Goal: Task Accomplishment & Management: Manage account settings

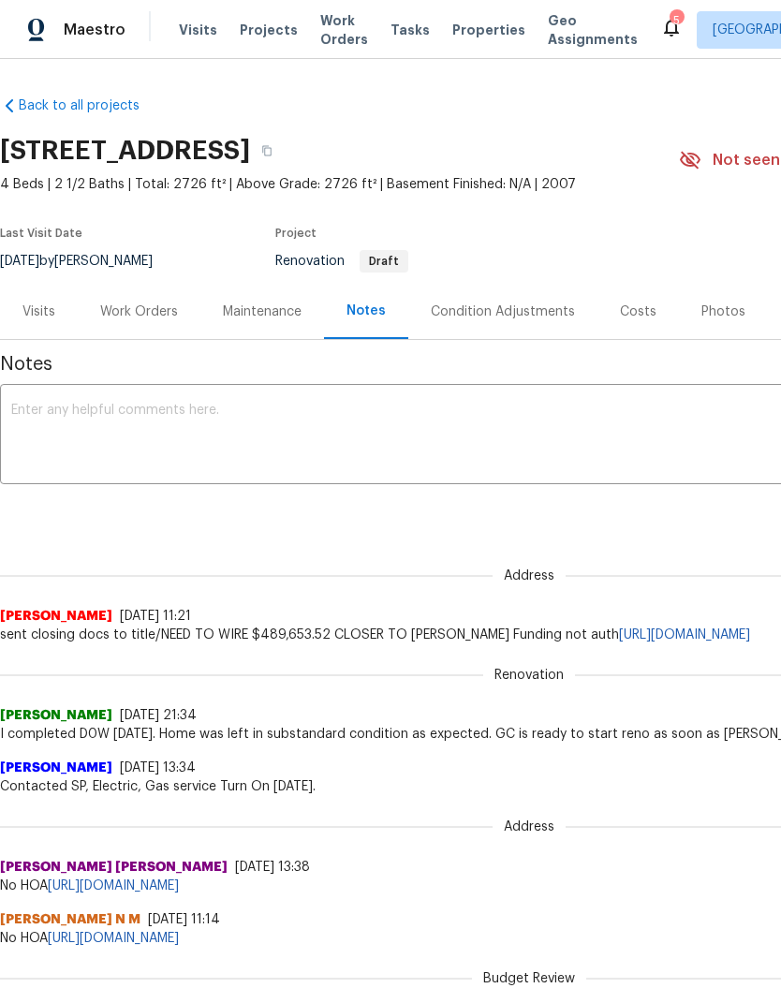
click at [548, 21] on span "Geo Assignments" at bounding box center [593, 29] width 90 height 37
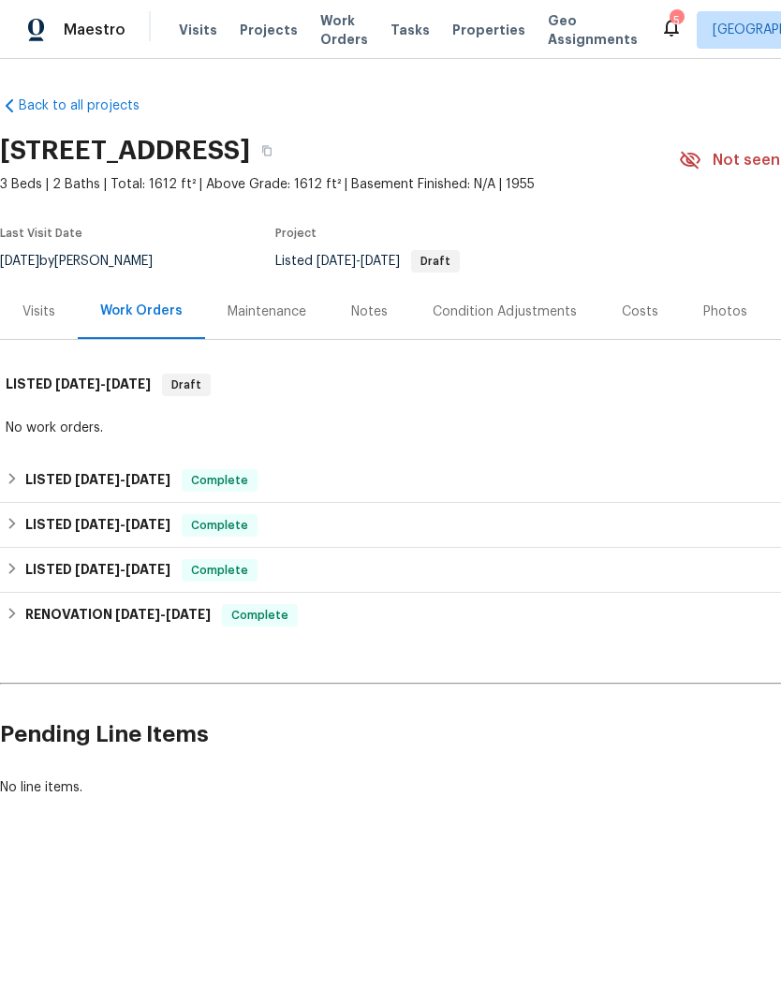
click at [397, 328] on div "Notes" at bounding box center [369, 311] width 81 height 55
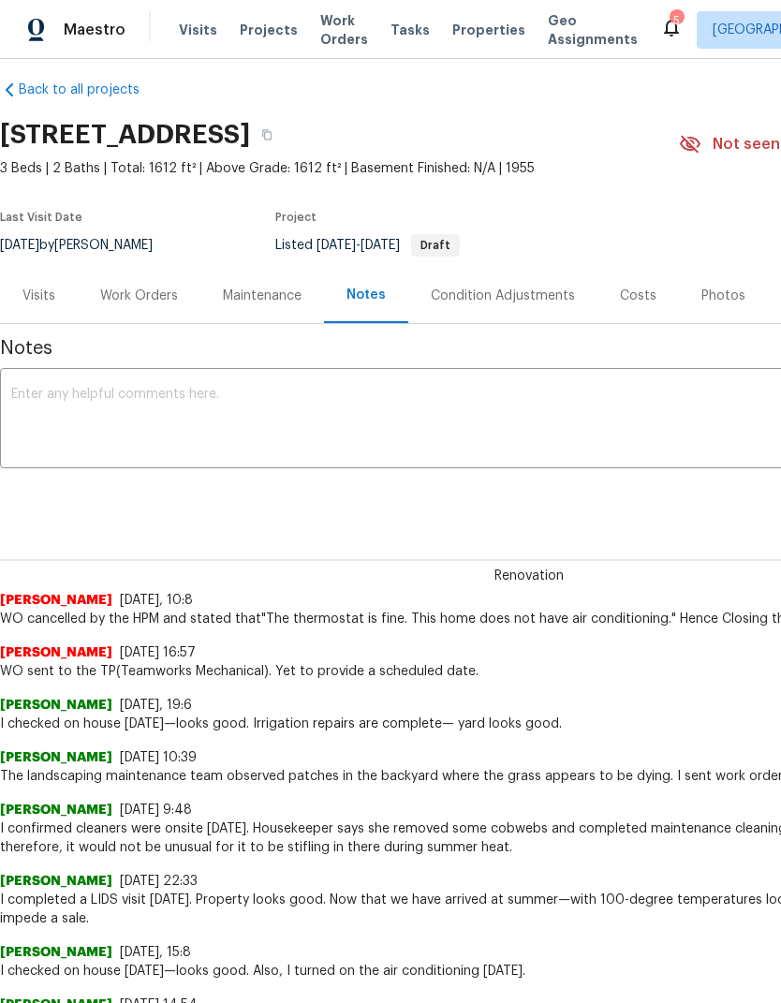
scroll to position [15, 0]
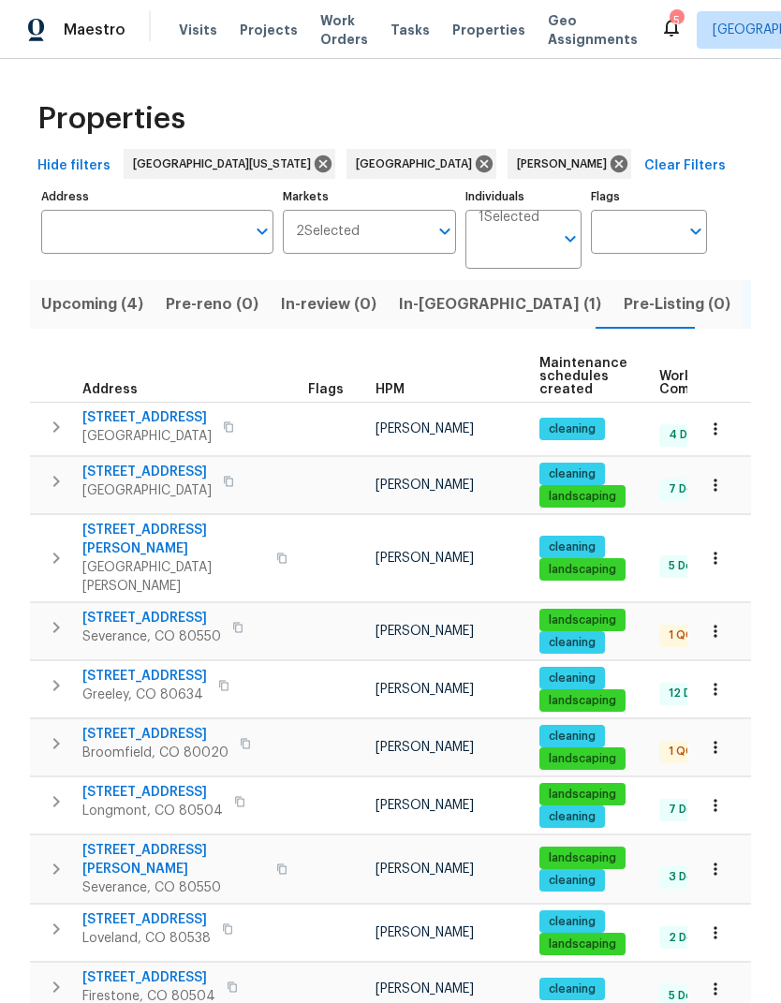
click at [80, 308] on span "Upcoming (4)" at bounding box center [92, 304] width 102 height 26
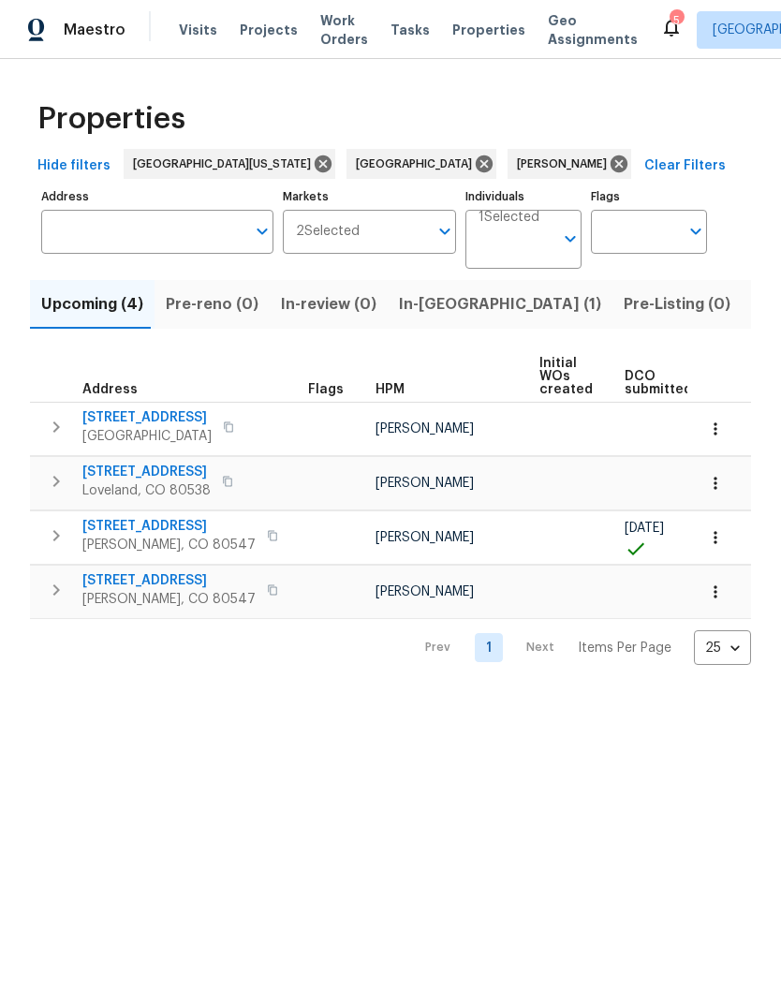
scroll to position [0, -1]
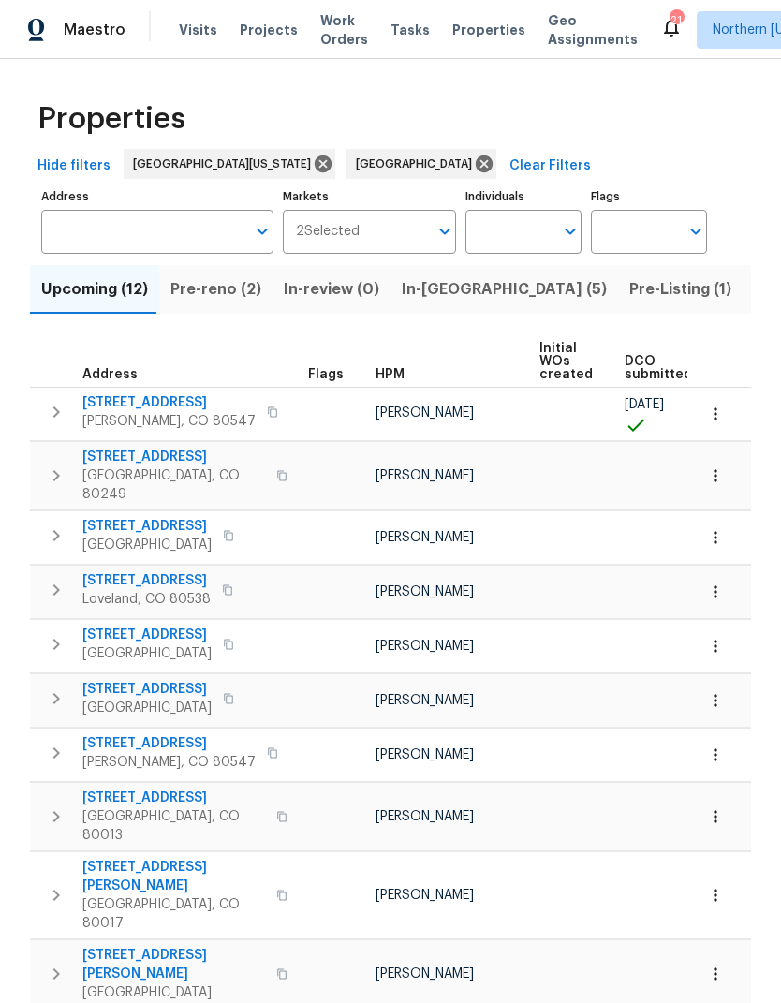
click at [754, 297] on span "Listed (85)" at bounding box center [794, 289] width 81 height 26
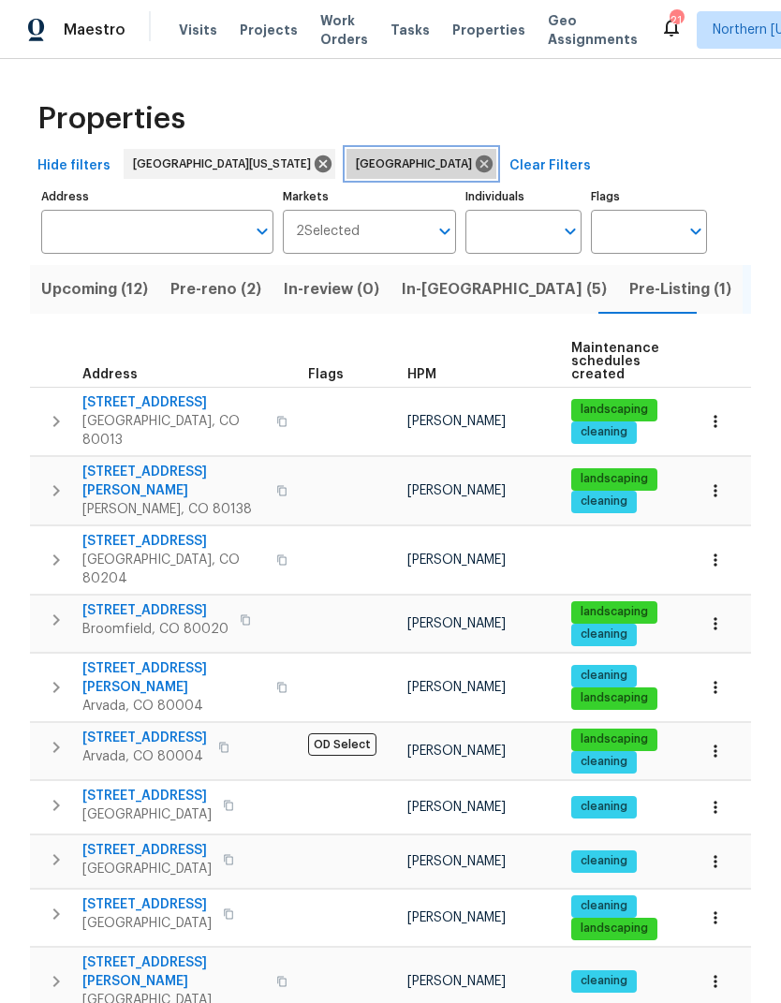
click at [476, 169] on icon at bounding box center [484, 163] width 17 height 17
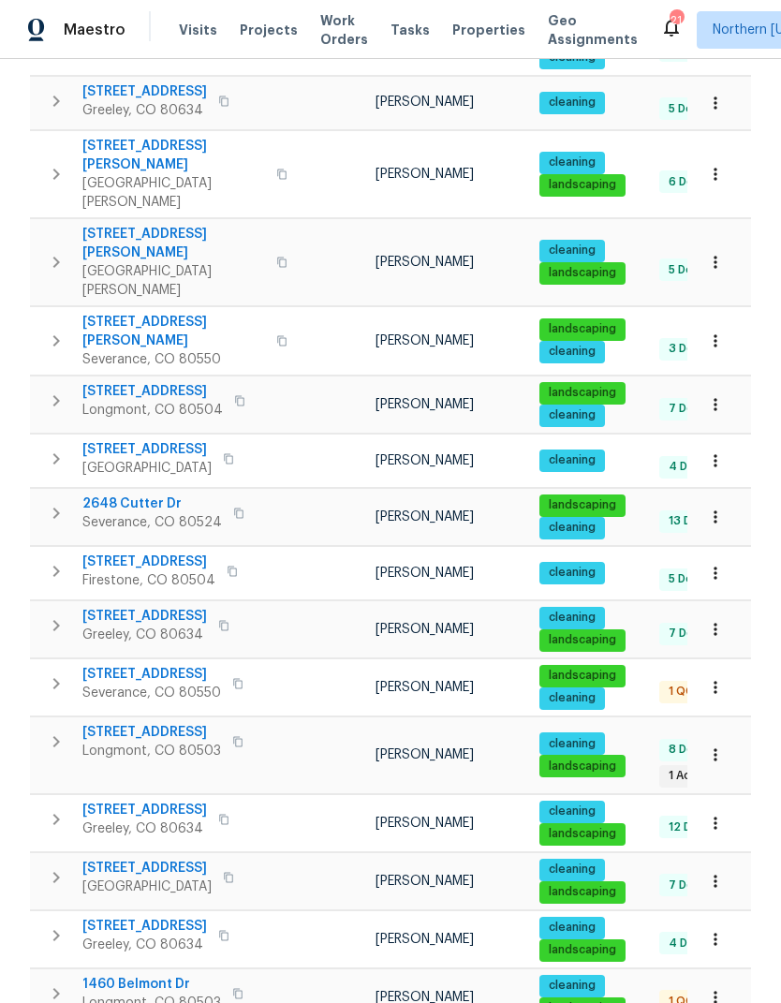
scroll to position [368, 0]
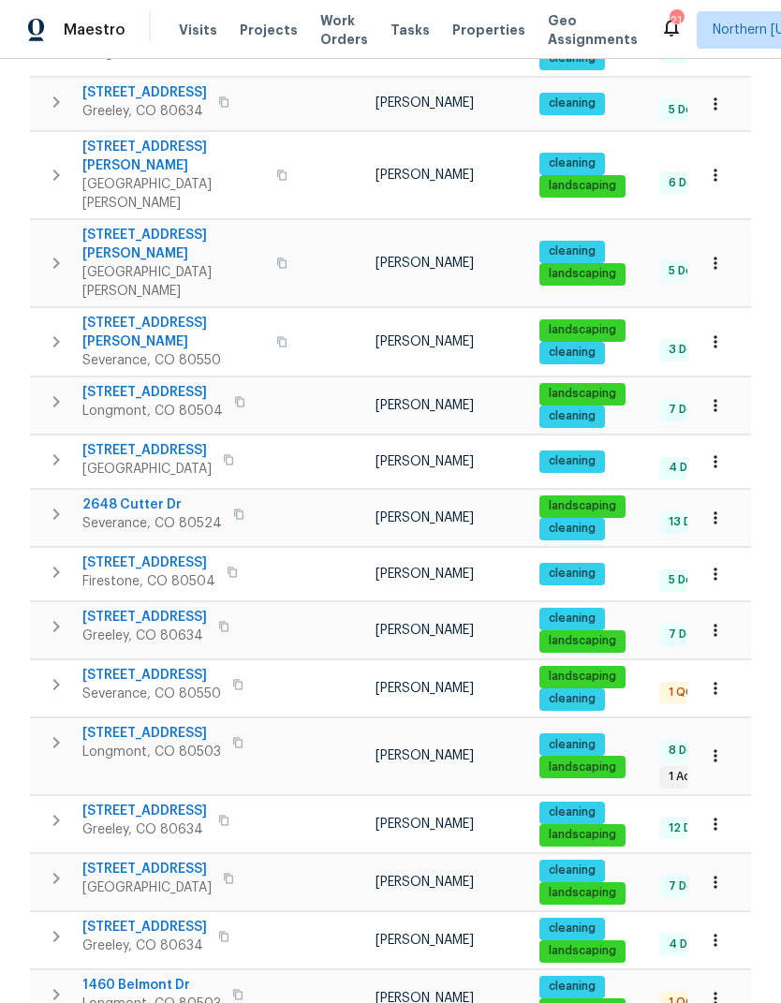
click at [108, 801] on span "[STREET_ADDRESS]" at bounding box center [144, 810] width 125 height 19
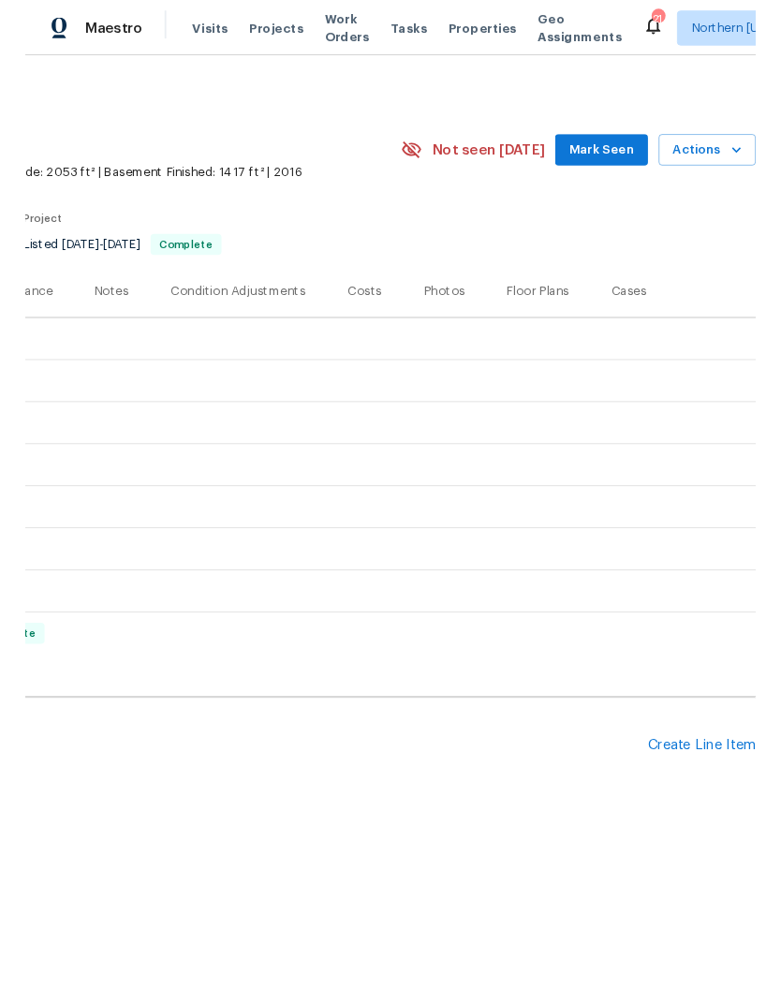
scroll to position [0, 277]
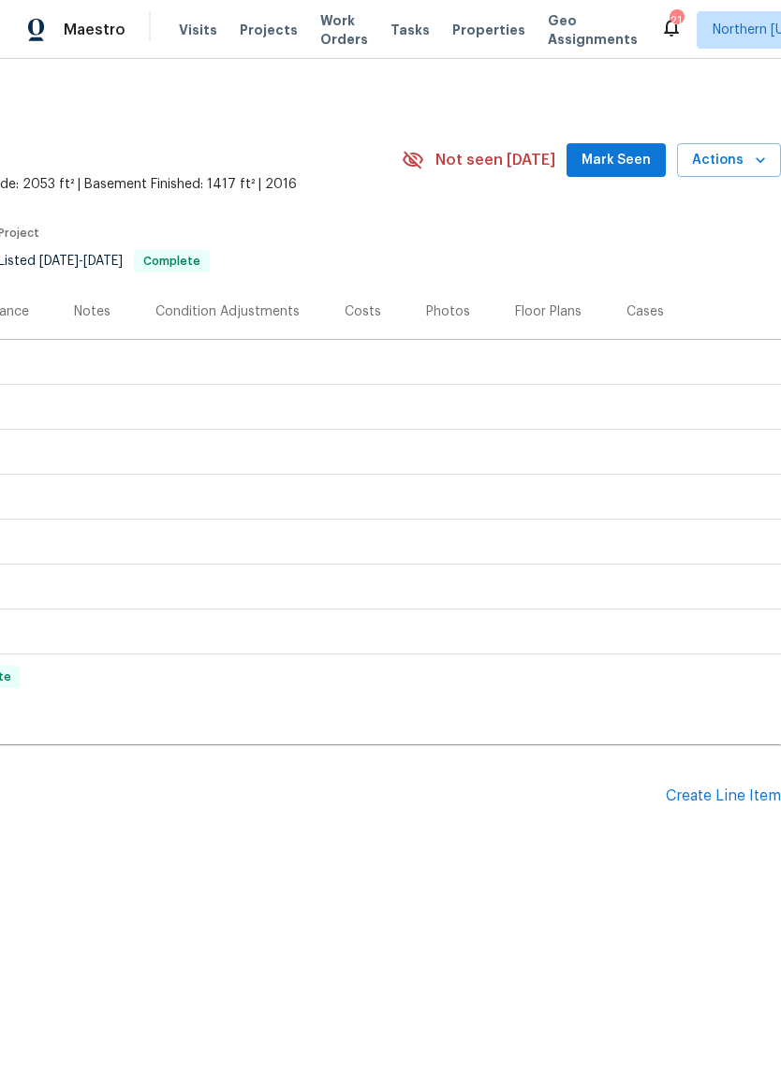
click at [716, 790] on div "Create Line Item" at bounding box center [723, 796] width 115 height 18
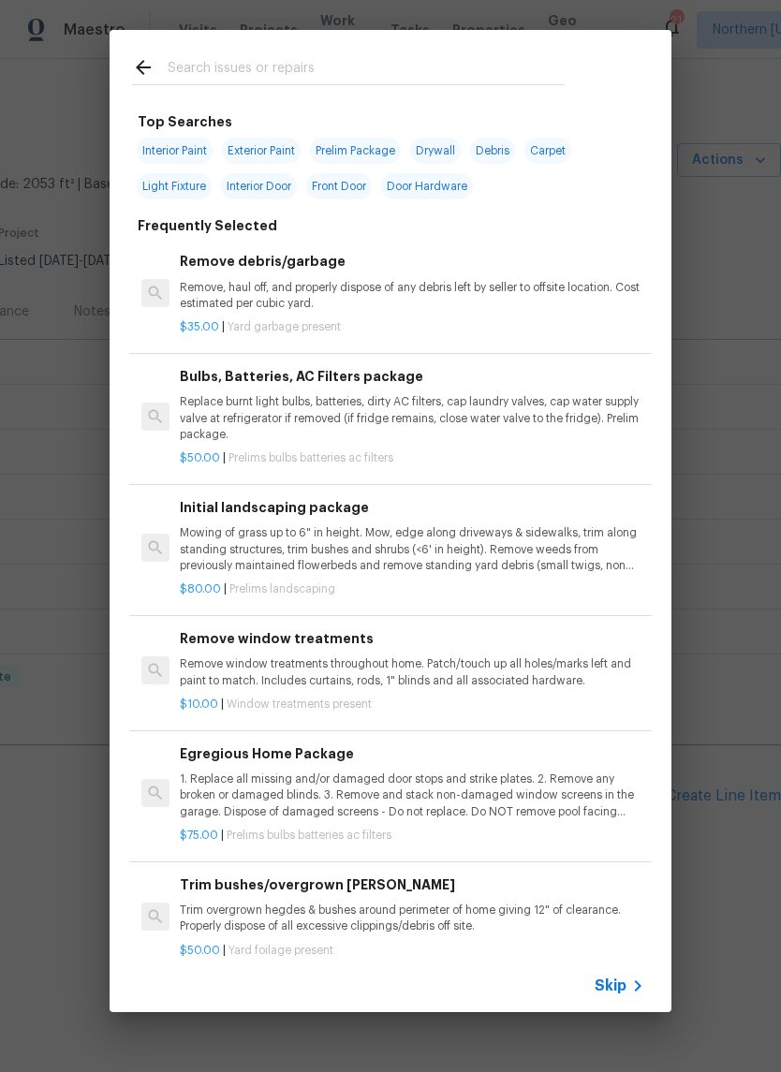
click at [184, 65] on input "text" at bounding box center [366, 70] width 397 height 28
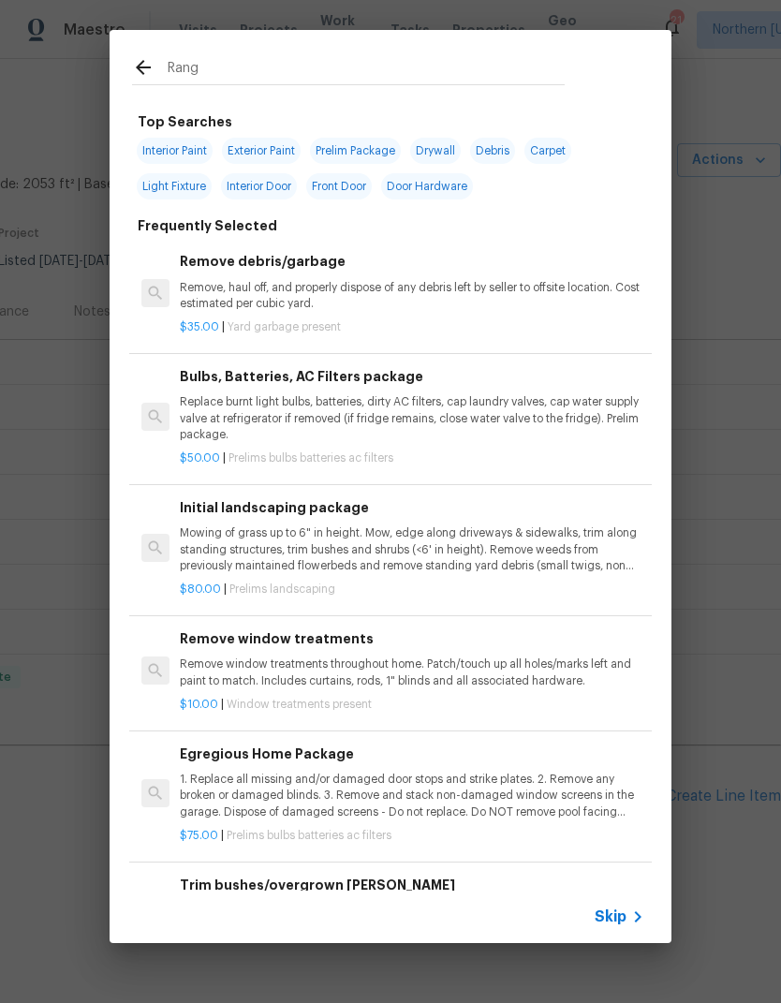
type input "Range"
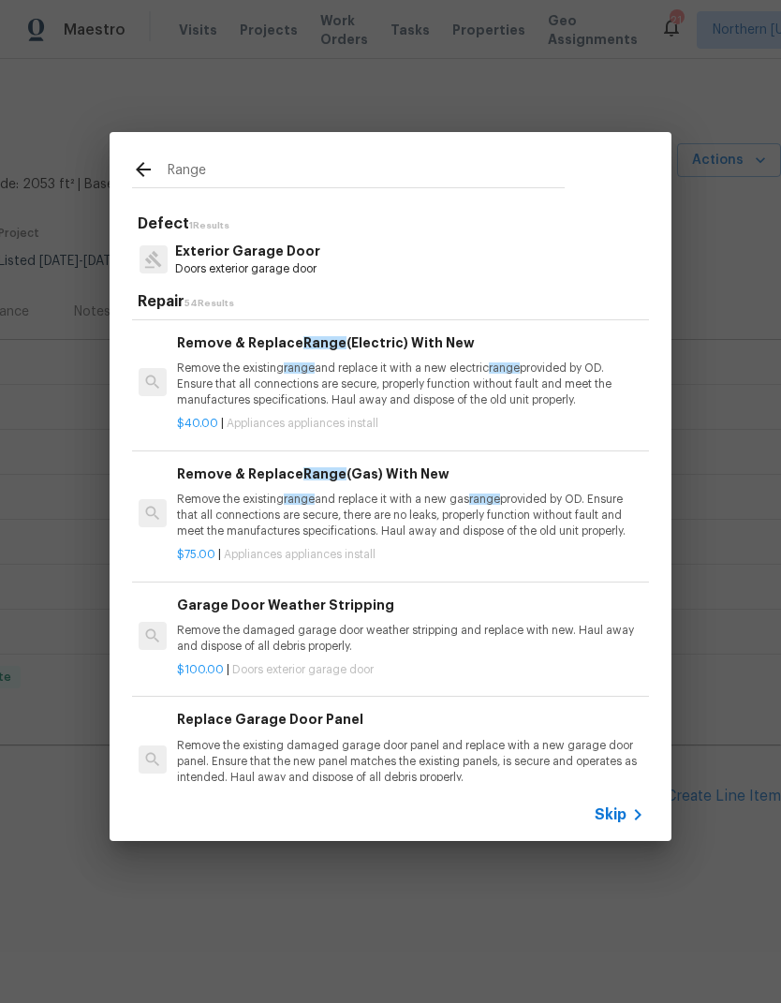
scroll to position [377, 3]
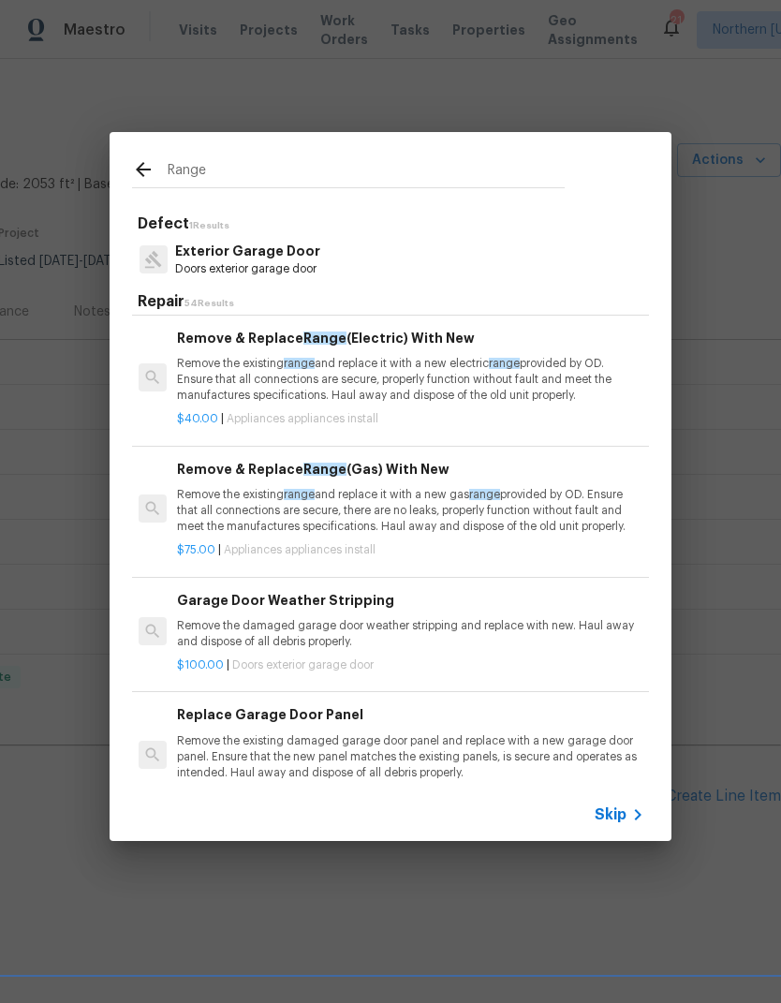
click at [198, 465] on h6 "Remove & Replace Range (Gas) With New" at bounding box center [409, 469] width 464 height 21
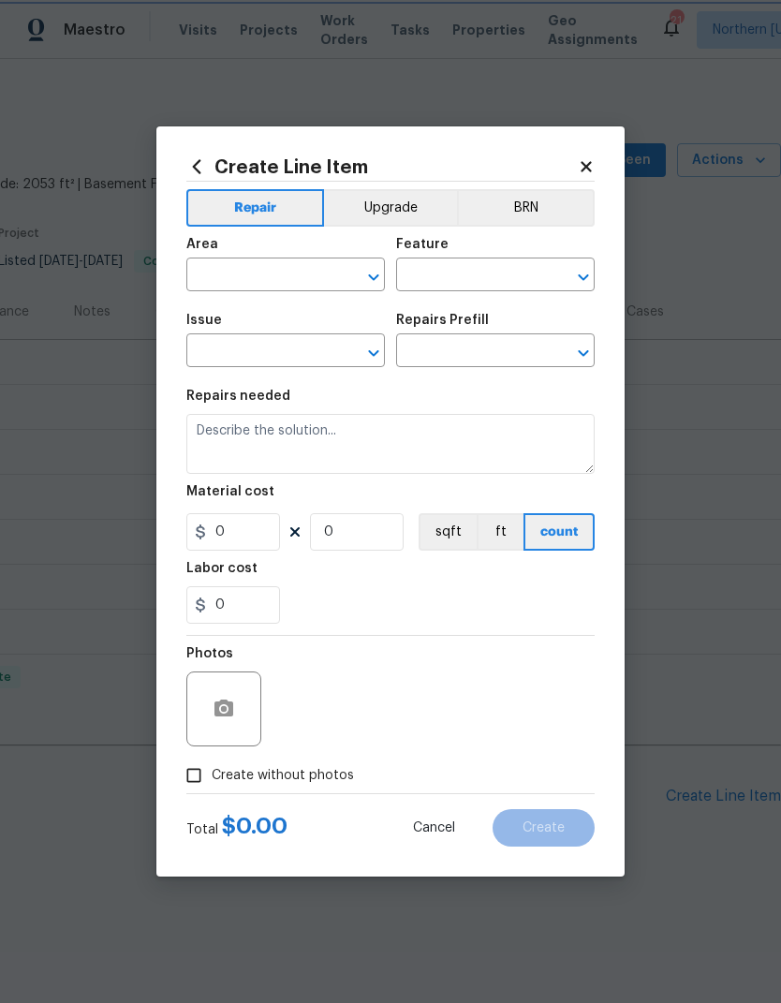
type input "Appliances"
type input "Appliance Install"
type input "Remove & Replace Range (Gas) With New $75.00"
type textarea "Remove the existing range and replace it with a new gas range provided by OD. E…"
type input "75"
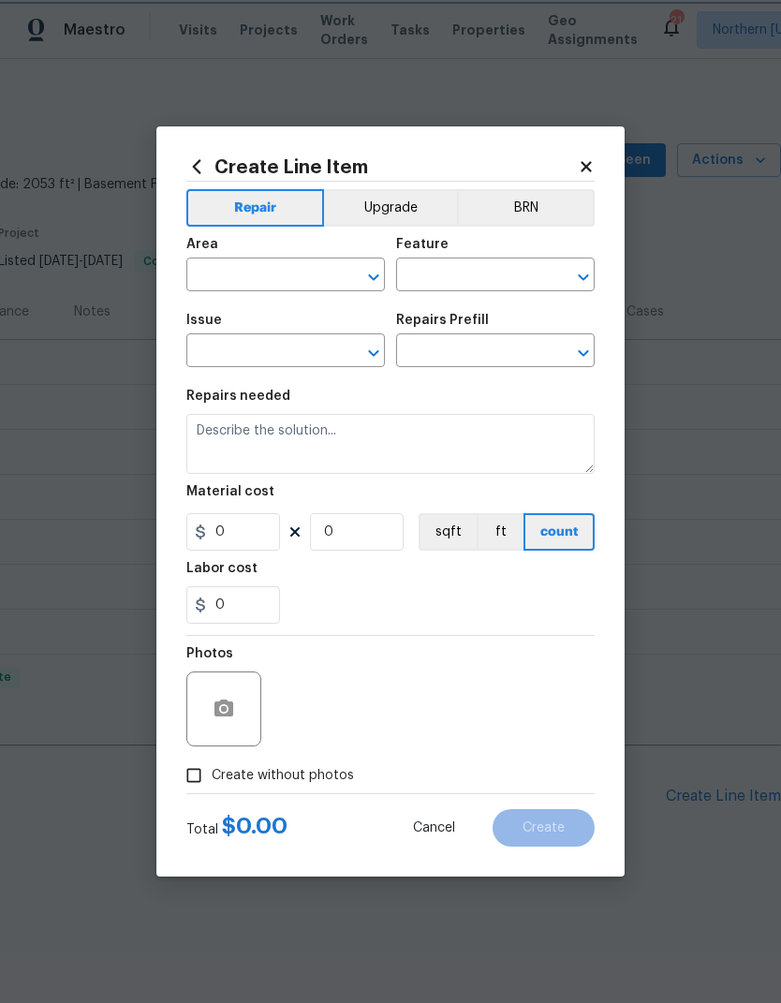
type input "1"
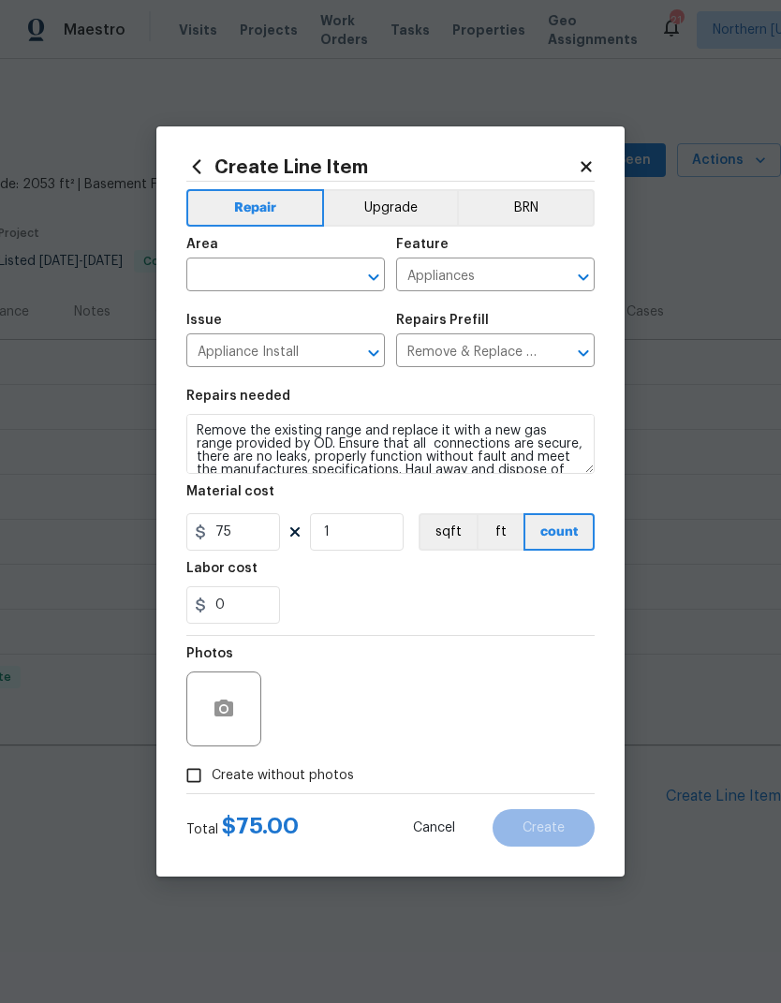
click at [207, 780] on input "Create without photos" at bounding box center [194, 775] width 36 height 36
checkbox input "true"
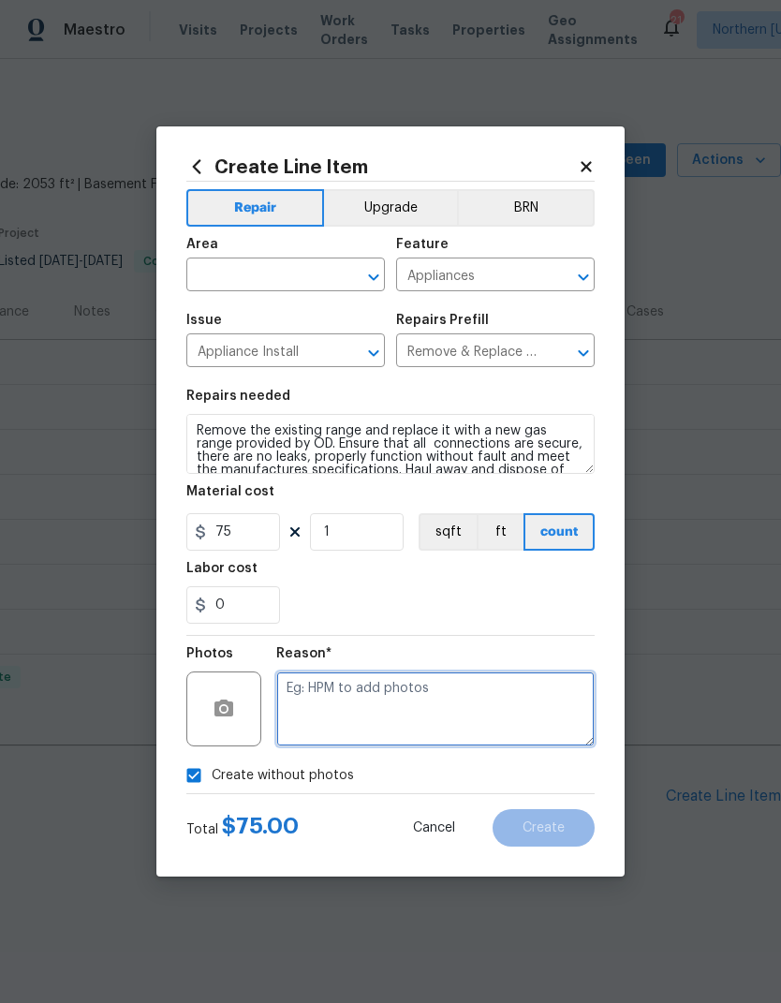
click at [550, 717] on textarea at bounding box center [435, 708] width 318 height 75
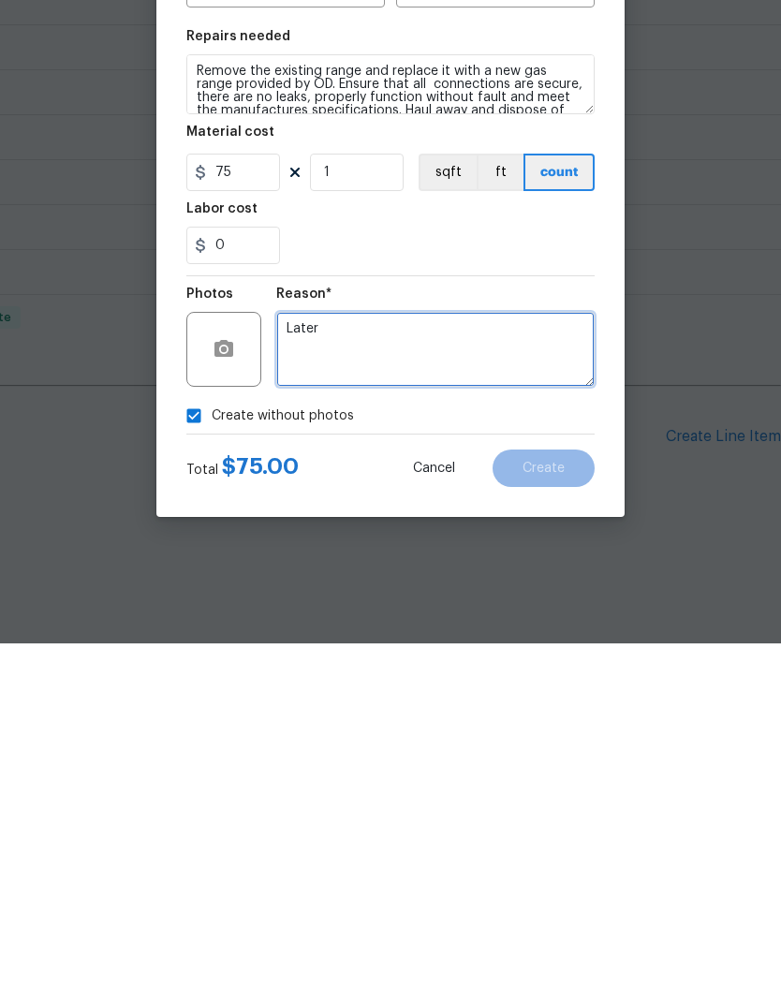
type textarea "Later"
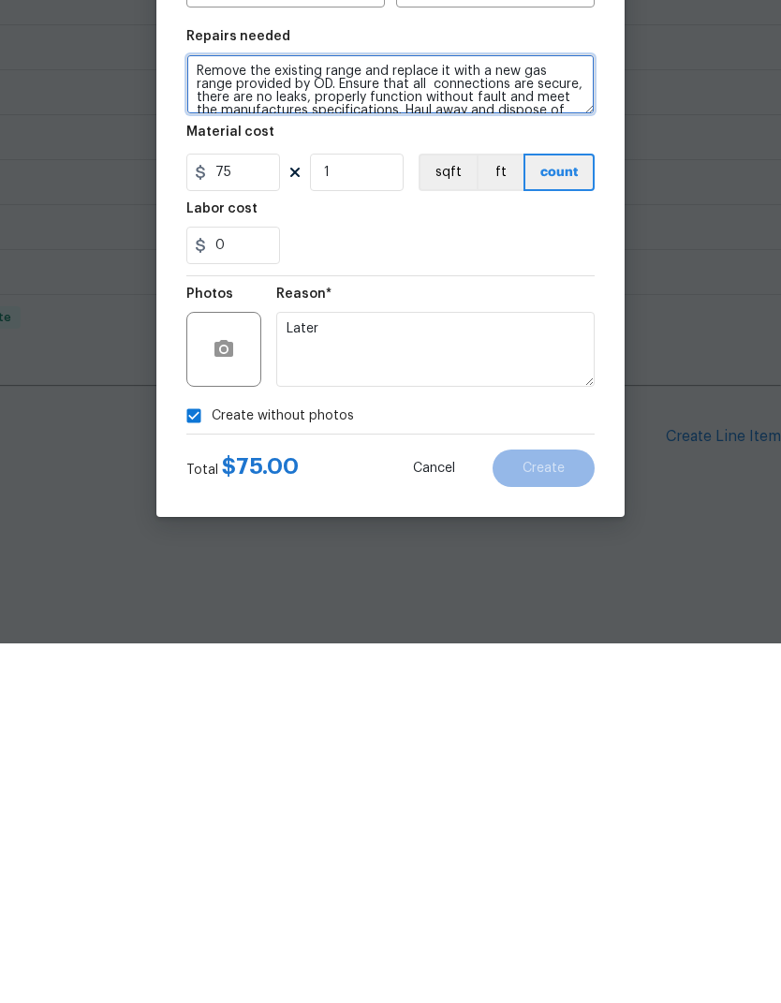
click at [187, 414] on textarea "Remove the existing range and replace it with a new gas range provided by OD. E…" at bounding box center [390, 444] width 408 height 60
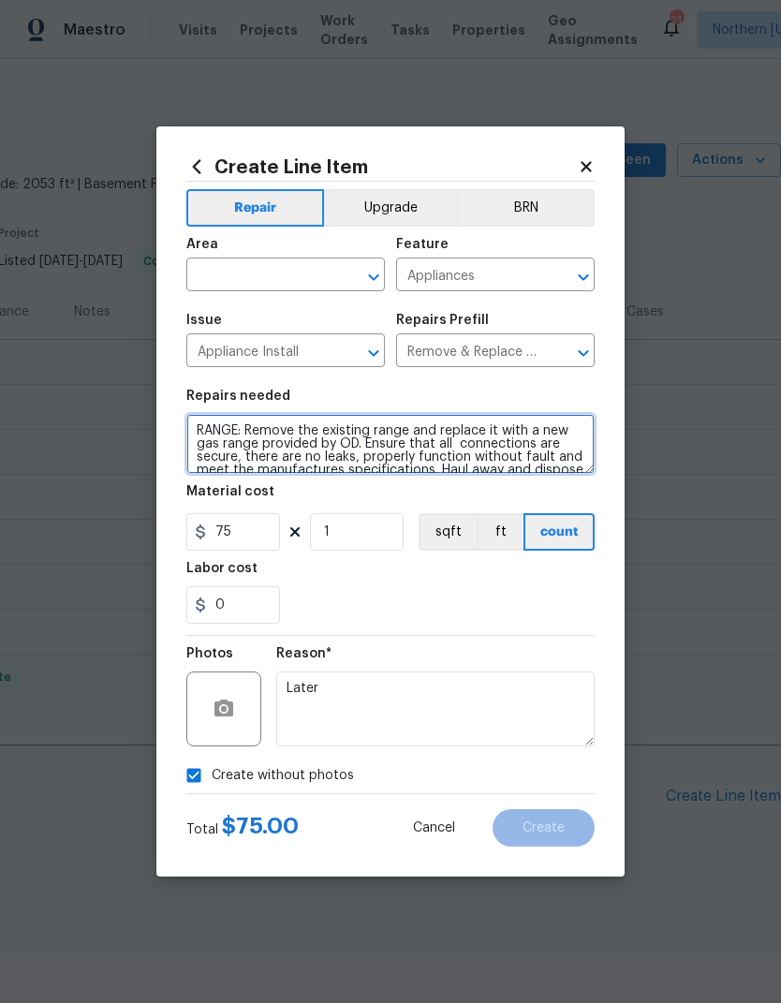
type textarea "RANGE: Remove the existing range and replace it with a new gas range provided b…"
click at [234, 276] on input "text" at bounding box center [259, 276] width 146 height 29
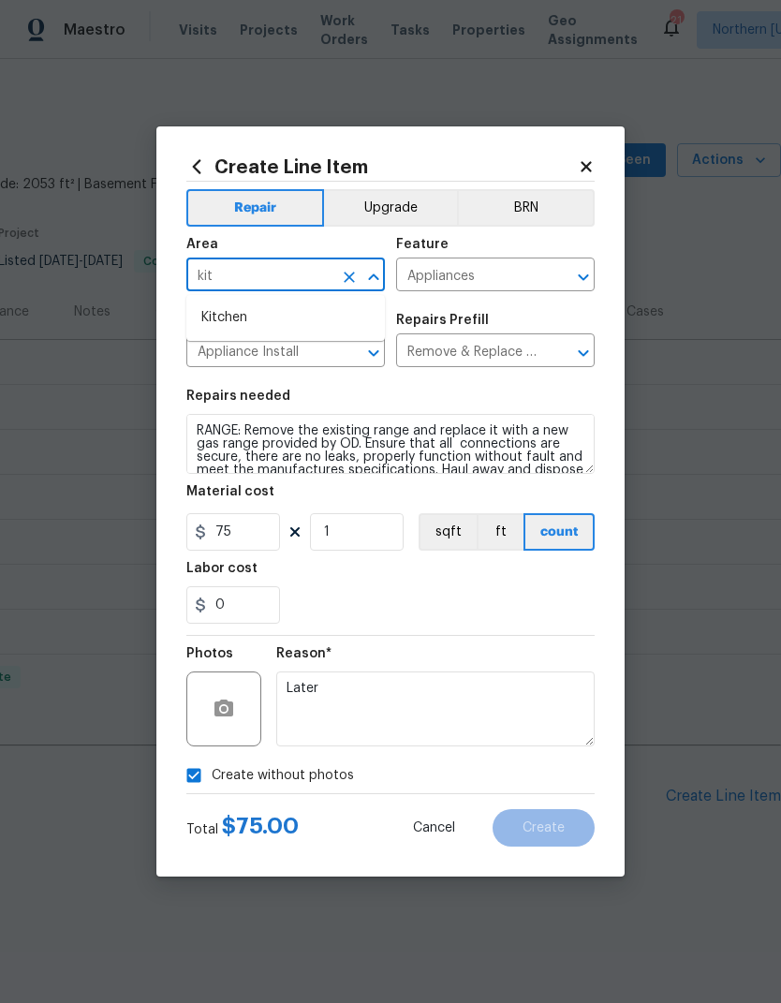
click at [198, 317] on li "Kitchen" at bounding box center [285, 317] width 198 height 31
type input "Kitchen"
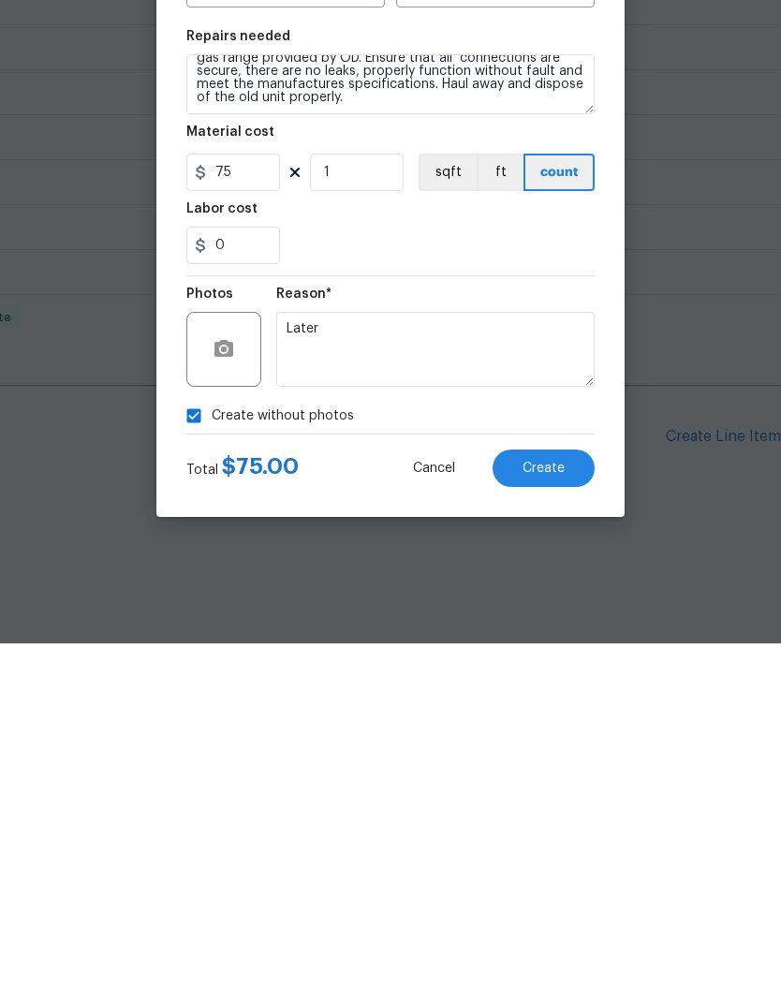
scroll to position [26, 0]
click at [575, 809] on button "Create" at bounding box center [543, 827] width 102 height 37
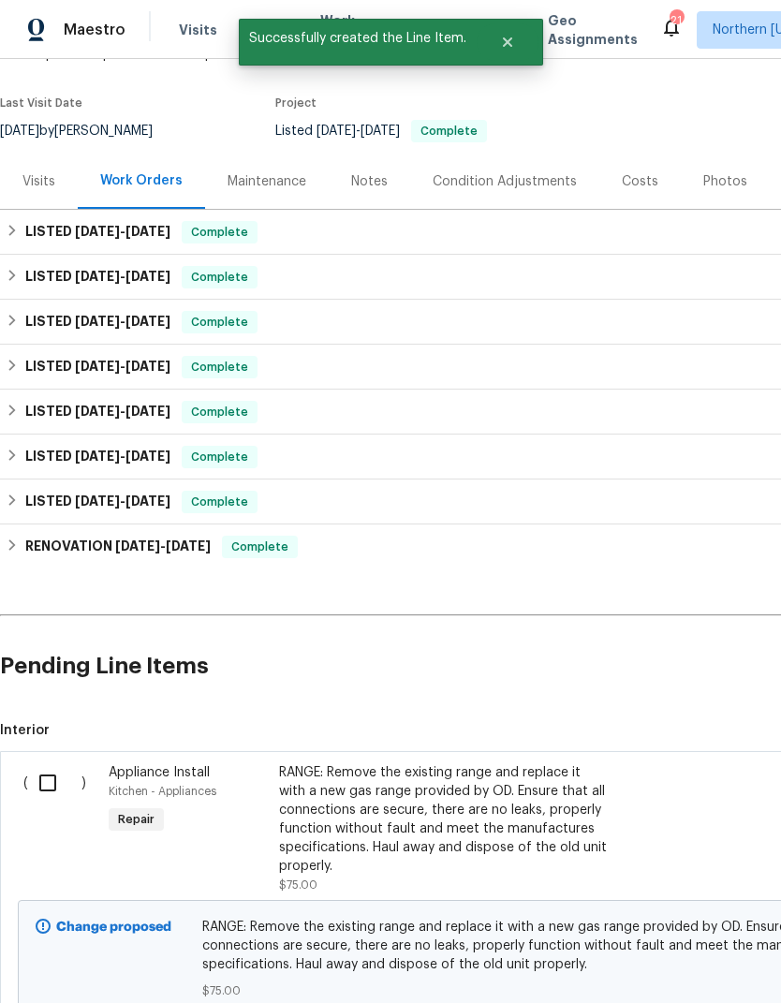
scroll to position [130, 0]
click at [51, 775] on input "checkbox" at bounding box center [54, 782] width 53 height 39
checkbox input "true"
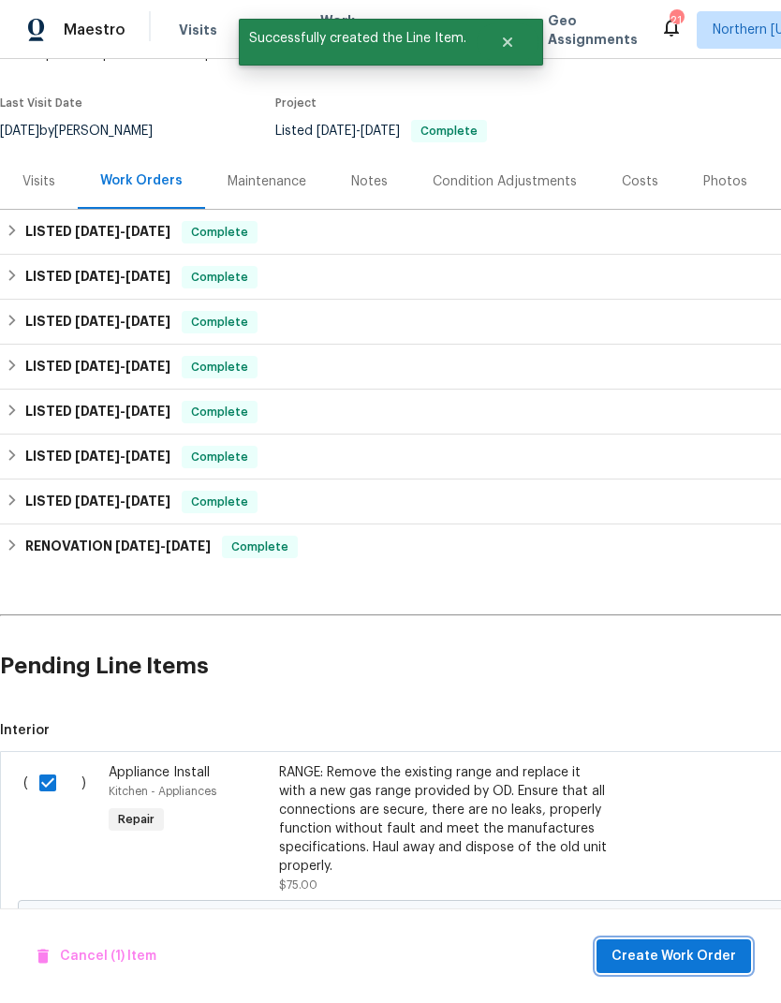
click at [666, 952] on span "Create Work Order" at bounding box center [673, 956] width 125 height 23
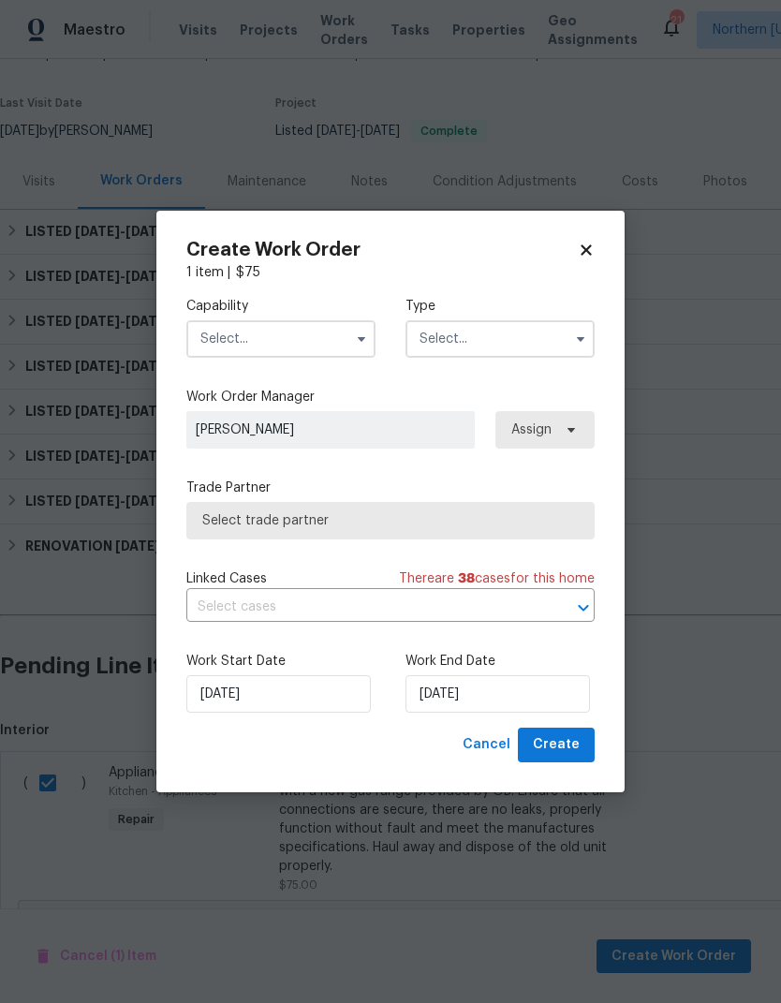
click at [213, 329] on input "text" at bounding box center [280, 338] width 189 height 37
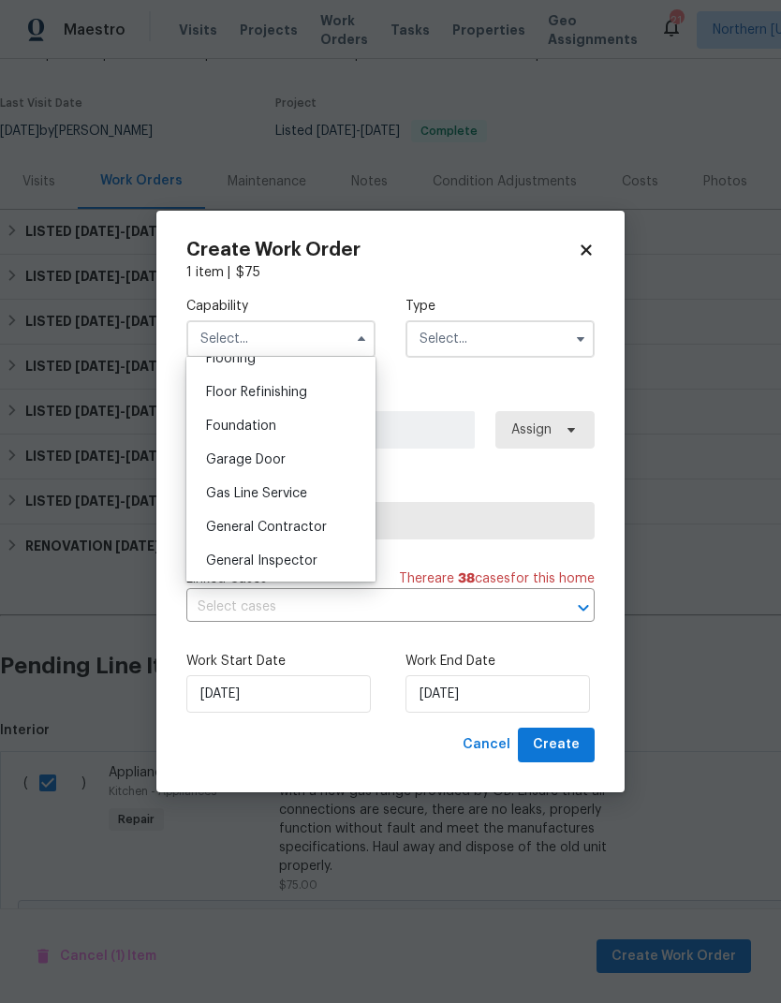
scroll to position [750, 0]
click at [210, 523] on span "General Contractor" at bounding box center [266, 523] width 121 height 13
type input "General Contractor"
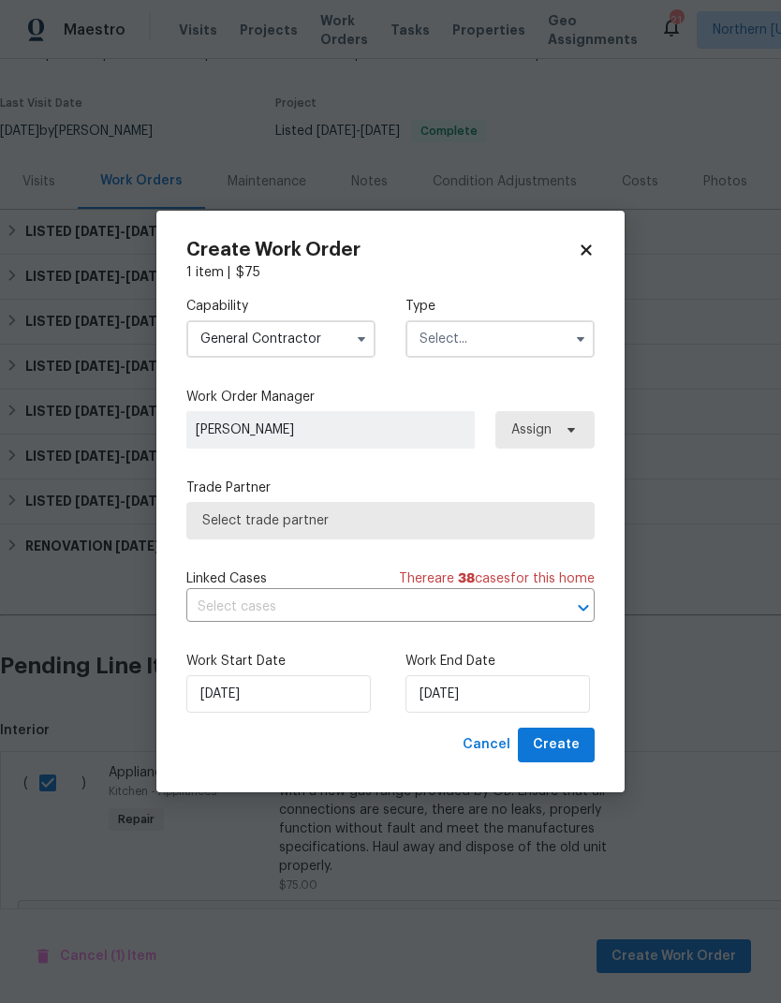
click at [546, 332] on input "text" at bounding box center [499, 338] width 189 height 37
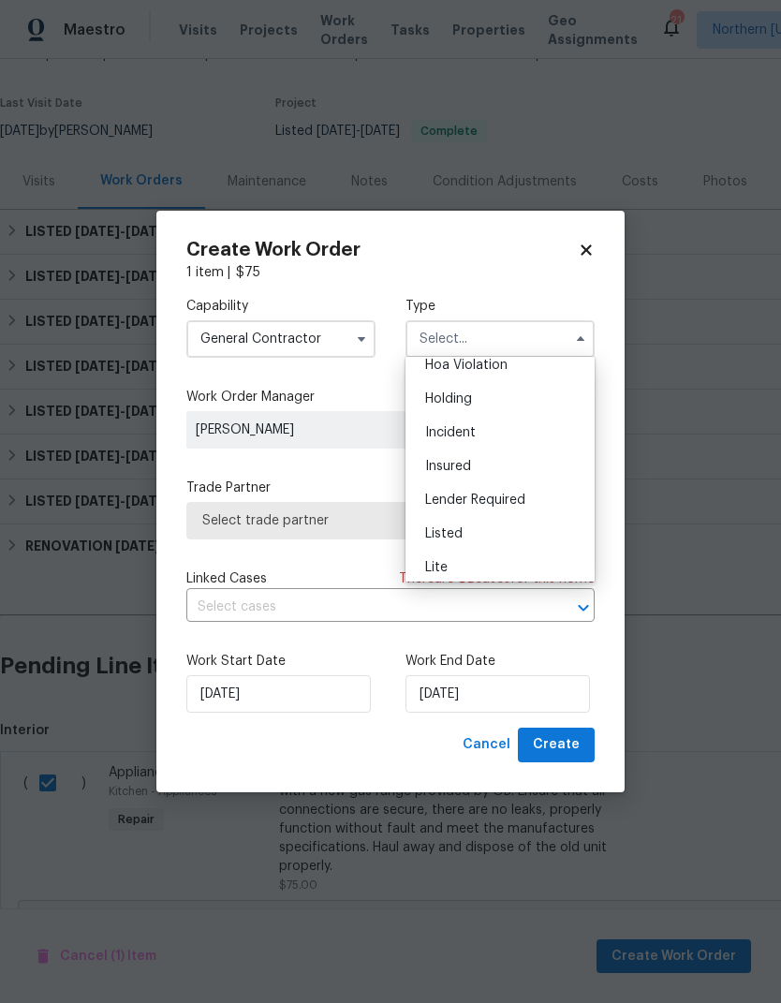
scroll to position [81, 0]
click at [542, 504] on div "Listed" at bounding box center [500, 500] width 180 height 34
type input "Listed"
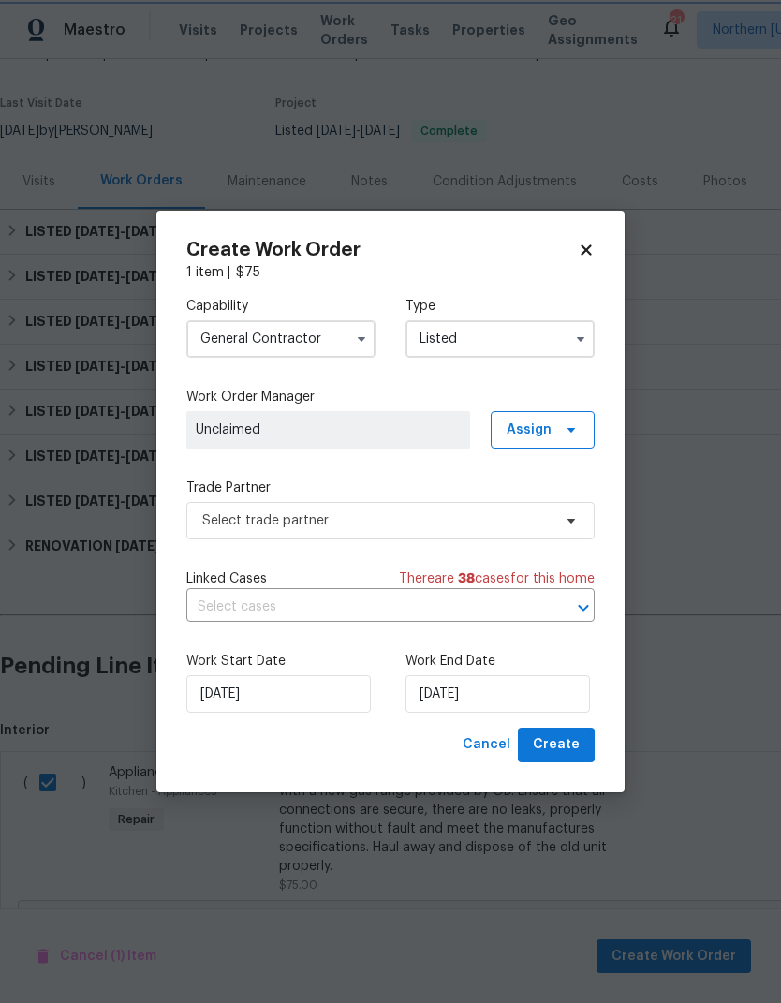
scroll to position [0, 0]
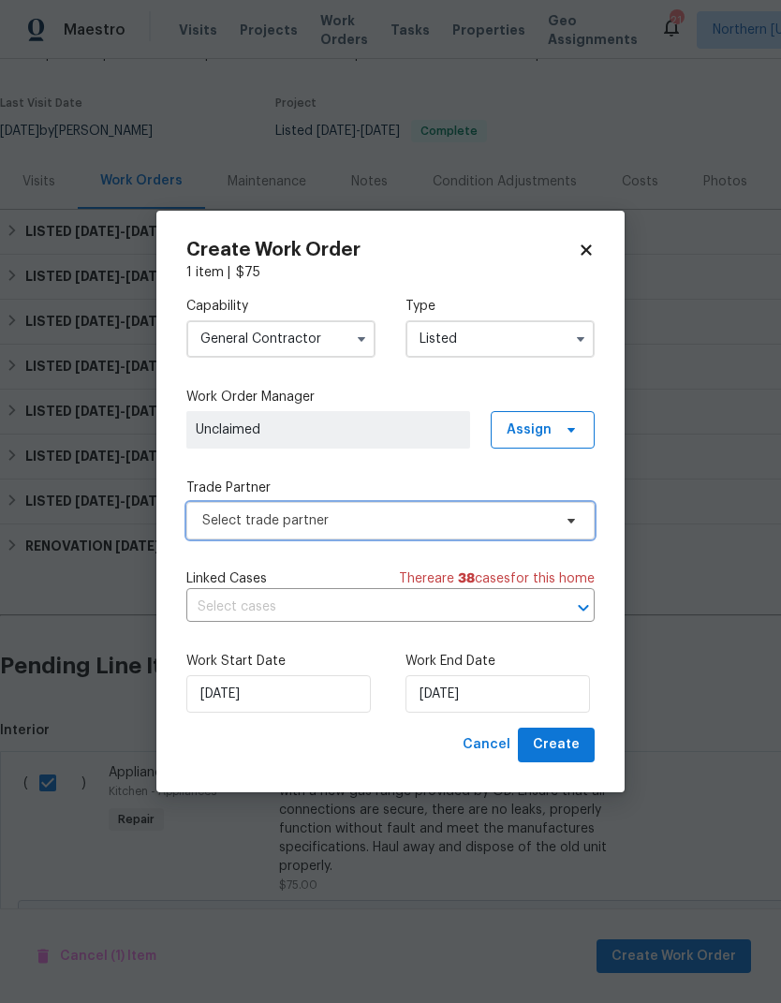
click at [234, 522] on span "Select trade partner" at bounding box center [376, 520] width 349 height 19
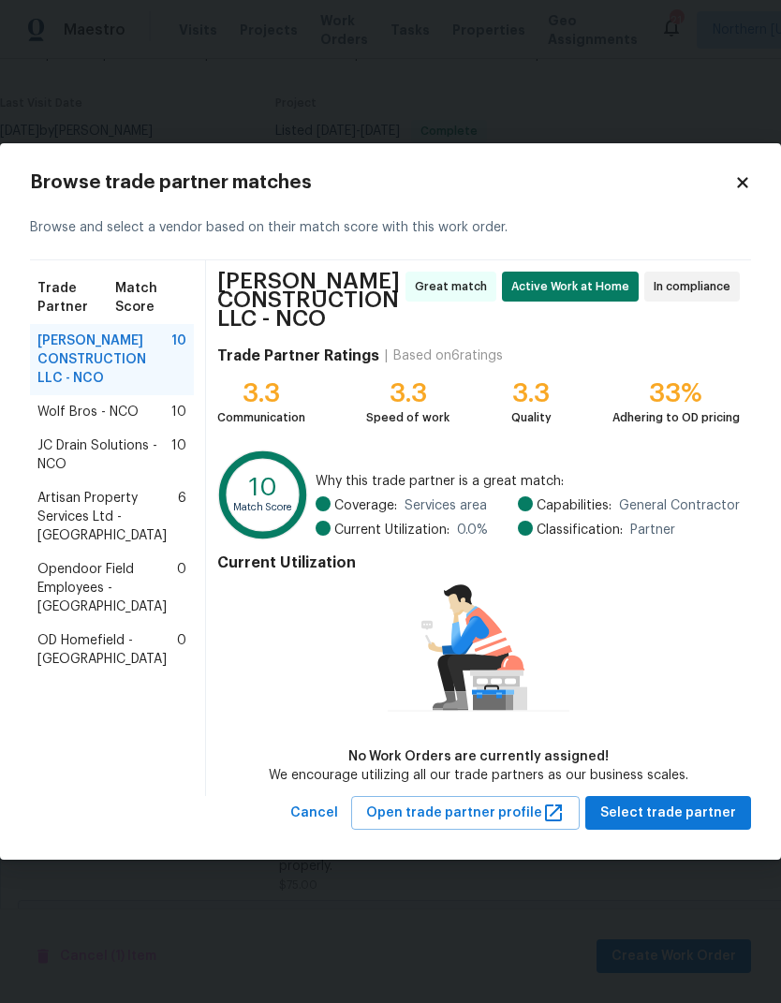
click at [45, 407] on span "Wolf Bros - NCO" at bounding box center [87, 412] width 101 height 19
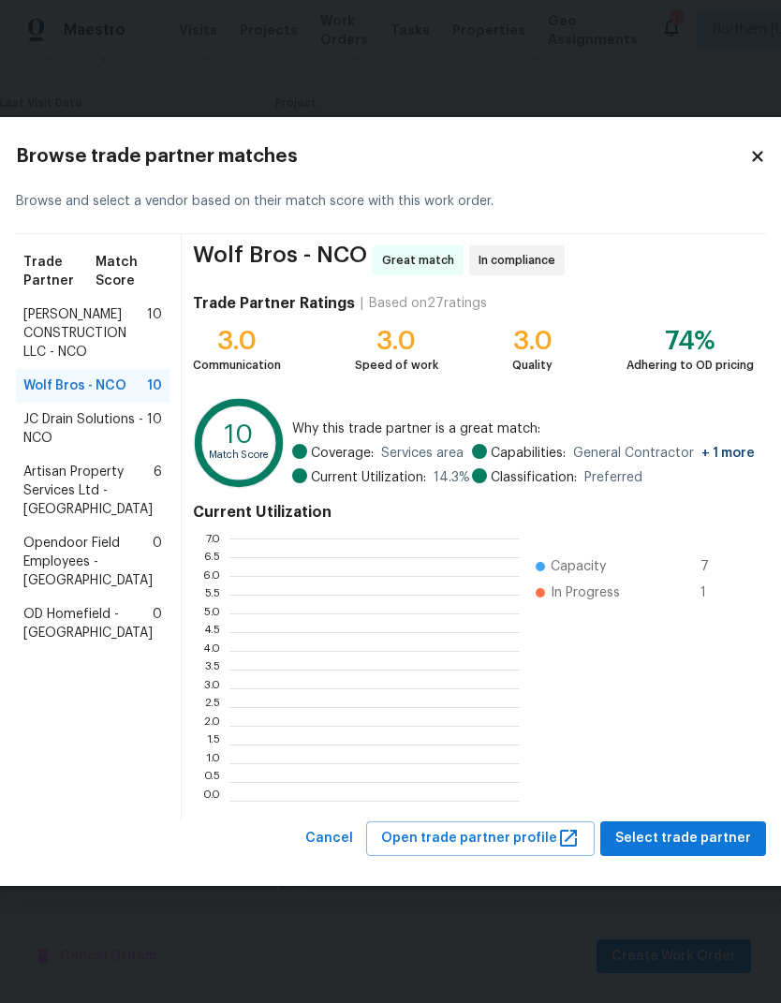
scroll to position [262, 290]
click at [680, 828] on span "Select trade partner" at bounding box center [683, 838] width 136 height 23
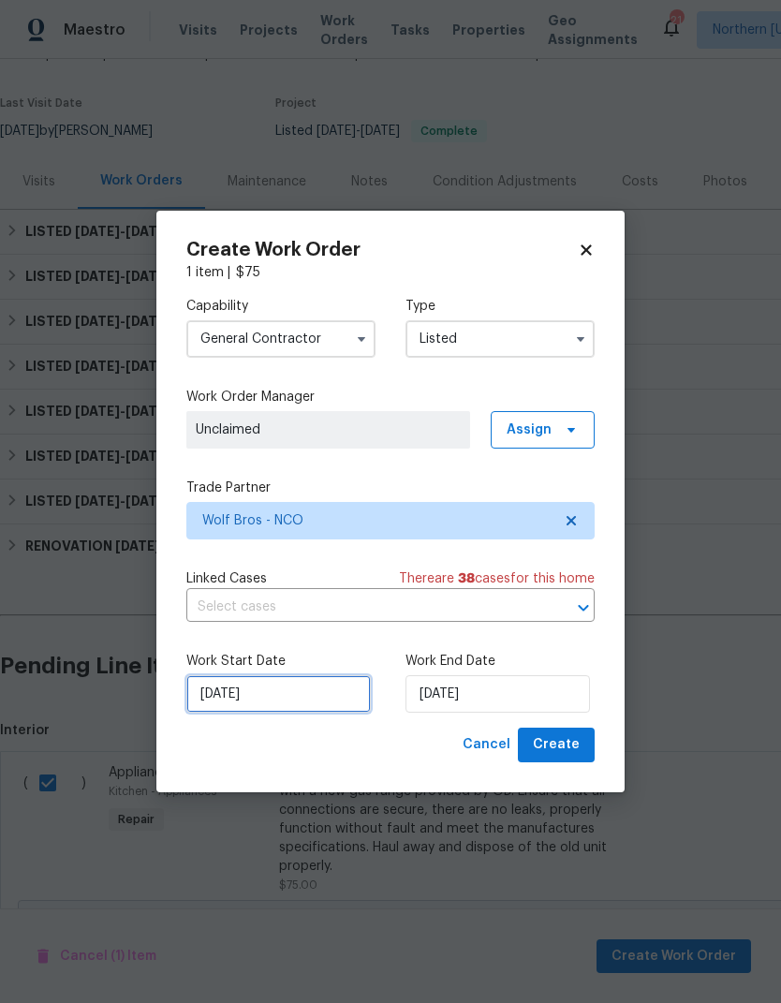
click at [223, 710] on input "8/23/2025" at bounding box center [278, 693] width 184 height 37
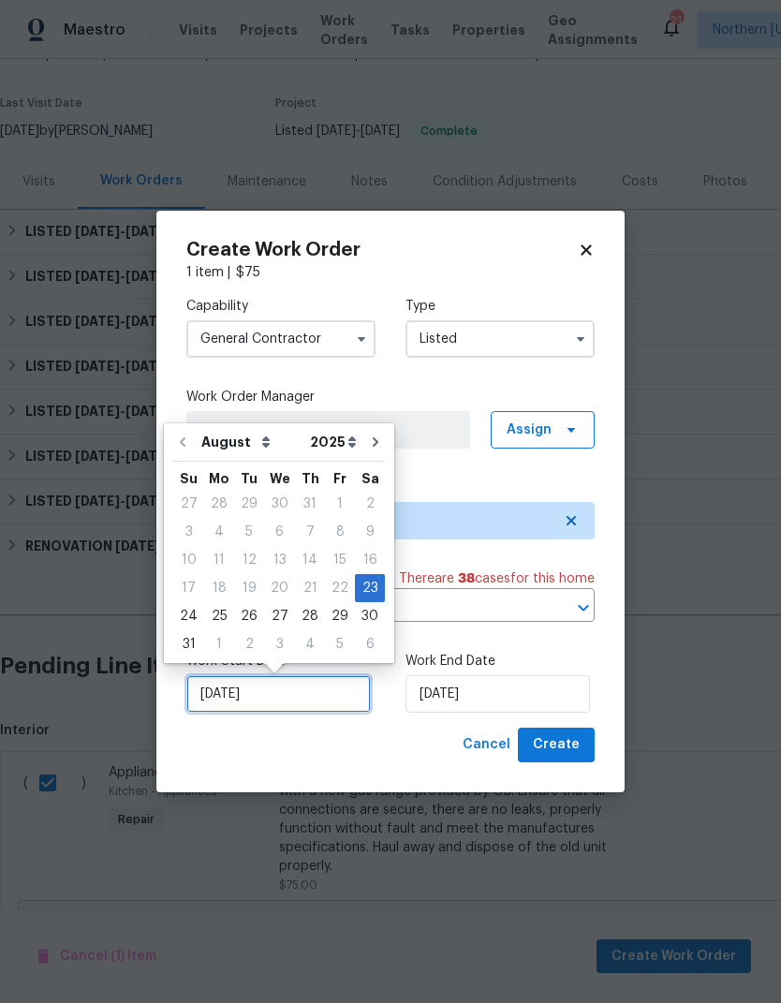
scroll to position [14, 0]
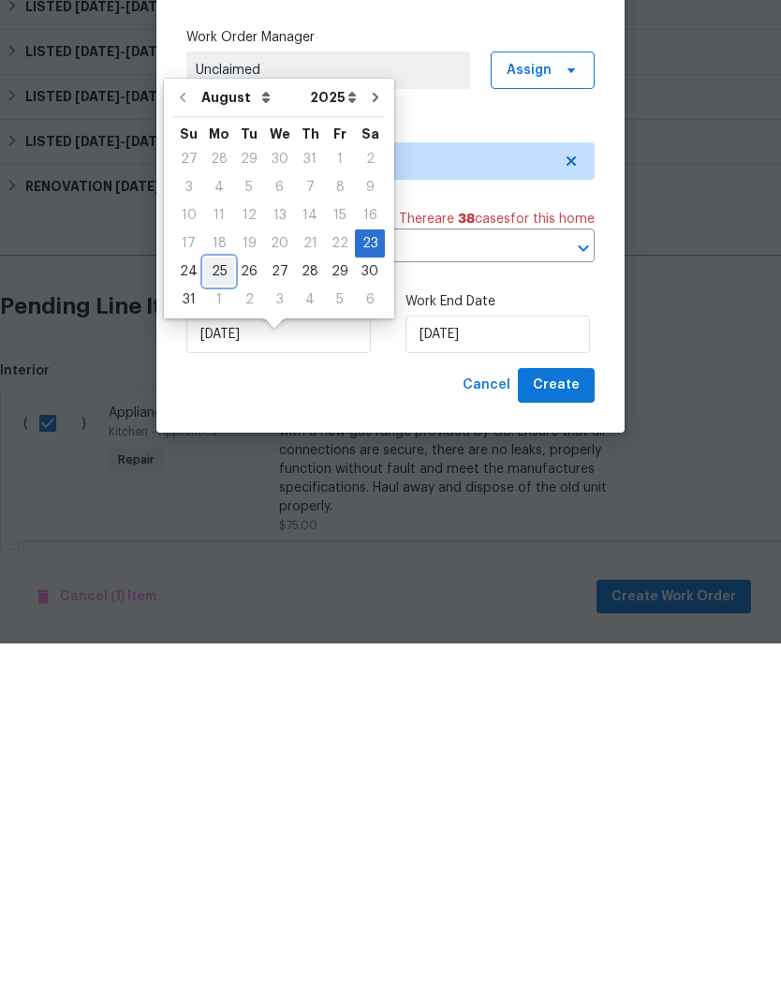
click at [214, 618] on div "25" at bounding box center [219, 631] width 30 height 26
type input "[DATE]"
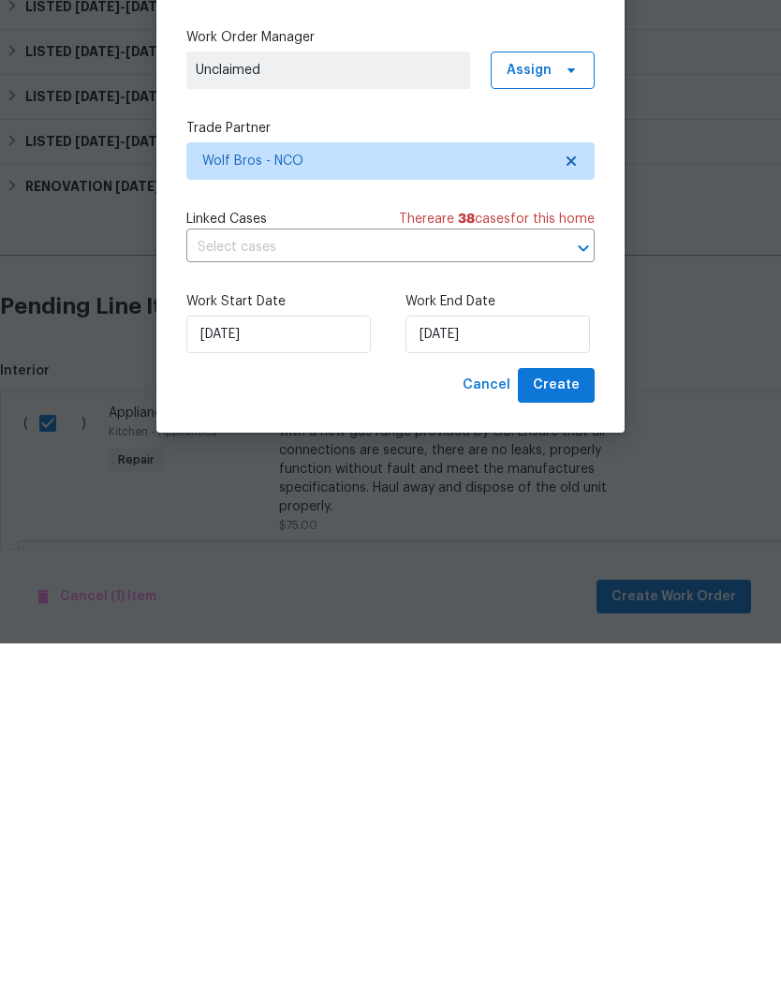
scroll to position [72, 0]
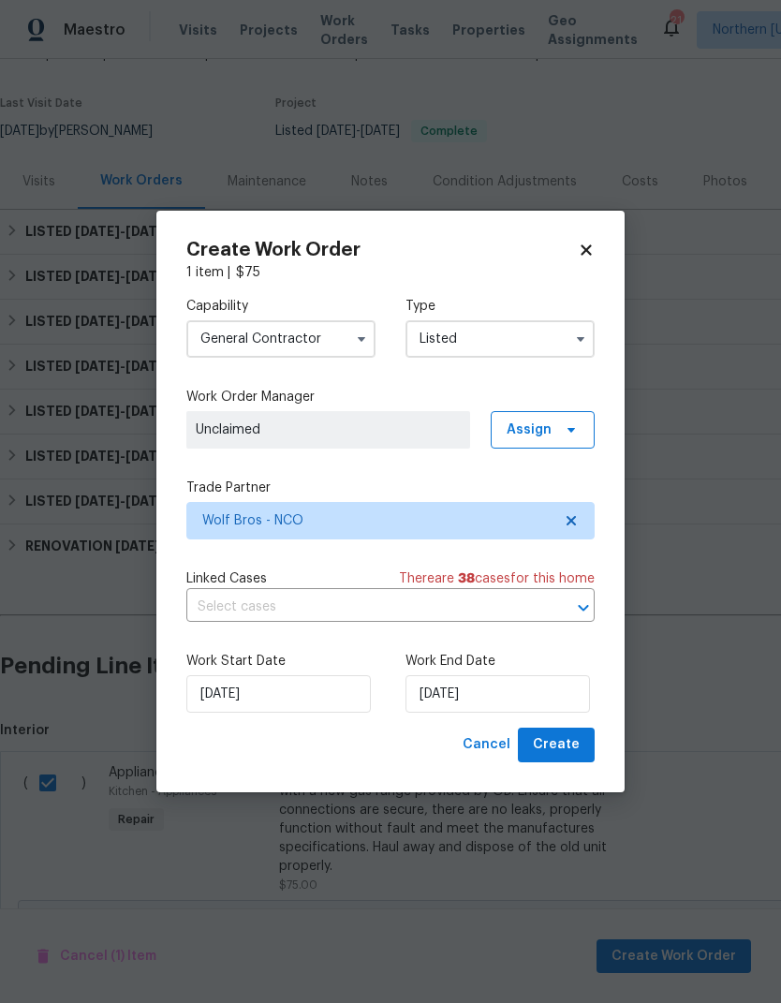
click at [433, 440] on span "Unclaimed" at bounding box center [328, 429] width 284 height 37
click at [569, 430] on icon at bounding box center [570, 430] width 7 height 5
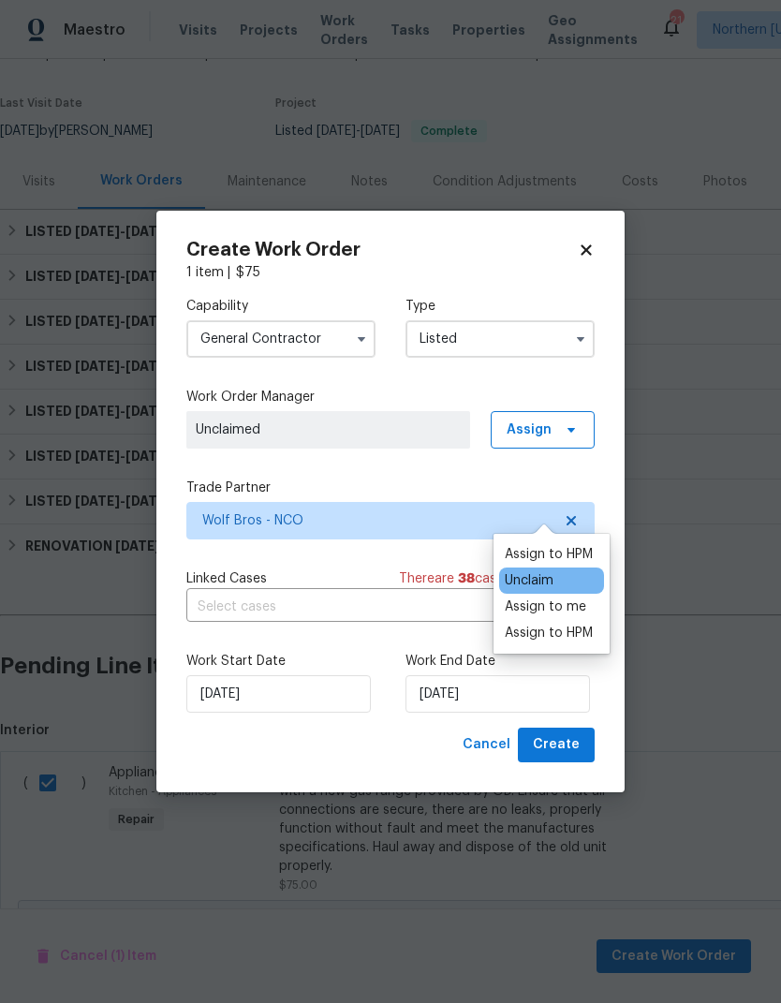
click at [582, 597] on div "Assign to me" at bounding box center [545, 606] width 81 height 19
click at [441, 742] on div "Cancel Create" at bounding box center [390, 744] width 408 height 35
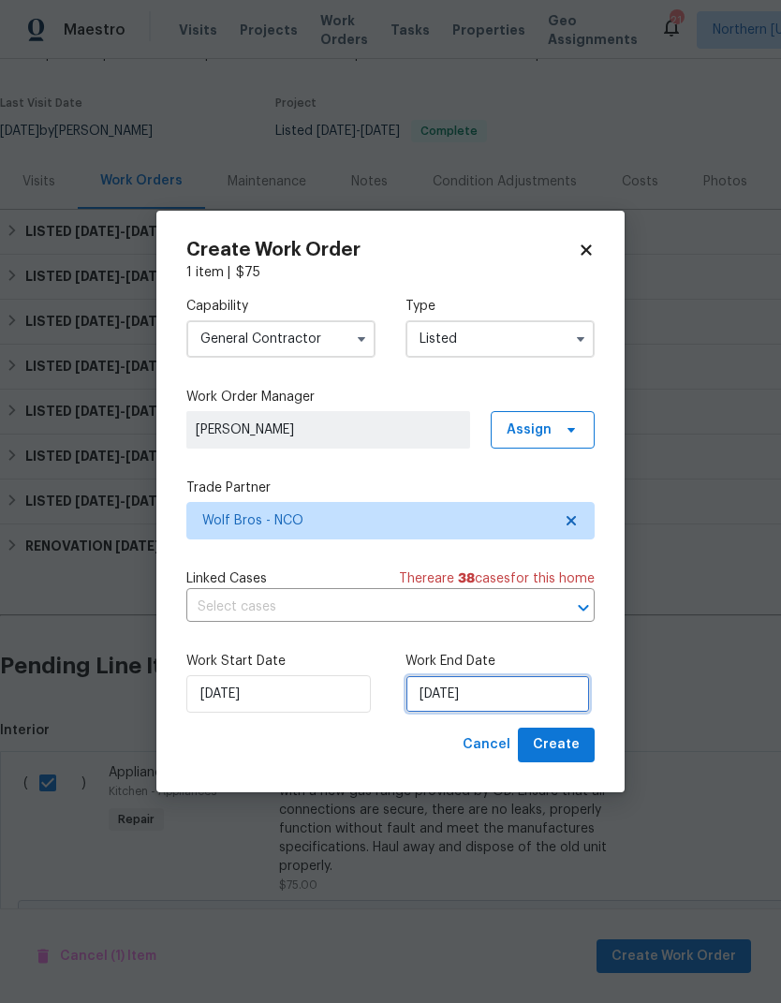
click at [555, 684] on input "[DATE]" at bounding box center [497, 693] width 184 height 37
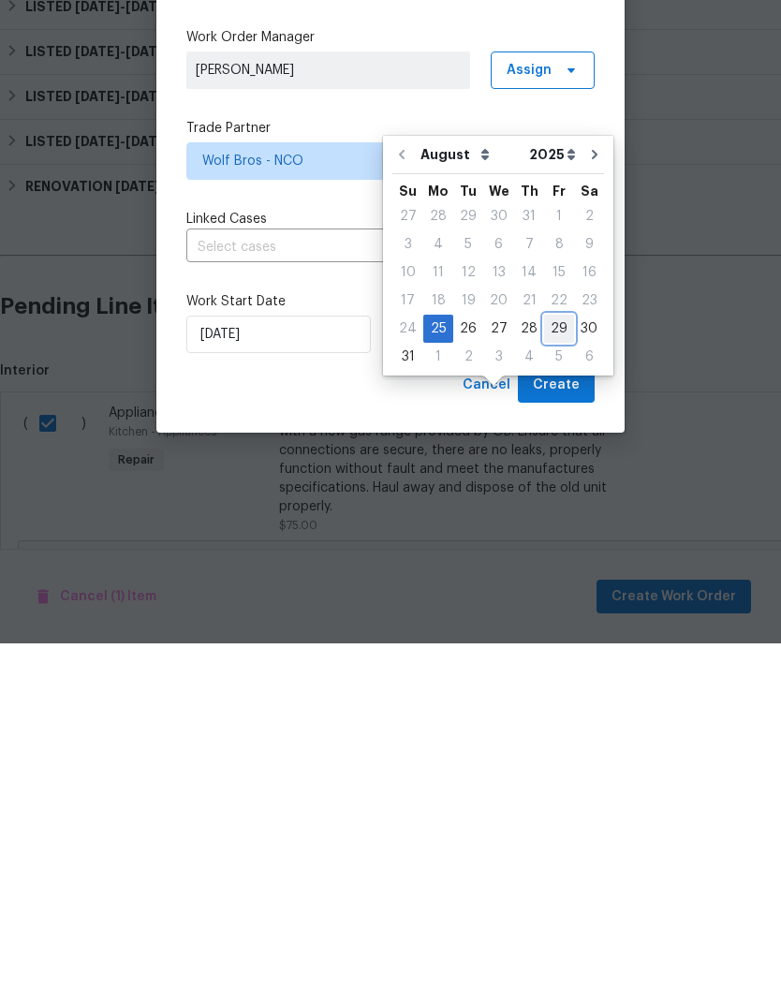
click at [557, 675] on div "29" at bounding box center [559, 688] width 30 height 26
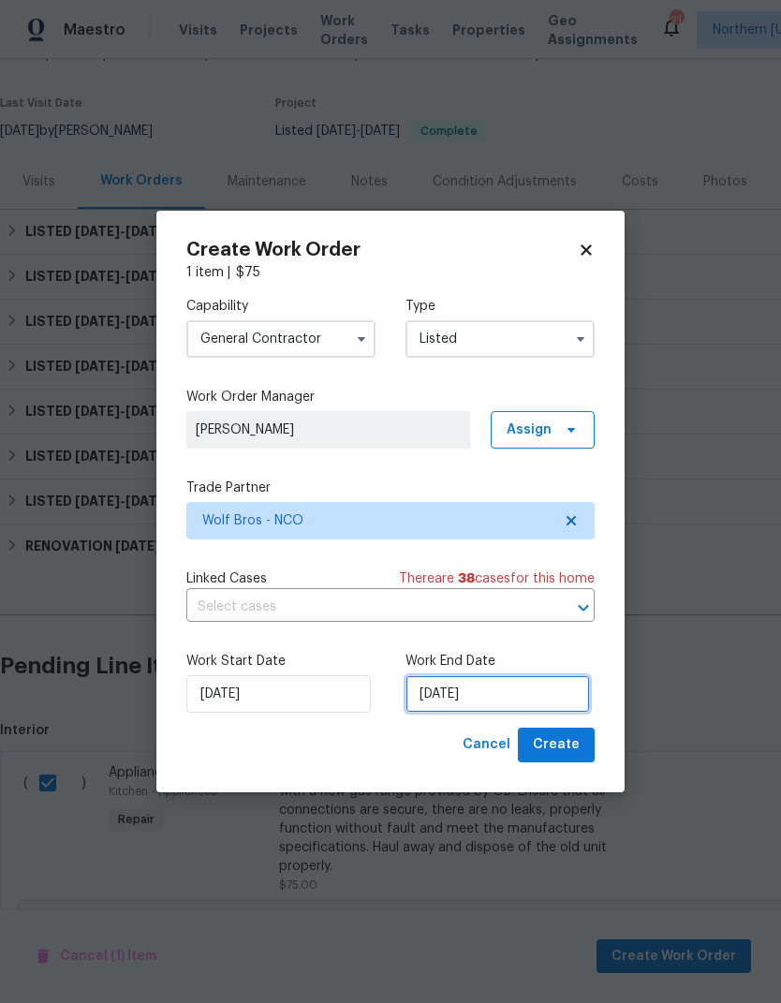
click at [574, 691] on input "8/29/2025" at bounding box center [497, 693] width 184 height 37
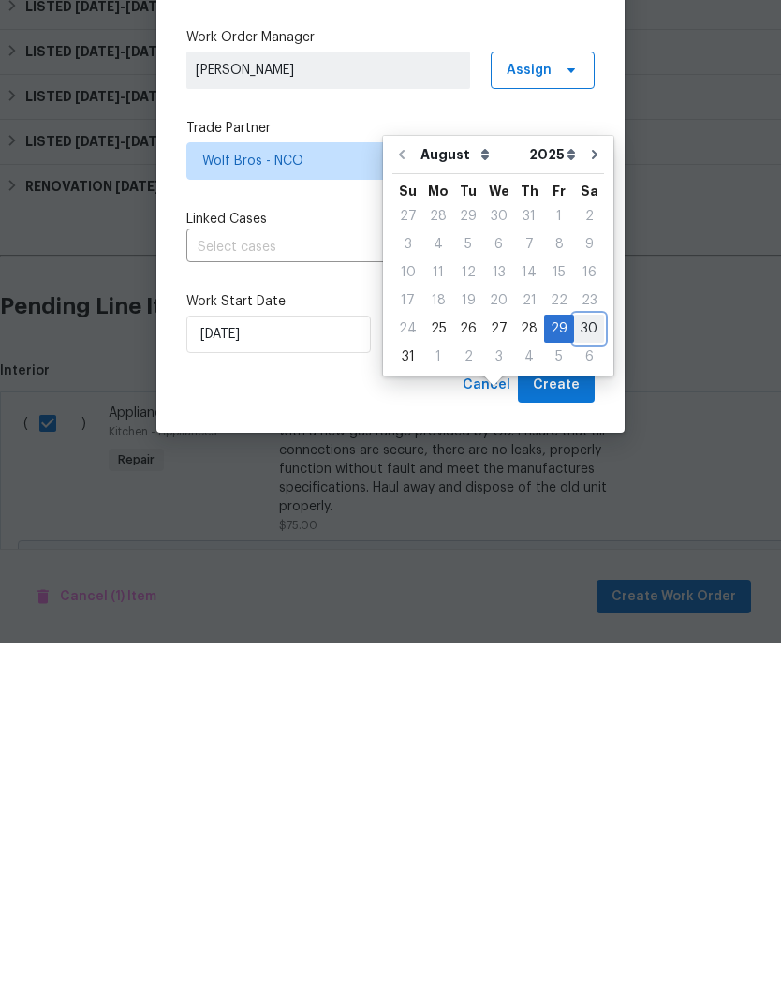
click at [593, 675] on div "30" at bounding box center [589, 688] width 30 height 26
type input "[DATE]"
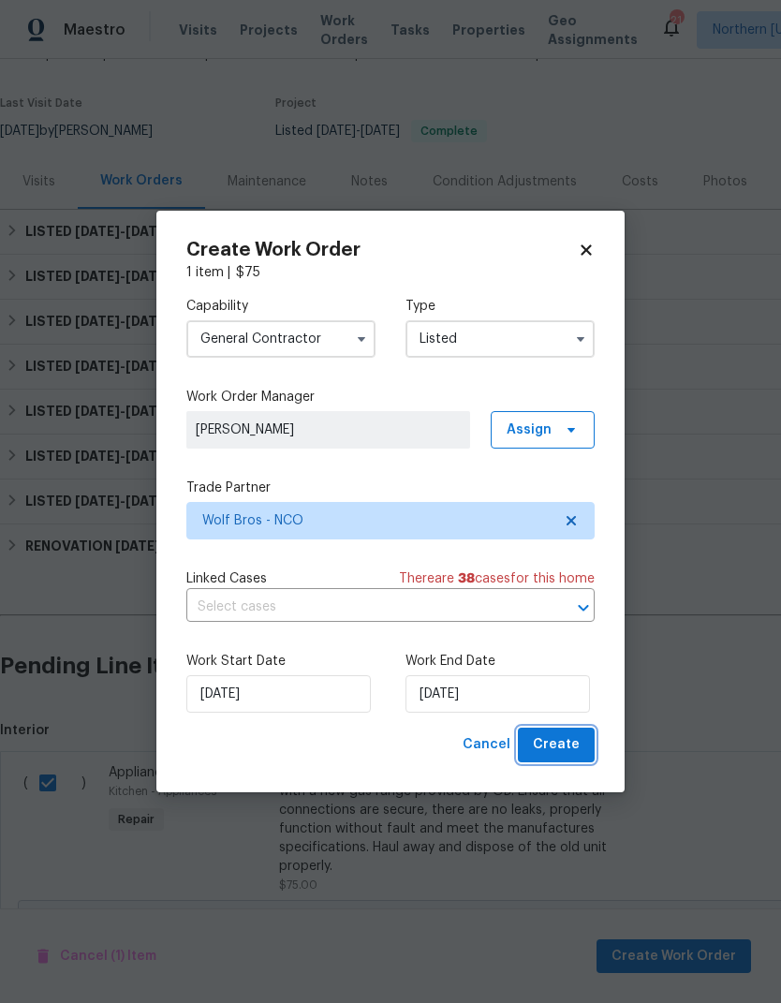
click at [575, 749] on span "Create" at bounding box center [556, 744] width 47 height 23
checkbox input "false"
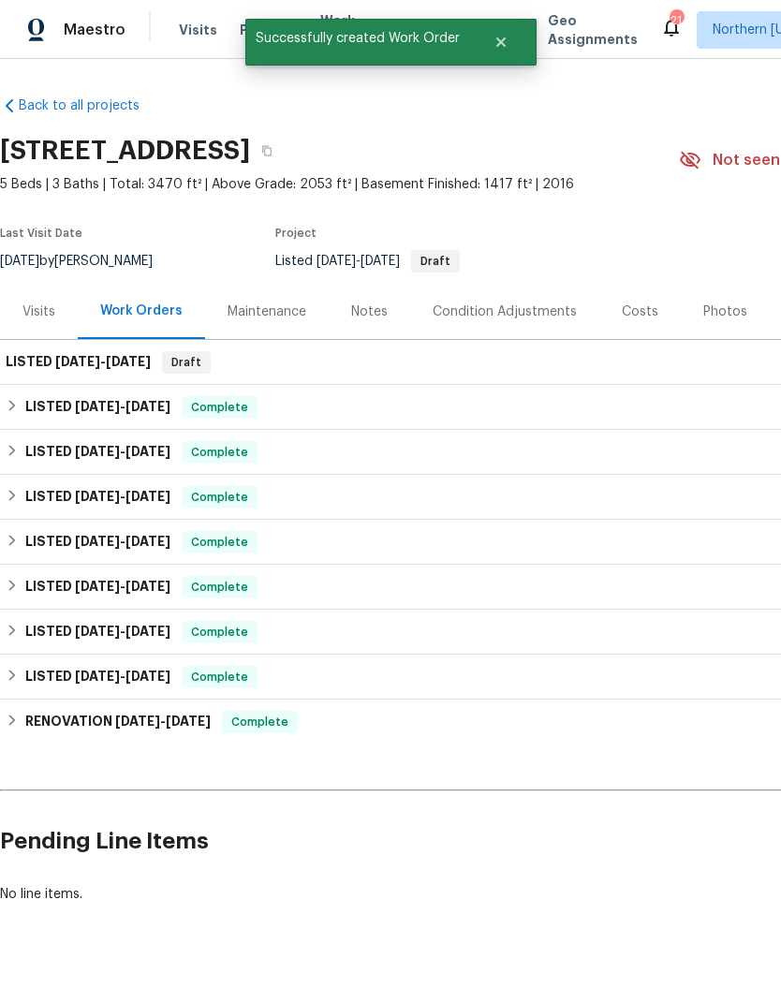
scroll to position [0, 0]
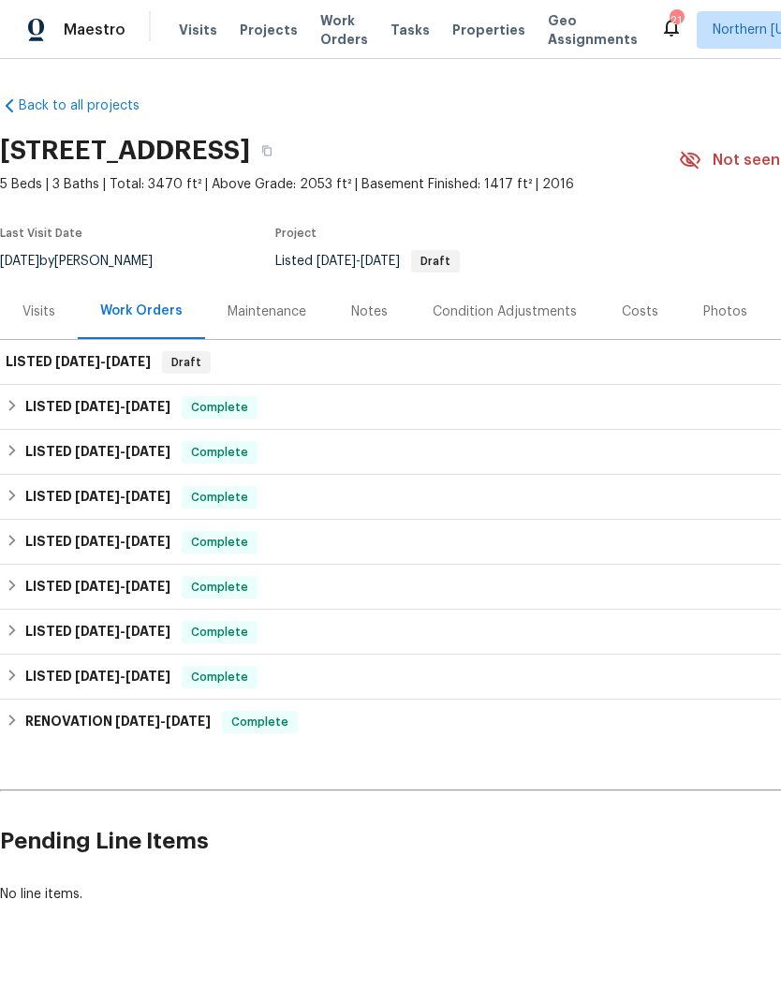
click at [137, 316] on div "Work Orders" at bounding box center [141, 310] width 82 height 19
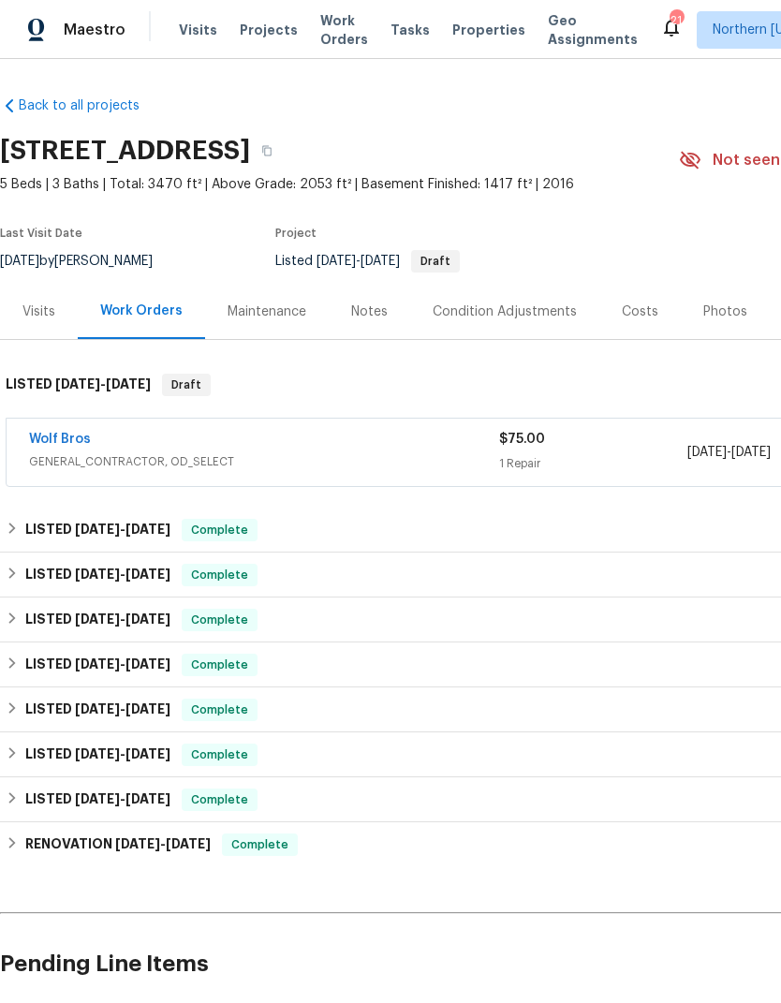
click at [62, 455] on span "GENERAL_CONTRACTOR, OD_SELECT" at bounding box center [264, 461] width 470 height 19
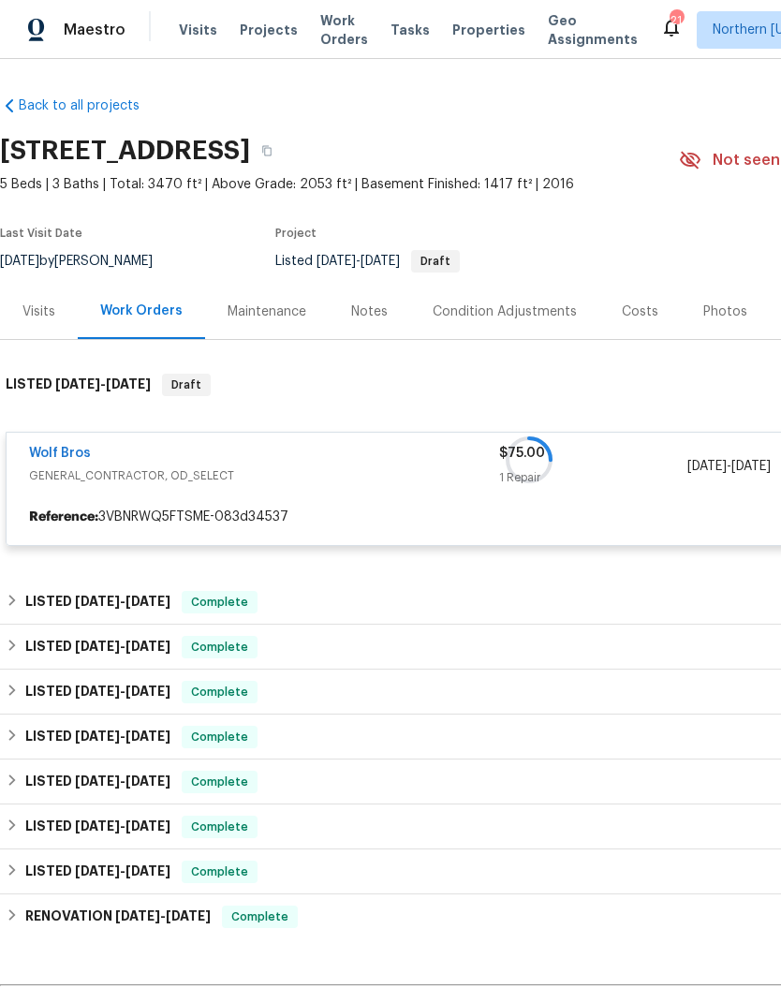
click at [66, 458] on div at bounding box center [529, 460] width 1058 height 210
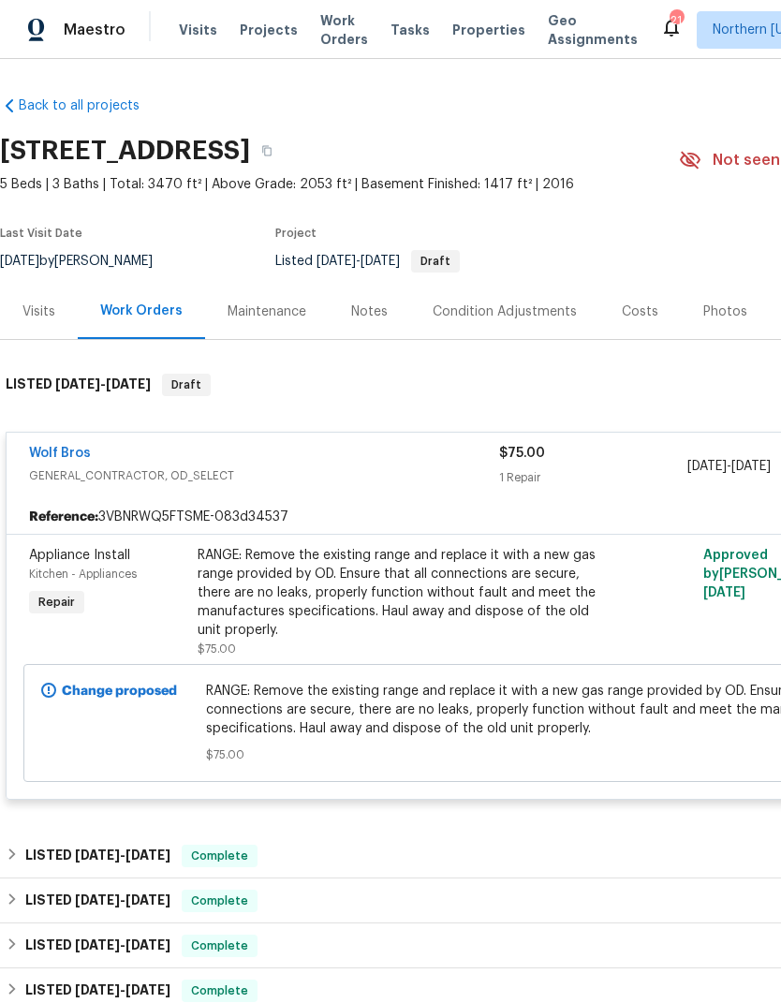
click at [55, 458] on link "Wolf Bros" at bounding box center [60, 453] width 62 height 13
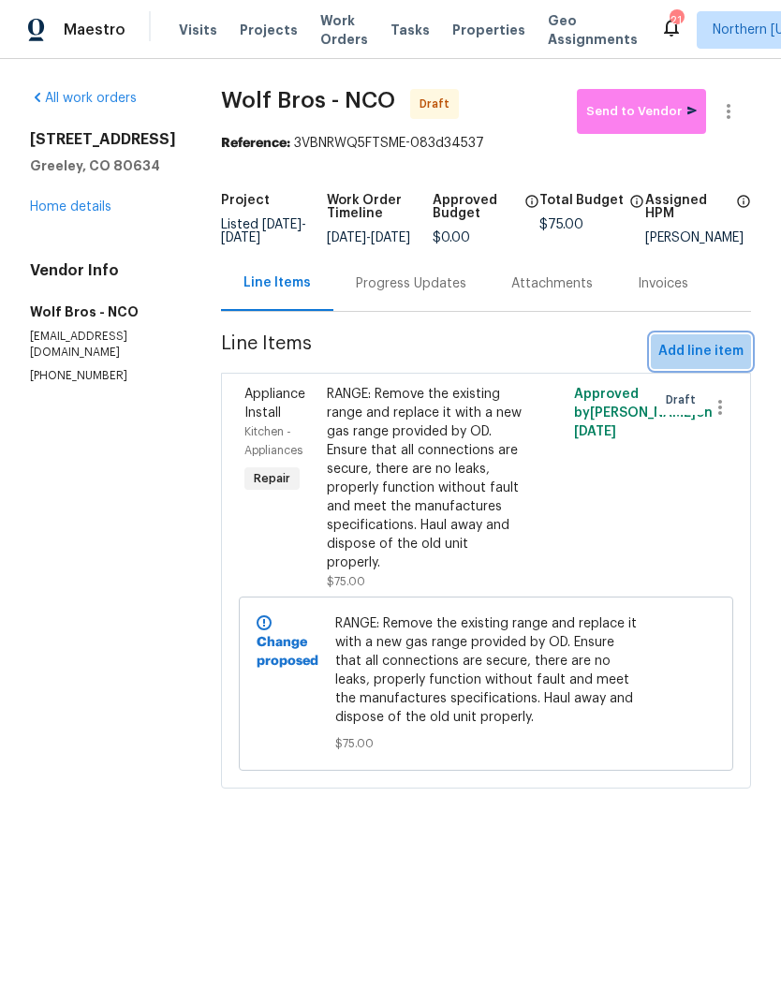
click at [725, 363] on span "Add line item" at bounding box center [700, 351] width 85 height 23
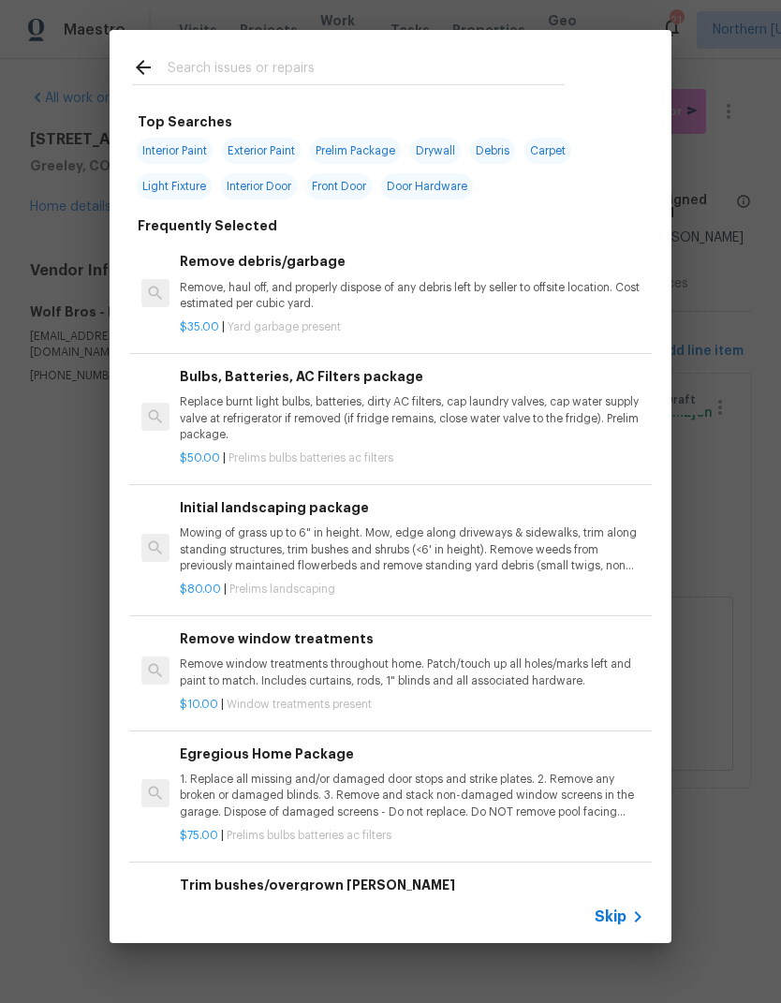
click at [192, 76] on input "text" at bounding box center [366, 70] width 397 height 28
type input "Micro"
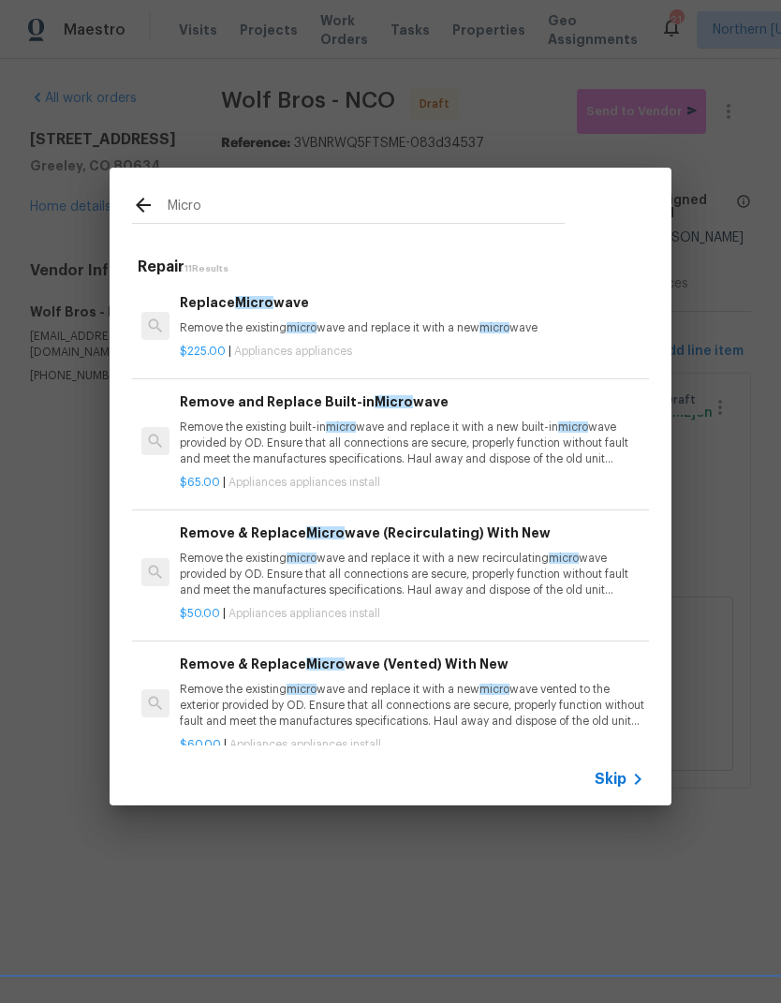
click at [208, 431] on p "Remove the existing built-in micro wave and replace it with a new built-in micr…" at bounding box center [412, 443] width 464 height 48
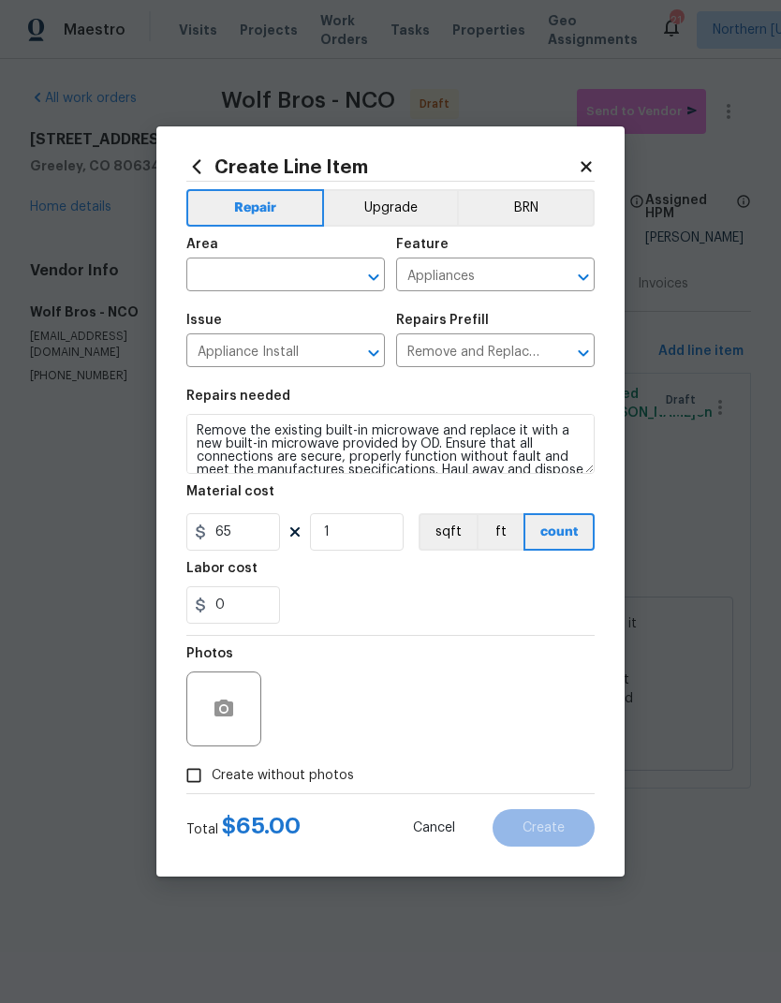
click at [223, 282] on input "text" at bounding box center [259, 276] width 146 height 29
type input "kitchen"
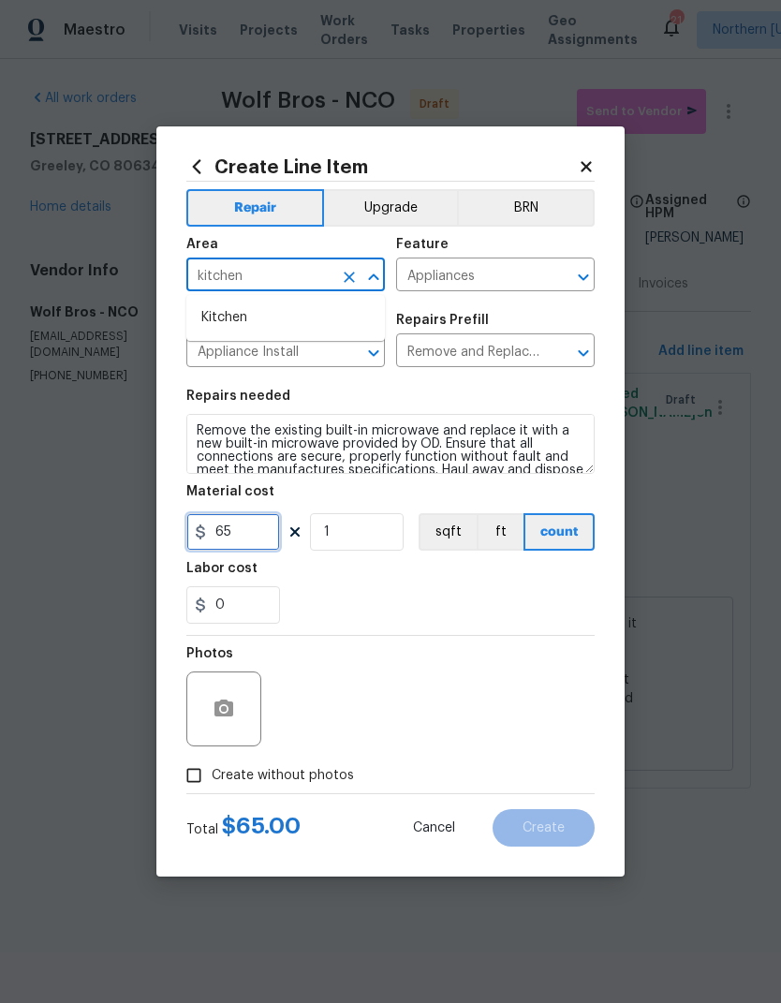
click at [216, 535] on input "65" at bounding box center [233, 531] width 94 height 37
click at [216, 534] on input "65" at bounding box center [233, 531] width 94 height 37
click at [229, 541] on input "65" at bounding box center [233, 531] width 94 height 37
type input "75"
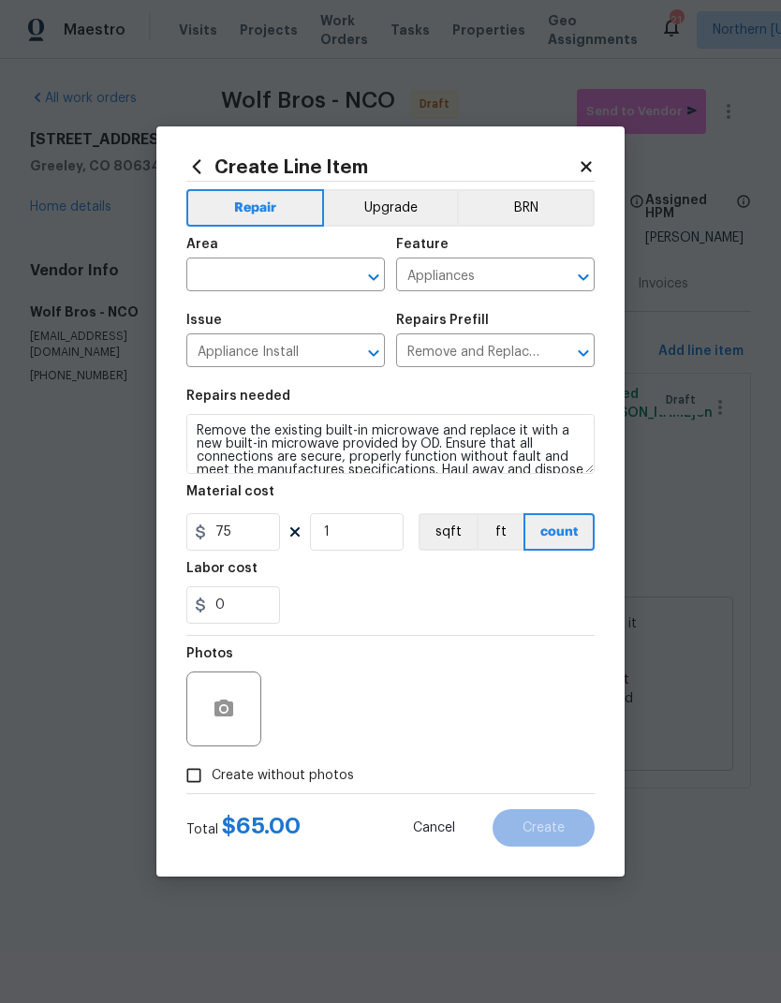
click at [578, 582] on div "Labor cost" at bounding box center [390, 574] width 408 height 24
click at [206, 432] on textarea "Remove the existing built-in microwave and replace it with a new built-in micro…" at bounding box center [390, 444] width 408 height 60
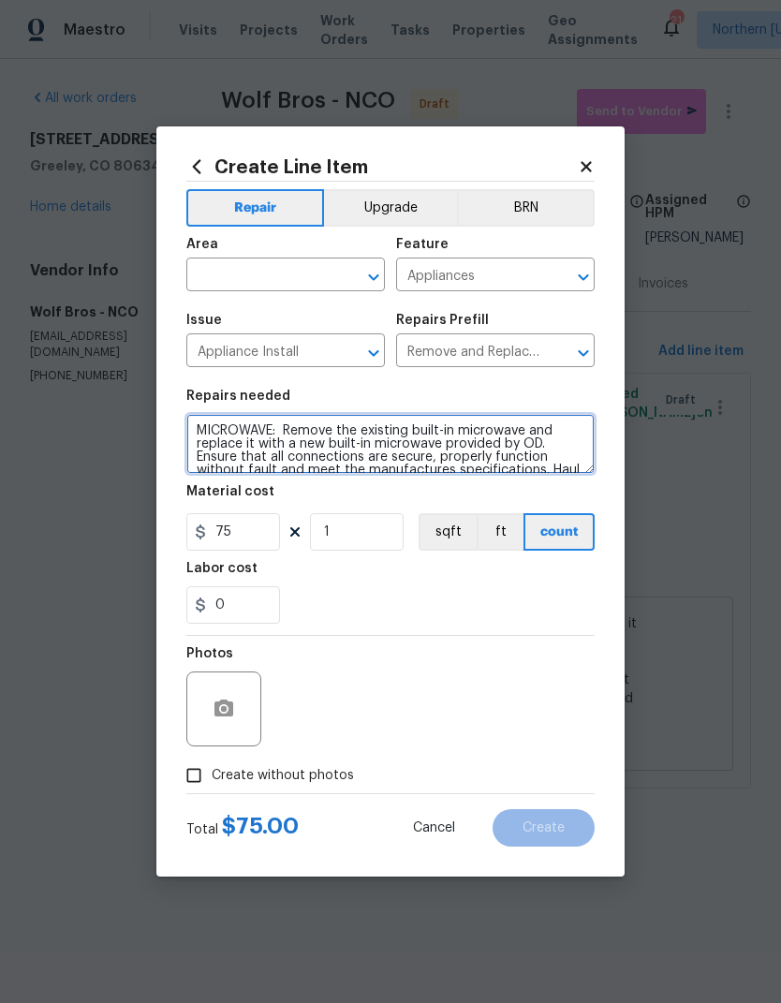
type textarea "MICROWAVE: Remove the existing built-in microwave and replace it with a new bui…"
click at [213, 271] on input "text" at bounding box center [259, 276] width 146 height 29
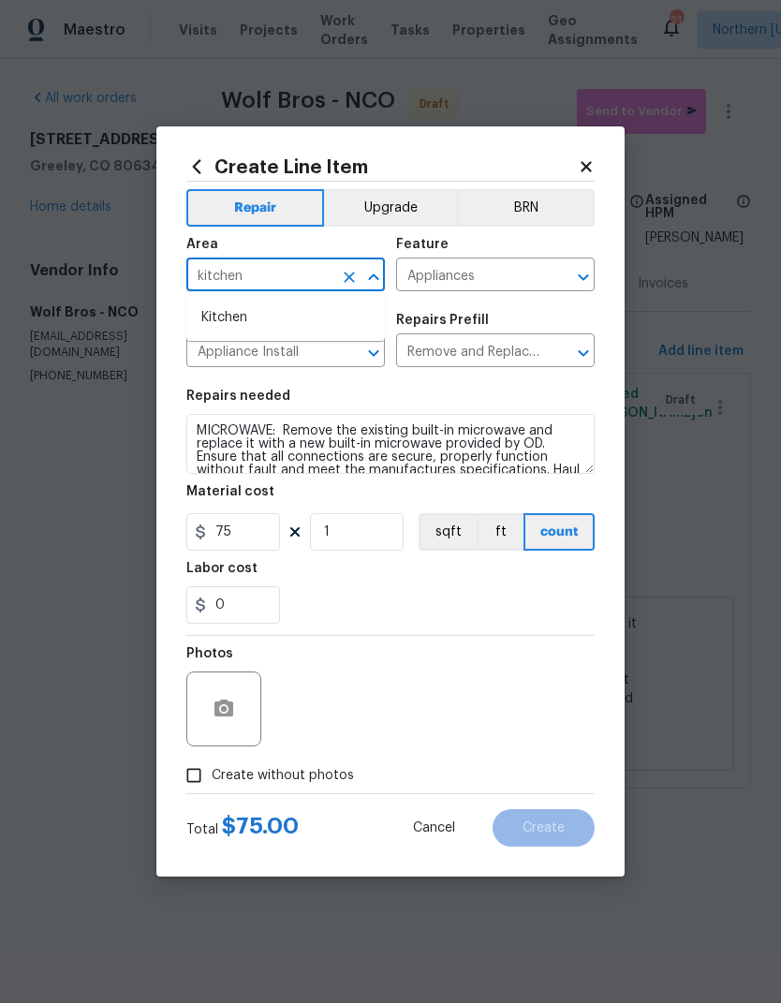
type input "kitchen"
click at [572, 580] on div "Labor cost" at bounding box center [390, 574] width 408 height 24
click at [190, 775] on input "Create without photos" at bounding box center [194, 775] width 36 height 36
checkbox input "true"
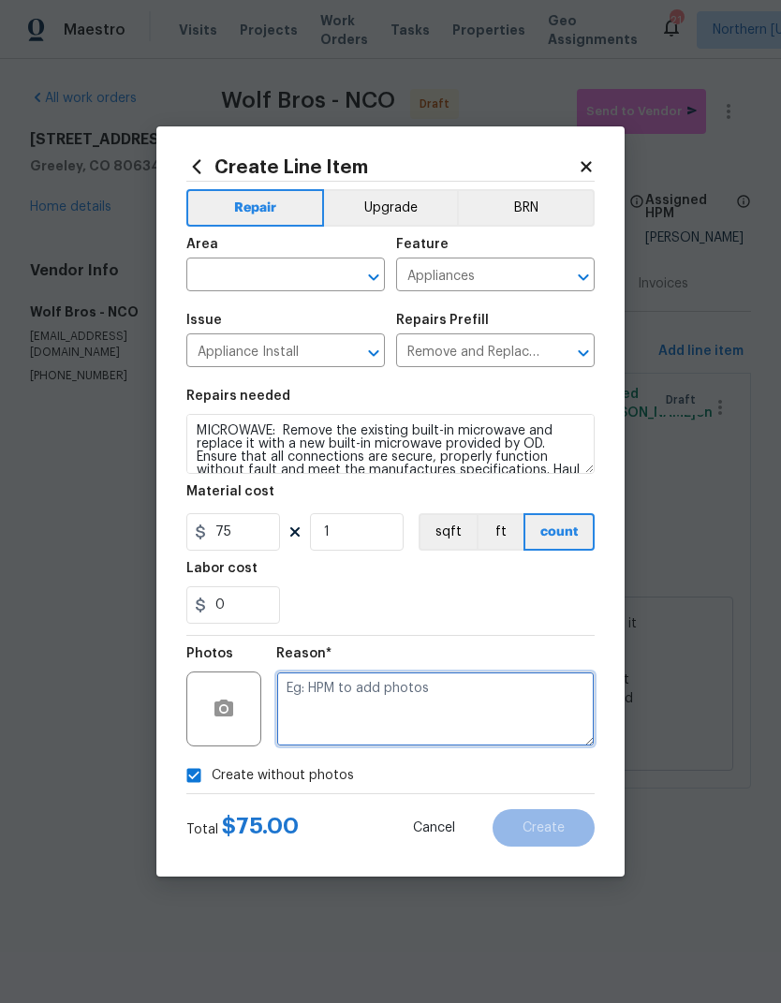
click at [569, 685] on textarea at bounding box center [435, 708] width 318 height 75
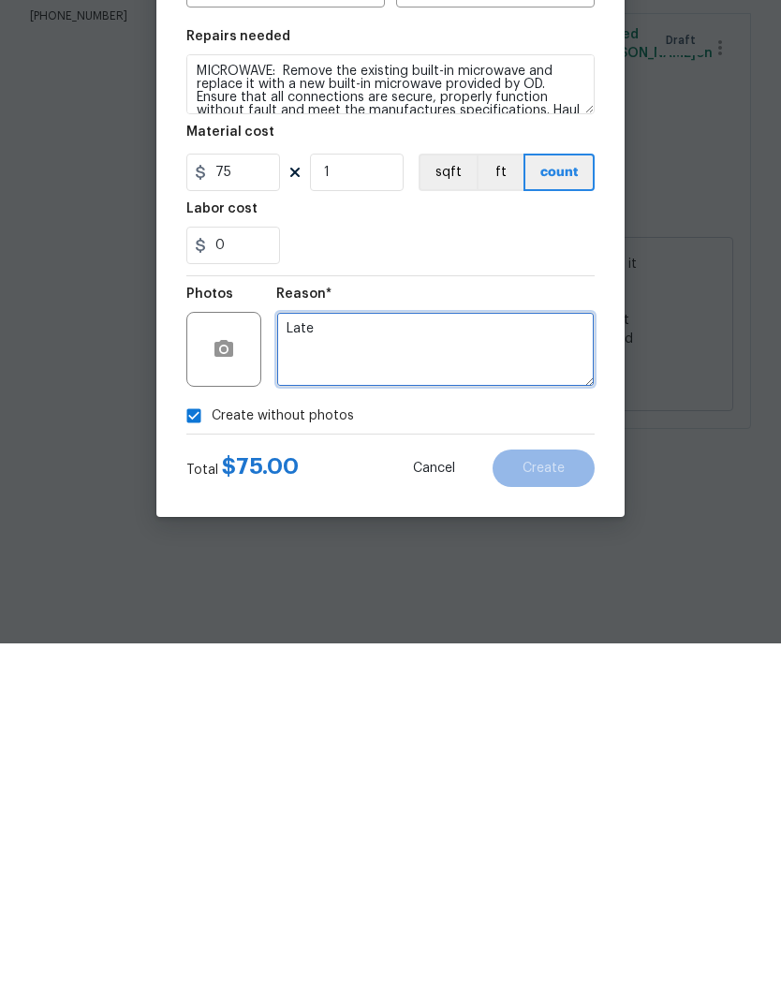
type textarea "Later"
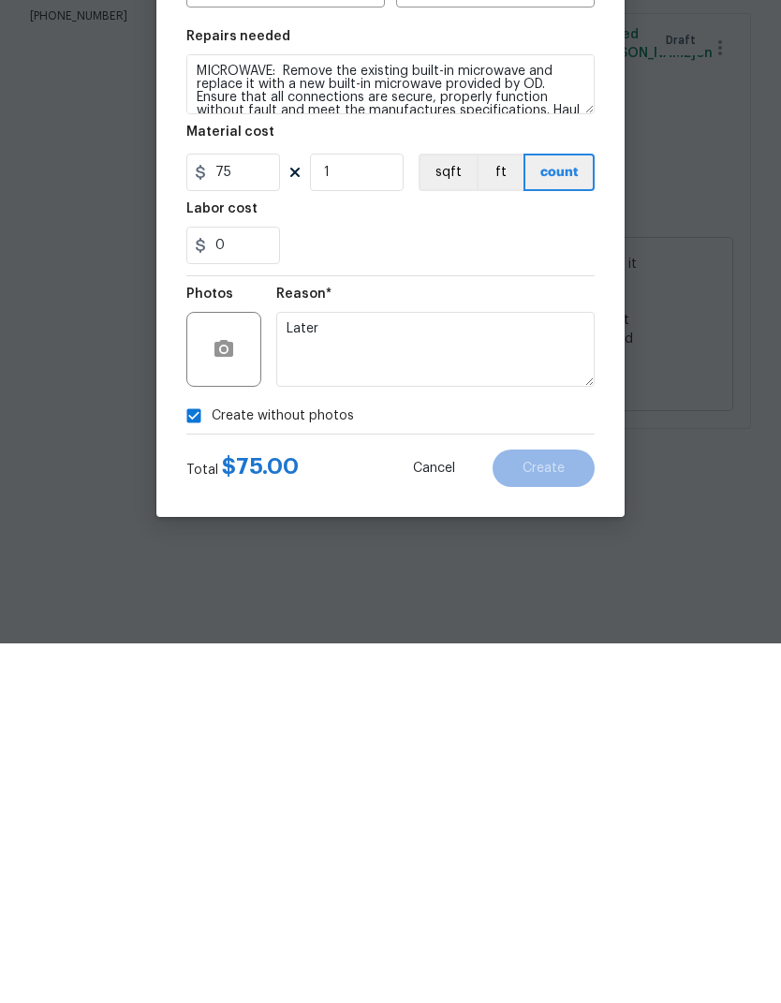
click at [439, 809] on button "Cancel" at bounding box center [434, 827] width 102 height 37
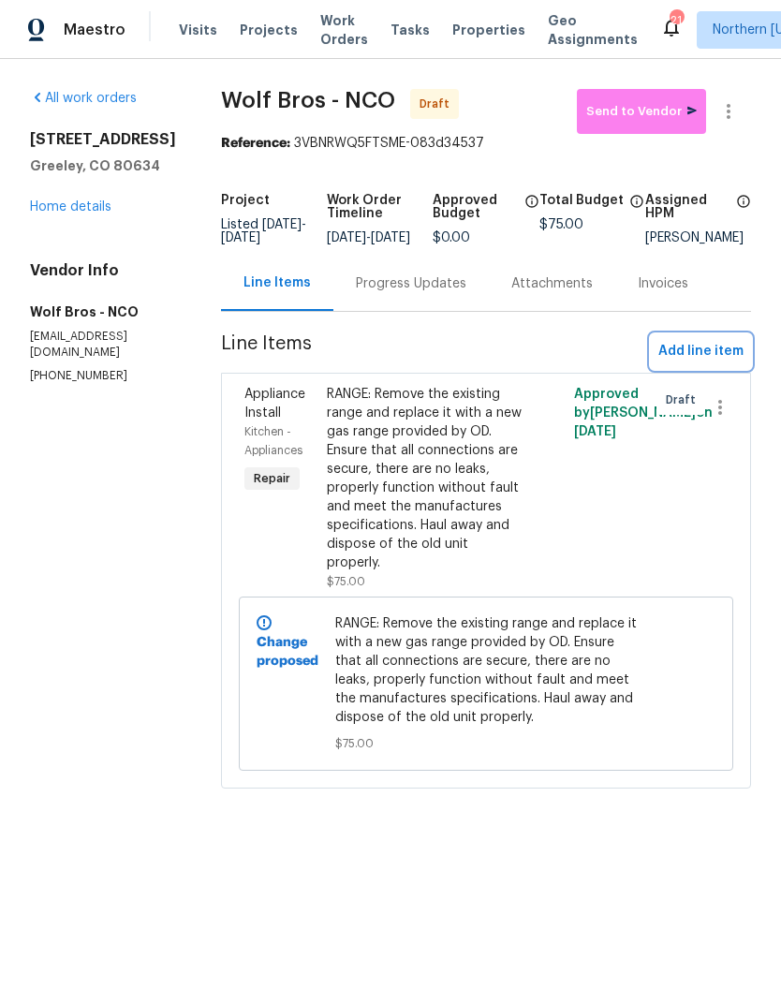
click at [720, 363] on span "Add line item" at bounding box center [700, 351] width 85 height 23
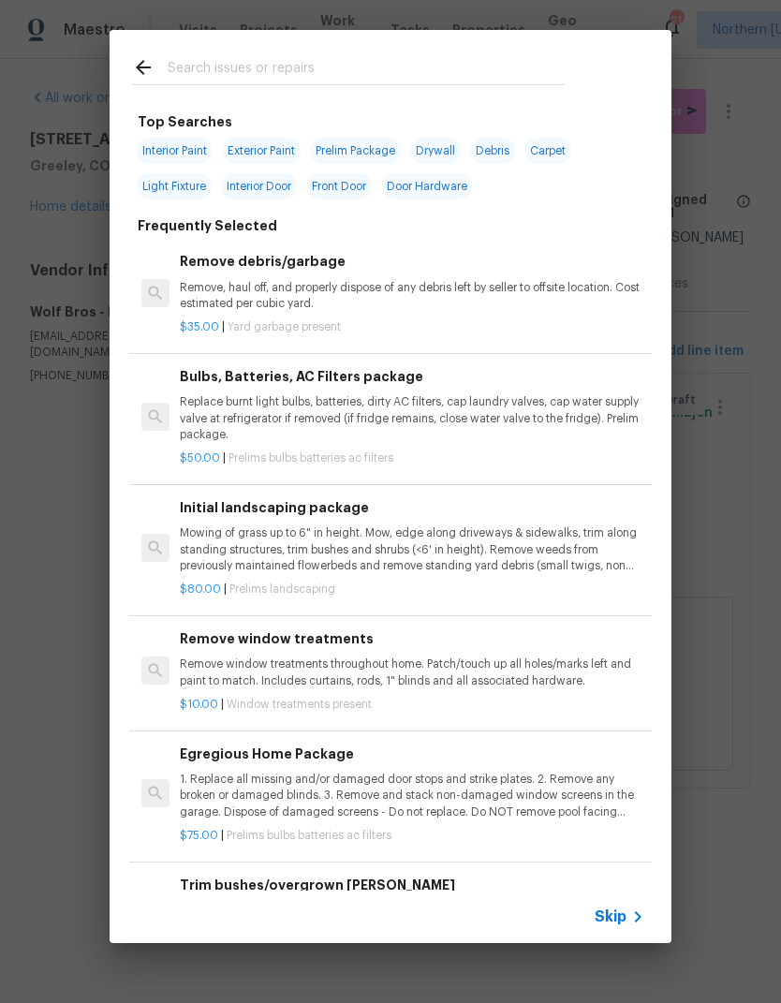
click at [183, 63] on input "text" at bounding box center [366, 70] width 397 height 28
type input "Micr"
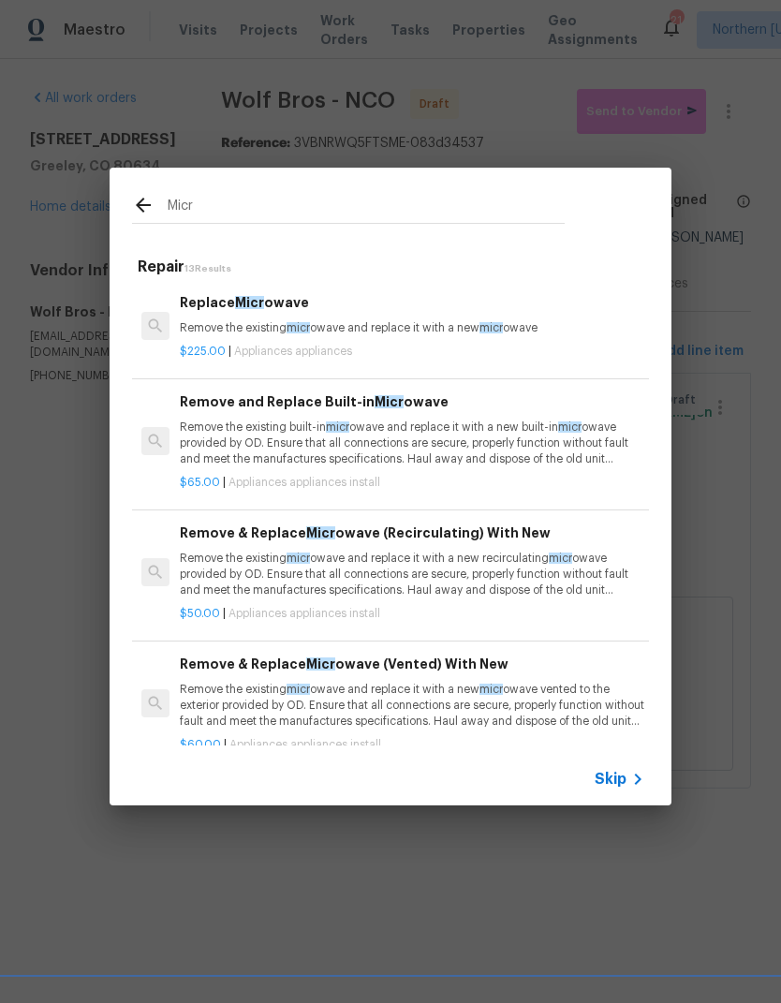
click at [183, 413] on div "Remove and Replace Built-in Micr owave Remove the existing built-in micr owave …" at bounding box center [412, 429] width 464 height 77
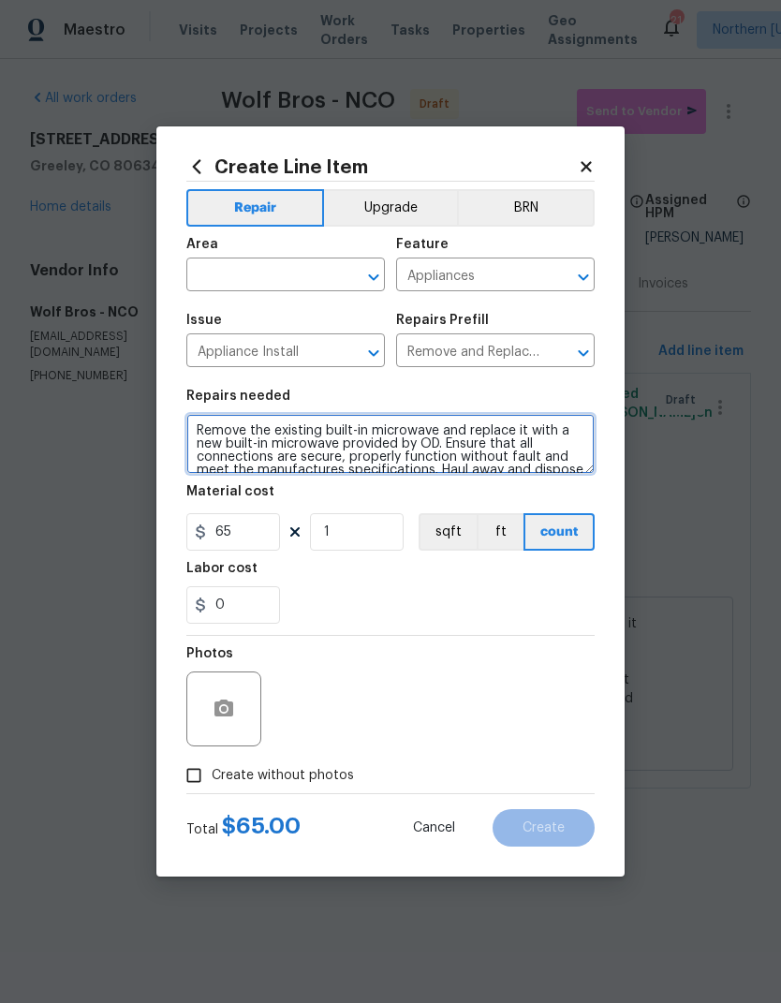
click at [230, 432] on textarea "Remove the existing built-in microwave and replace it with a new built-in micro…" at bounding box center [390, 444] width 408 height 60
click at [195, 425] on textarea "Remove the existing built-in microwave and replace it with a new built-in micro…" at bounding box center [390, 444] width 408 height 60
click at [194, 425] on textarea "Remove the existing built-in microwave and replace it with a new built-in micro…" at bounding box center [390, 444] width 408 height 60
click at [259, 461] on textarea "Remove the existing built-in microwave and replace it with a new built-in micro…" at bounding box center [390, 444] width 408 height 60
click at [198, 435] on textarea "Remove the existing built-in microwave and replace it with a new built-in micro…" at bounding box center [390, 444] width 408 height 60
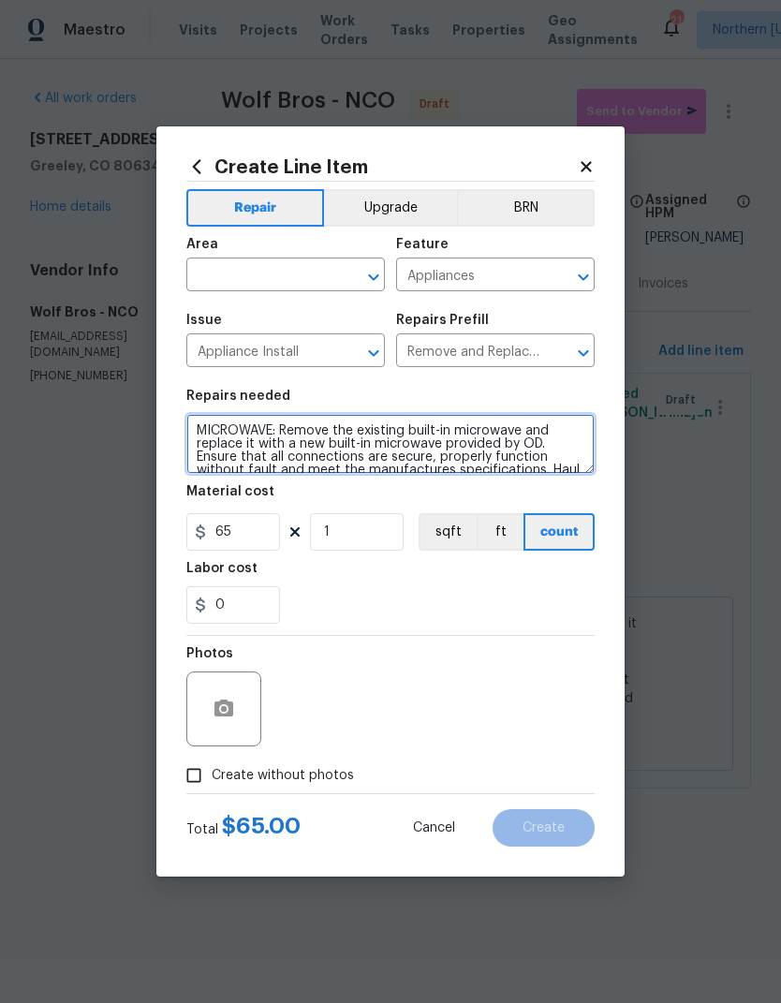
type textarea "MICROWAVE: Remove the existing built-in microwave and replace it with a new bui…"
click at [214, 270] on input "text" at bounding box center [259, 276] width 146 height 29
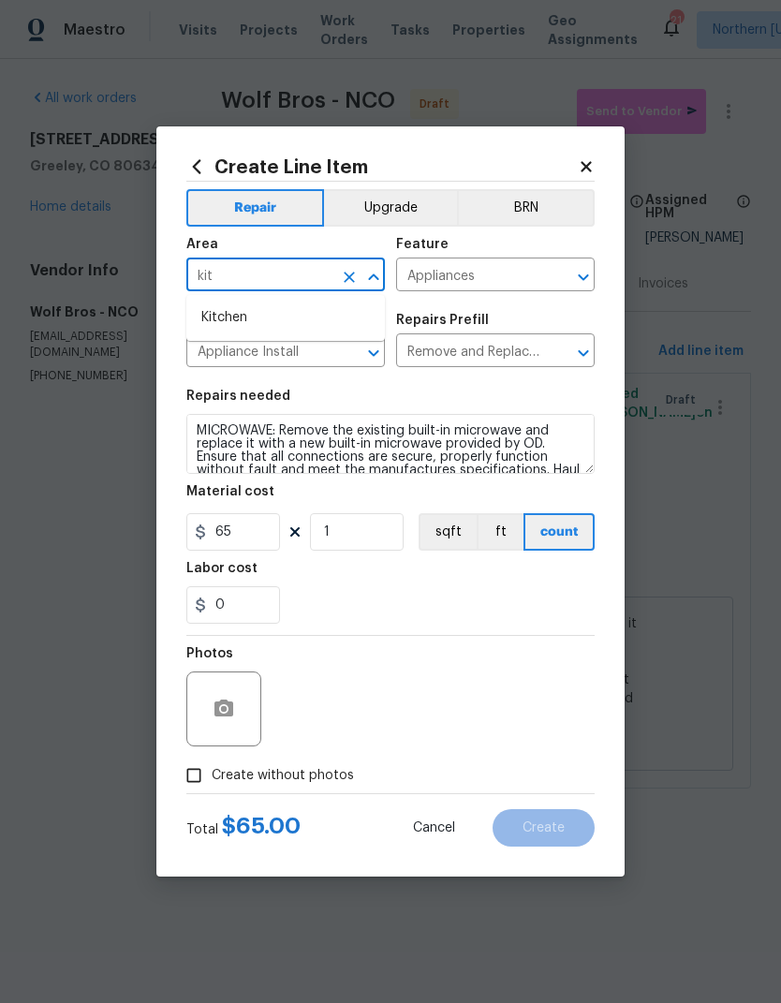
click at [197, 320] on li "Kitchen" at bounding box center [285, 317] width 198 height 31
type input "Kitchen"
click at [214, 539] on input "65" at bounding box center [233, 531] width 94 height 37
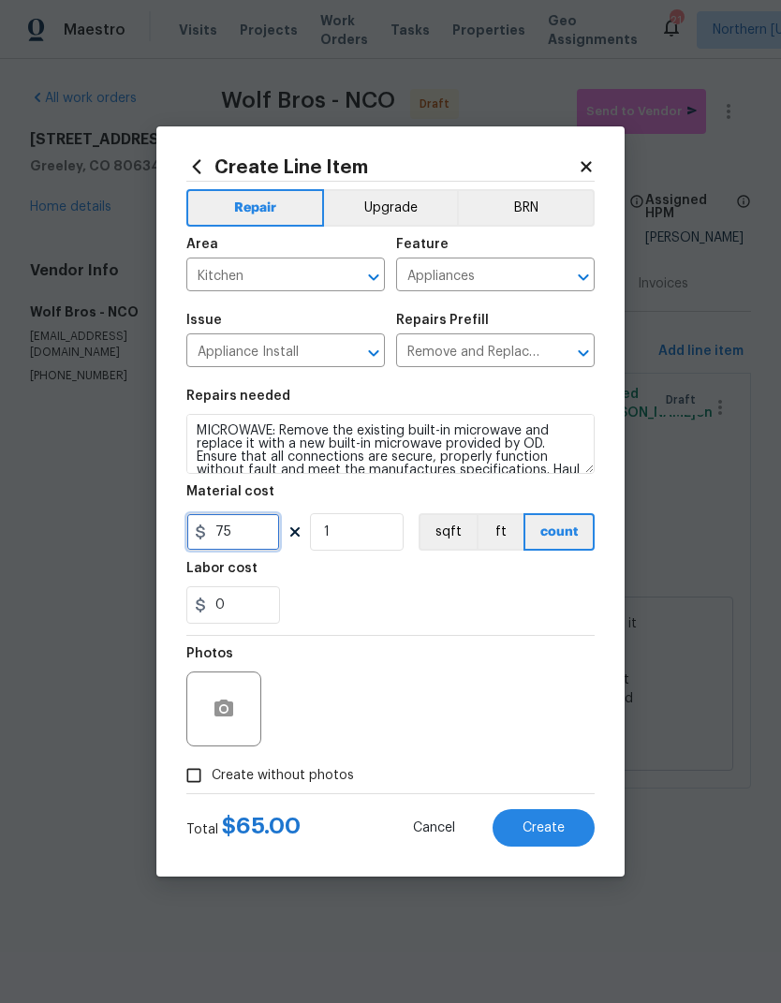
type input "75"
click at [562, 582] on div "Labor cost" at bounding box center [390, 574] width 408 height 24
click at [197, 770] on input "Create without photos" at bounding box center [194, 775] width 36 height 36
checkbox input "true"
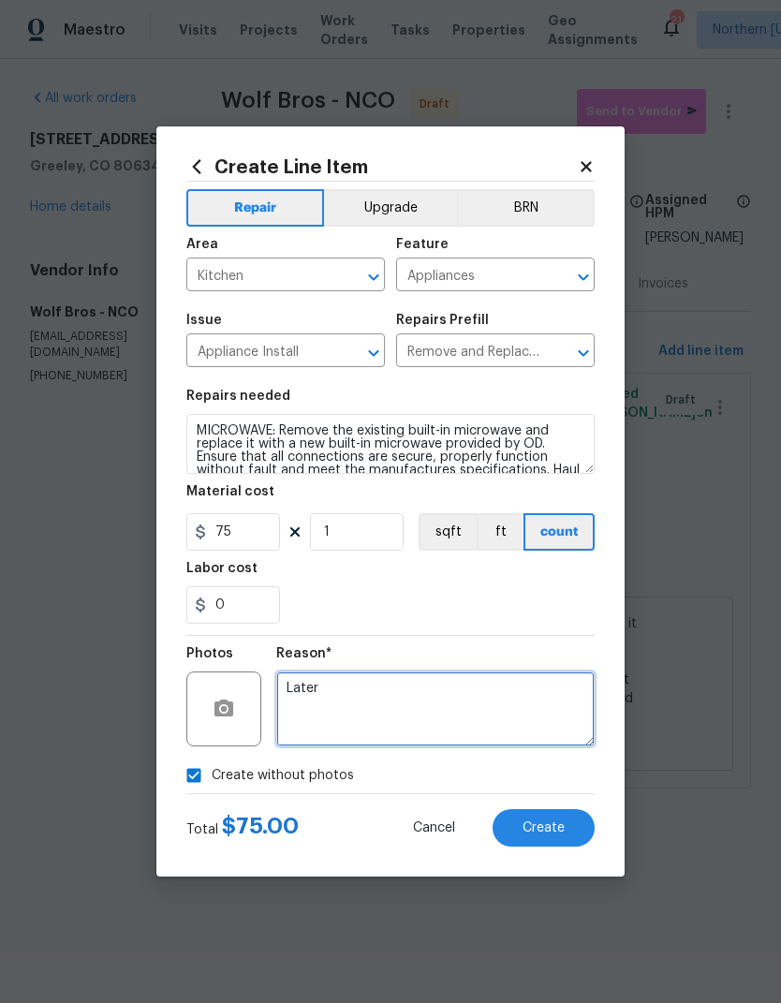
click at [568, 716] on textarea "Later" at bounding box center [435, 708] width 318 height 75
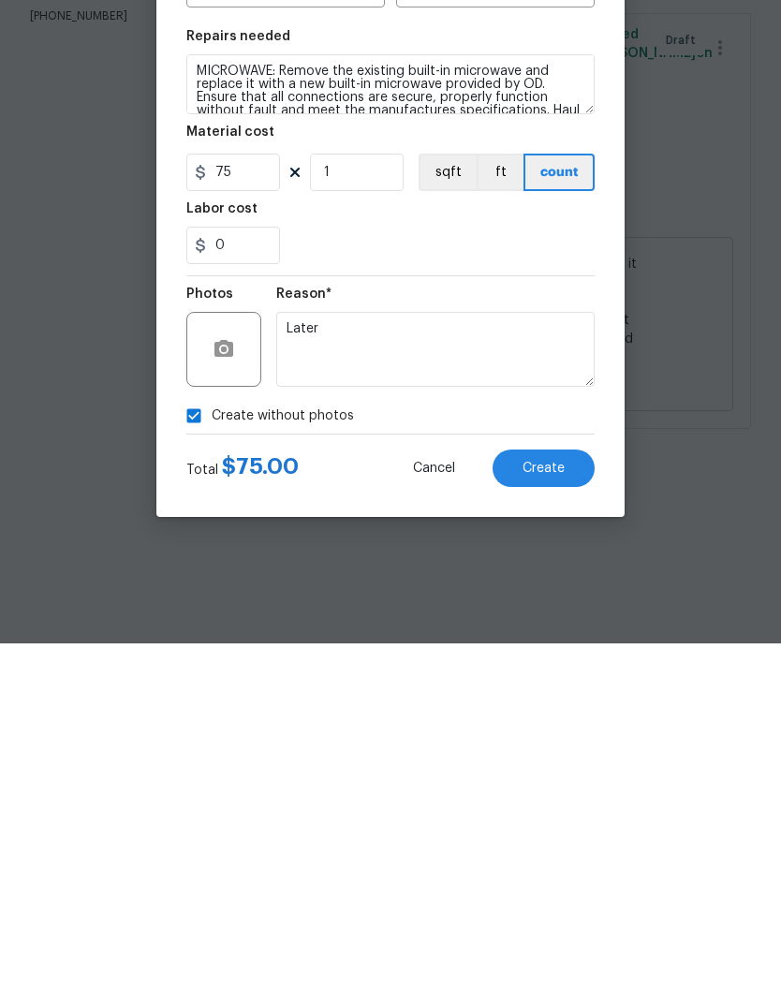
click at [571, 809] on button "Create" at bounding box center [543, 827] width 102 height 37
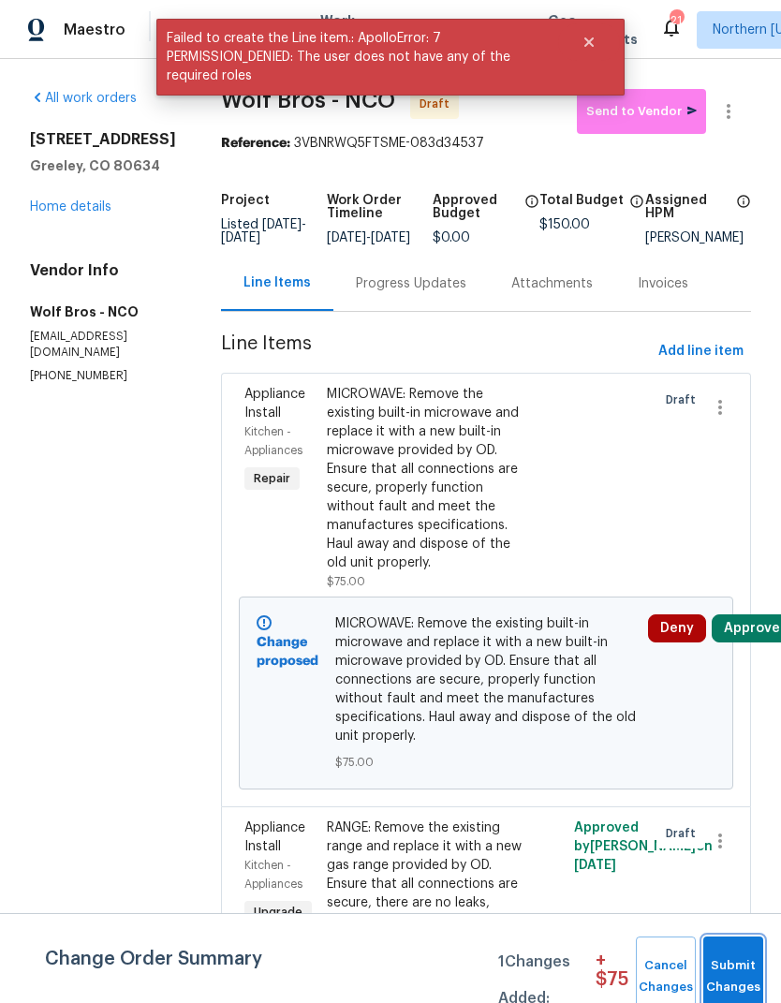
click at [712, 971] on span "Submit Changes" at bounding box center [732, 976] width 41 height 43
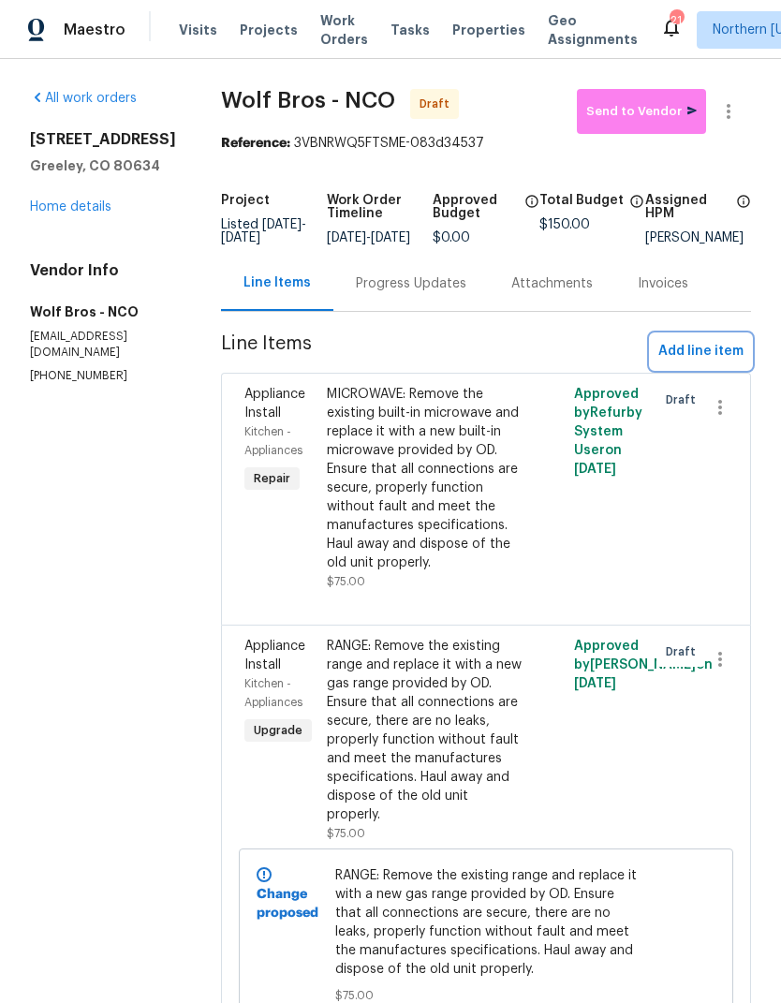
click at [699, 363] on span "Add line item" at bounding box center [700, 351] width 85 height 23
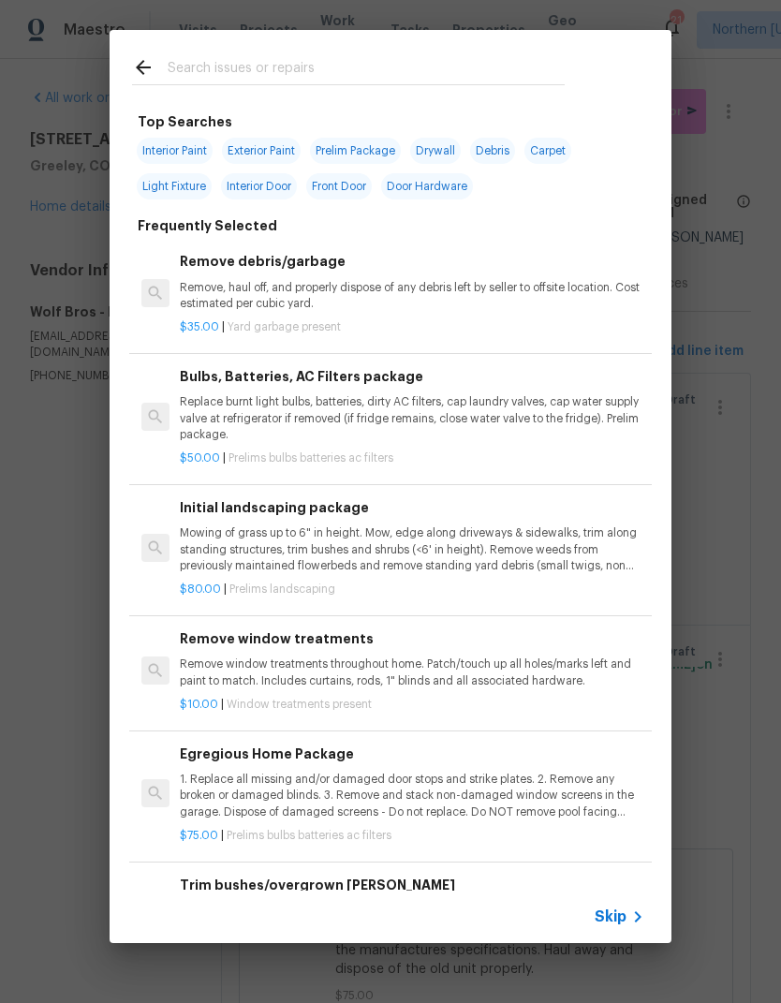
click at [202, 77] on input "text" at bounding box center [366, 70] width 397 height 28
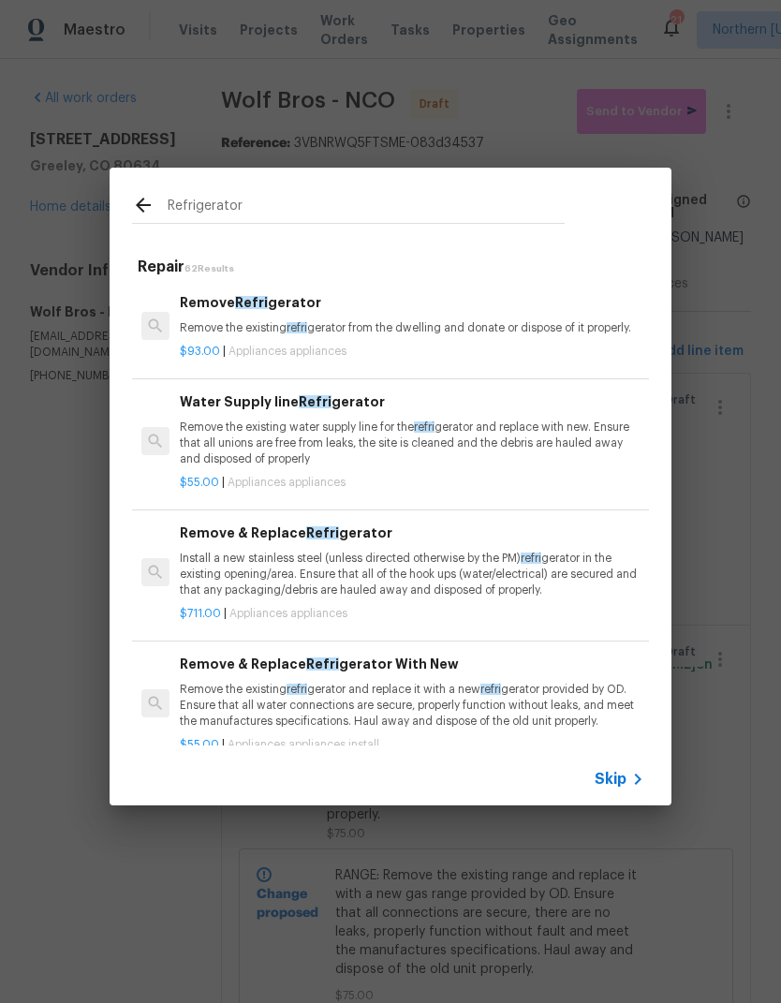
type input "Refrigerator"
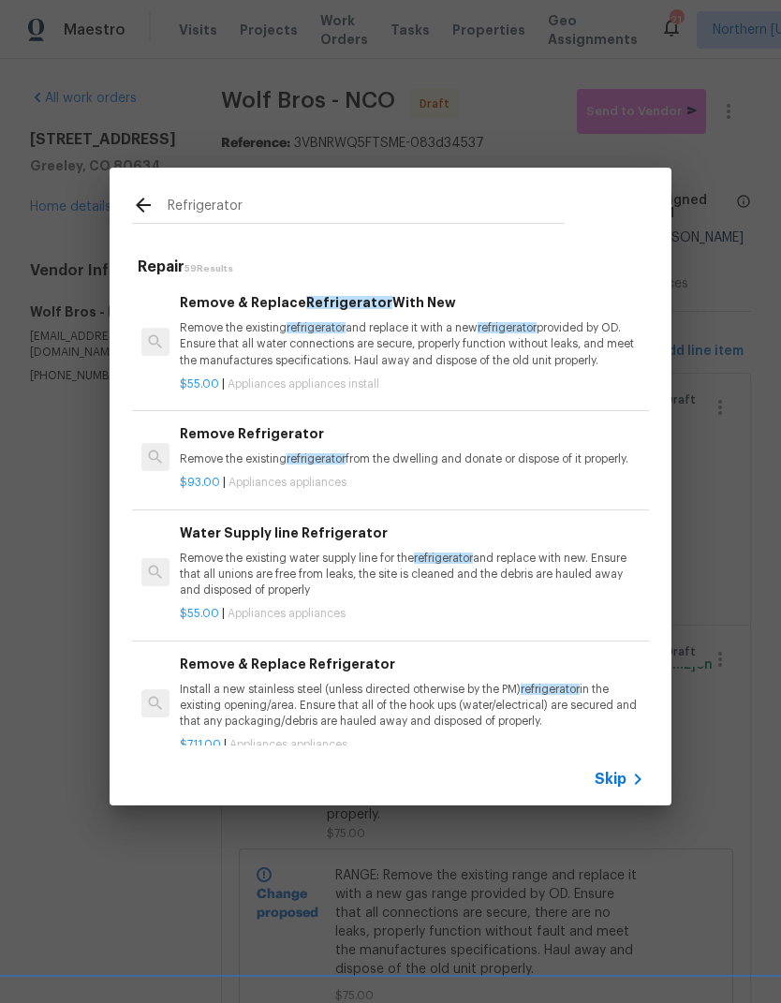
click at [226, 343] on p "Remove the existing refrigerator and replace it with a new refrigerator provide…" at bounding box center [412, 344] width 464 height 48
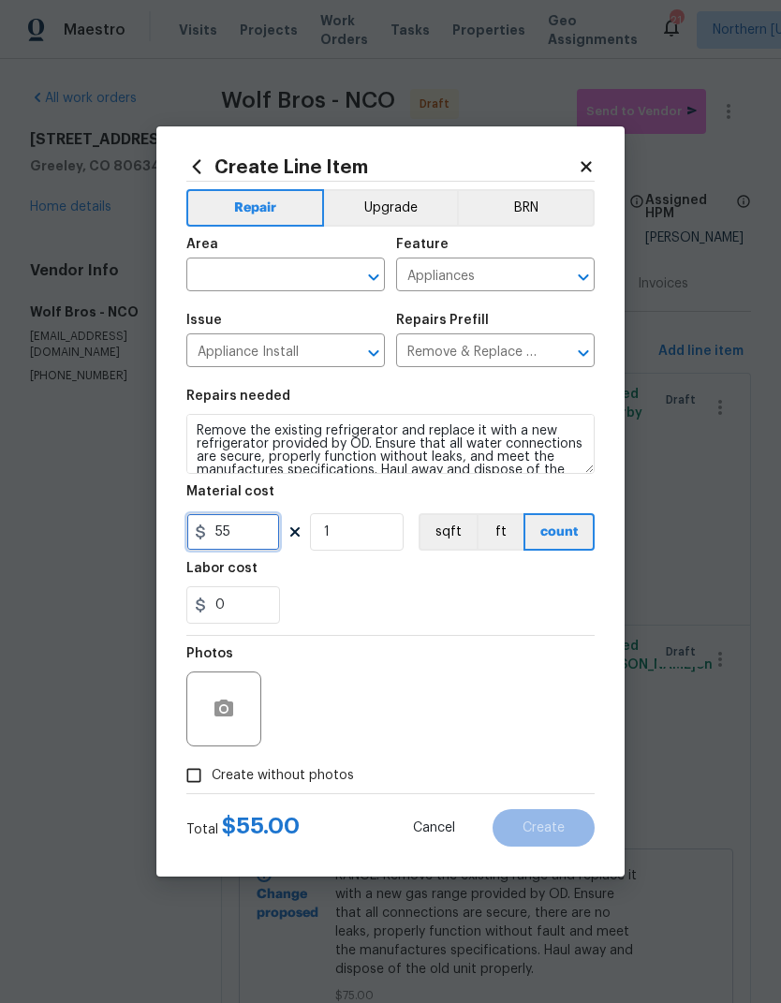
click at [213, 533] on input "55" at bounding box center [233, 531] width 94 height 37
click at [301, 602] on div "0" at bounding box center [390, 604] width 408 height 37
click at [211, 530] on input "55" at bounding box center [233, 531] width 94 height 37
type input "75"
click at [568, 592] on div "0" at bounding box center [390, 604] width 408 height 37
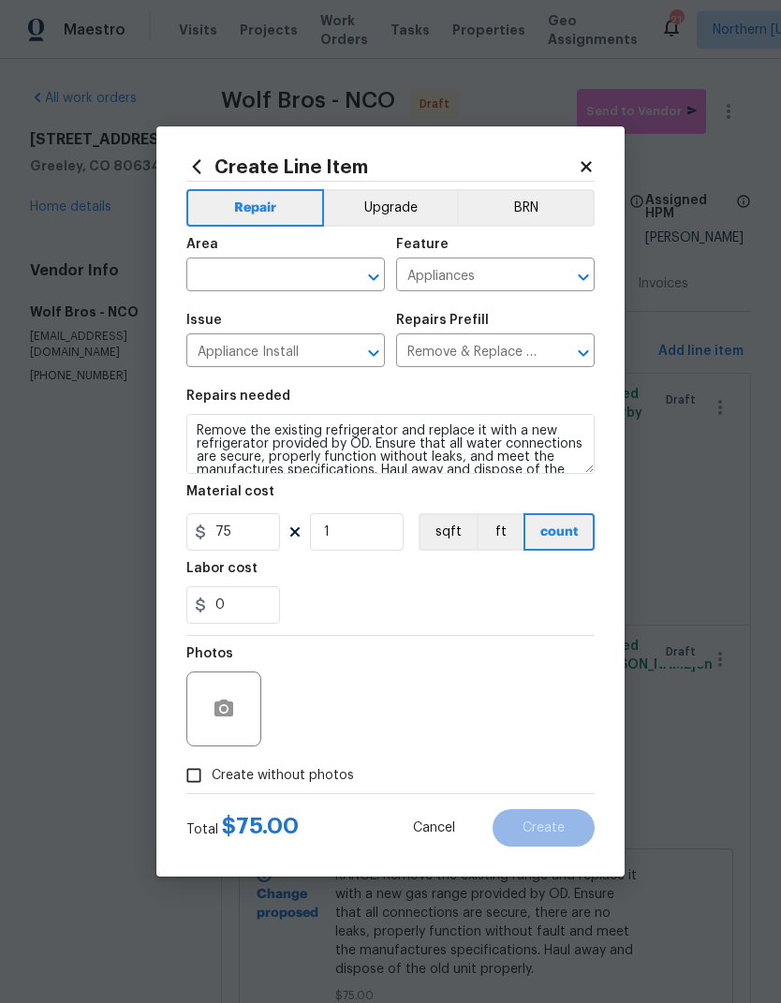
click at [192, 777] on input "Create without photos" at bounding box center [194, 775] width 36 height 36
checkbox input "true"
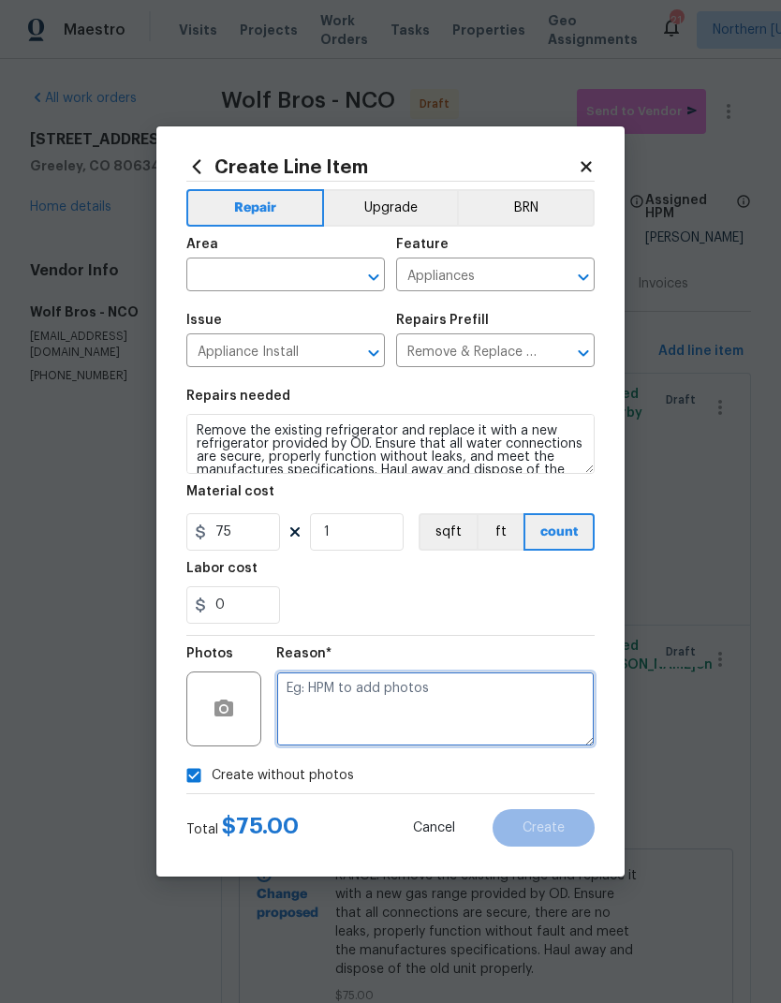
click at [539, 704] on textarea at bounding box center [435, 708] width 318 height 75
type textarea "Later"
click at [217, 271] on input "text" at bounding box center [259, 276] width 146 height 29
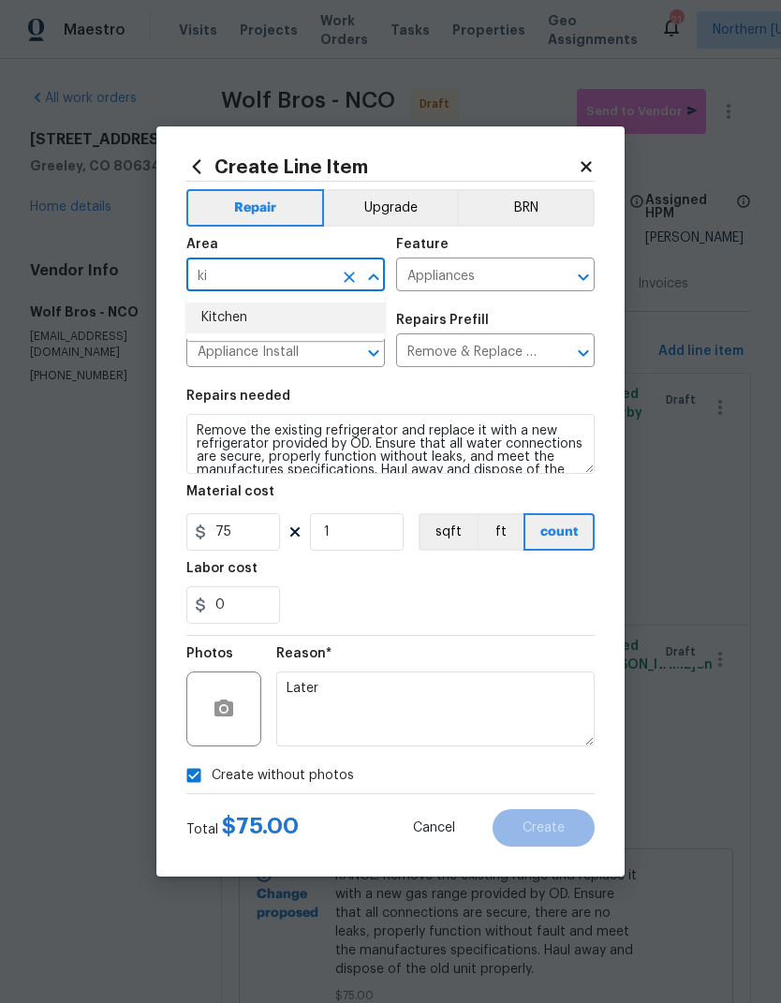
click at [212, 312] on li "Kitchen" at bounding box center [285, 317] width 198 height 31
type input "Kitchen"
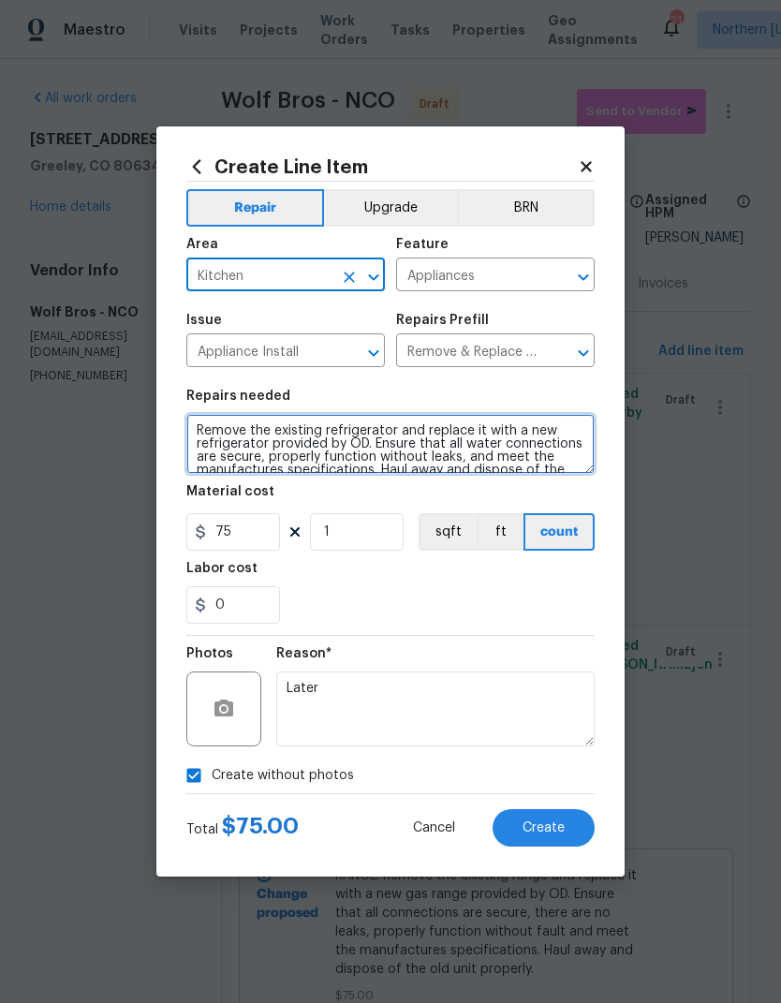
click at [195, 434] on textarea "Remove the existing refrigerator and replace it with a new refrigerator provide…" at bounding box center [390, 444] width 408 height 60
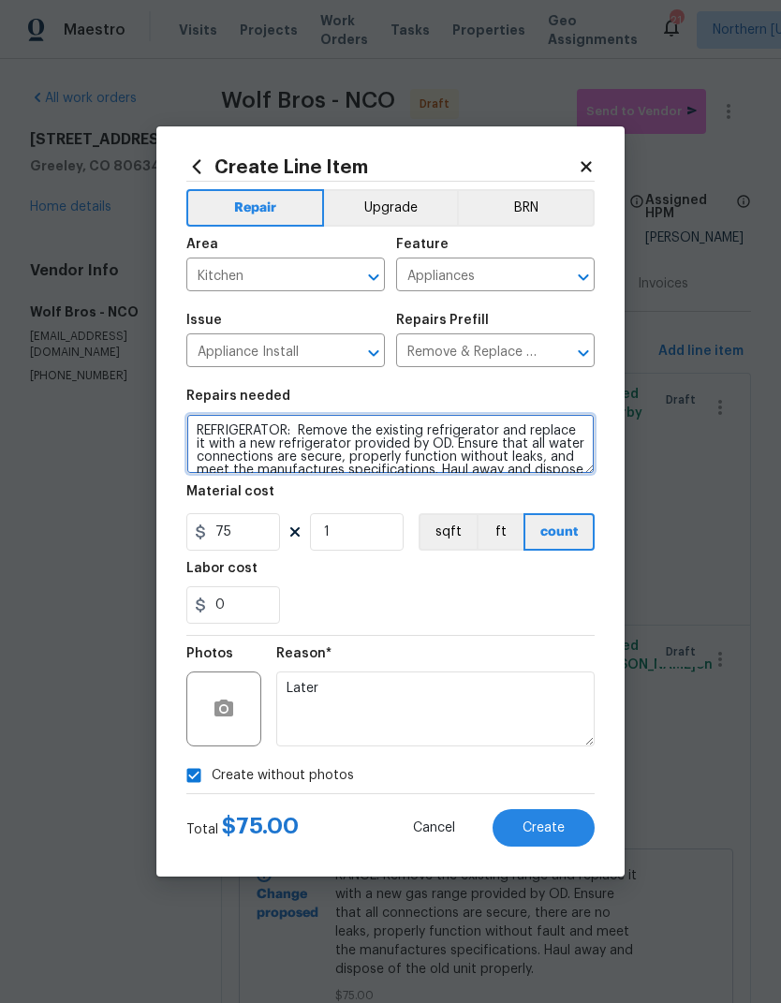
type textarea "REFRIGERATOR: Remove the existing refrigerator and replace it with a new refrig…"
click at [555, 595] on div "0" at bounding box center [390, 604] width 408 height 37
click at [555, 828] on span "Create" at bounding box center [543, 828] width 42 height 14
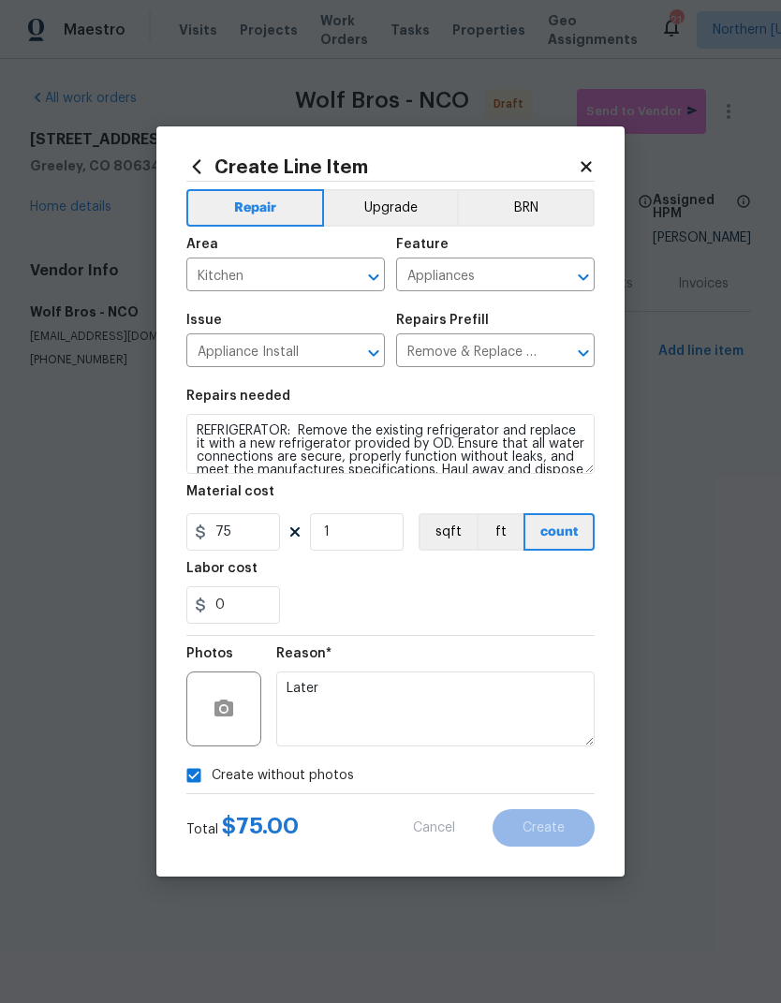
type input "0"
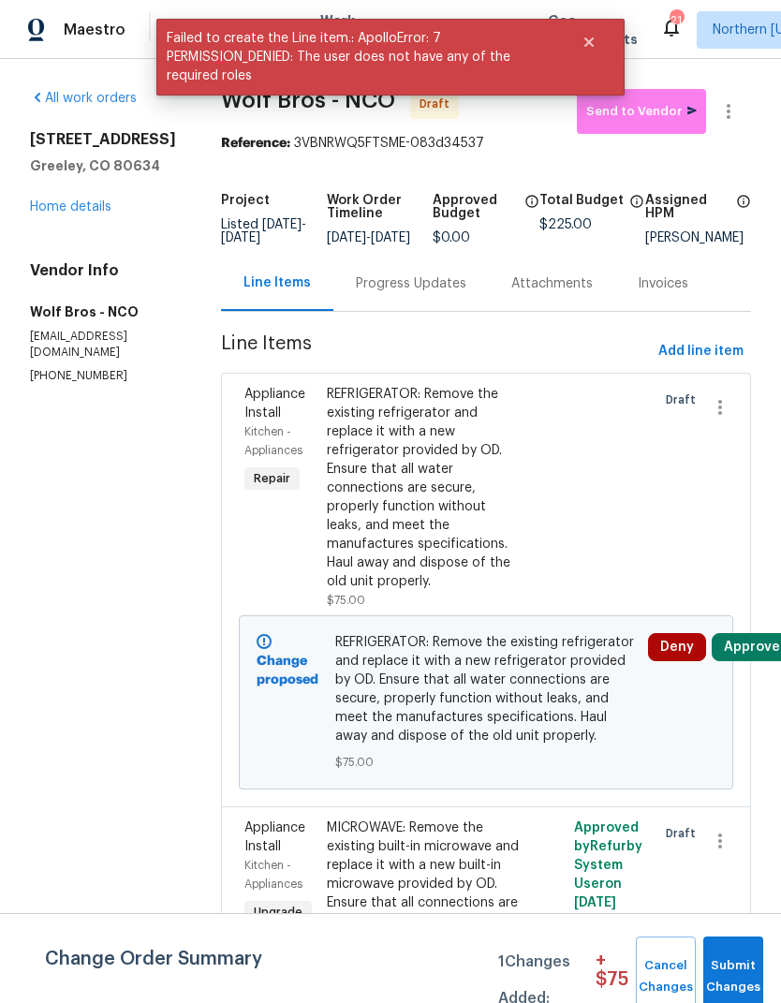
click at [548, 677] on span "REFRIGERATOR: Remove the existing refrigerator and replace it with a new refrig…" at bounding box center [486, 689] width 302 height 112
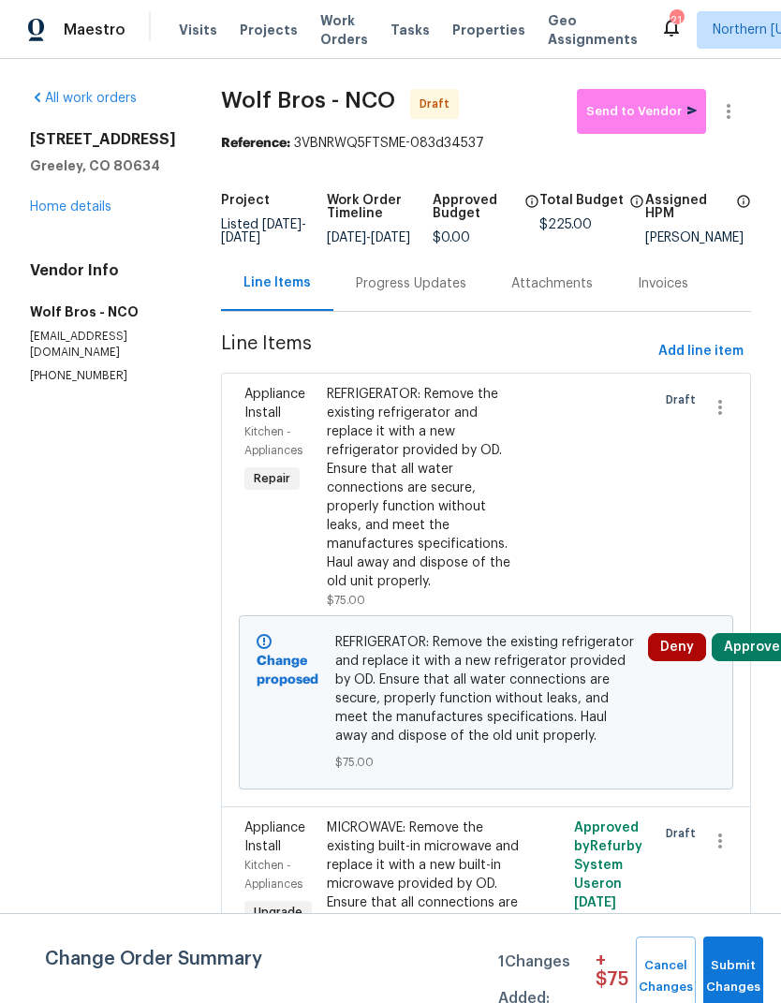
click at [495, 521] on div "REFRIGERATOR: Remove the existing refrigerator and replace it with a new refrig…" at bounding box center [424, 488] width 195 height 206
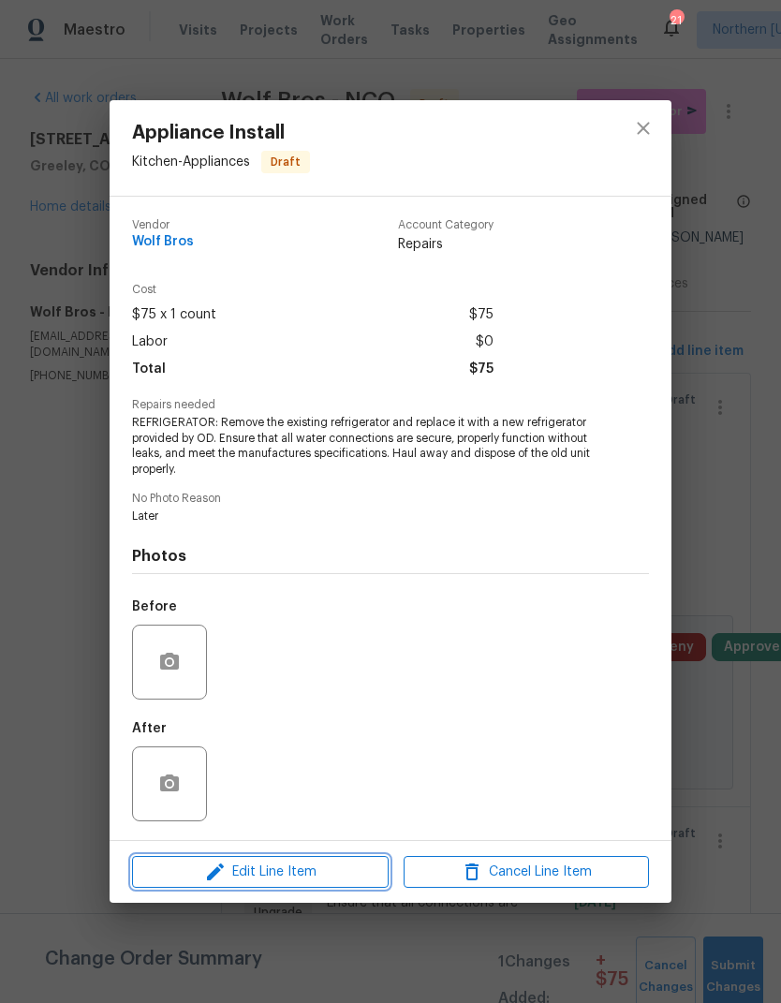
click at [219, 863] on icon "button" at bounding box center [215, 871] width 22 height 22
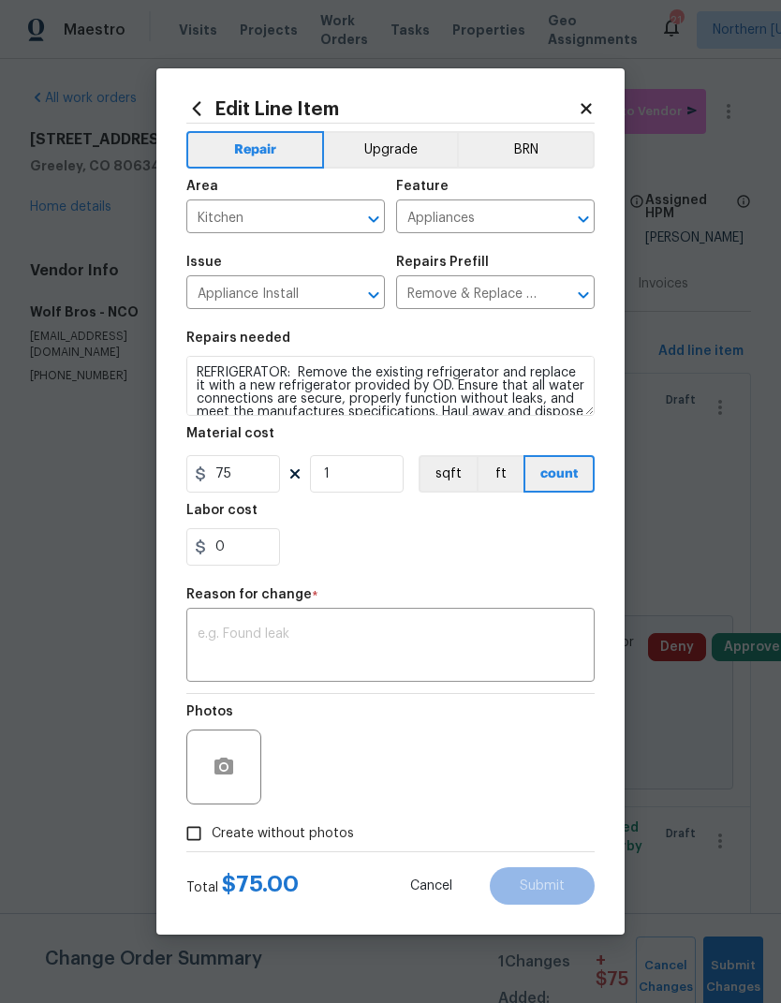
click at [424, 154] on button "Upgrade" at bounding box center [391, 149] width 134 height 37
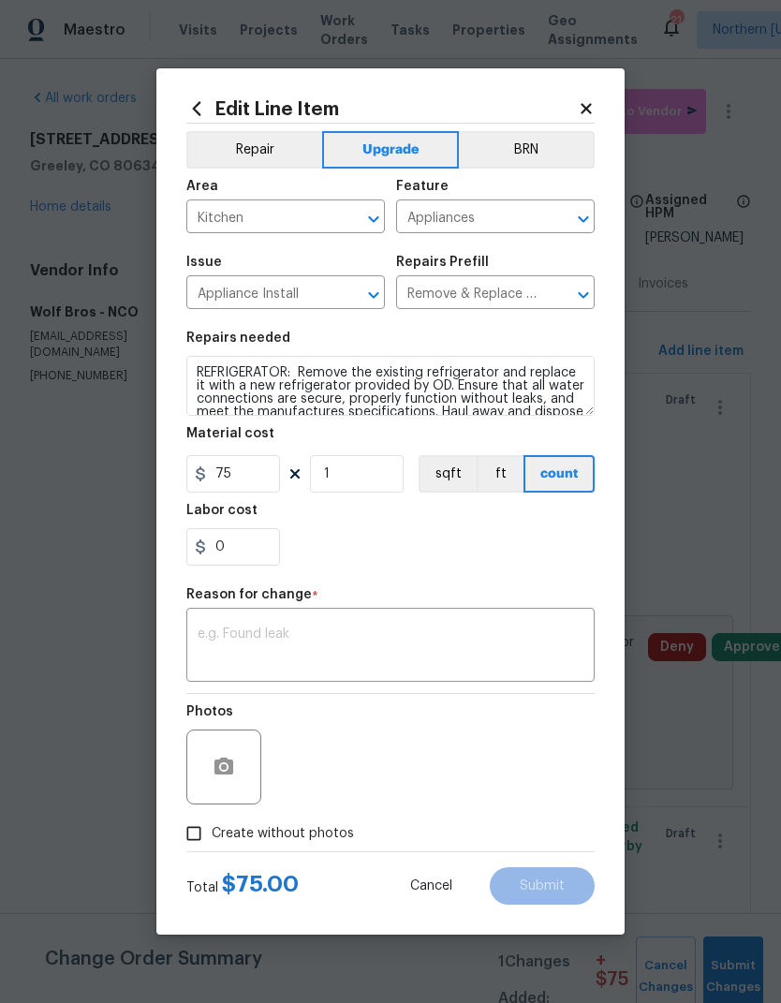
click at [207, 644] on textarea at bounding box center [391, 646] width 386 height 39
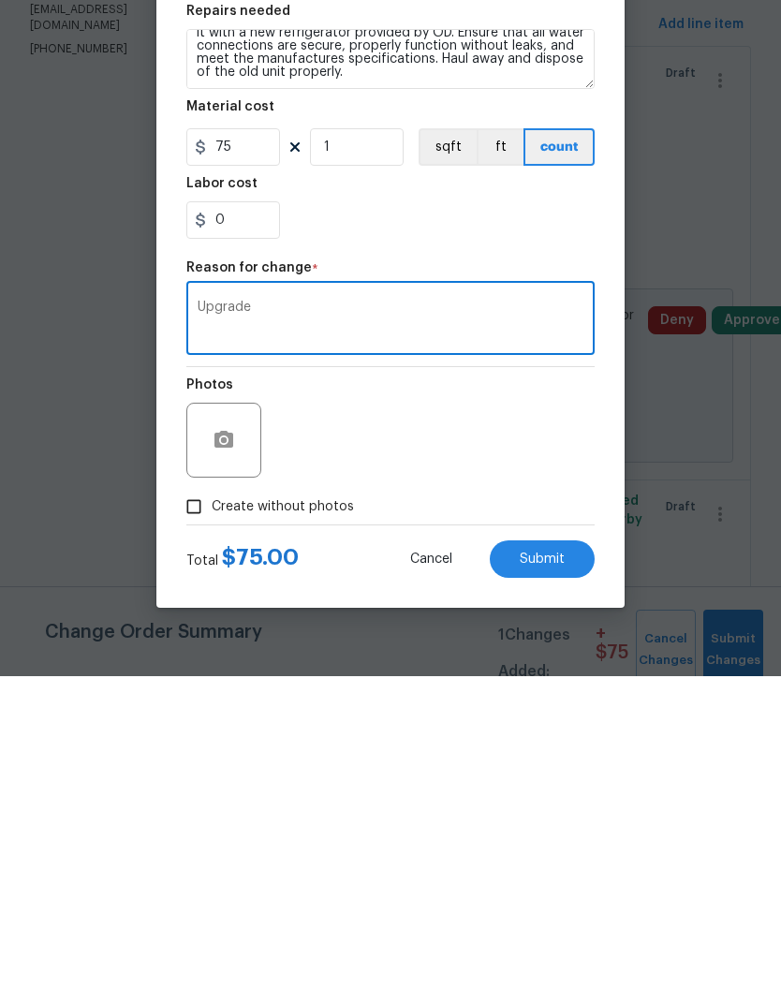
scroll to position [26, 0]
type textarea "Upgrade"
click at [234, 455] on input "75" at bounding box center [233, 473] width 94 height 37
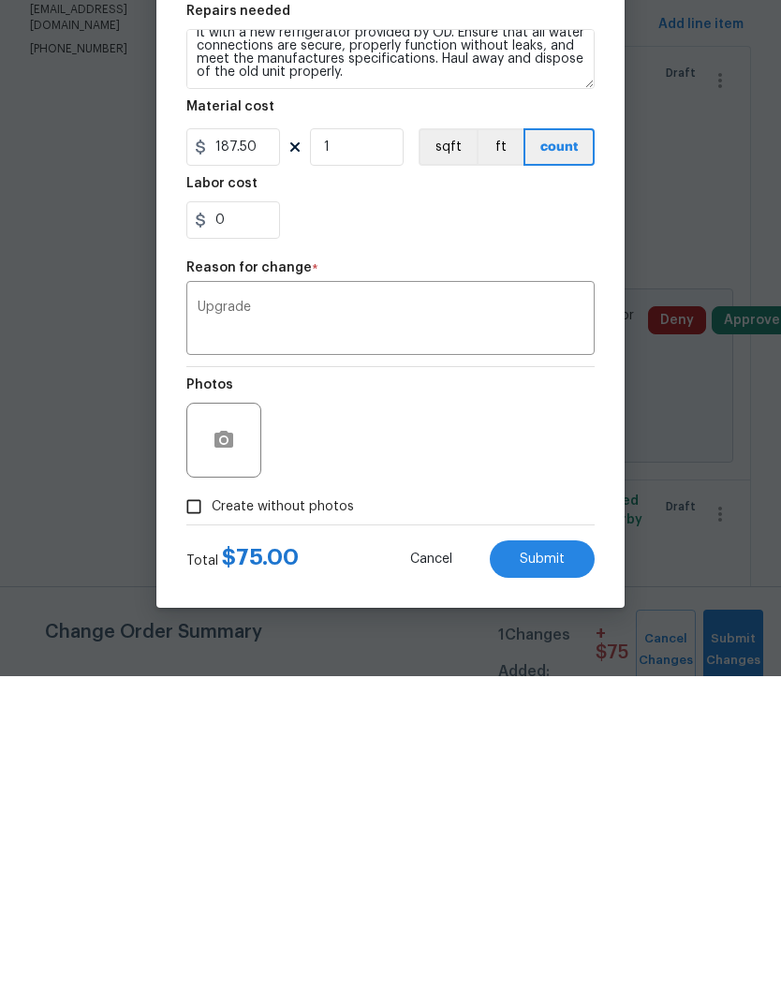
click at [581, 694] on div "Photos" at bounding box center [390, 755] width 408 height 122
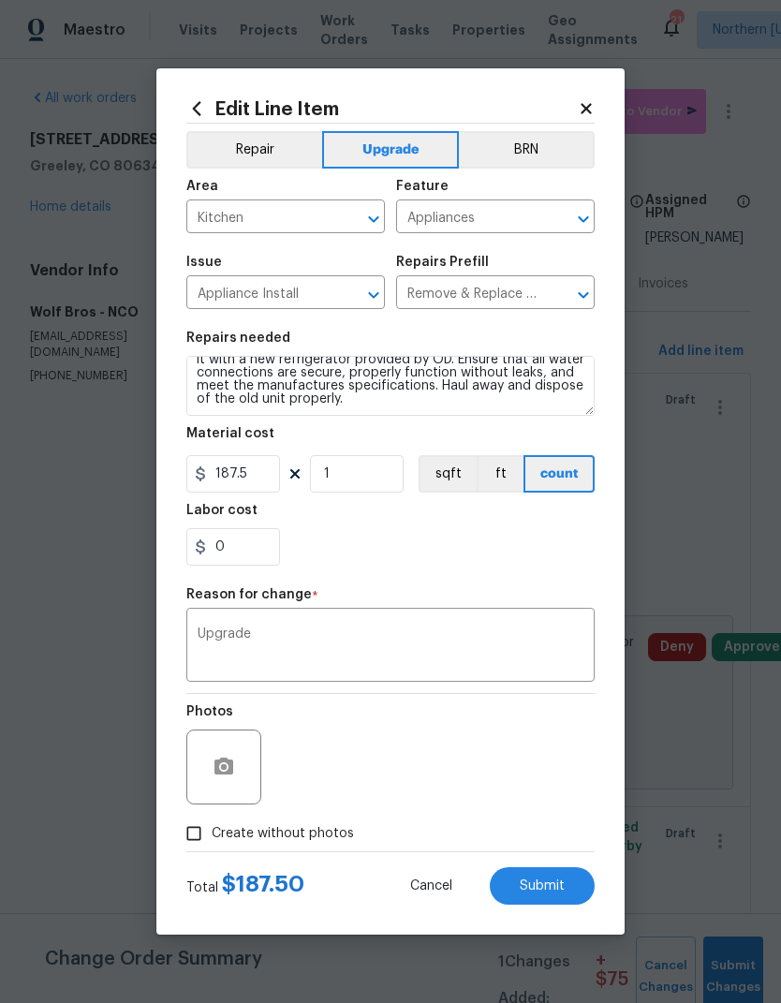
click at [563, 886] on span "Submit" at bounding box center [542, 886] width 45 height 14
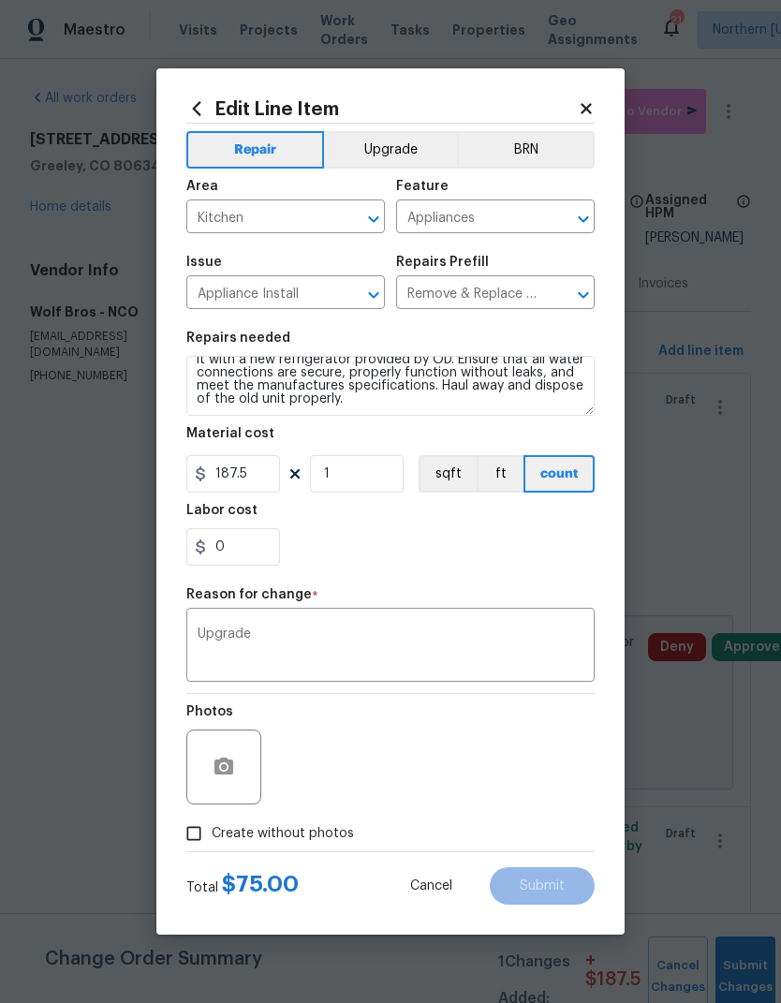
type input "75"
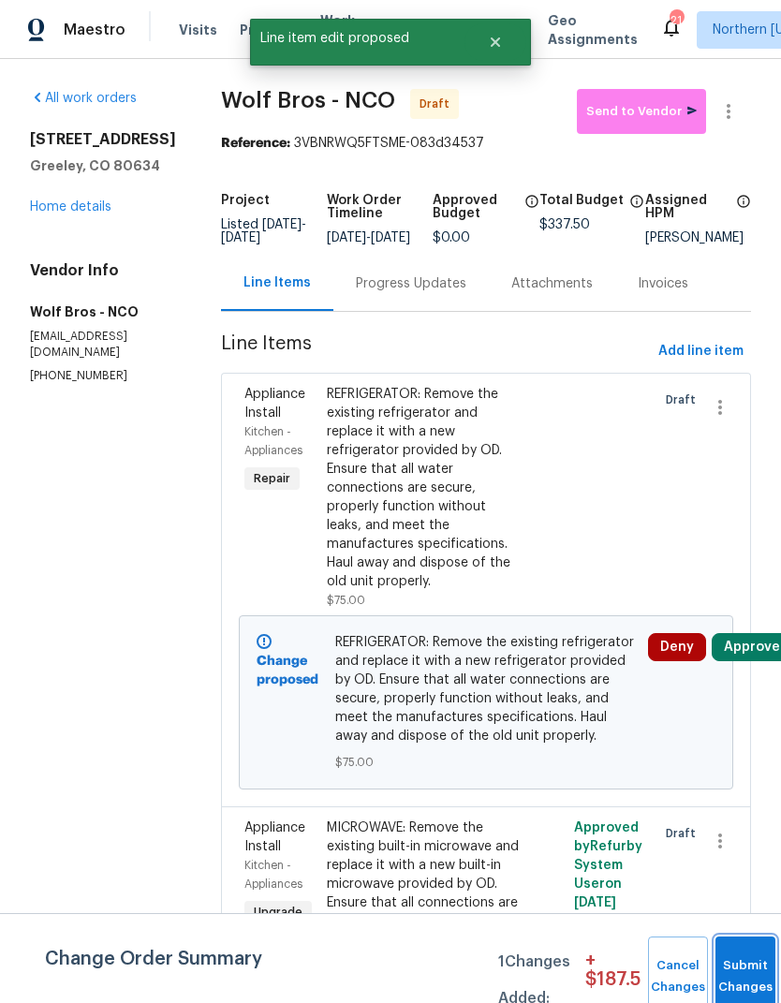
click at [715, 966] on button "Submit Changes" at bounding box center [745, 976] width 60 height 81
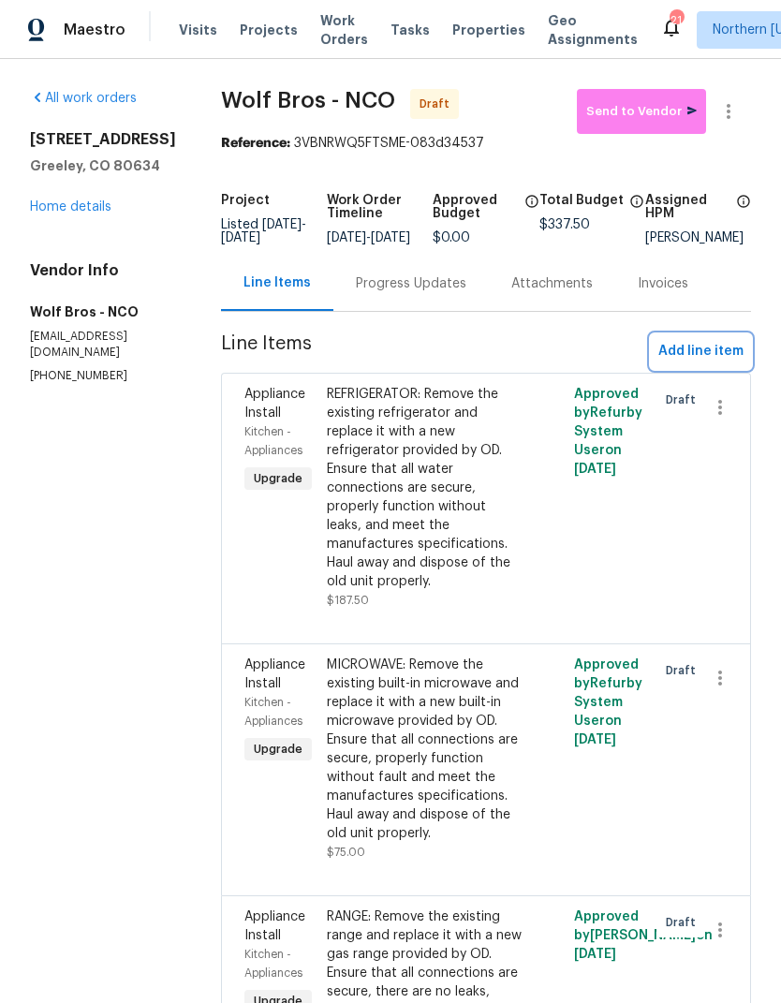
click at [728, 340] on span "Add line item" at bounding box center [700, 351] width 85 height 23
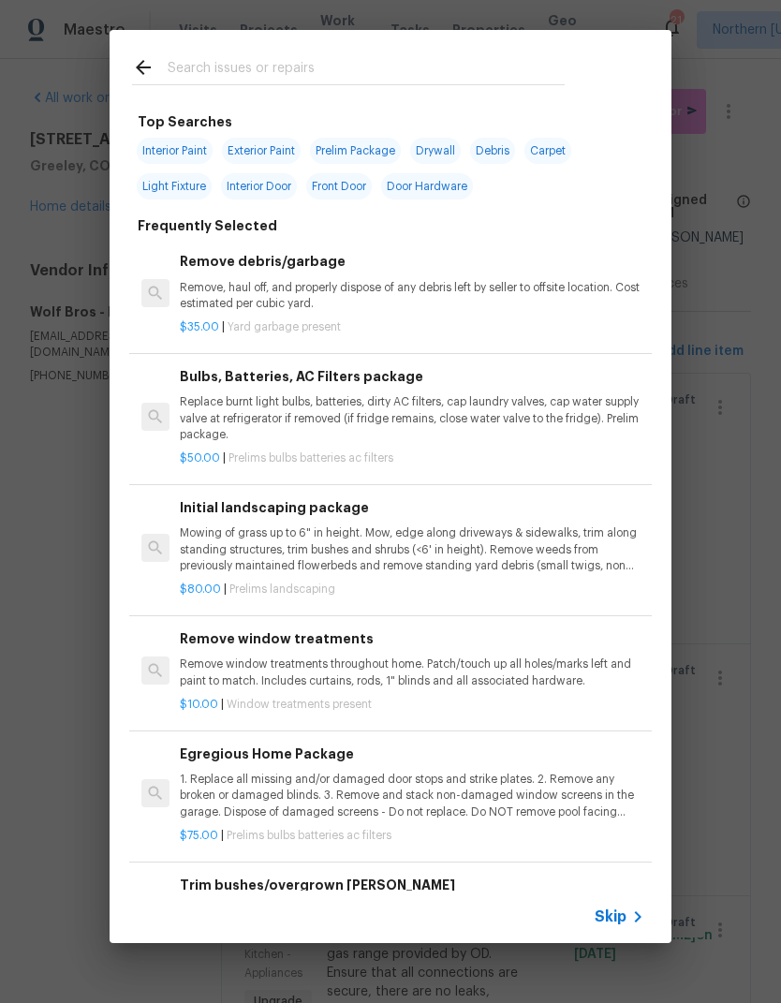
click at [187, 84] on input "text" at bounding box center [366, 70] width 397 height 28
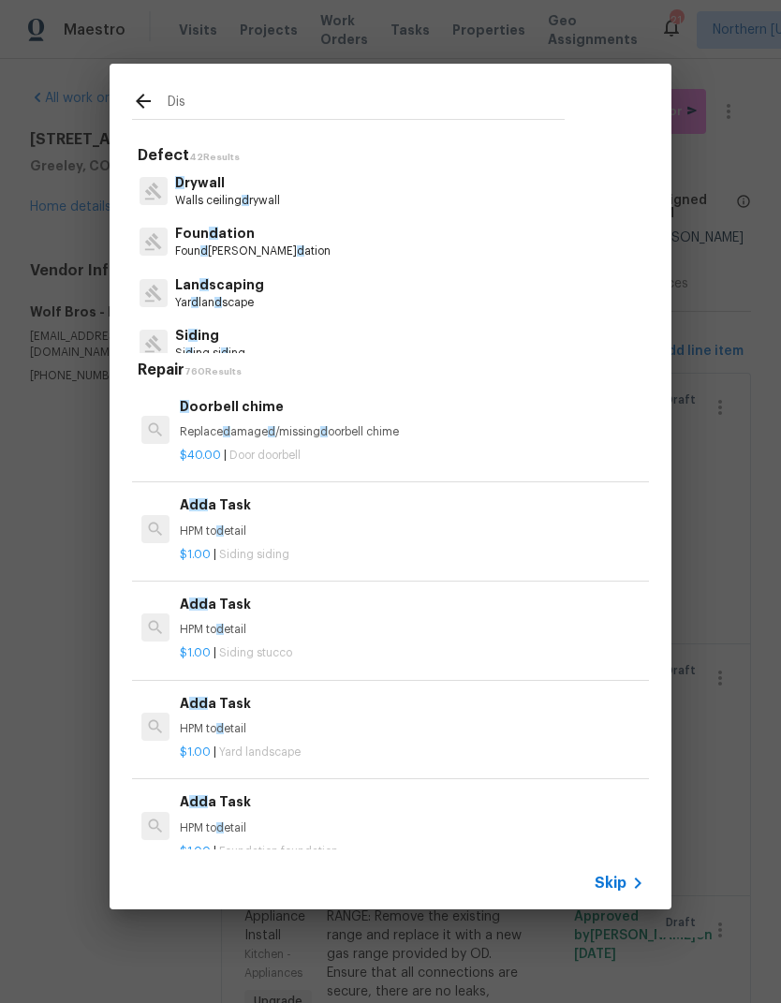
type input "Dish"
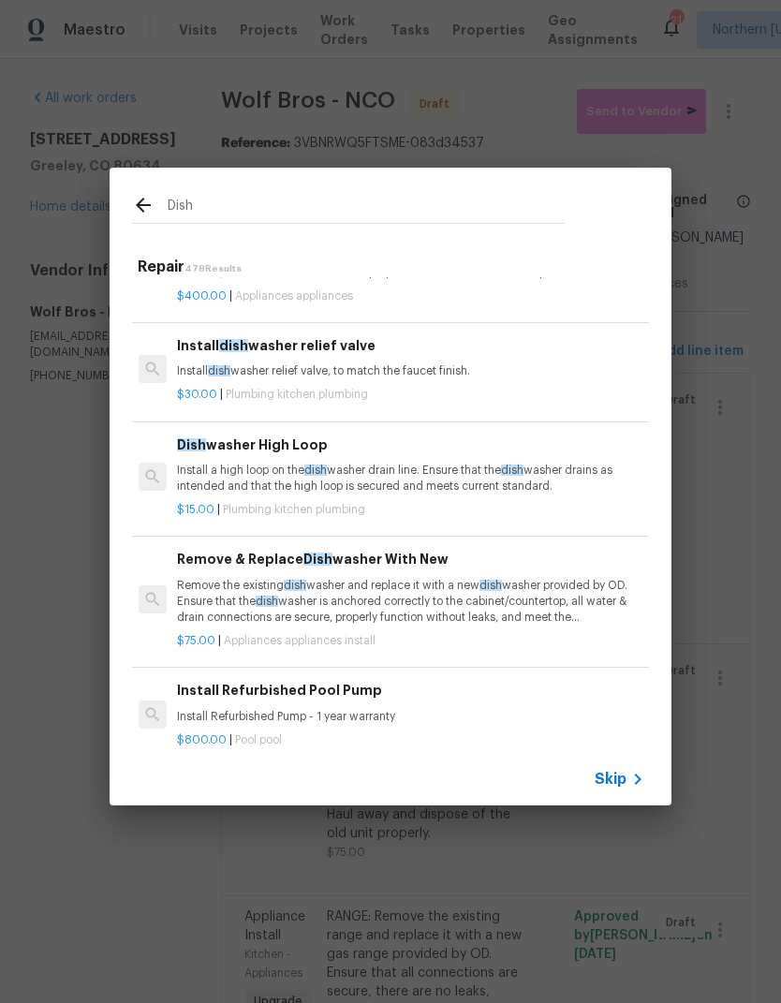
scroll to position [88, 3]
click at [211, 571] on div "Remove & Replace Dish washer With New Remove the existing dish washer and repla…" at bounding box center [409, 587] width 464 height 77
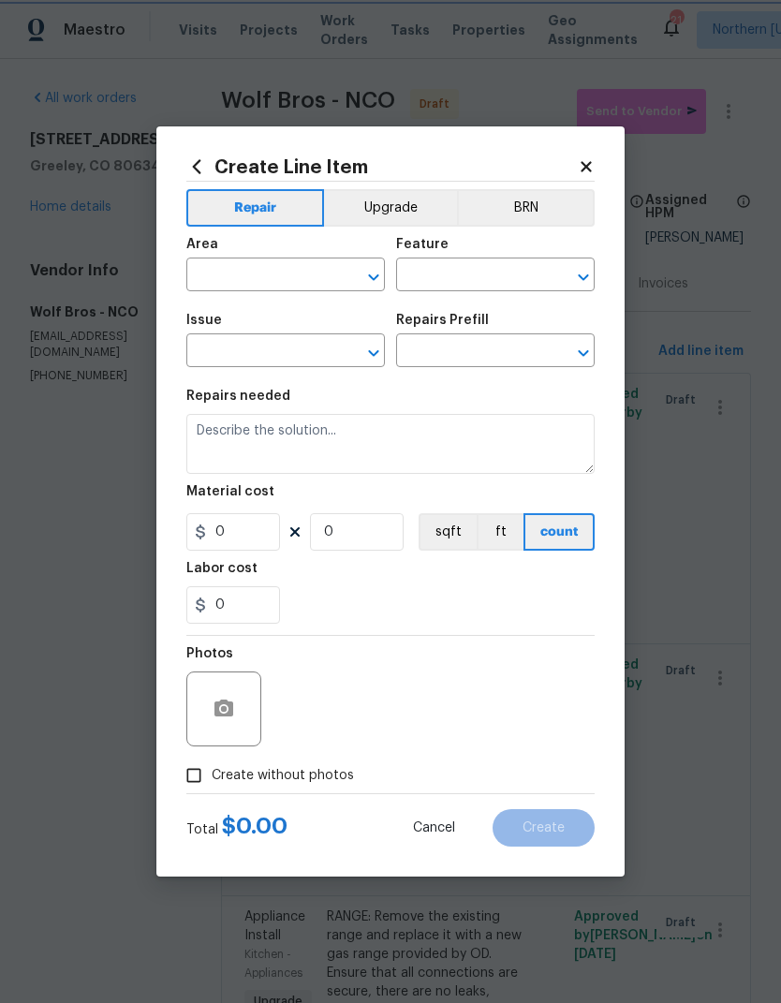
type input "Appliances"
type input "Appliance Install"
type input "Remove & Replace Dishwasher With New $75.00"
type textarea "Remove the existing dishwasher and replace it with a new dishwasher provided by…"
type input "75"
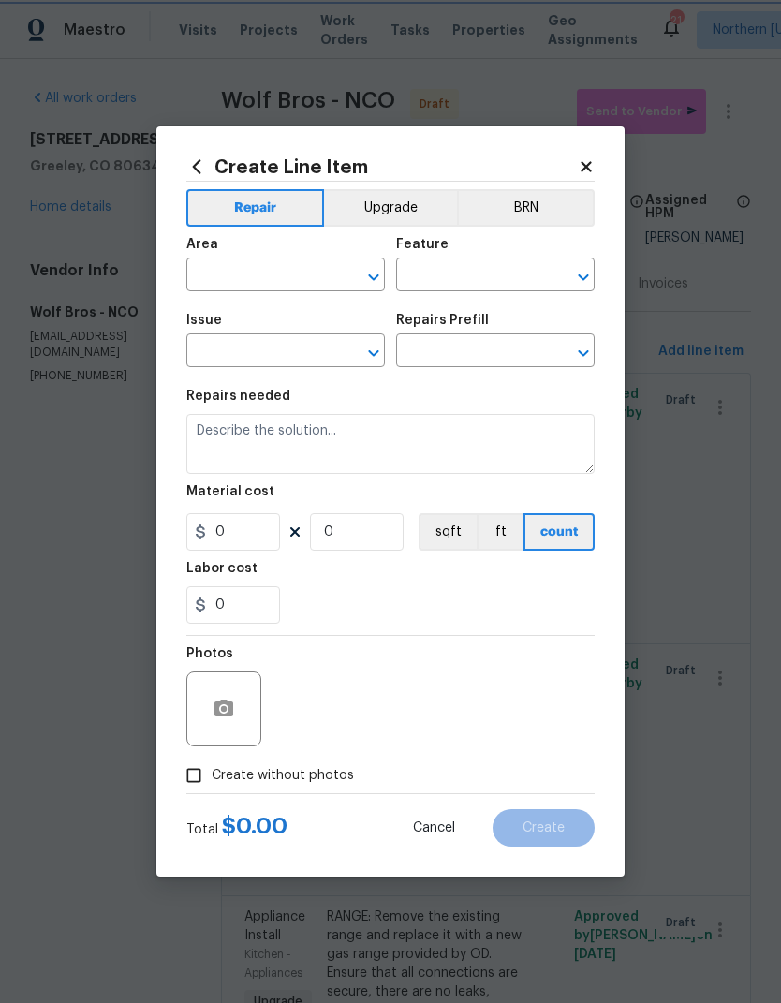
type input "1"
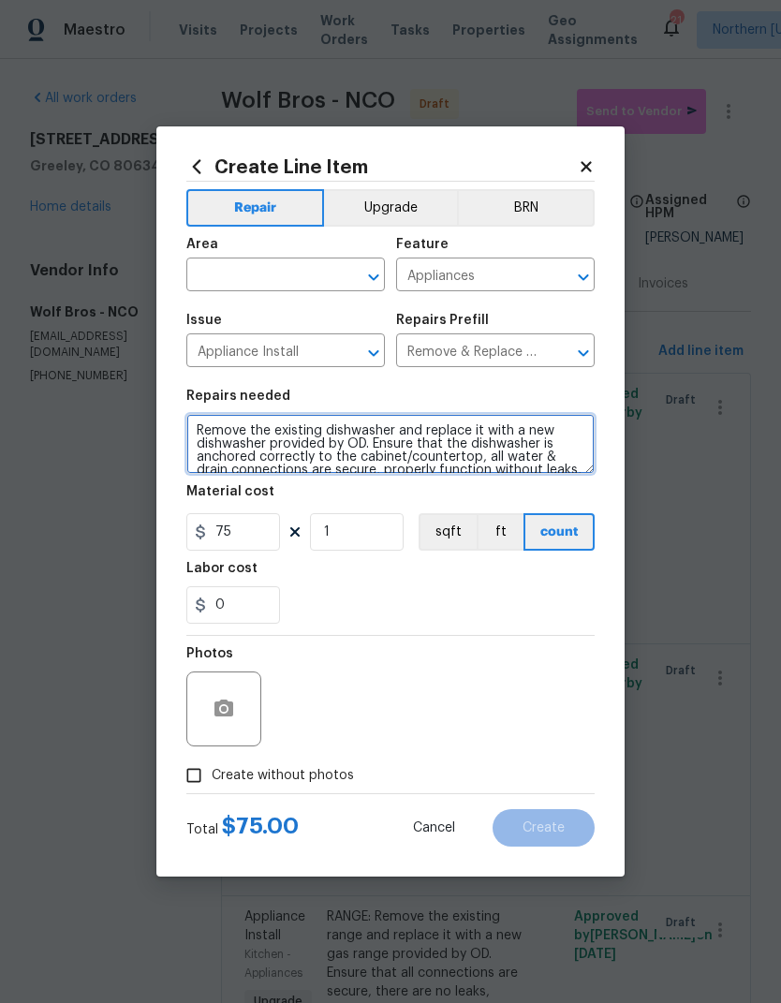
click at [195, 427] on textarea "Remove the existing dishwasher and replace it with a new dishwasher provided by…" at bounding box center [390, 444] width 408 height 60
type textarea "DISHWASHER: Remove the existing dishwasher and replace it with a new dishwasher…"
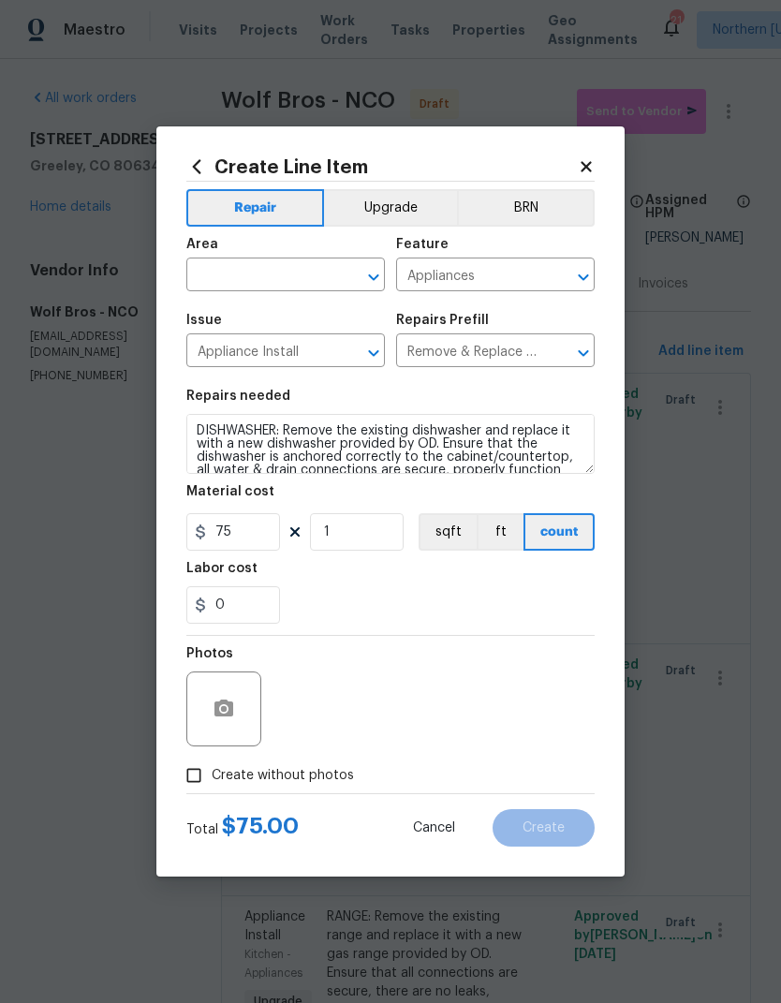
click at [211, 276] on input "text" at bounding box center [259, 276] width 146 height 29
click at [208, 374] on li "Kitchen" at bounding box center [285, 389] width 198 height 31
type input "Kitchen"
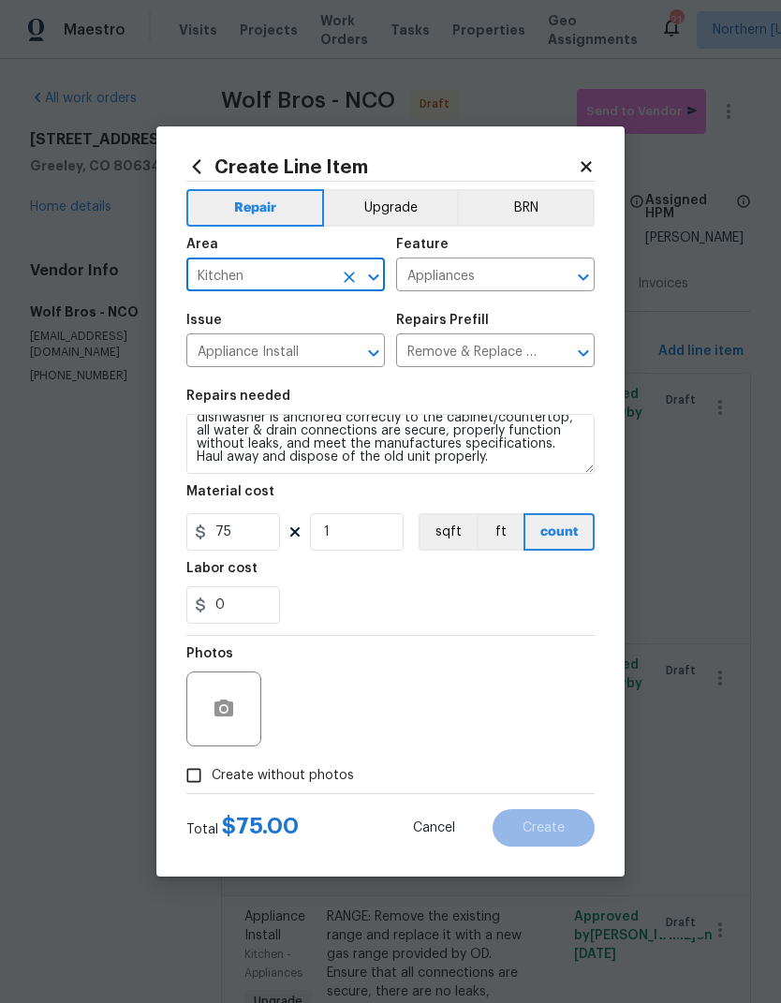
scroll to position [0, 0]
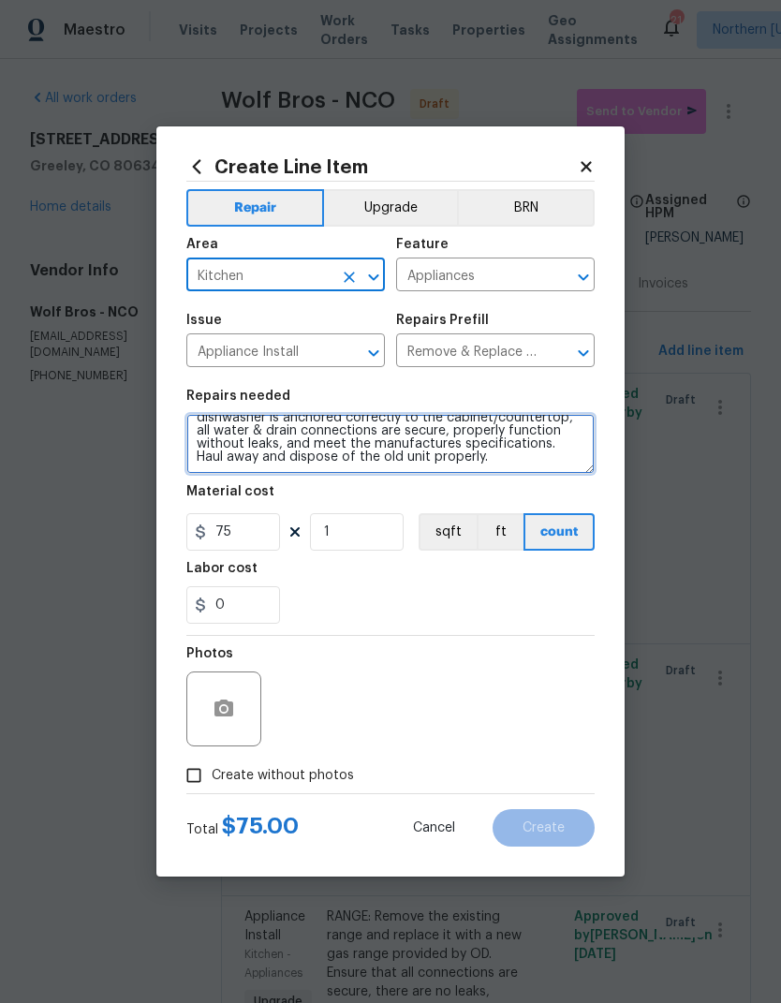
click at [564, 461] on textarea "DISHWASHER: Remove the existing dishwasher and replace it with a new dishwasher…" at bounding box center [390, 444] width 408 height 60
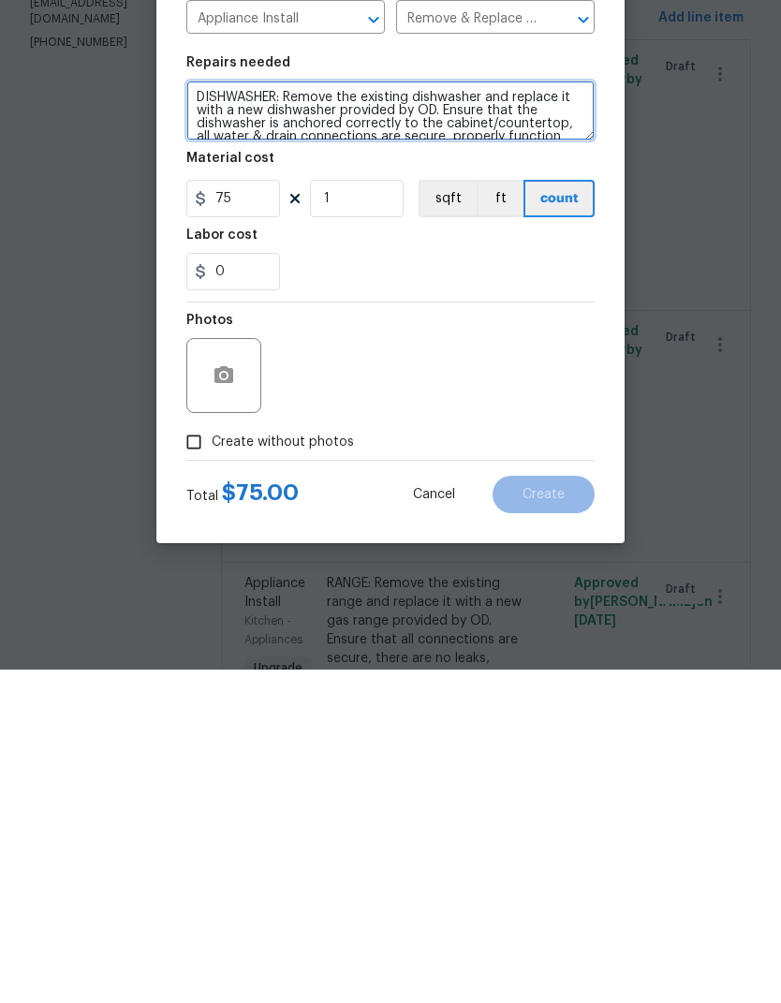
scroll to position [72, 0]
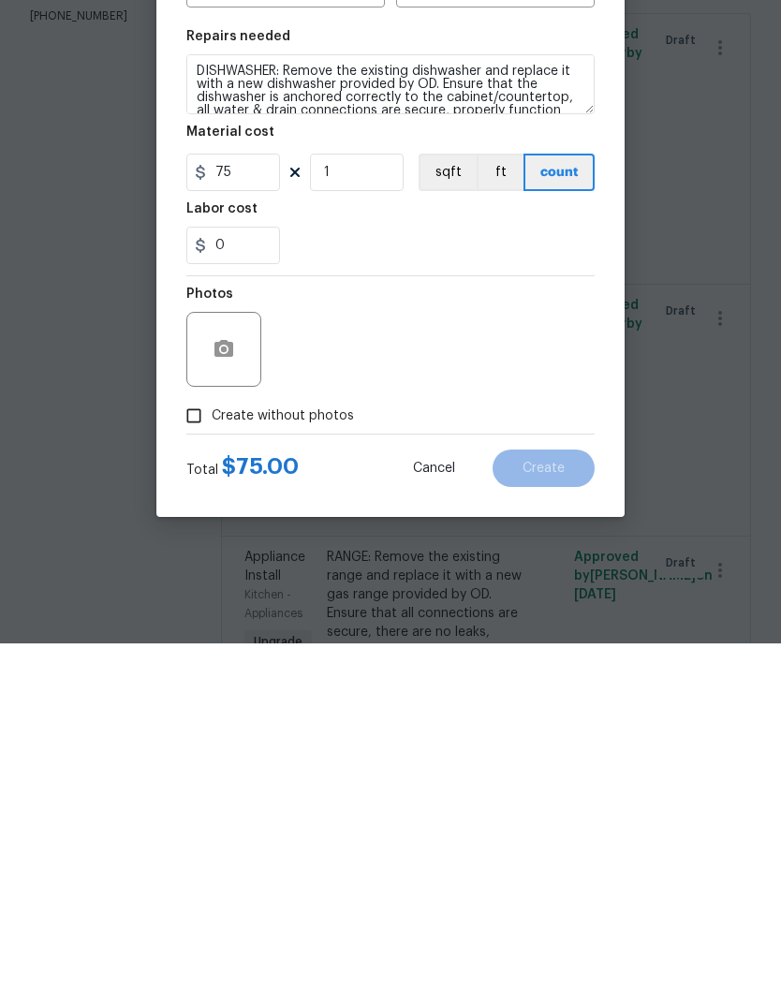
click at [192, 757] on input "Create without photos" at bounding box center [194, 775] width 36 height 36
checkbox input "true"
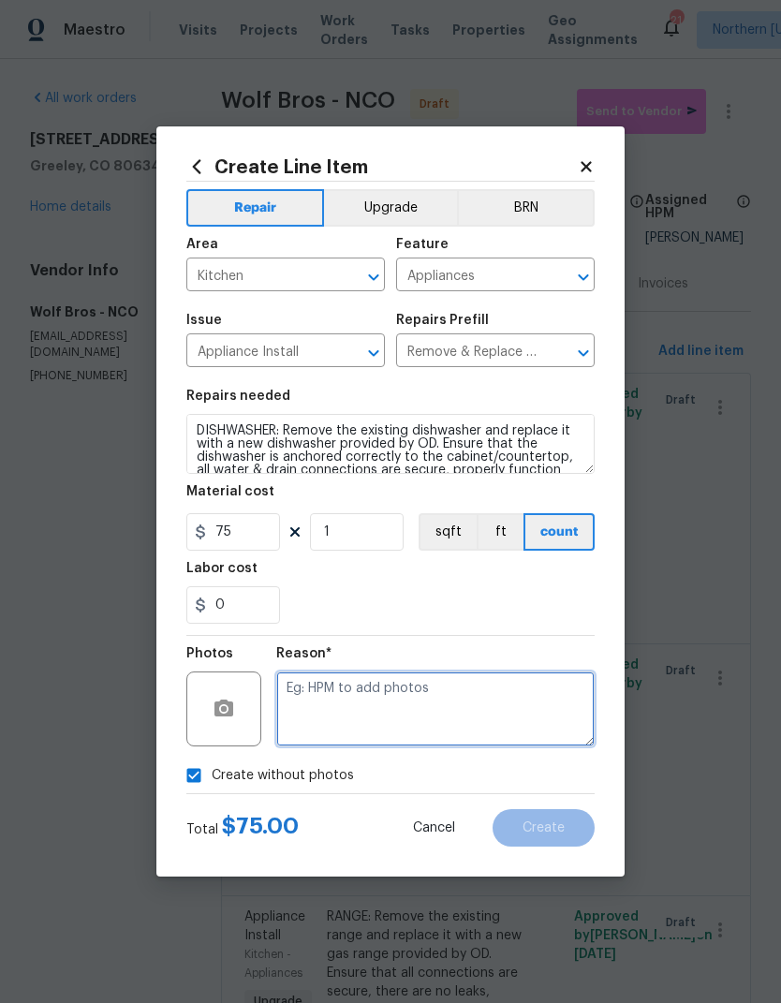
click at [564, 701] on textarea at bounding box center [435, 708] width 318 height 75
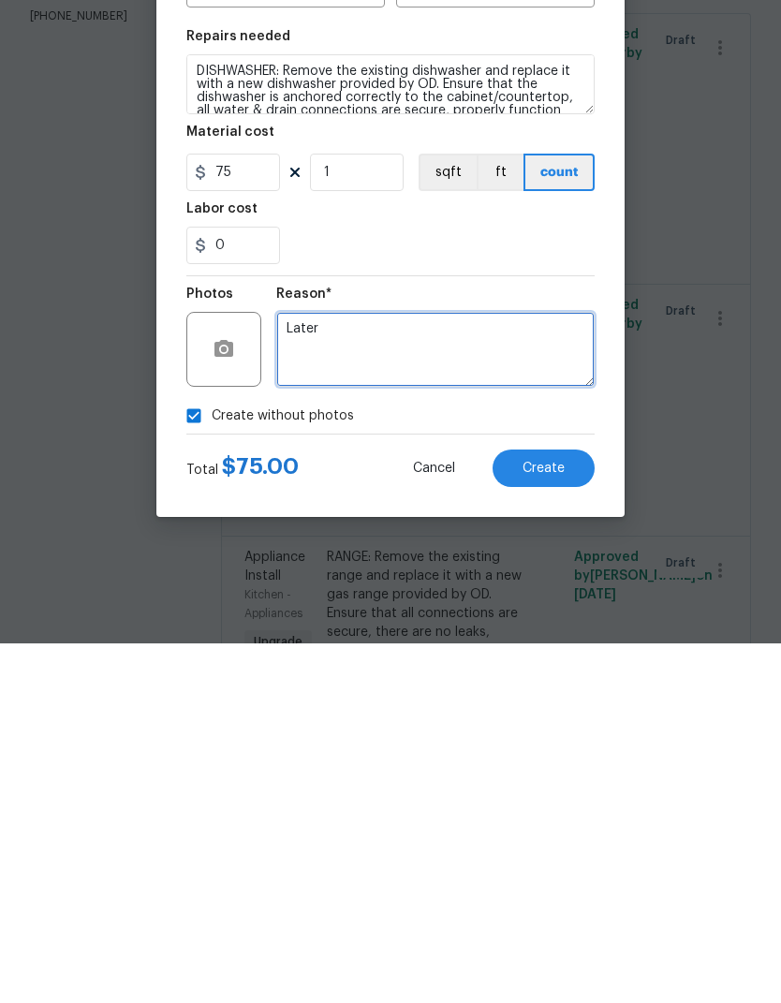
type textarea "Later"
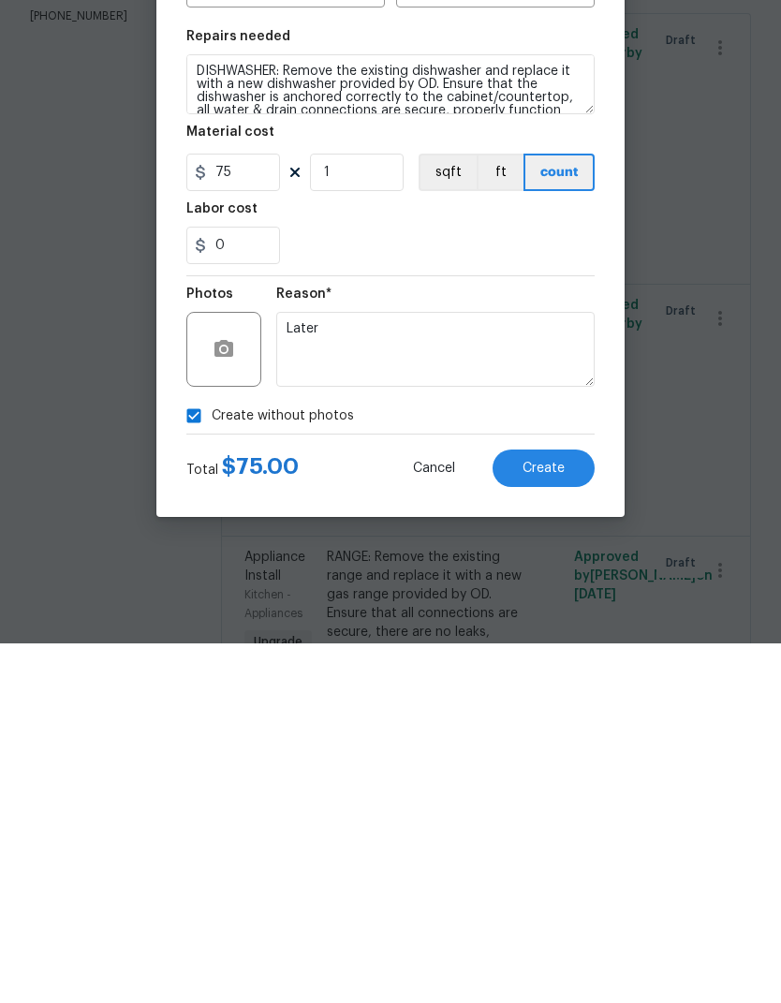
click at [564, 821] on span "Create" at bounding box center [543, 828] width 42 height 14
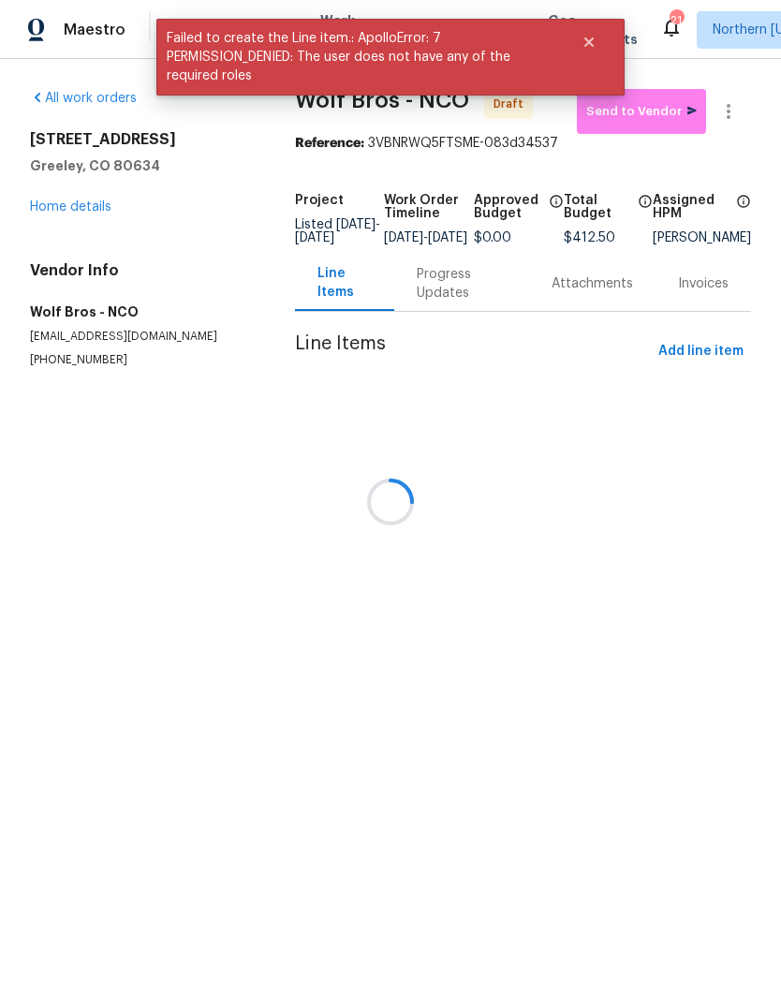
scroll to position [0, 0]
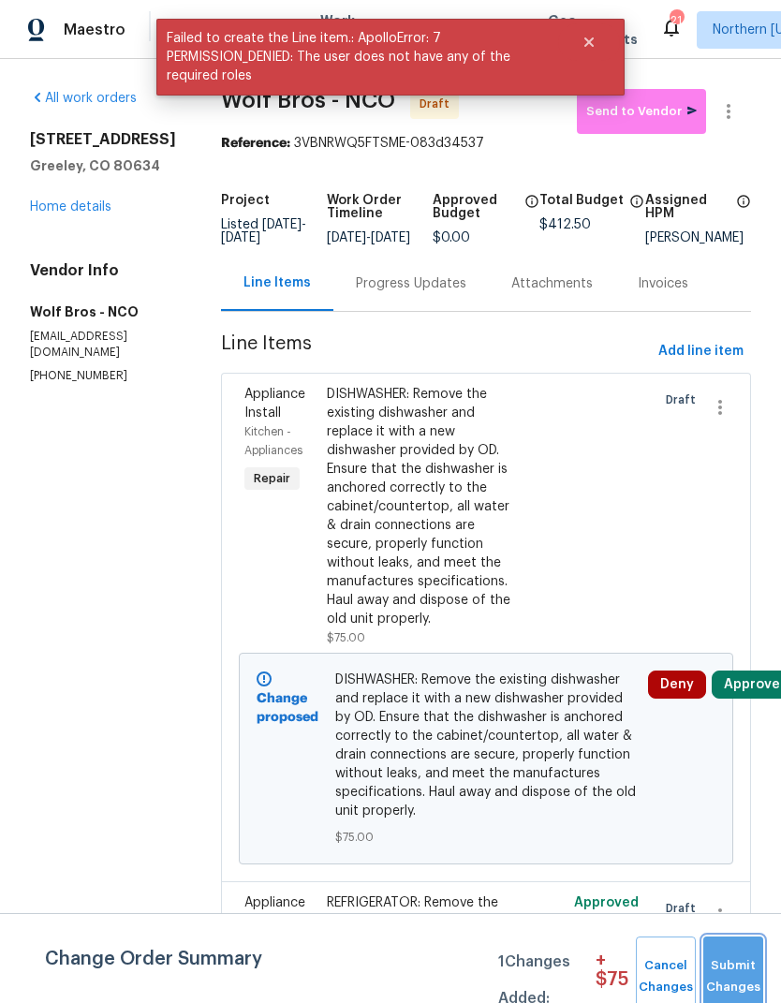
click at [729, 975] on span "Submit Changes" at bounding box center [732, 976] width 41 height 43
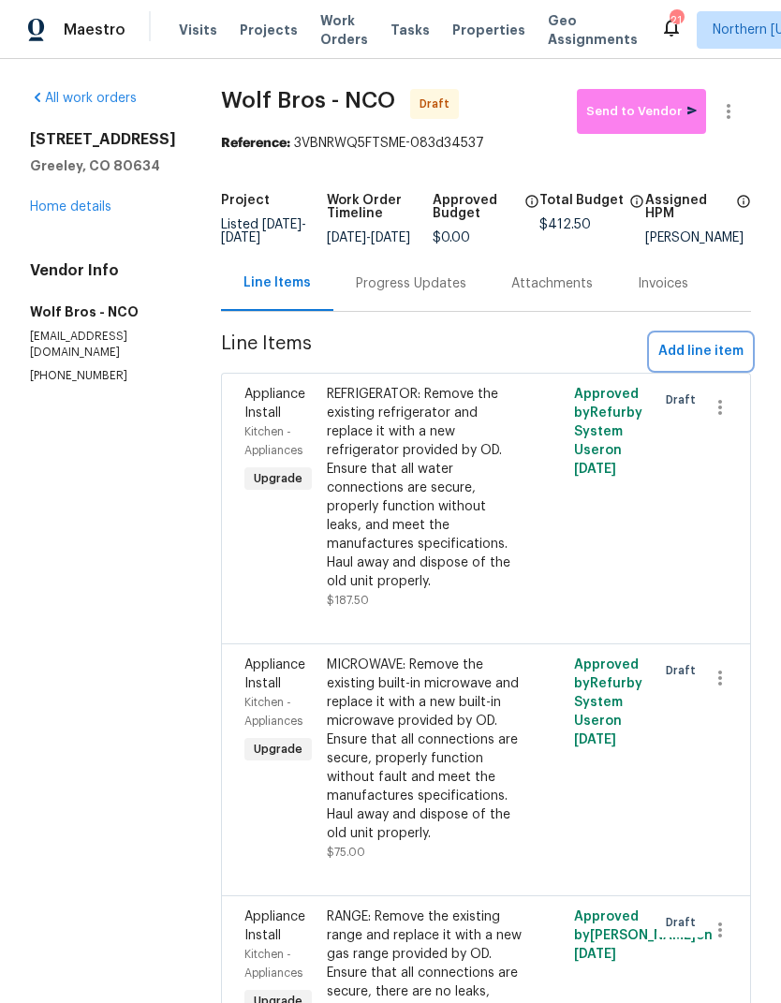
click at [725, 363] on span "Add line item" at bounding box center [700, 351] width 85 height 23
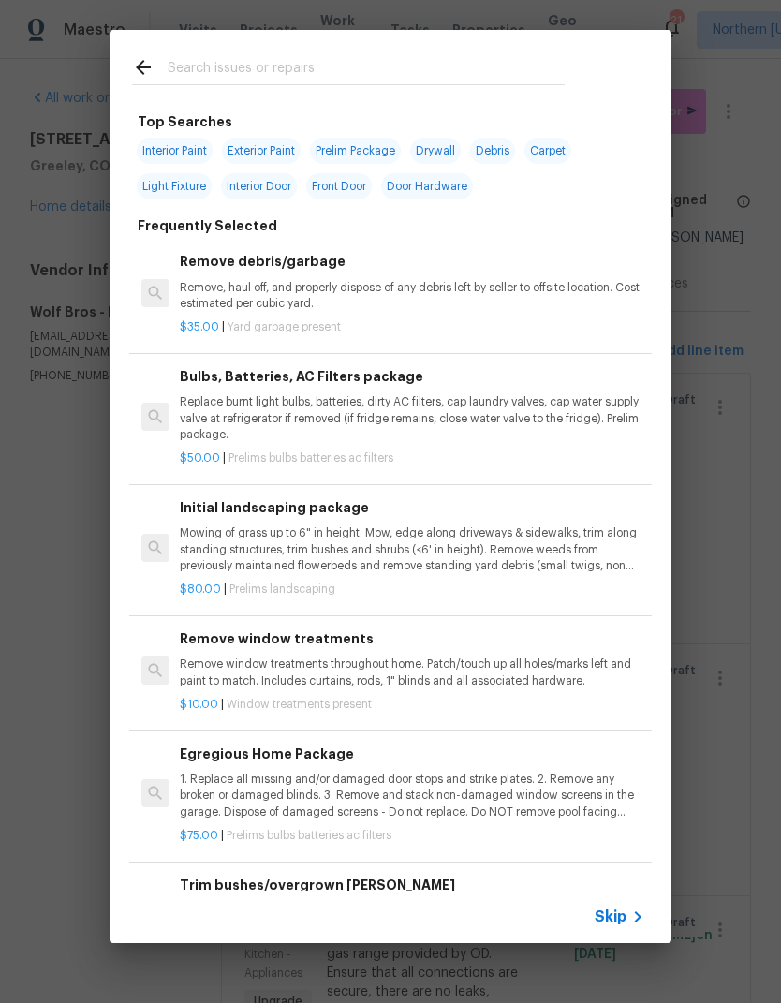
click at [184, 82] on input "text" at bounding box center [366, 70] width 397 height 28
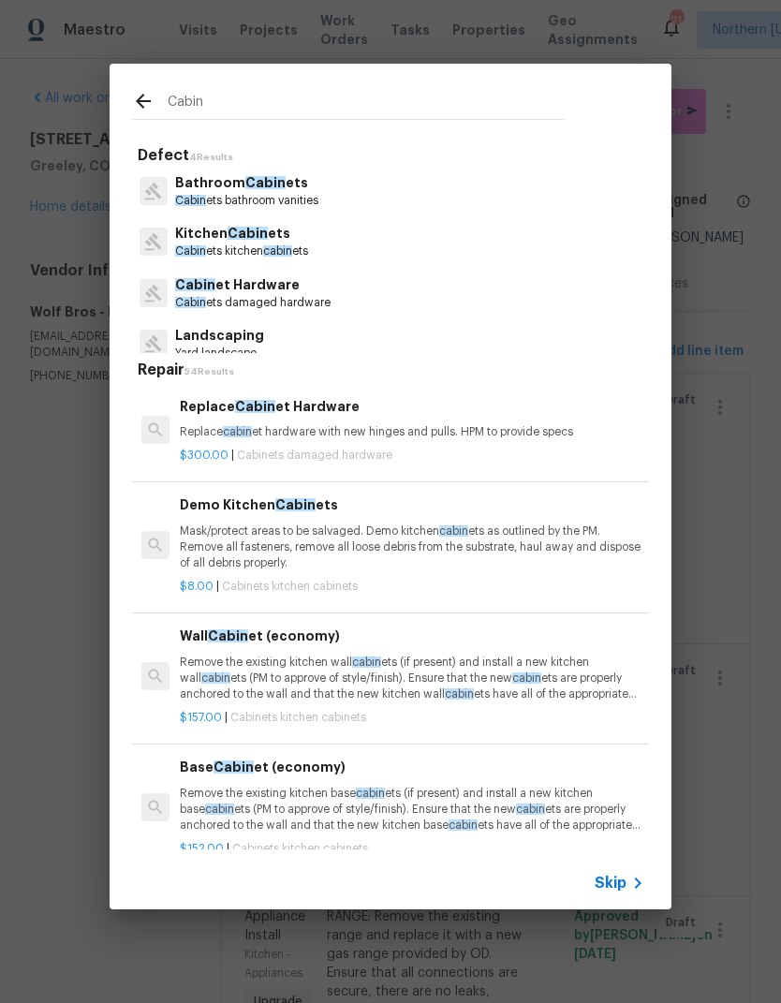
type input "Cabin"
click at [160, 250] on icon at bounding box center [153, 241] width 19 height 19
click at [178, 250] on span "Cabin" at bounding box center [190, 250] width 31 height 11
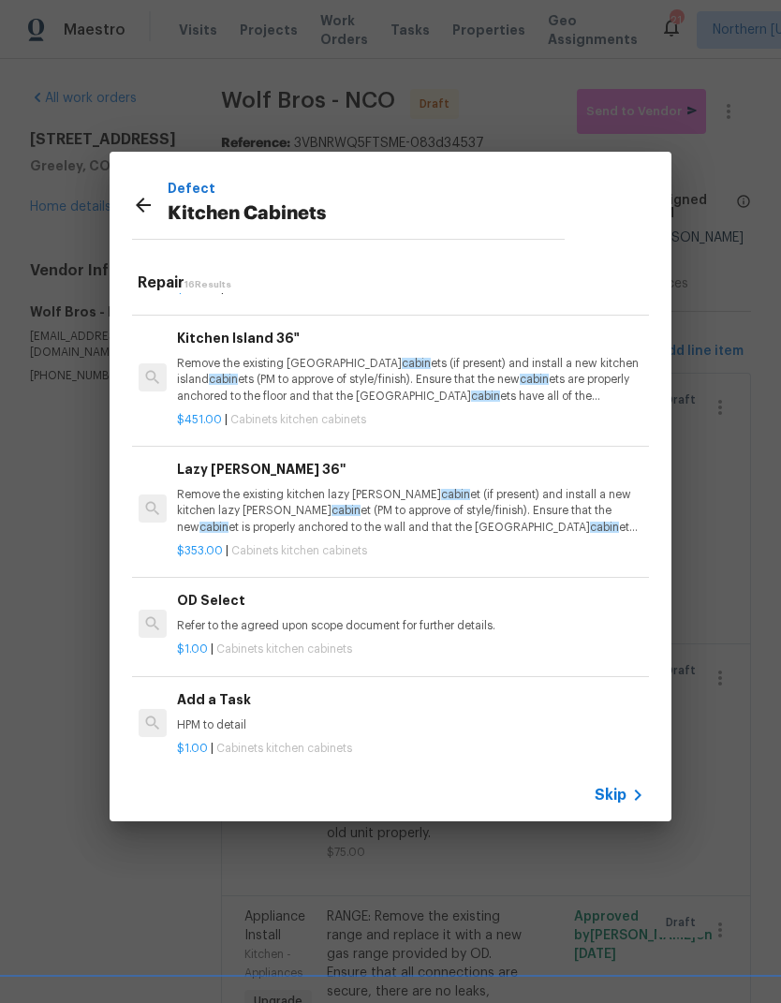
scroll to position [1537, 3]
click at [199, 717] on p "HPM to detail" at bounding box center [409, 725] width 464 height 16
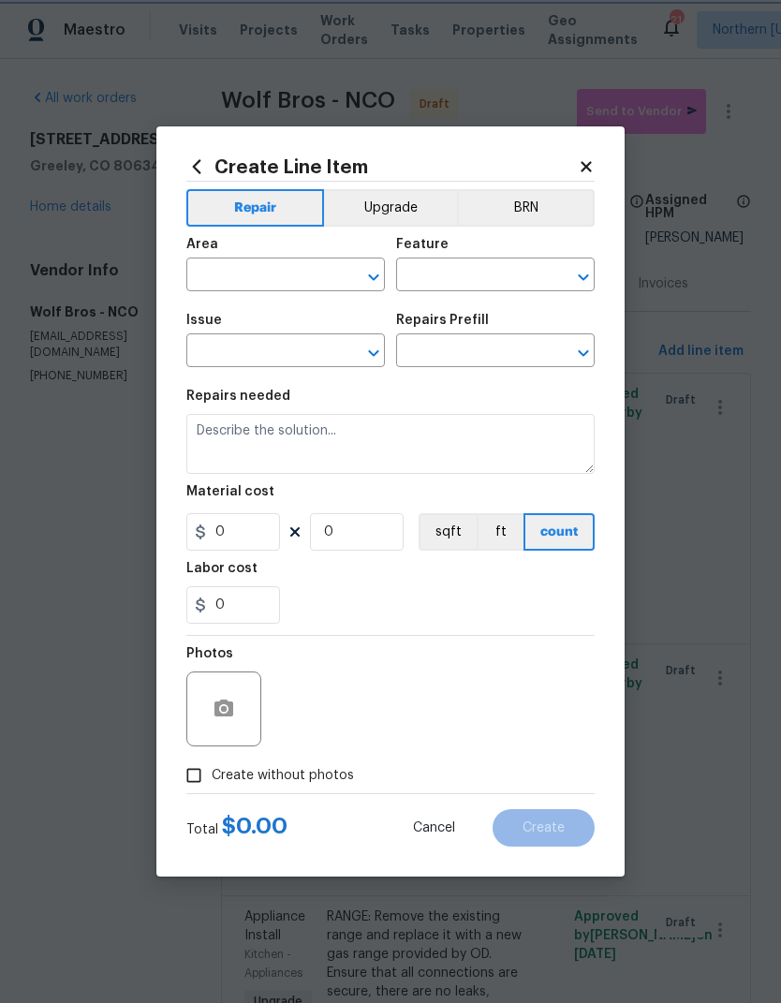
type input "Cabinets"
type input "Kitchen Cabinets"
type input "Add a Task $1.00"
type textarea "HPM to detail"
type input "1"
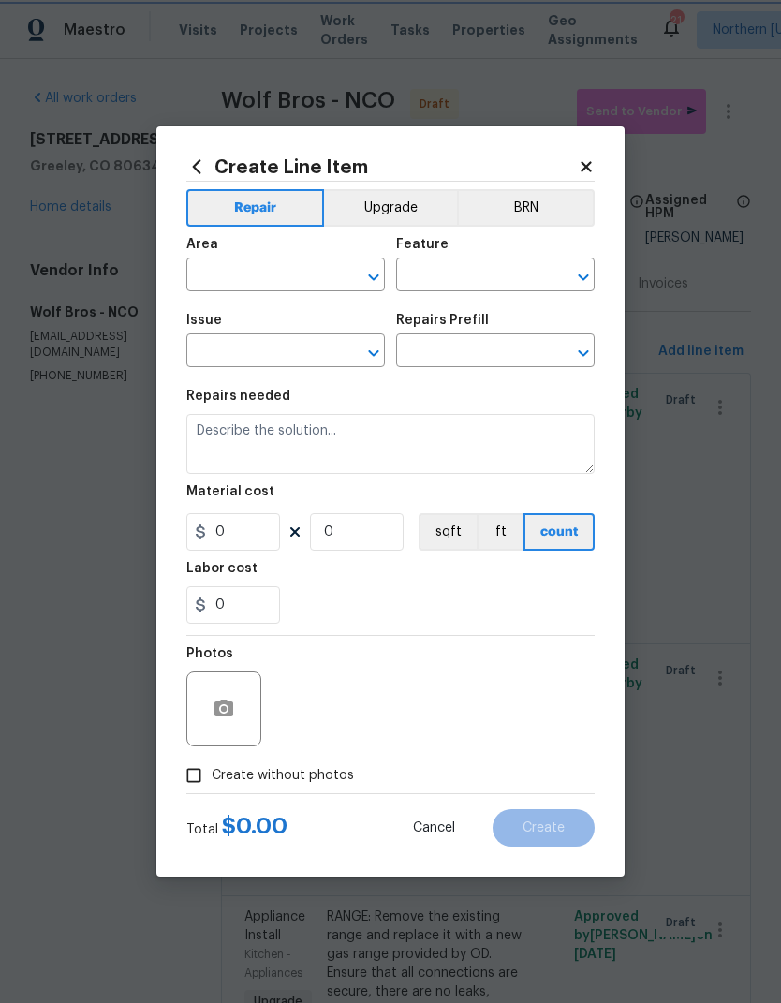
type input "1"
click at [226, 281] on input "text" at bounding box center [259, 276] width 146 height 29
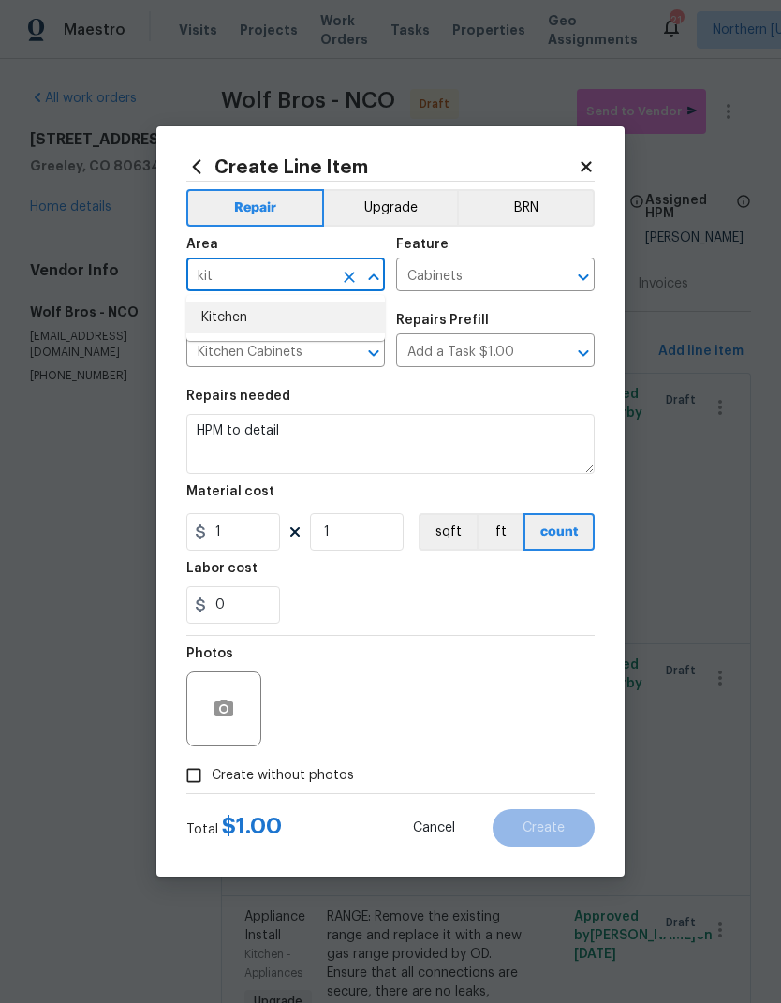
click at [206, 323] on li "Kitchen" at bounding box center [285, 317] width 198 height 31
type input "Kitchen"
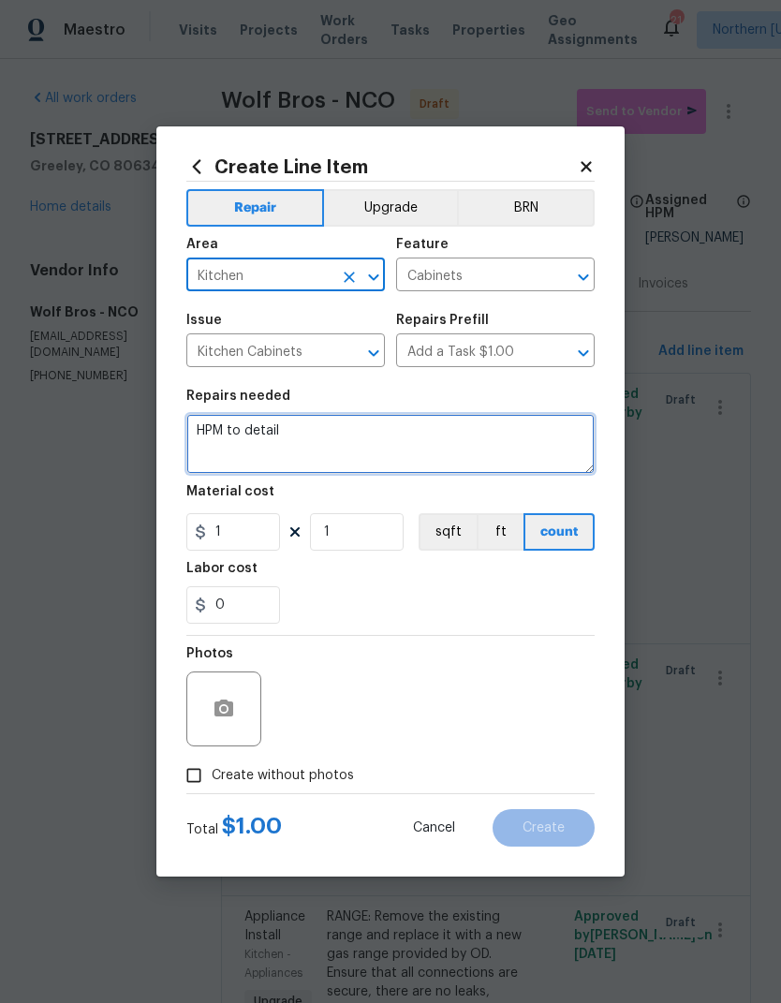
click at [202, 432] on textarea "HPM to detail" at bounding box center [390, 444] width 408 height 60
click at [202, 431] on textarea "HPM to detail" at bounding box center [390, 444] width 408 height 60
click at [219, 437] on textarea "HPM to detail" at bounding box center [390, 444] width 408 height 60
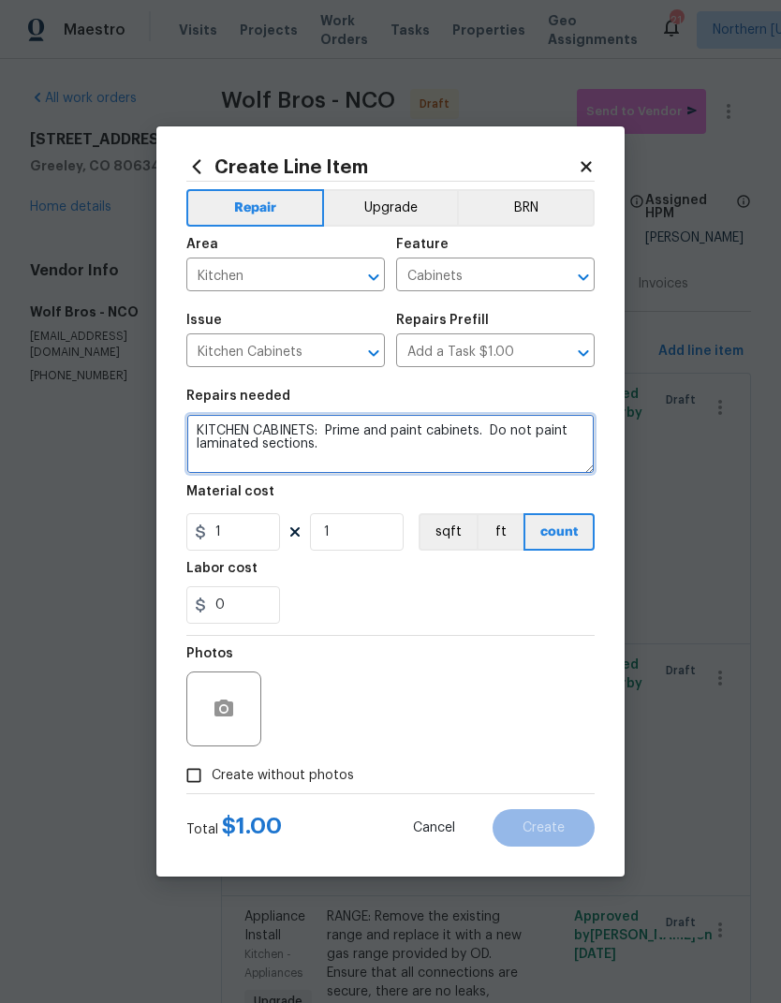
type textarea "KITCHEN CABINETS: Prime and paint cabinets. Do not paint laminated sections."
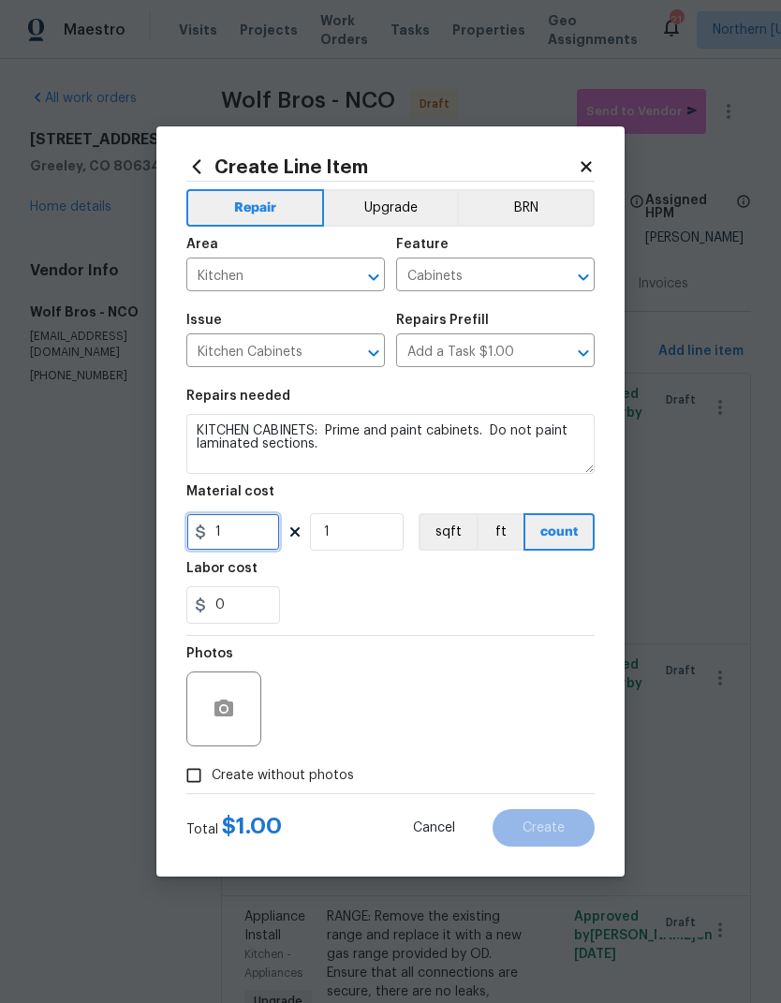
click at [218, 525] on input "1" at bounding box center [233, 531] width 94 height 37
type input "1750"
click at [579, 589] on div "0" at bounding box center [390, 604] width 408 height 37
click at [189, 780] on input "Create without photos" at bounding box center [194, 775] width 36 height 36
checkbox input "true"
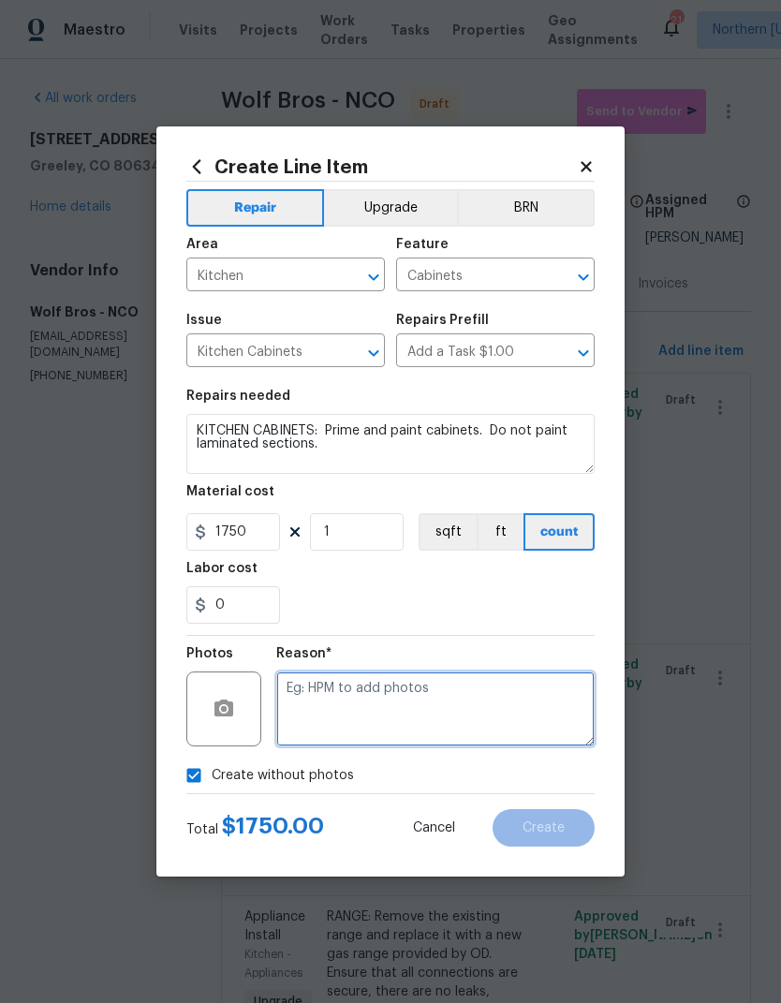
click at [550, 707] on textarea at bounding box center [435, 708] width 318 height 75
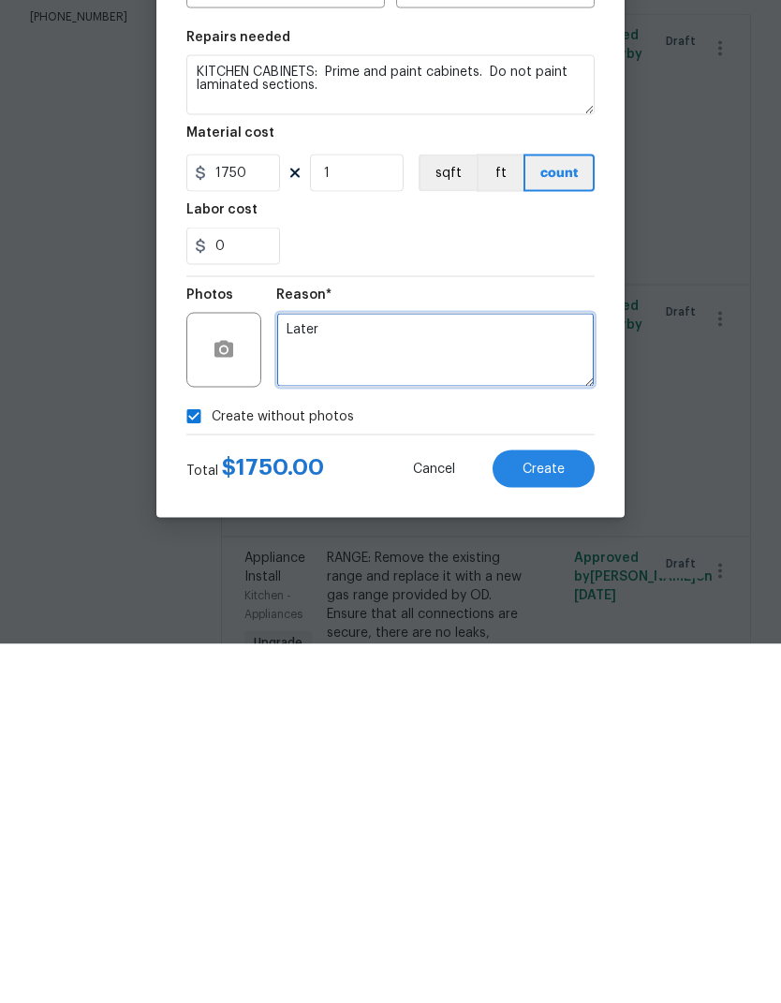
type textarea "Later"
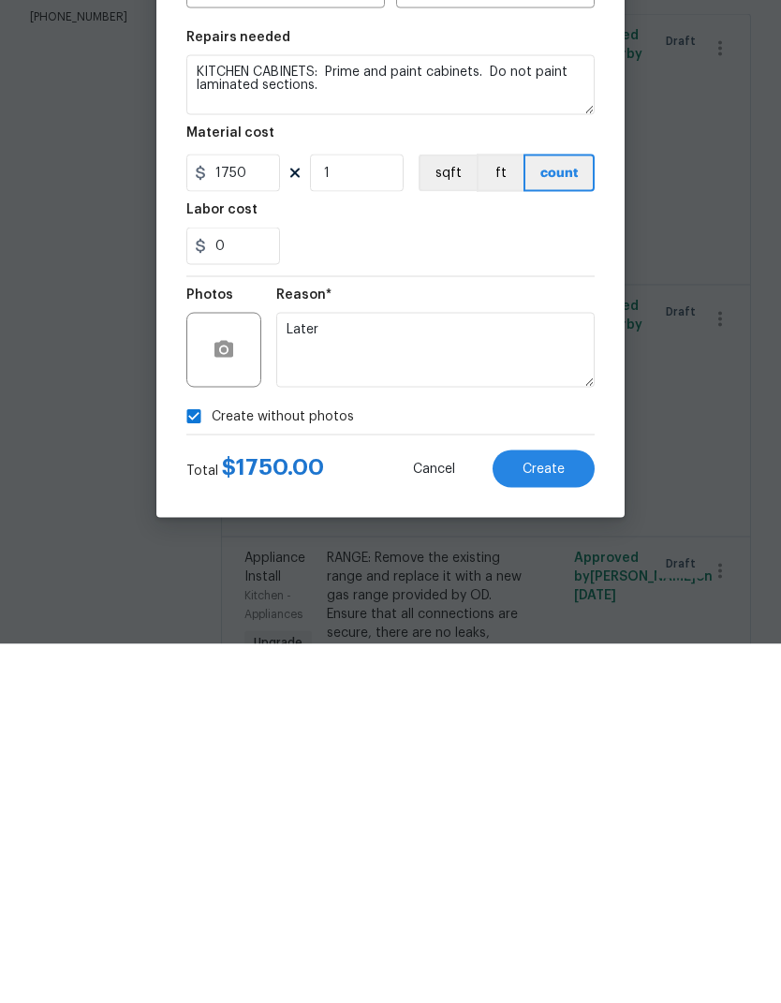
click at [561, 821] on span "Create" at bounding box center [543, 828] width 42 height 14
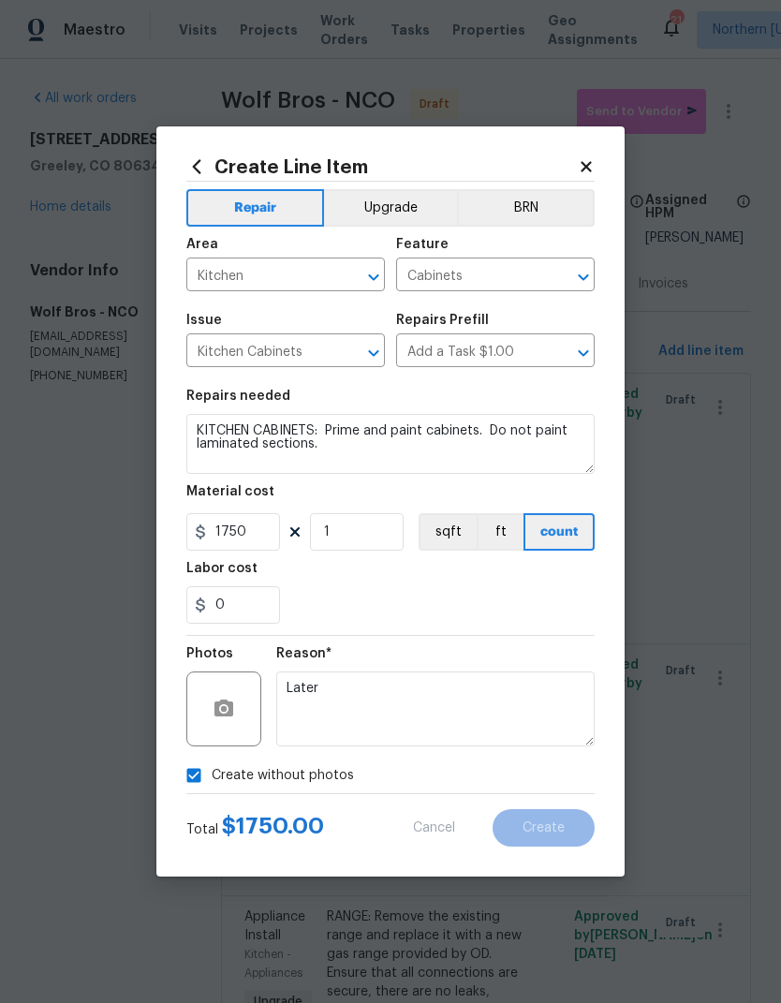
type input "0"
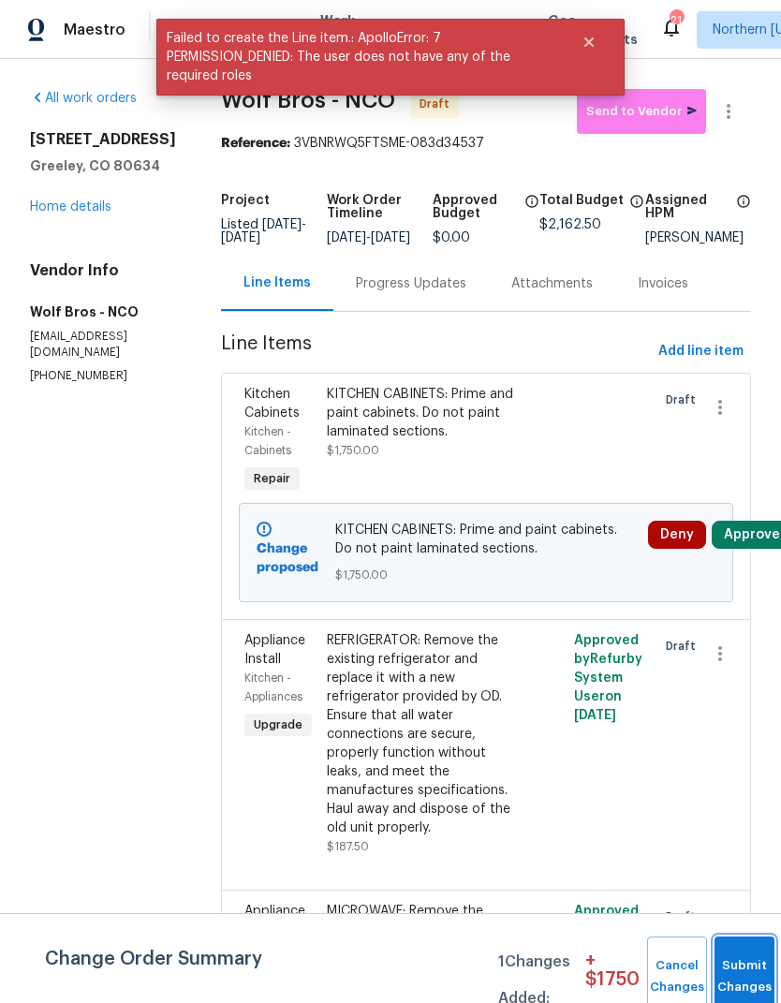
click at [736, 963] on button "Submit Changes" at bounding box center [744, 976] width 60 height 81
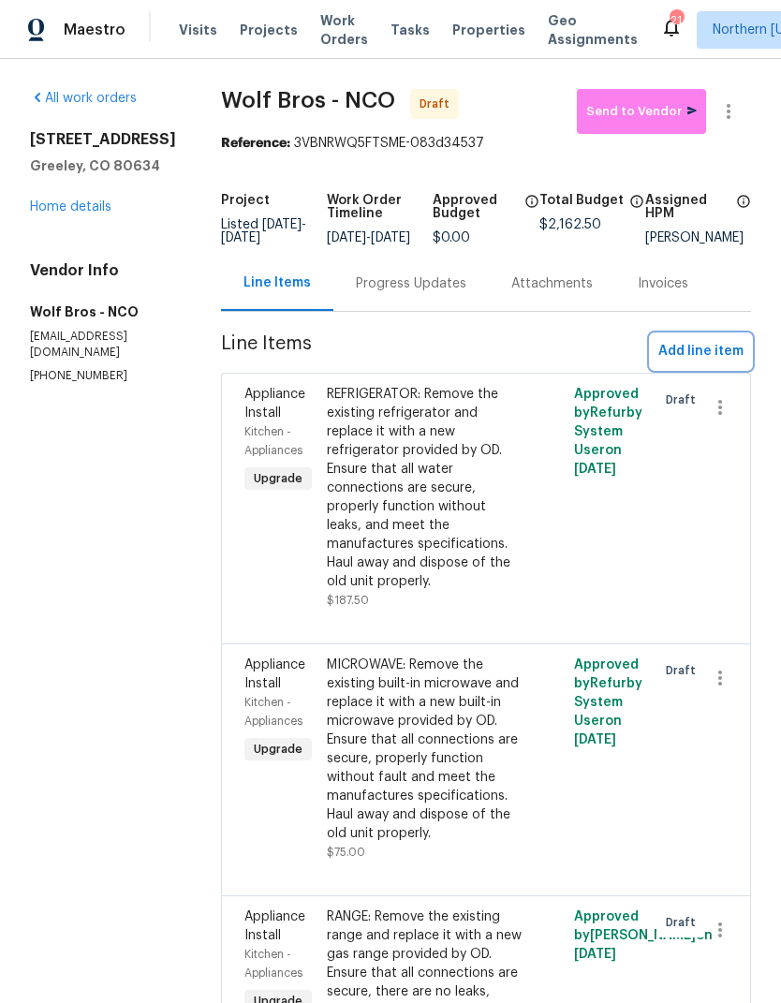
click at [743, 334] on button "Add line item" at bounding box center [701, 351] width 100 height 35
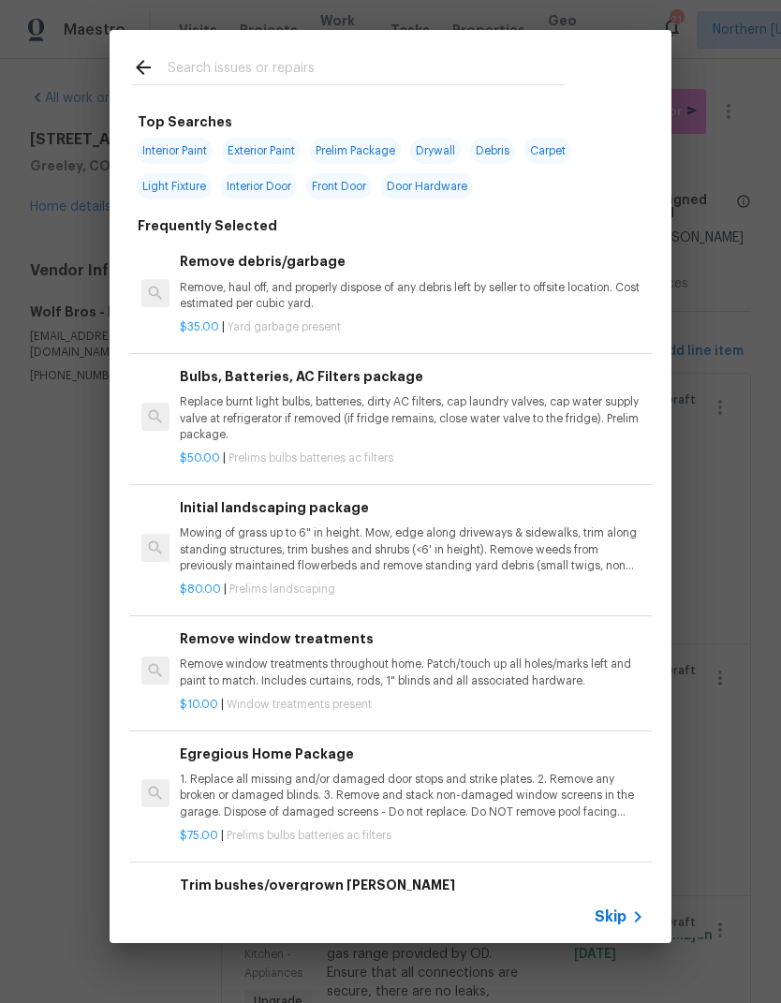
click at [201, 73] on input "text" at bounding box center [366, 70] width 397 height 28
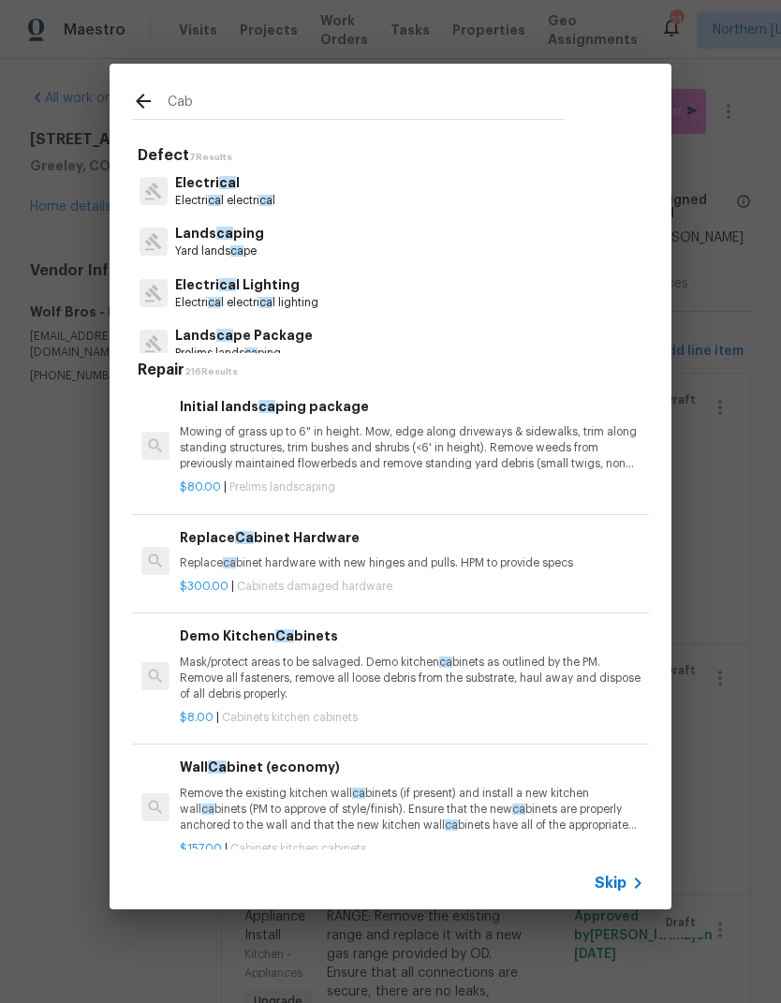
type input "Cabi"
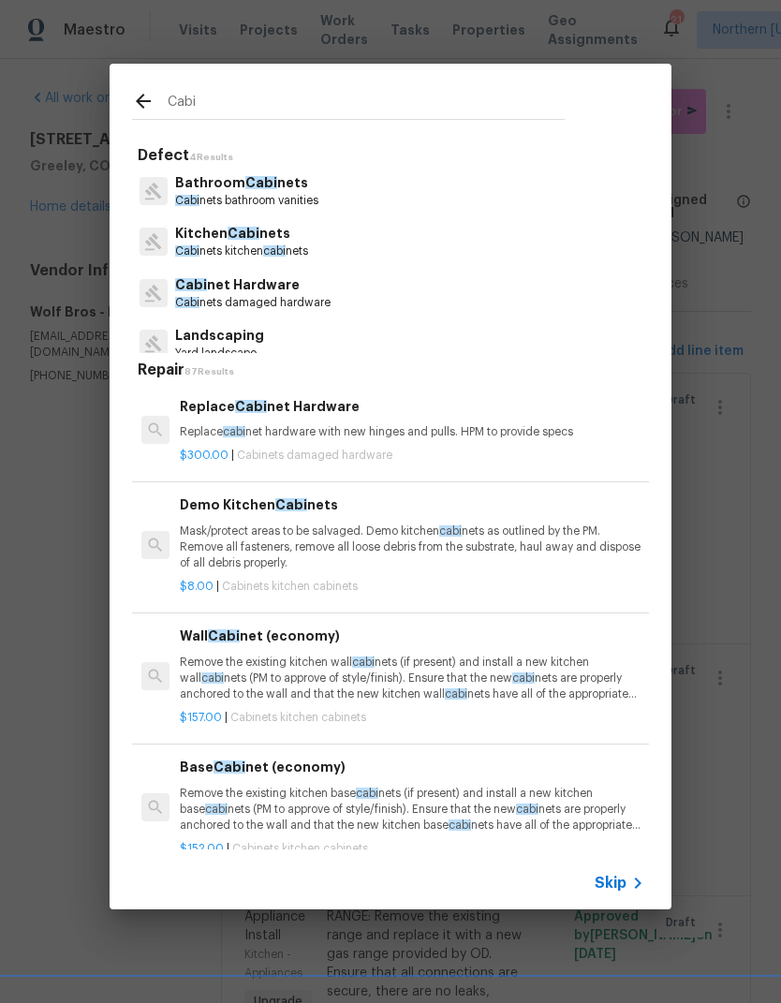
click at [183, 191] on p "Bathroom Cabi nets" at bounding box center [246, 183] width 143 height 20
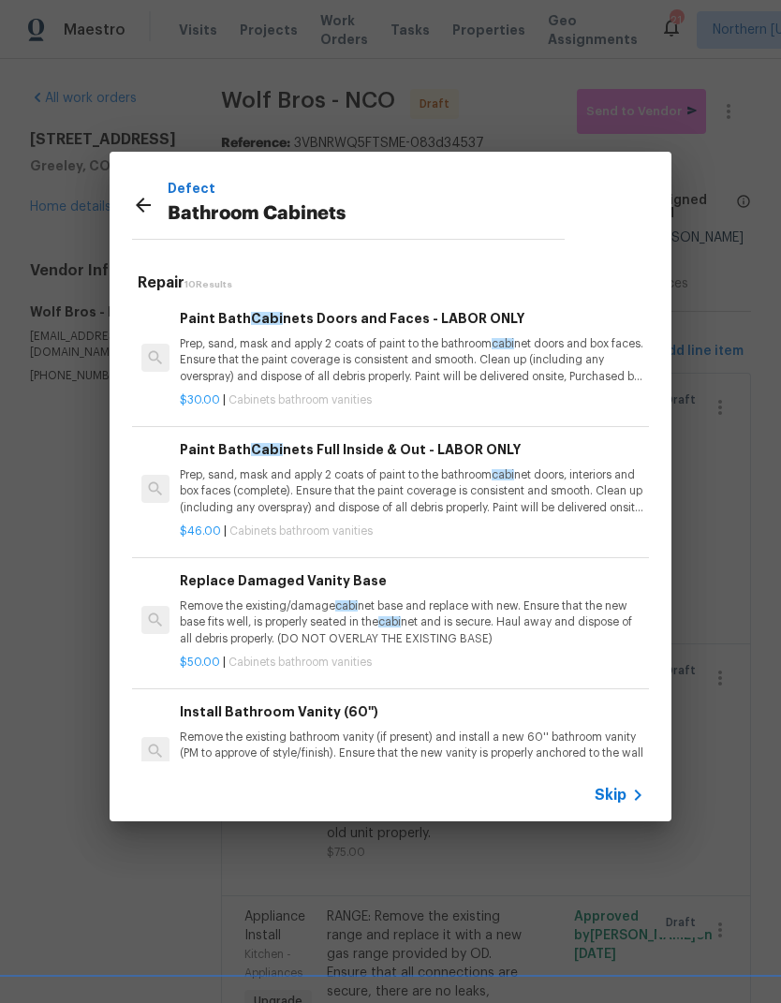
click at [204, 481] on p "Prep, sand, mask and apply 2 coats of paint to the bathroom cabi net doors, int…" at bounding box center [412, 491] width 464 height 48
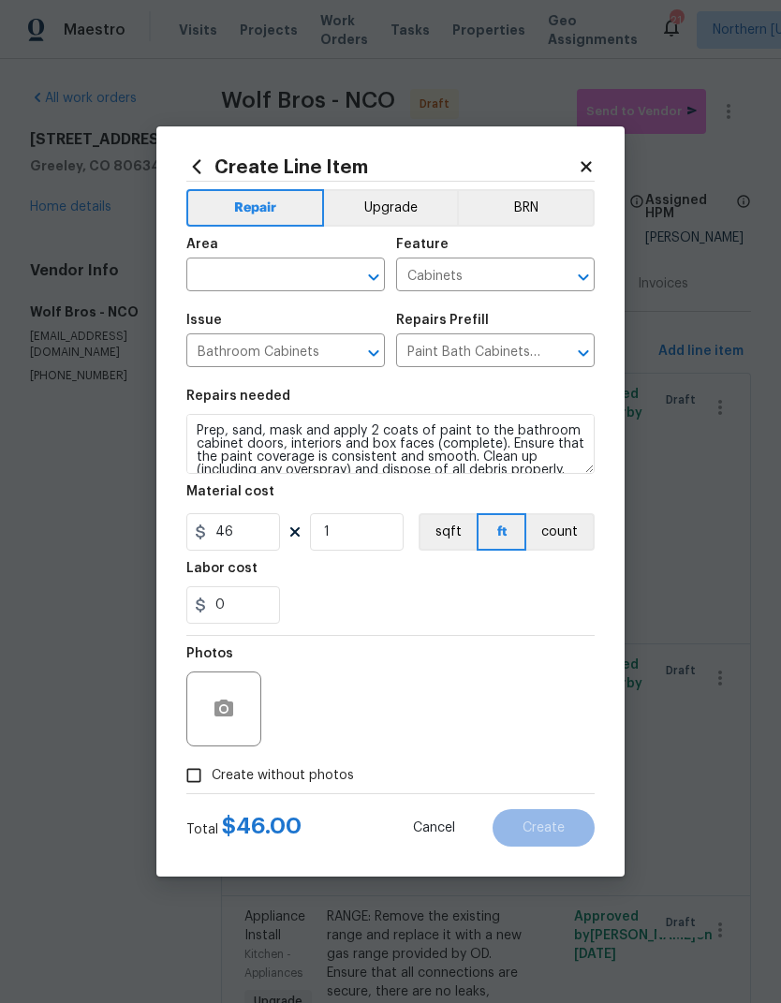
click at [219, 271] on input "text" at bounding box center [259, 276] width 146 height 29
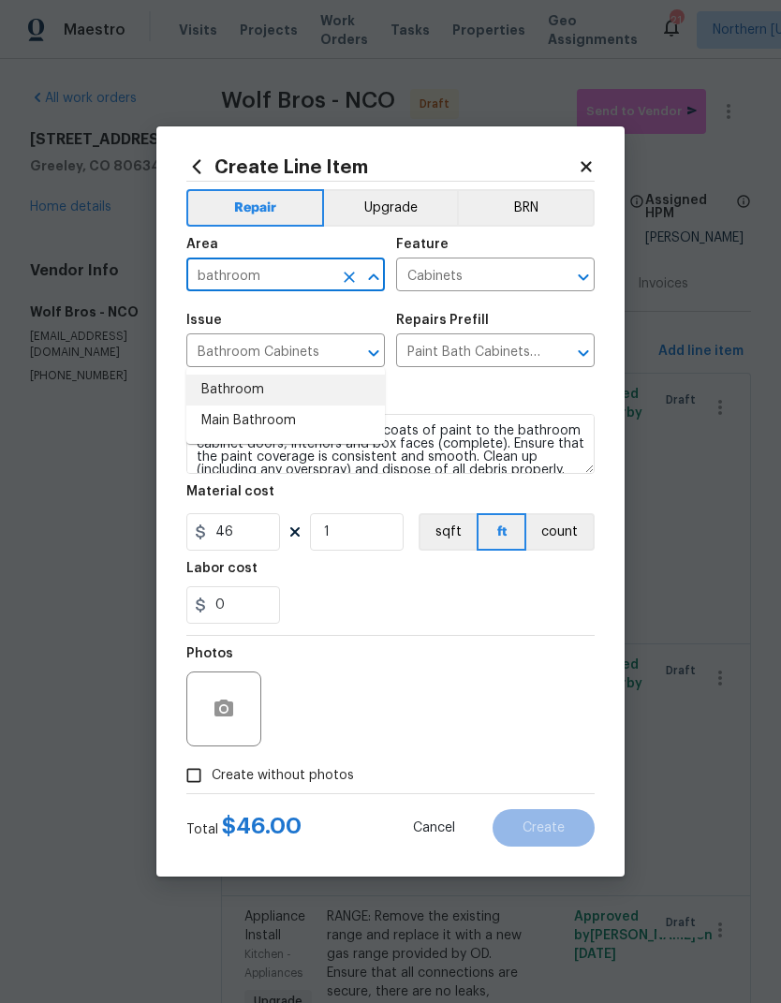
click at [212, 374] on li "Bathroom" at bounding box center [285, 389] width 198 height 31
type input "Bathroom"
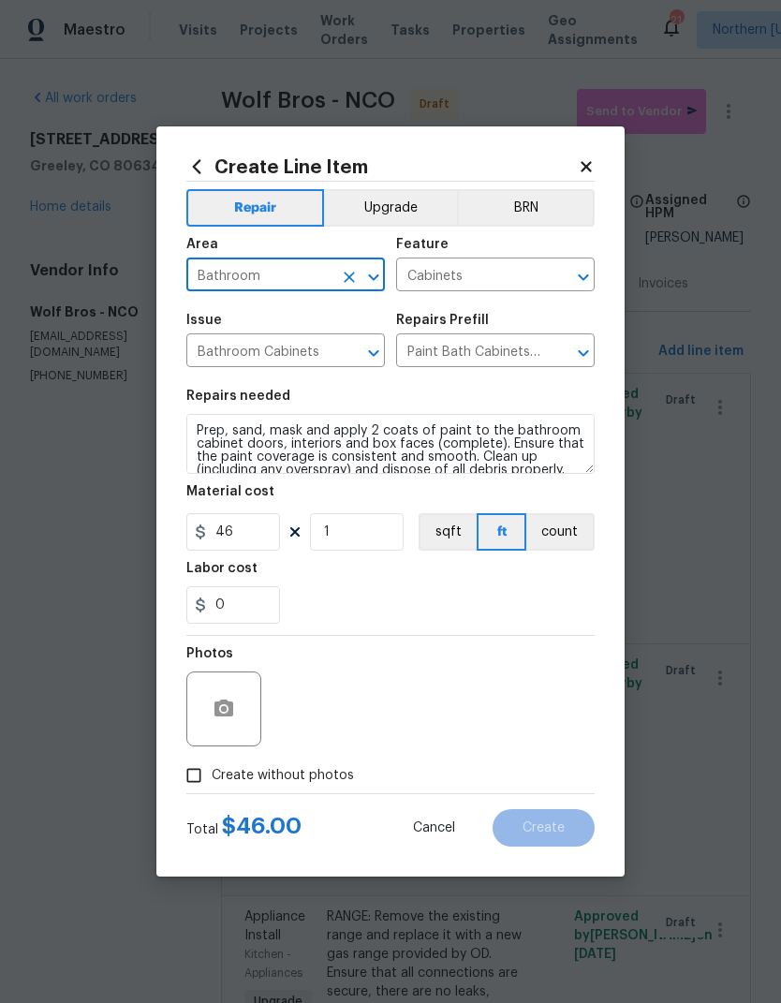
click at [189, 435] on textarea "Prep, sand, mask and apply 2 coats of paint to the bathroom cabinet doors, inte…" at bounding box center [390, 444] width 408 height 60
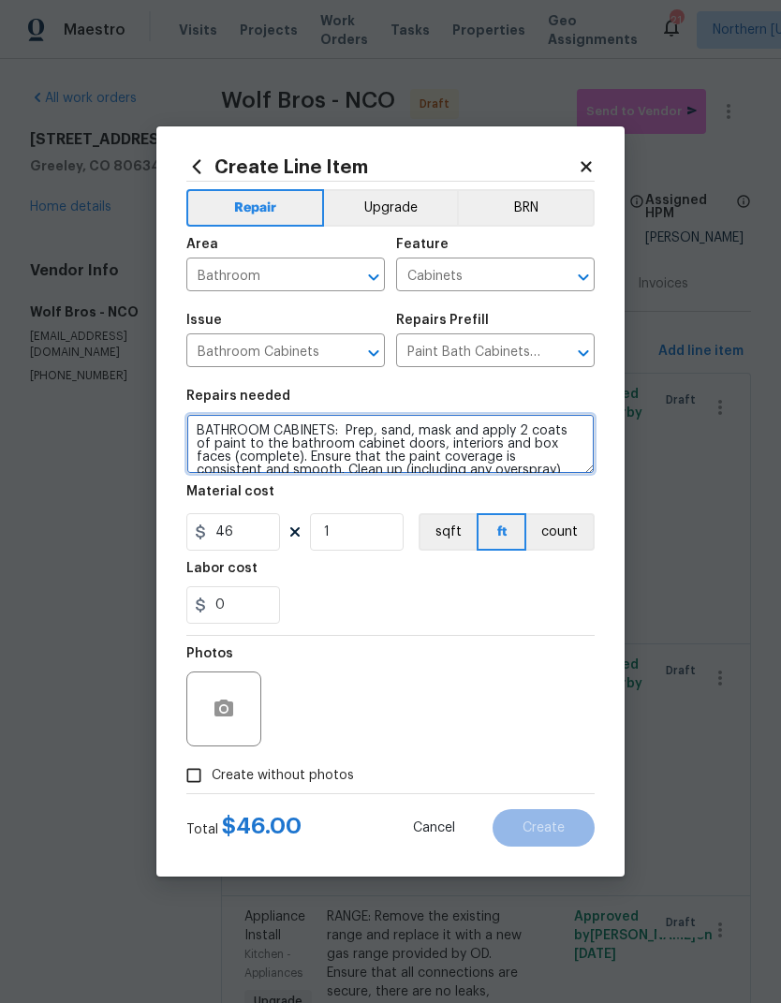
click at [372, 427] on textarea "BATHROOM CABINETS: Prep, sand, mask and apply 2 coats of paint to the bathroom …" at bounding box center [390, 444] width 408 height 60
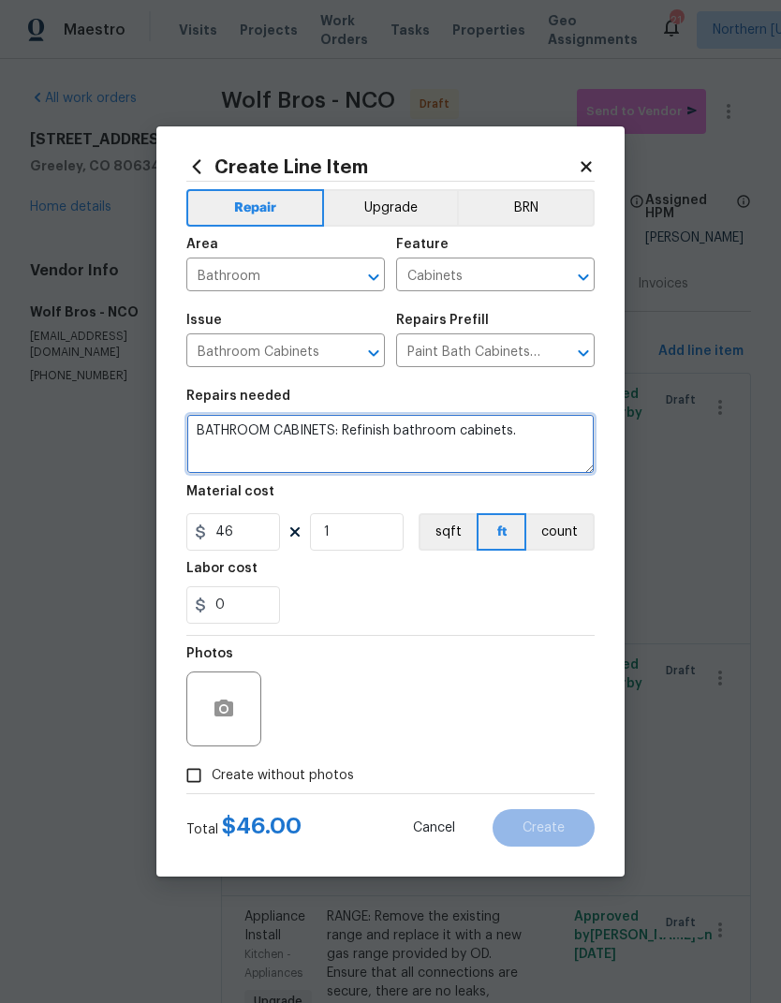
type textarea "BATHROOM CABINETS: Refinish bathroom cabinets."
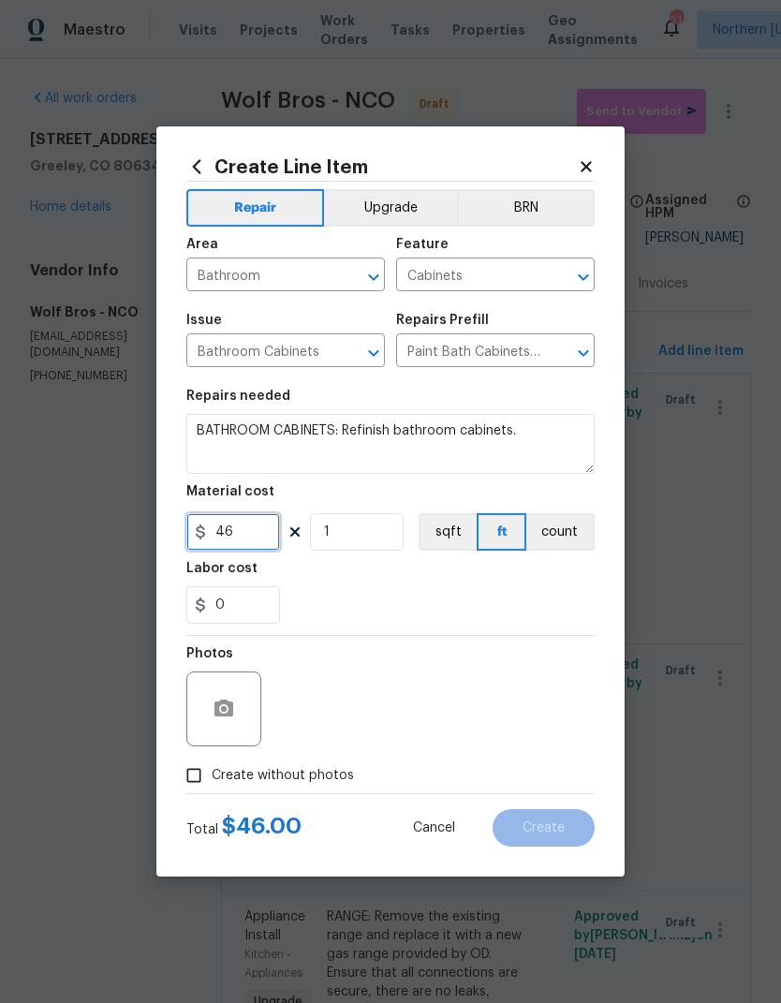
click at [215, 521] on input "46" at bounding box center [233, 531] width 94 height 37
type input "5"
click at [572, 589] on div "0" at bounding box center [390, 604] width 408 height 37
click at [192, 775] on input "Create without photos" at bounding box center [194, 775] width 36 height 36
checkbox input "true"
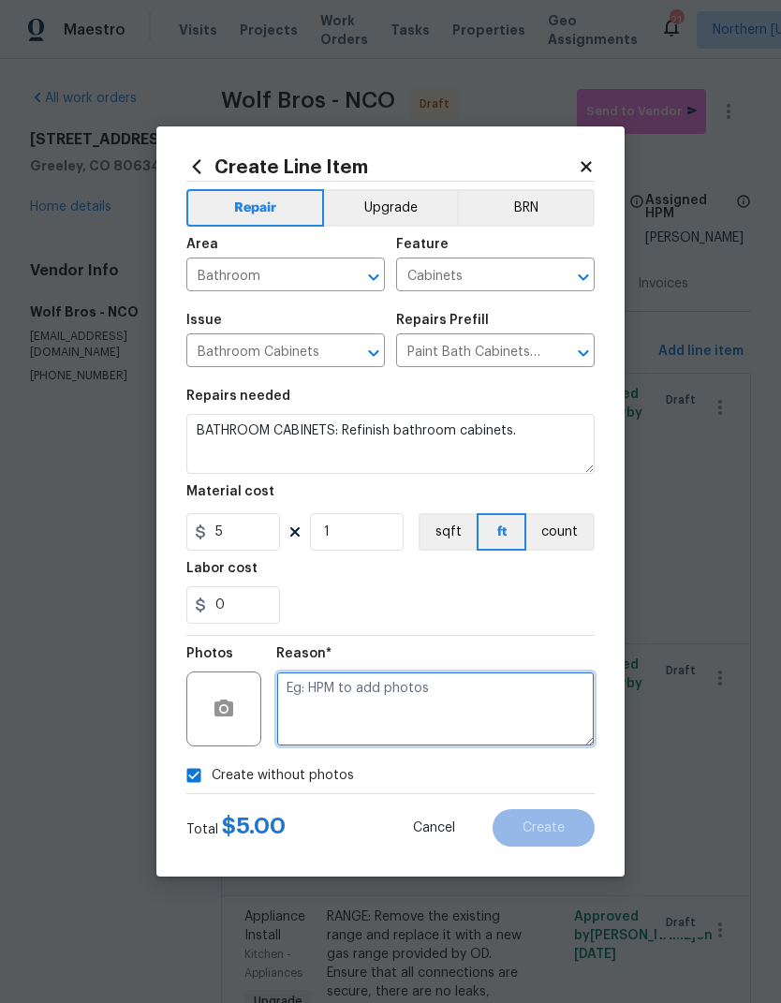
click at [554, 699] on textarea at bounding box center [435, 708] width 318 height 75
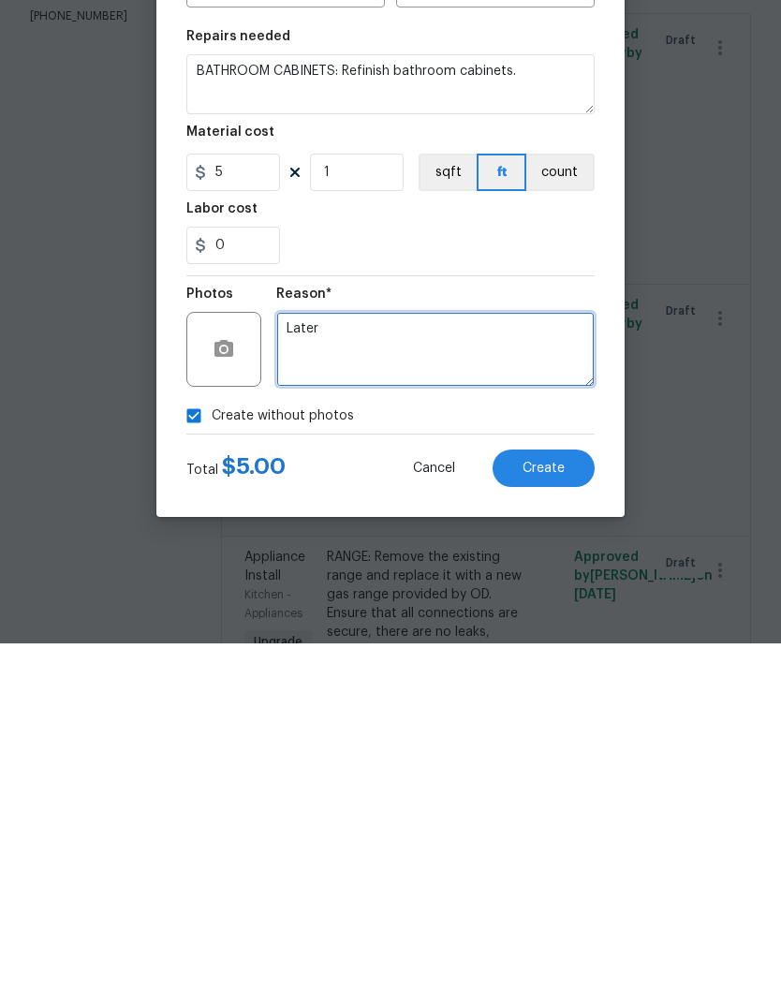
type textarea "Later"
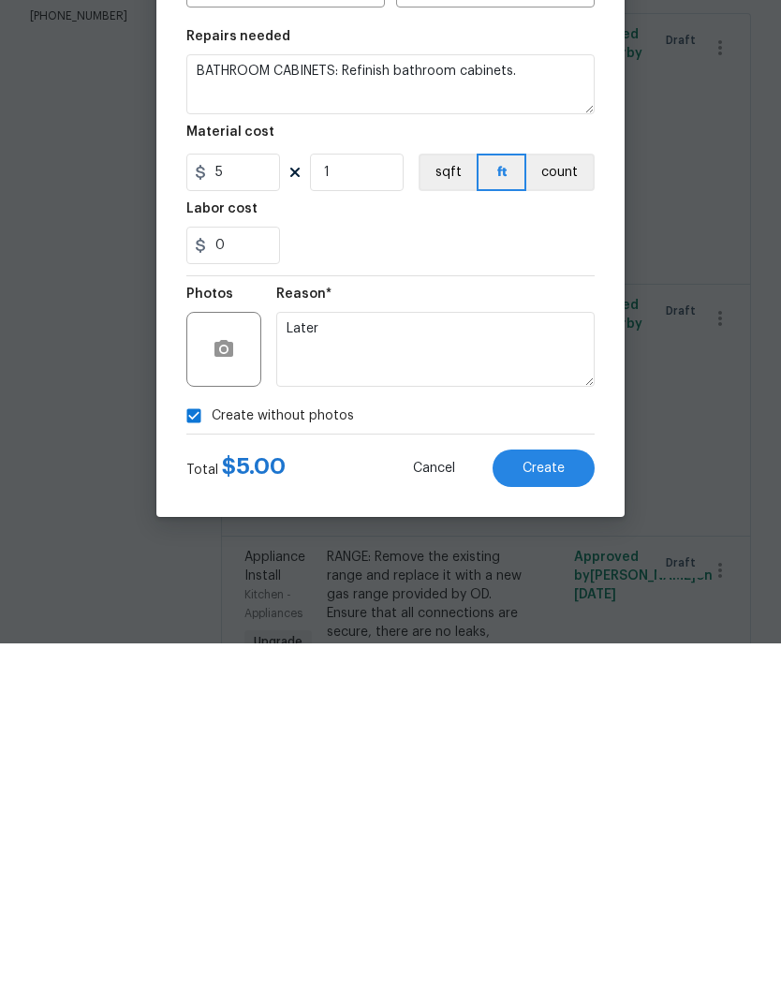
click at [580, 809] on button "Create" at bounding box center [543, 827] width 102 height 37
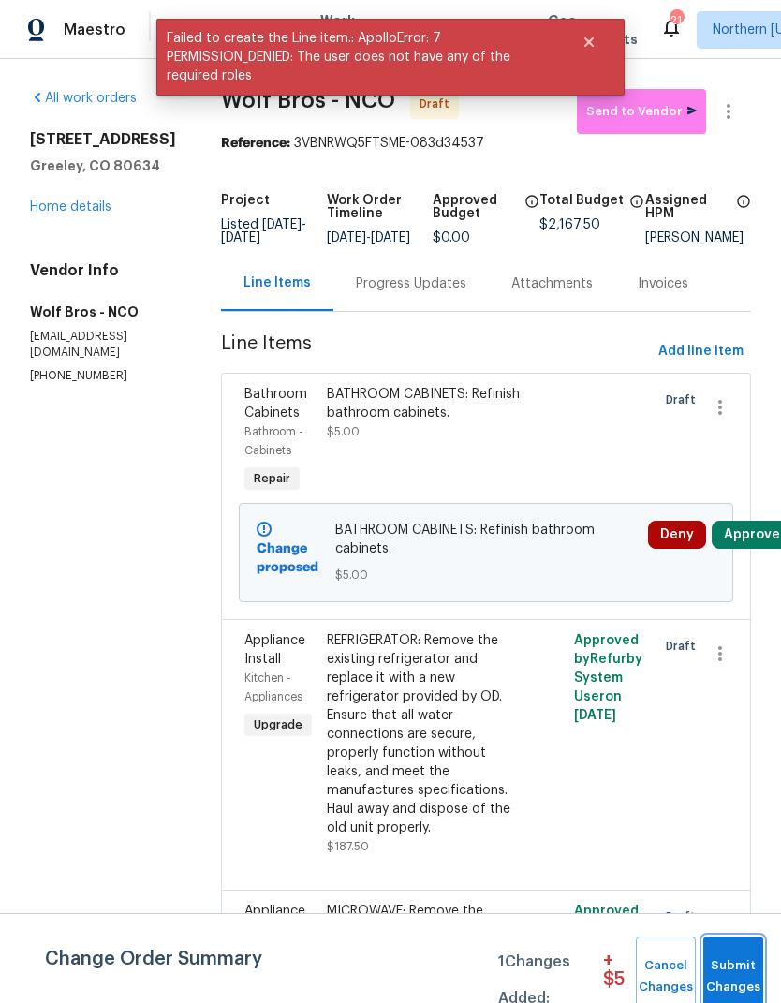
click at [726, 949] on button "Submit Changes" at bounding box center [733, 976] width 60 height 81
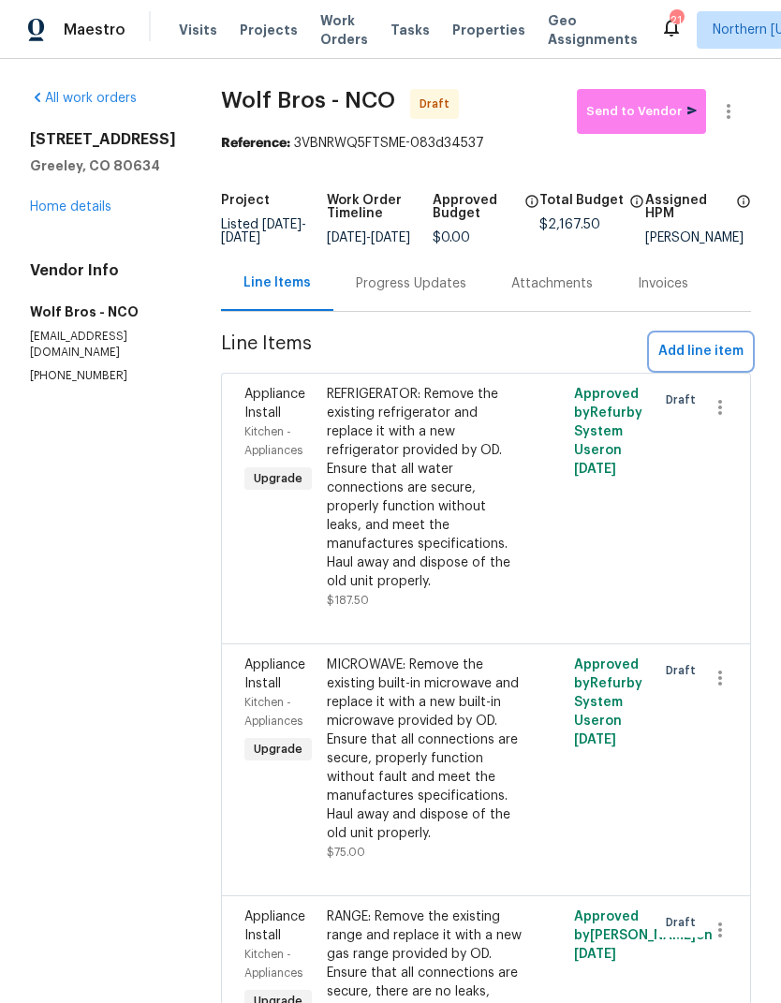
click at [720, 363] on span "Add line item" at bounding box center [700, 351] width 85 height 23
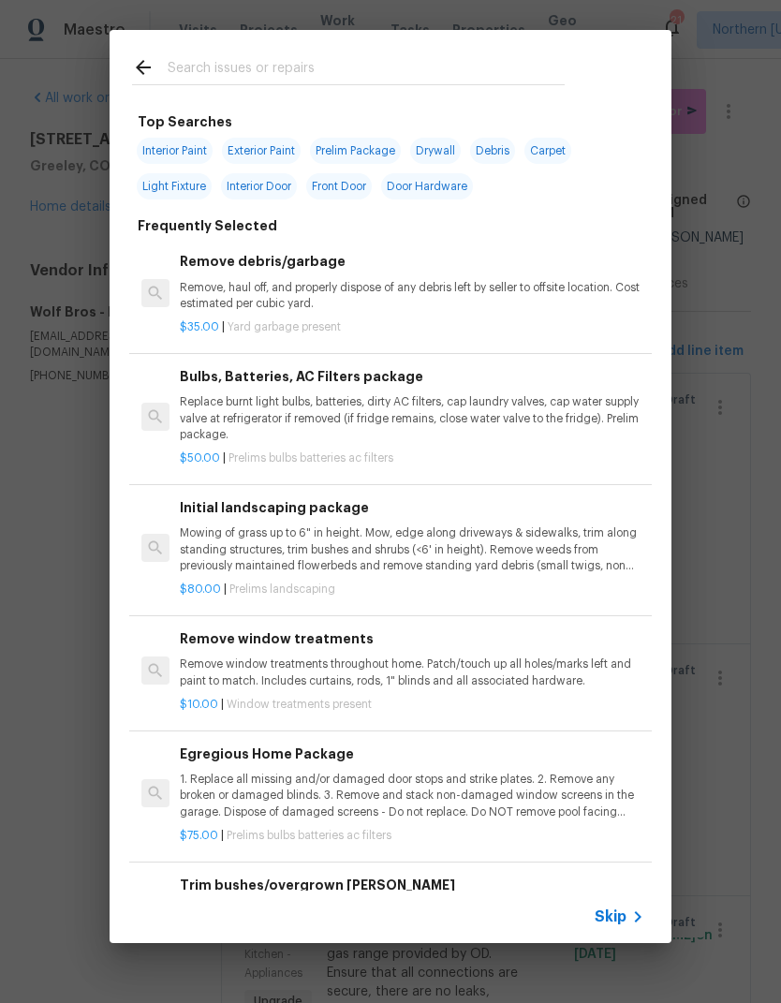
click at [203, 65] on input "text" at bounding box center [366, 70] width 397 height 28
type input "Lands"
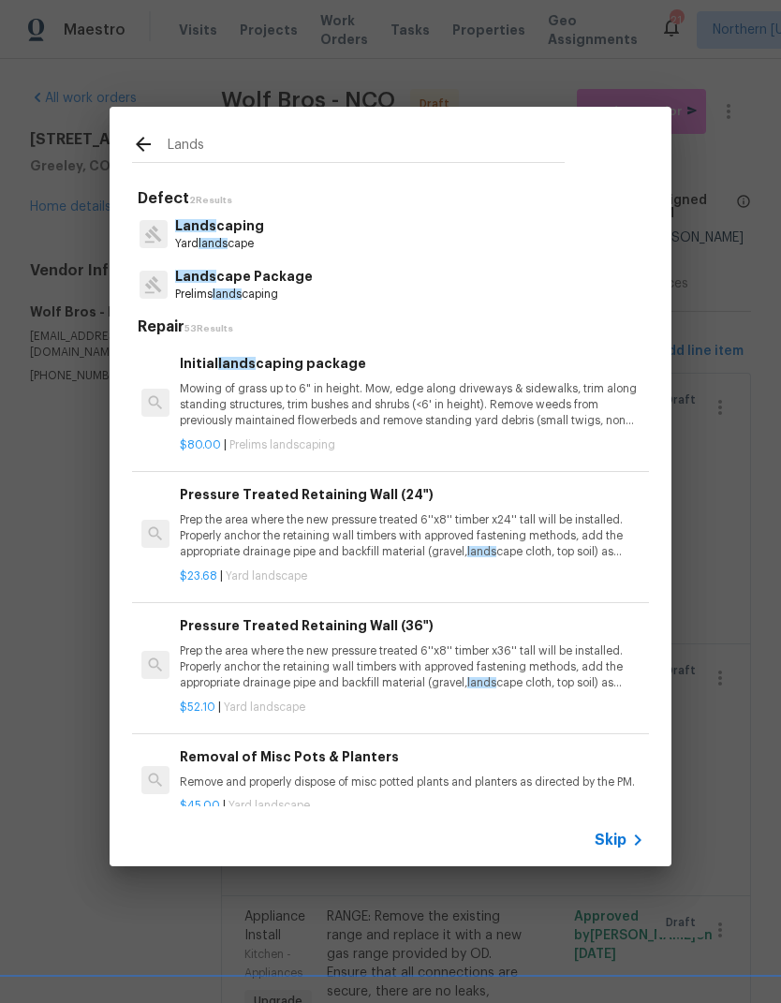
click at [183, 231] on span "Lands" at bounding box center [195, 225] width 41 height 13
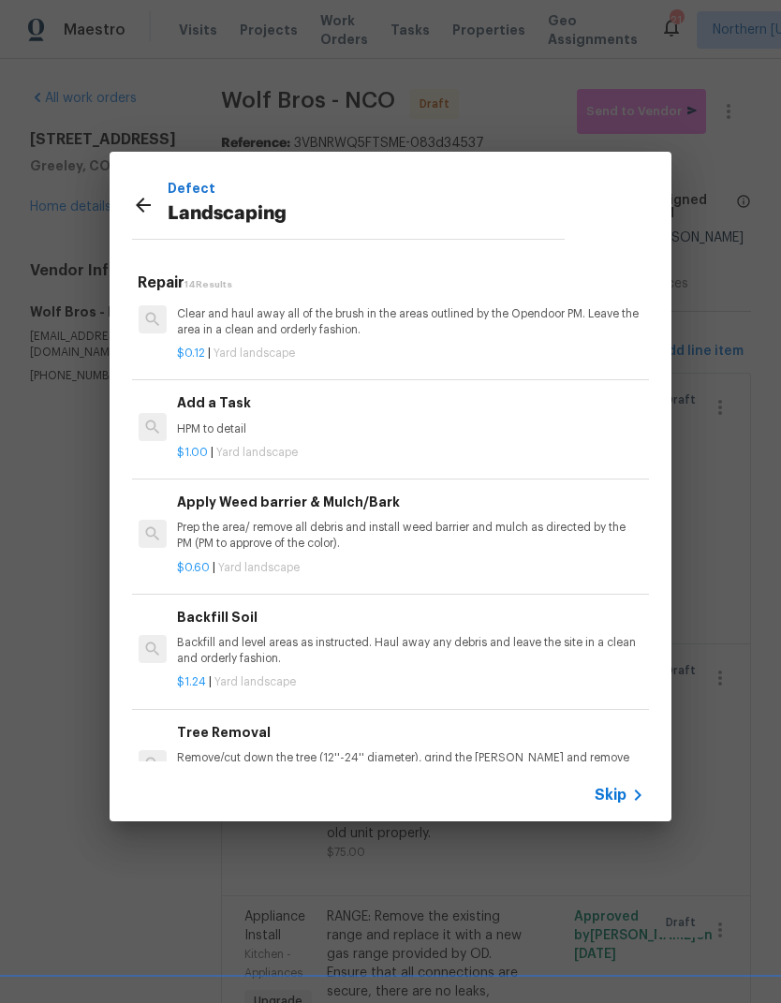
scroll to position [1055, 3]
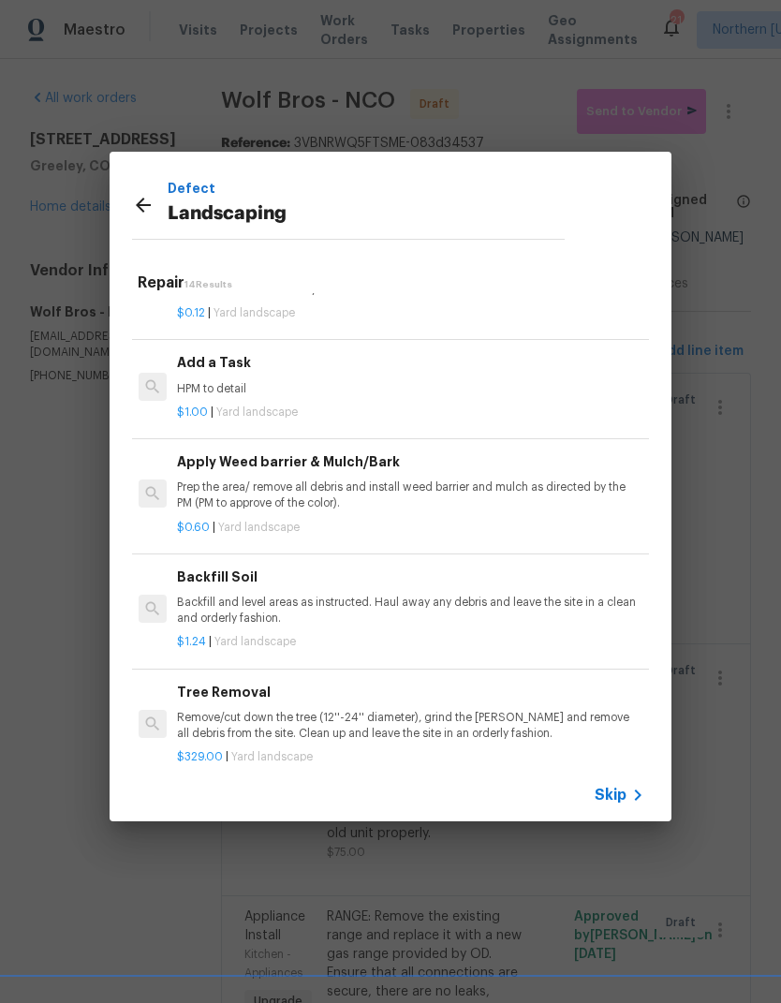
click at [192, 370] on div "Add a Task HPM to detail" at bounding box center [409, 374] width 464 height 45
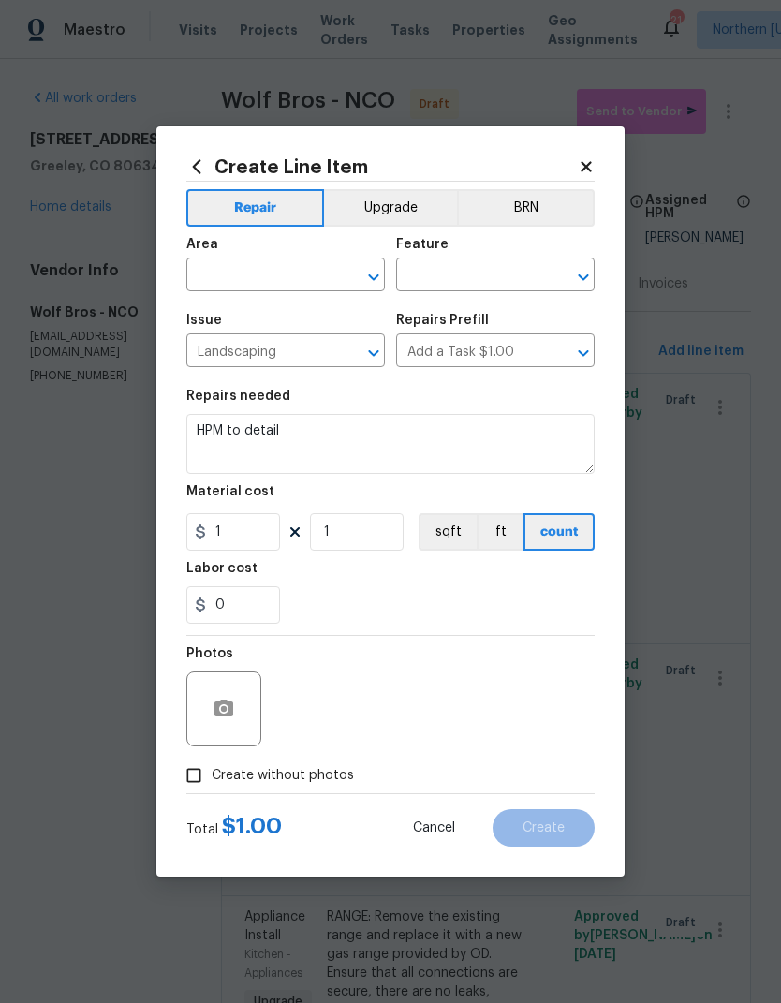
click at [227, 276] on input "text" at bounding box center [259, 276] width 146 height 29
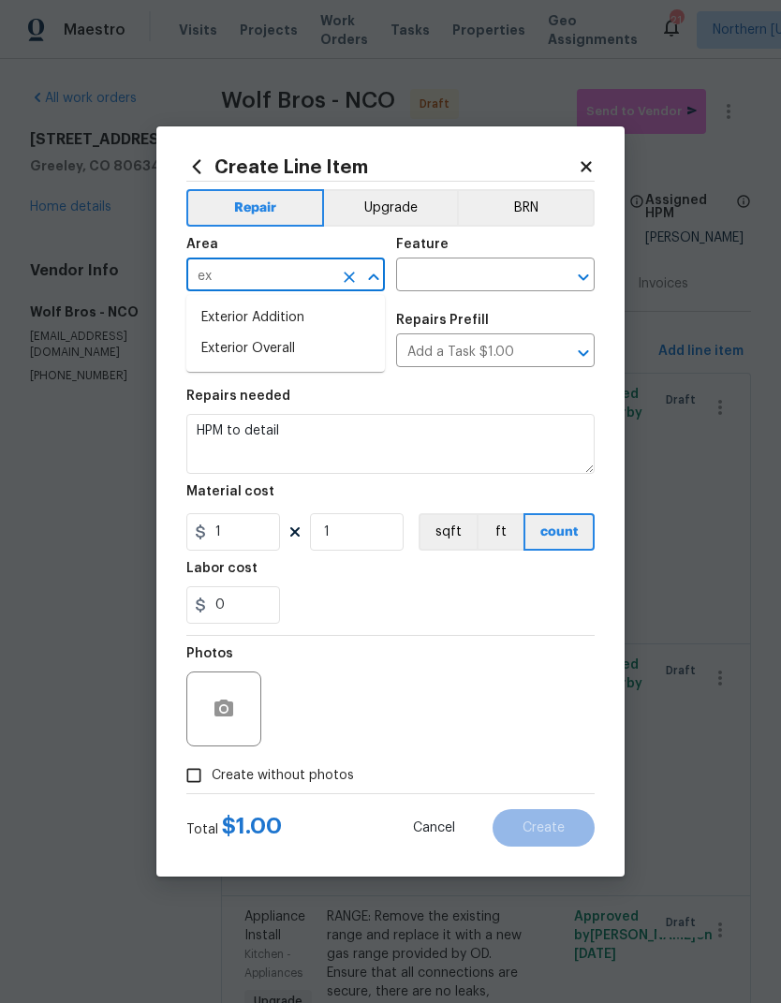
click at [218, 363] on li "Exterior Overall" at bounding box center [285, 348] width 198 height 31
type input "Exterior Overall"
click at [539, 271] on input "text" at bounding box center [469, 276] width 146 height 29
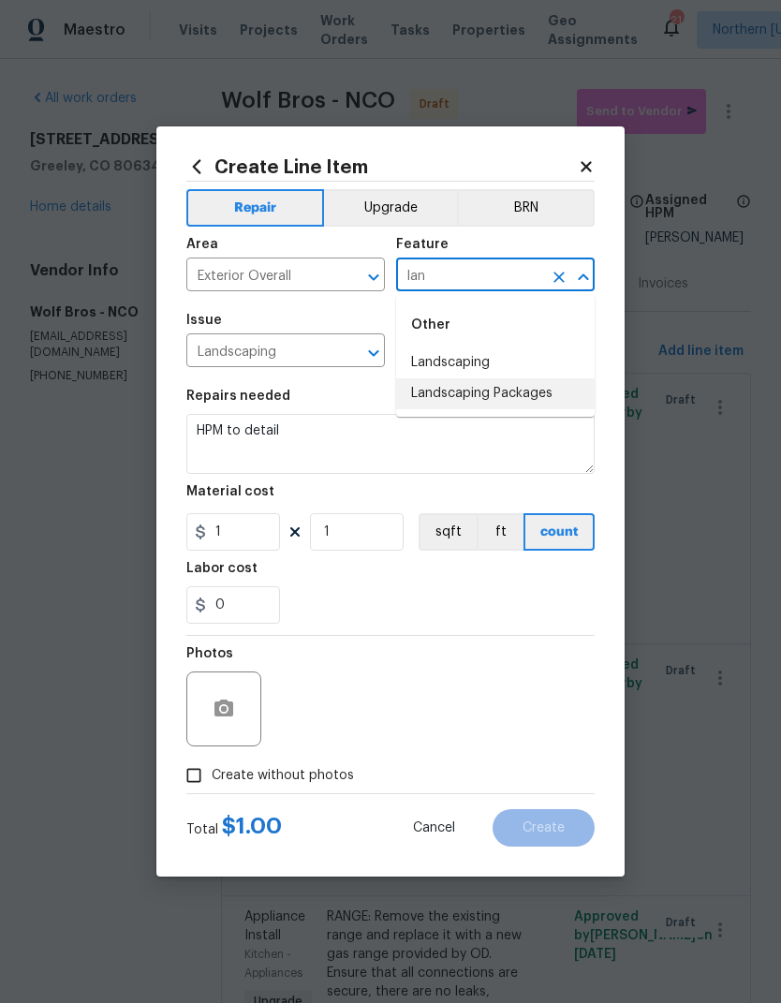
click at [572, 394] on li "Landscaping Packages" at bounding box center [495, 393] width 198 height 31
type input "Landscaping Packages"
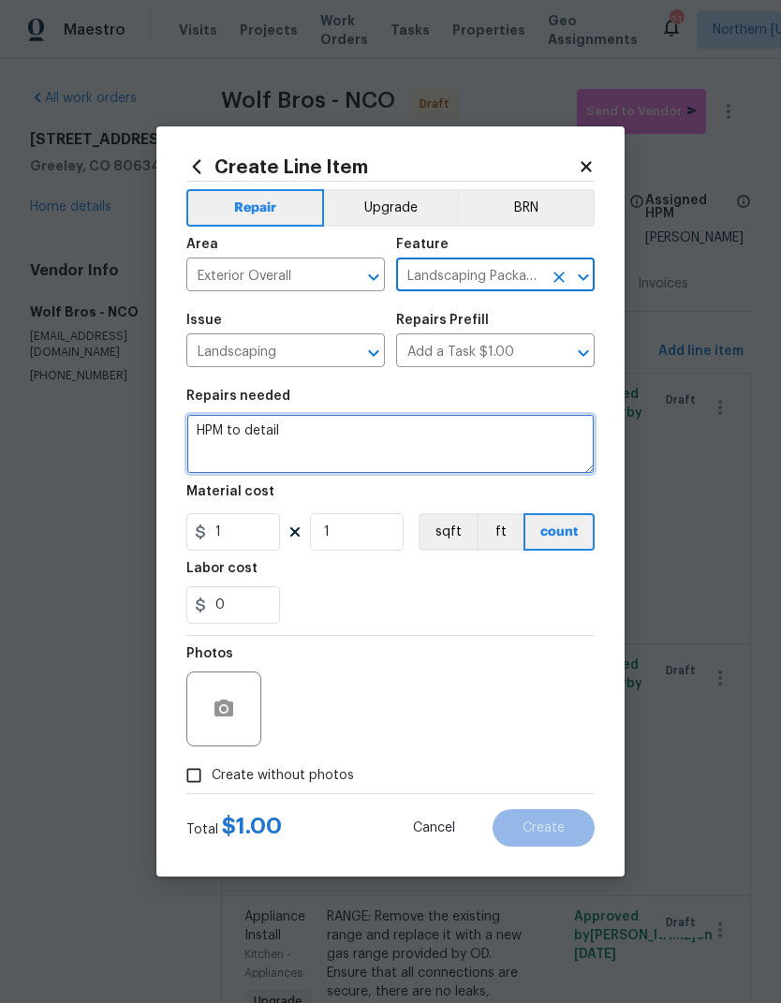
click at [228, 450] on textarea "HPM to detail" at bounding box center [390, 444] width 408 height 60
click at [226, 432] on textarea "HPM to detail" at bounding box center [390, 444] width 408 height 60
click at [211, 447] on textarea "HPM to detail" at bounding box center [390, 444] width 408 height 60
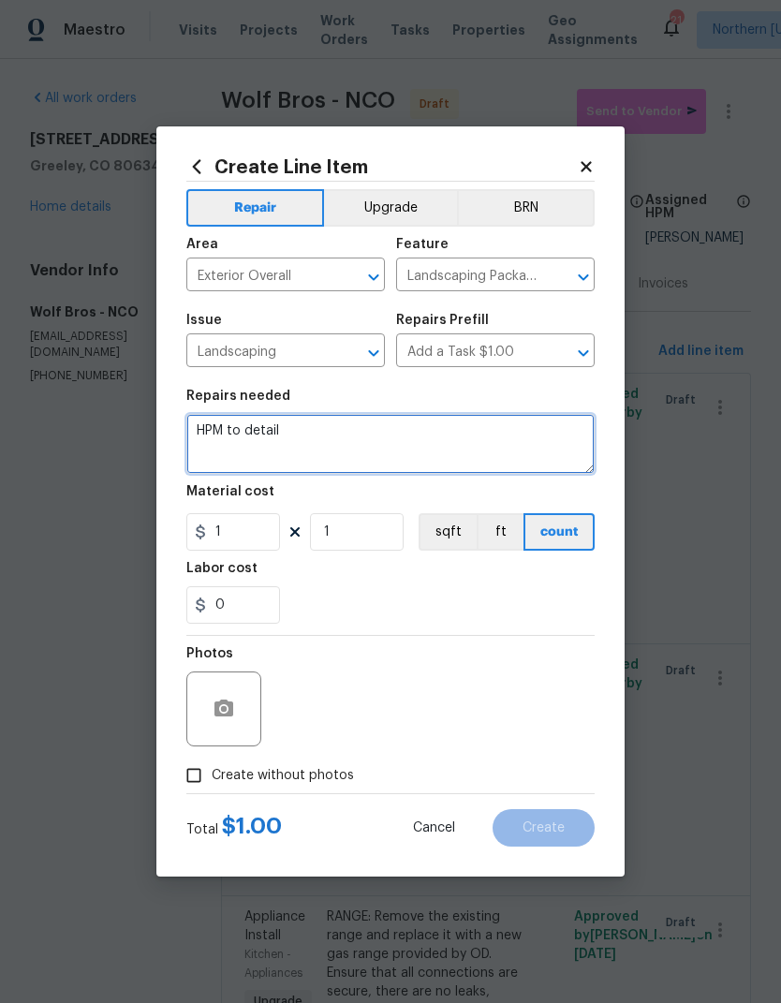
click at [210, 447] on textarea "HPM to detail" at bounding box center [390, 444] width 408 height 60
click at [220, 442] on textarea "HPM to detail" at bounding box center [390, 444] width 408 height 60
click at [219, 441] on textarea "HPM to detail" at bounding box center [390, 444] width 408 height 60
click at [211, 450] on textarea "HPM to detail" at bounding box center [390, 444] width 408 height 60
click at [210, 450] on textarea "HPM to detail" at bounding box center [390, 444] width 408 height 60
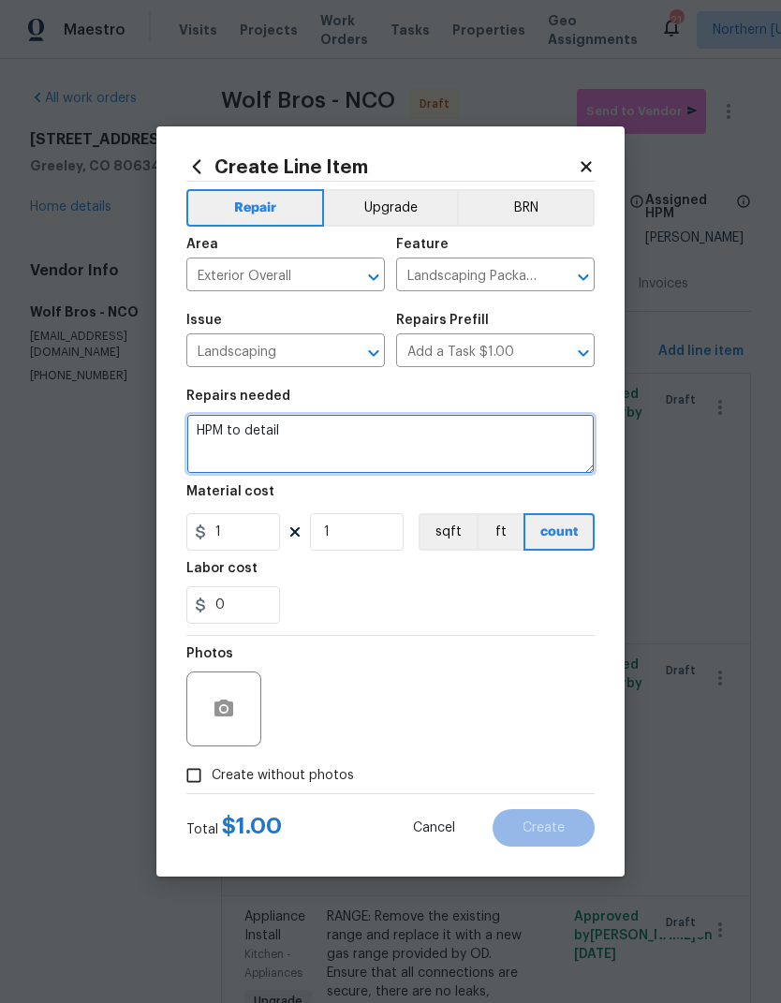
click at [206, 432] on textarea "HPM to detail" at bounding box center [390, 444] width 408 height 60
type textarea "LANDSCAPING: Trimm"
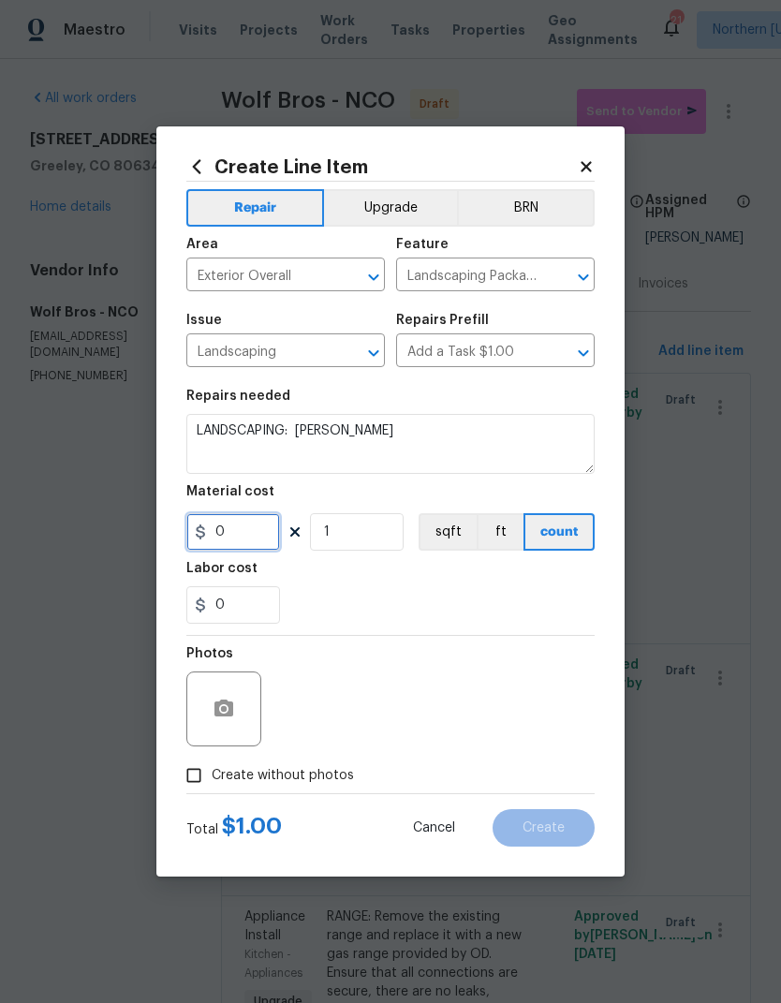
type input "0"
click at [566, 430] on textarea "LANDSCAPING: Trimm" at bounding box center [390, 444] width 408 height 60
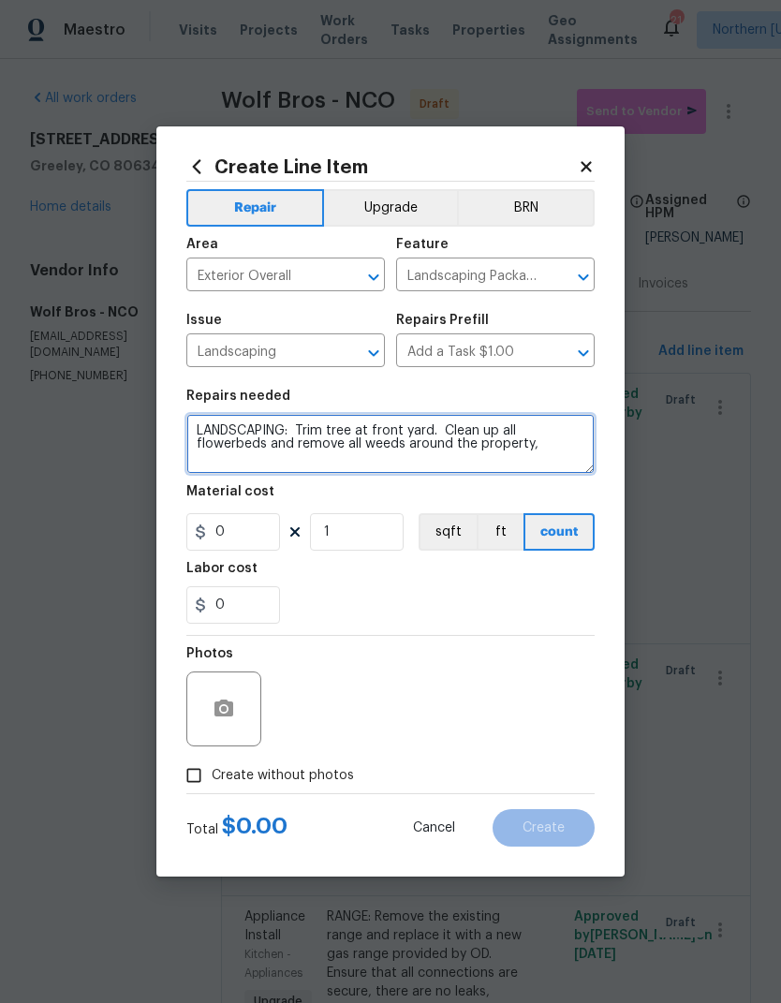
type textarea "LANDSCAPING: Trim tree at front yard. Clean up all flowerbeds and remove all we…"
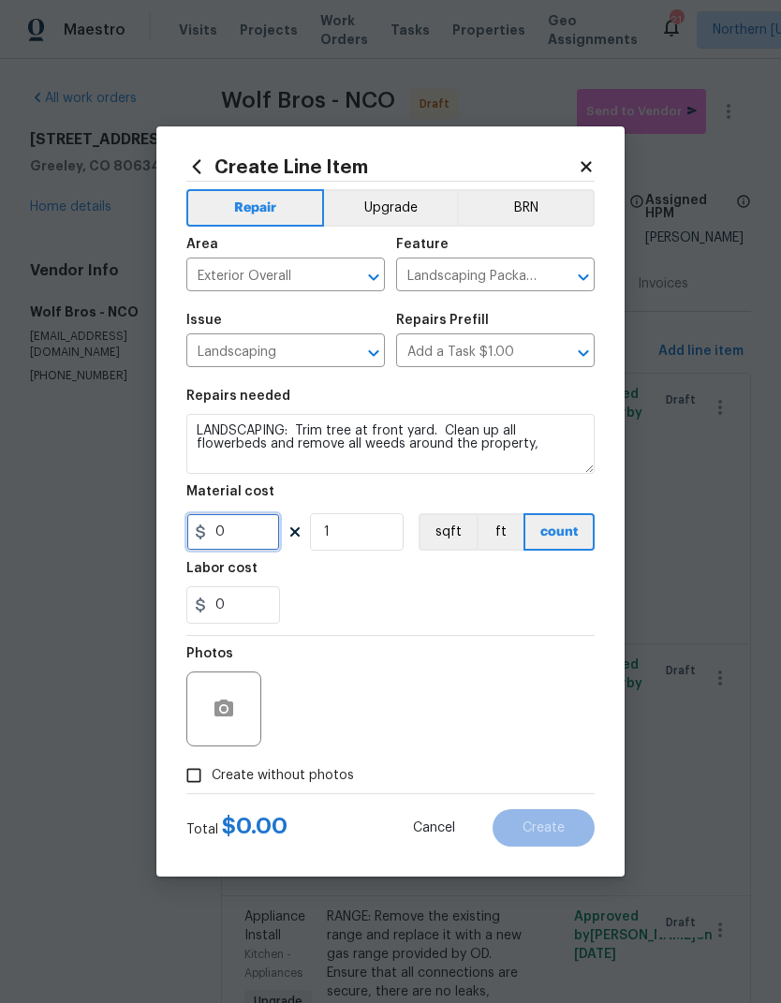
click at [212, 517] on input "0" at bounding box center [233, 531] width 94 height 37
click at [192, 520] on input "0" at bounding box center [233, 531] width 94 height 37
type input "500"
click at [556, 595] on div "0" at bounding box center [390, 604] width 408 height 37
click at [199, 775] on input "Create without photos" at bounding box center [194, 775] width 36 height 36
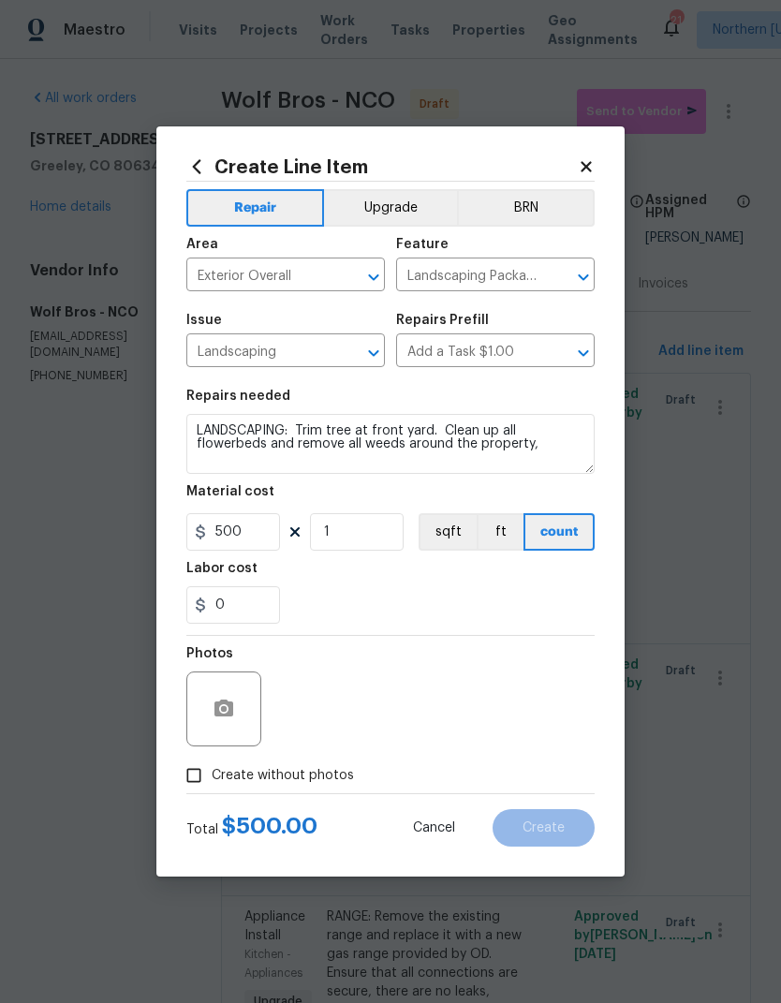
checkbox input "true"
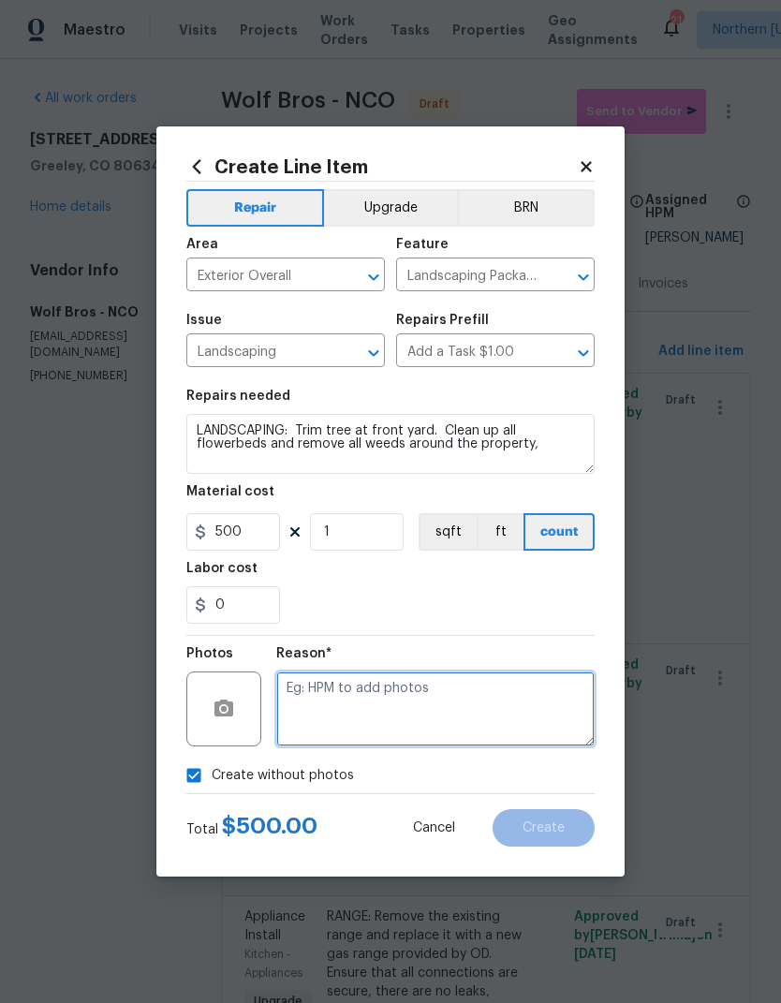
click at [569, 689] on textarea at bounding box center [435, 708] width 318 height 75
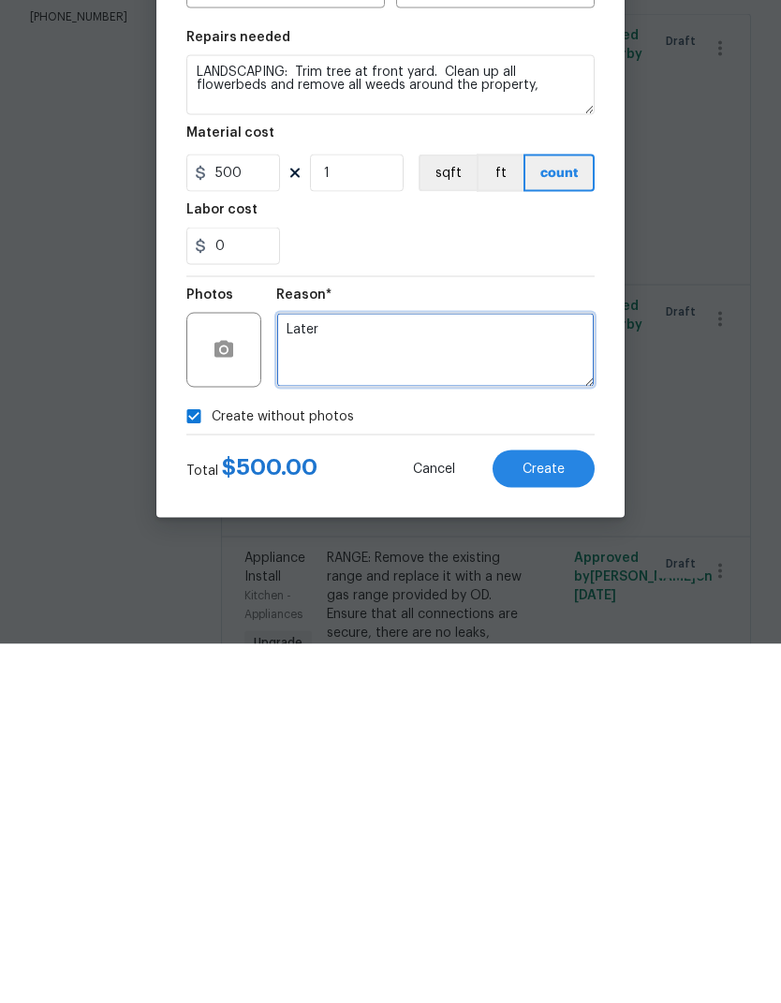
type textarea "Later"
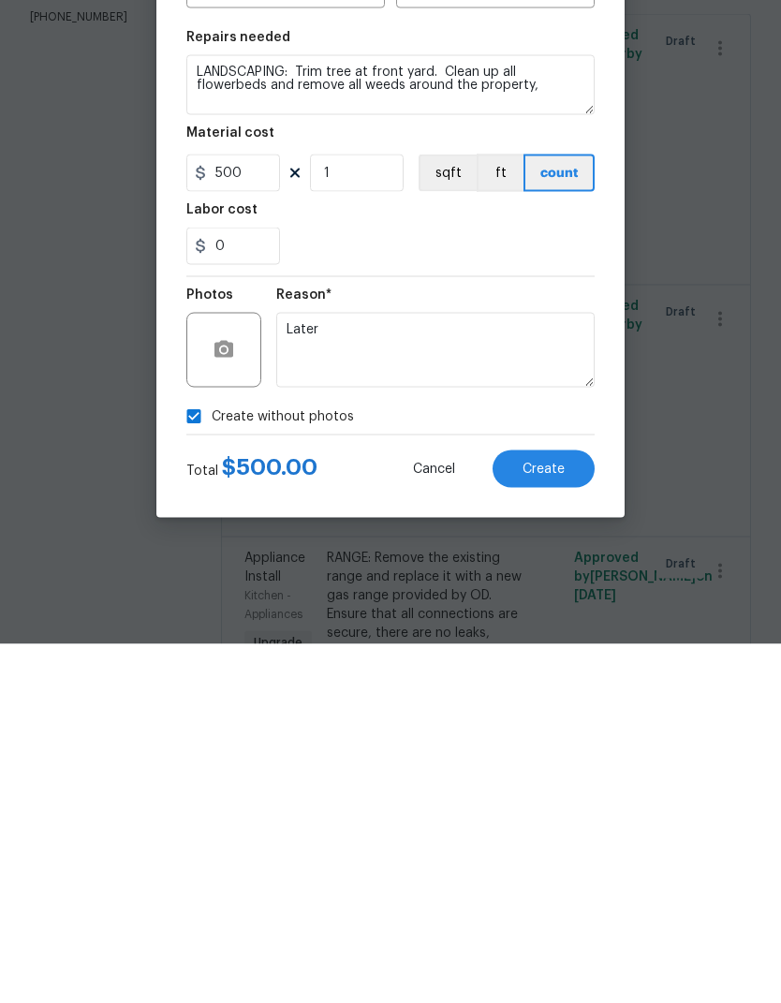
click at [564, 821] on span "Create" at bounding box center [543, 828] width 42 height 14
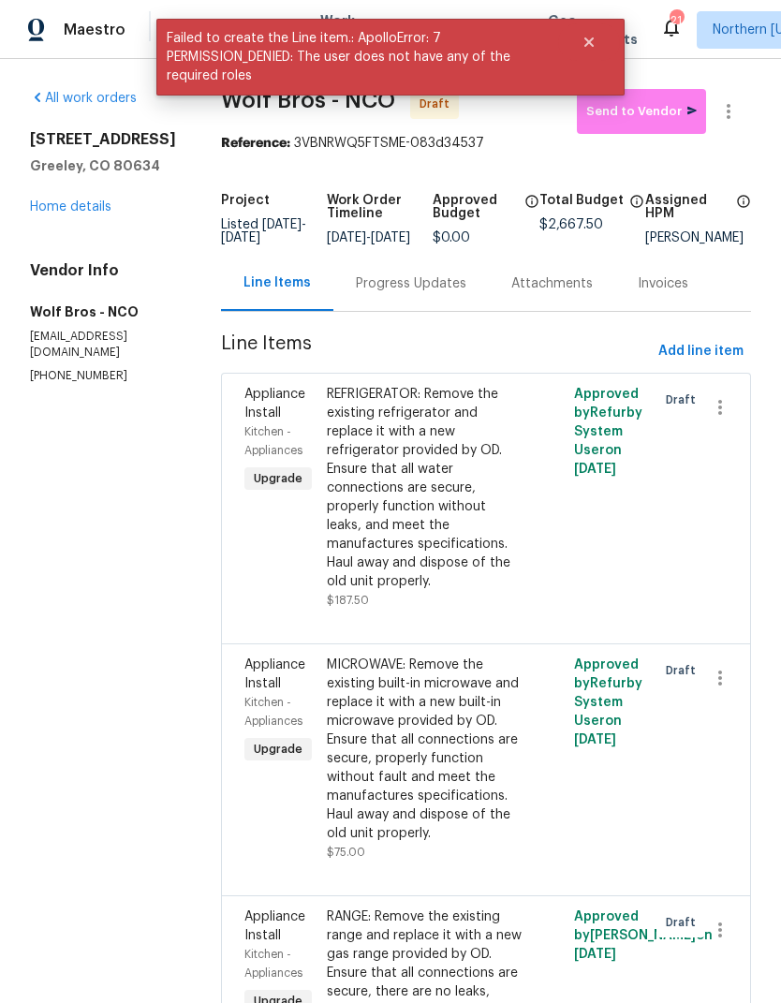
scroll to position [0, 0]
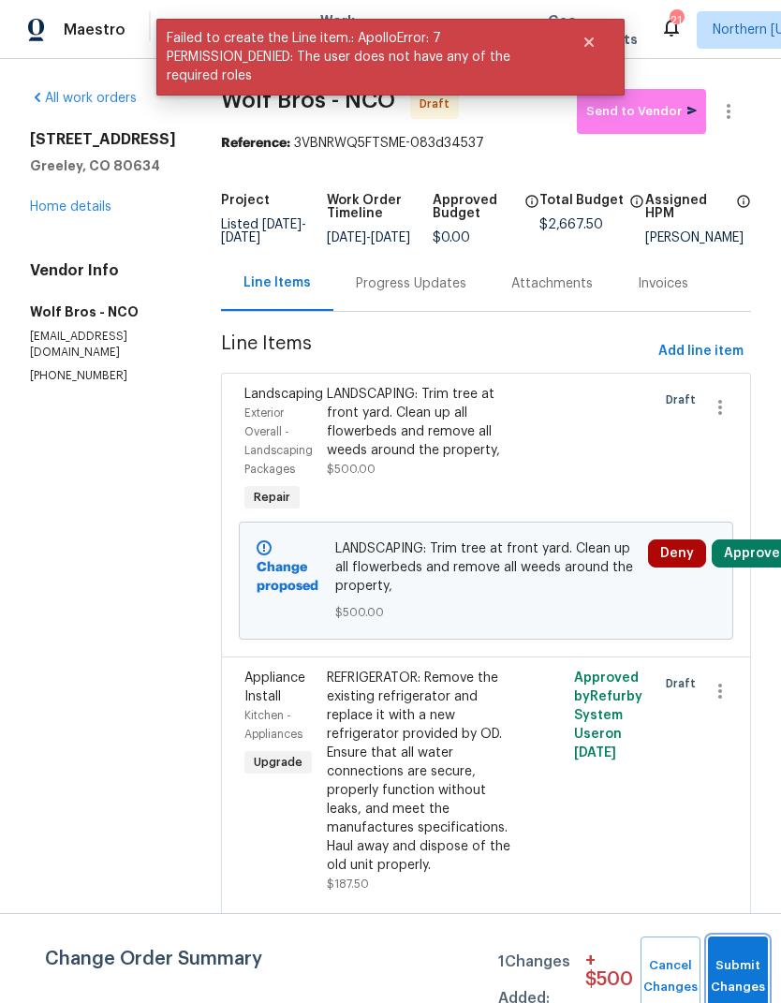
click at [727, 964] on button "Submit Changes" at bounding box center [738, 976] width 60 height 81
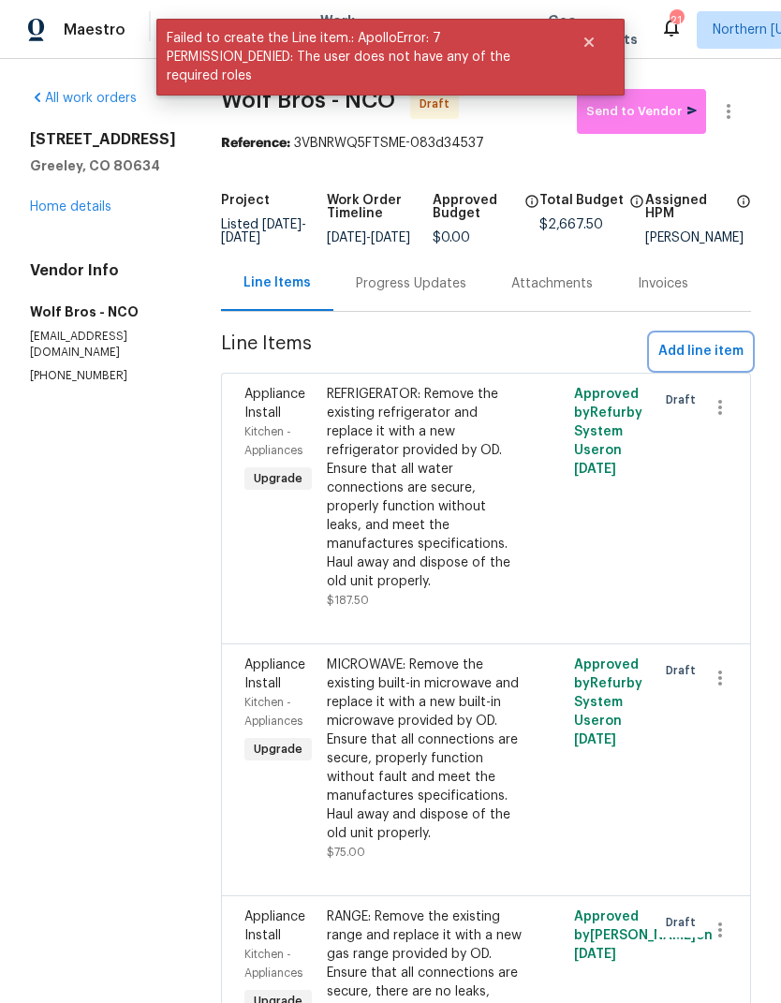
click at [731, 363] on span "Add line item" at bounding box center [700, 351] width 85 height 23
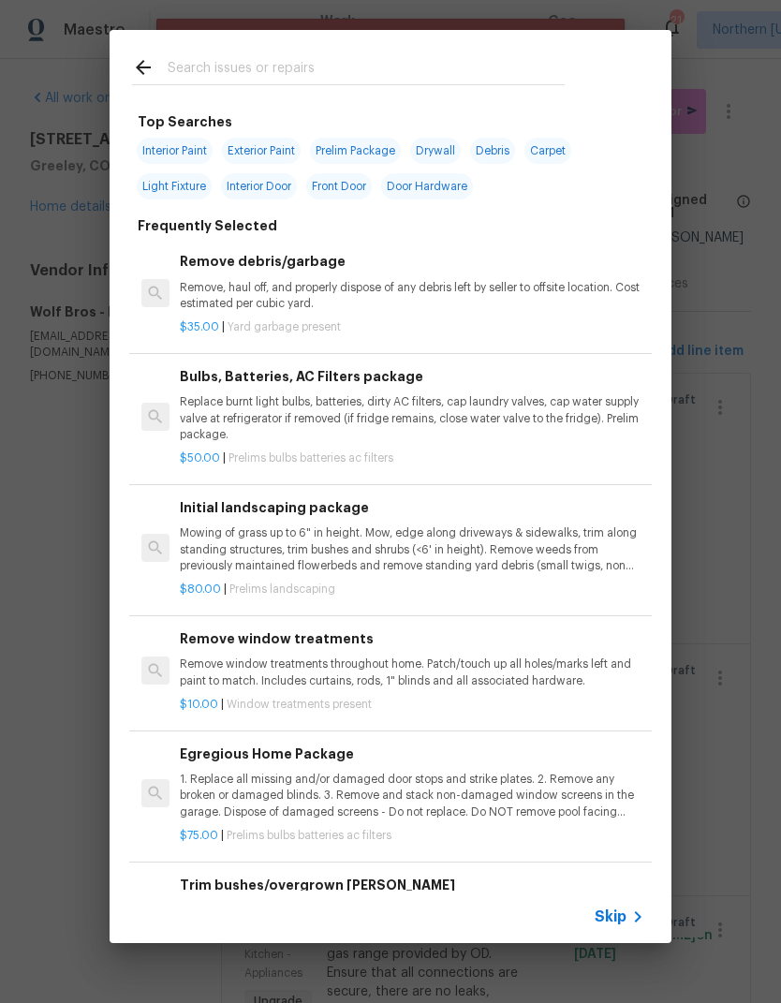
click at [200, 95] on div at bounding box center [348, 67] width 477 height 74
click at [179, 82] on input "text" at bounding box center [366, 70] width 397 height 28
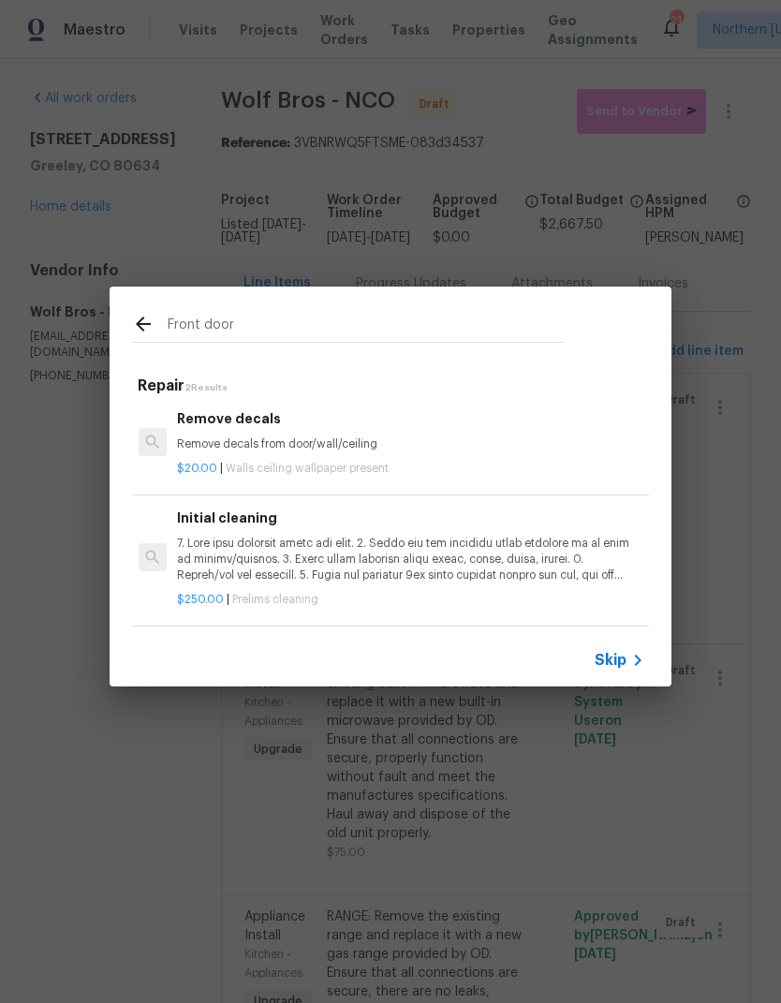
scroll to position [3, 3]
type input "Front door"
click at [135, 330] on icon at bounding box center [143, 324] width 22 height 22
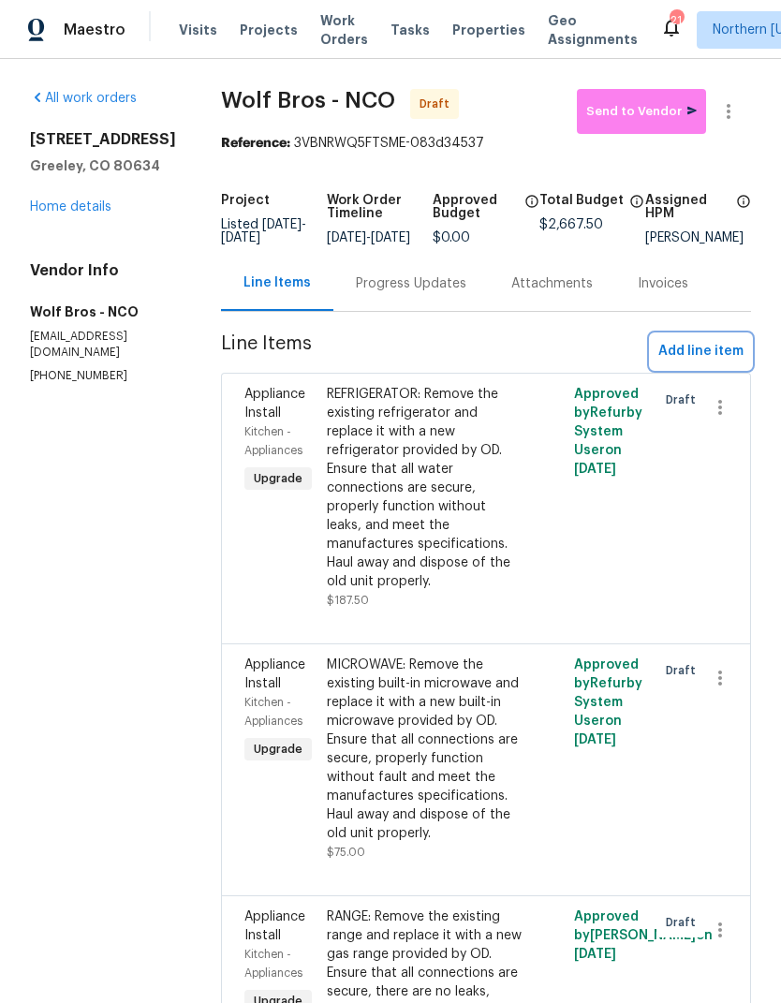
scroll to position [0, 0]
click at [717, 360] on span "Add line item" at bounding box center [700, 351] width 85 height 23
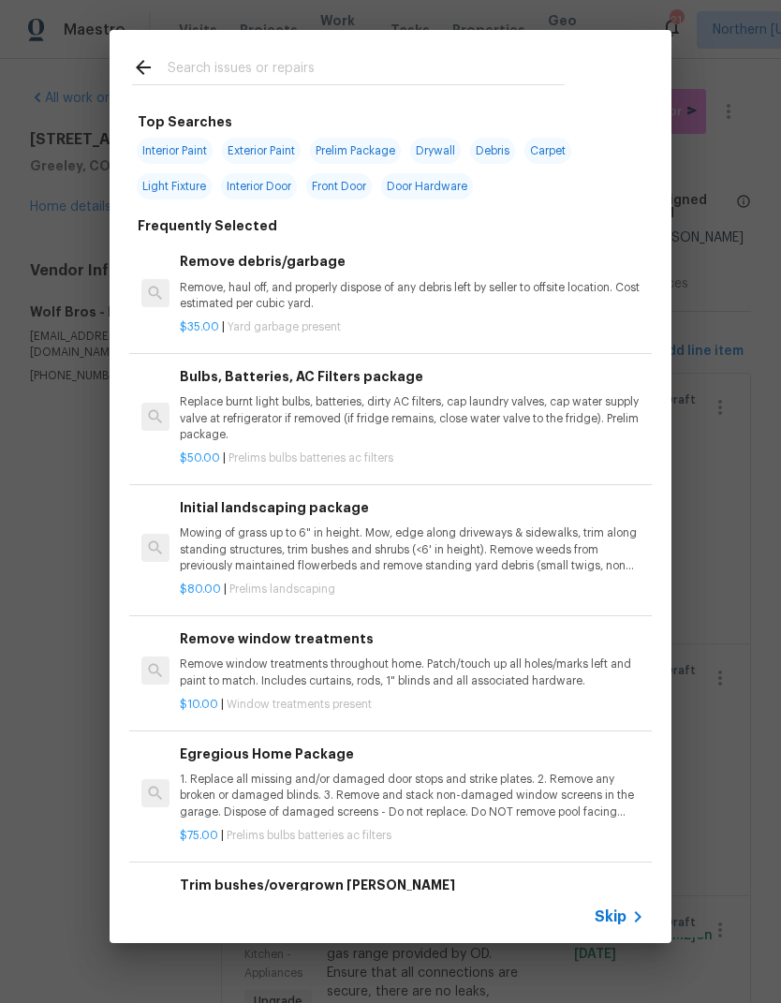
click at [176, 64] on input "text" at bounding box center [366, 70] width 397 height 28
type input "Paim"
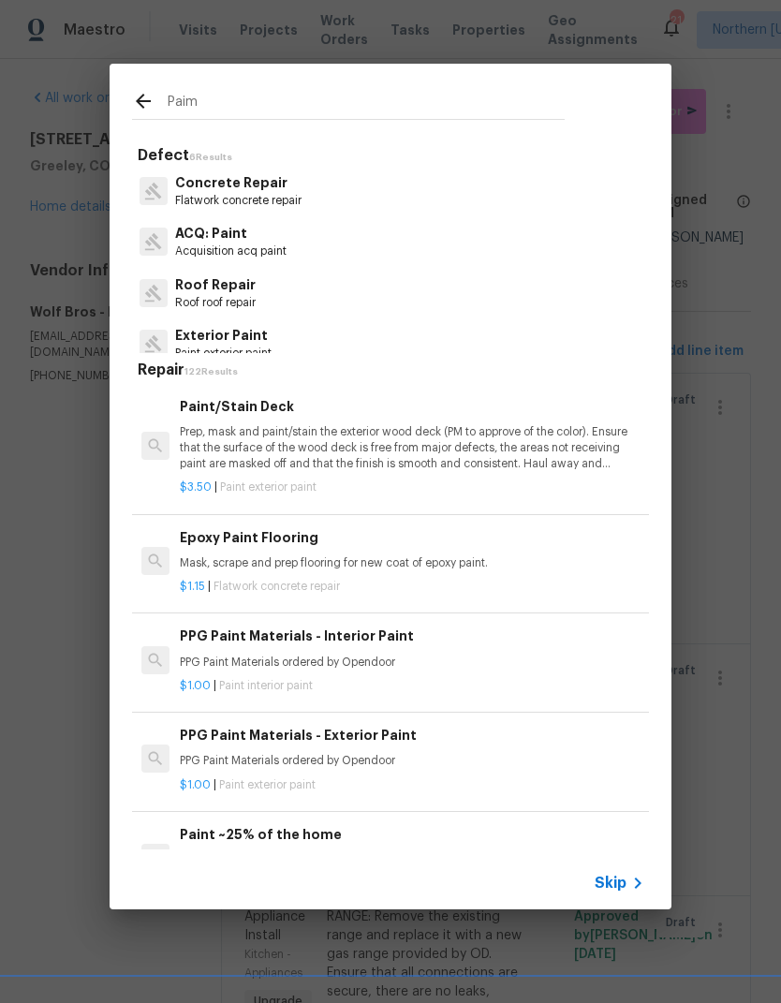
click at [198, 337] on p "Exterior Paint" at bounding box center [223, 336] width 96 height 20
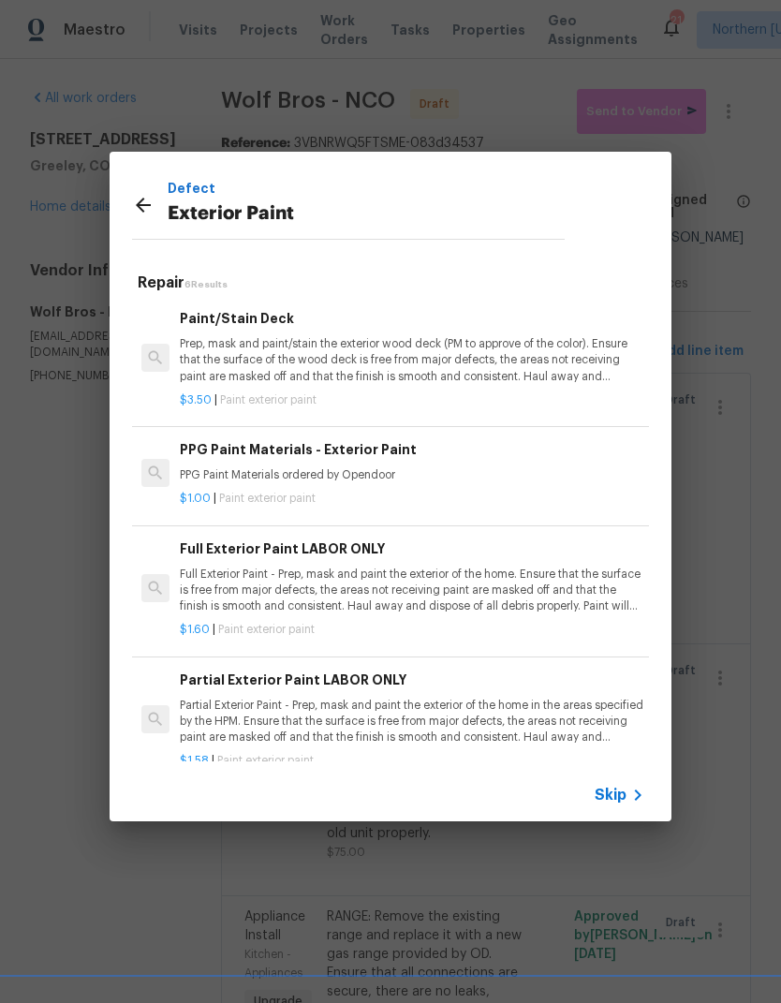
click at [608, 789] on span "Skip" at bounding box center [610, 794] width 32 height 19
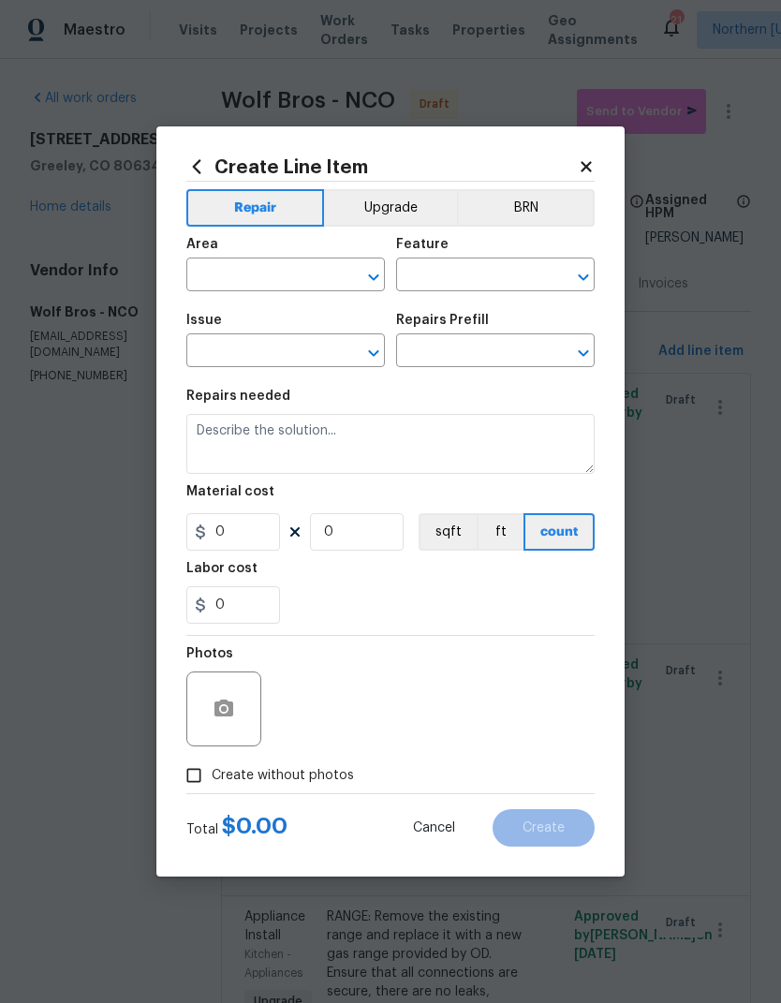
click at [213, 285] on input "text" at bounding box center [259, 276] width 146 height 29
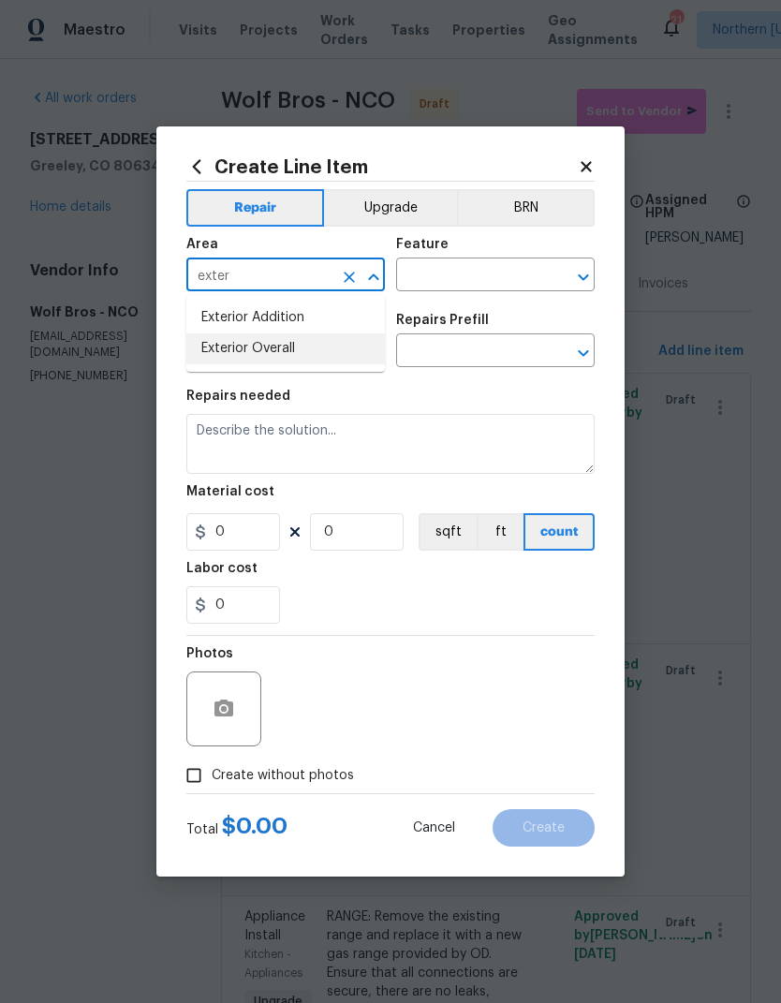
click at [213, 357] on li "Exterior Overall" at bounding box center [285, 348] width 198 height 31
type input "Exterior Overall"
click at [534, 281] on input "text" at bounding box center [469, 276] width 146 height 29
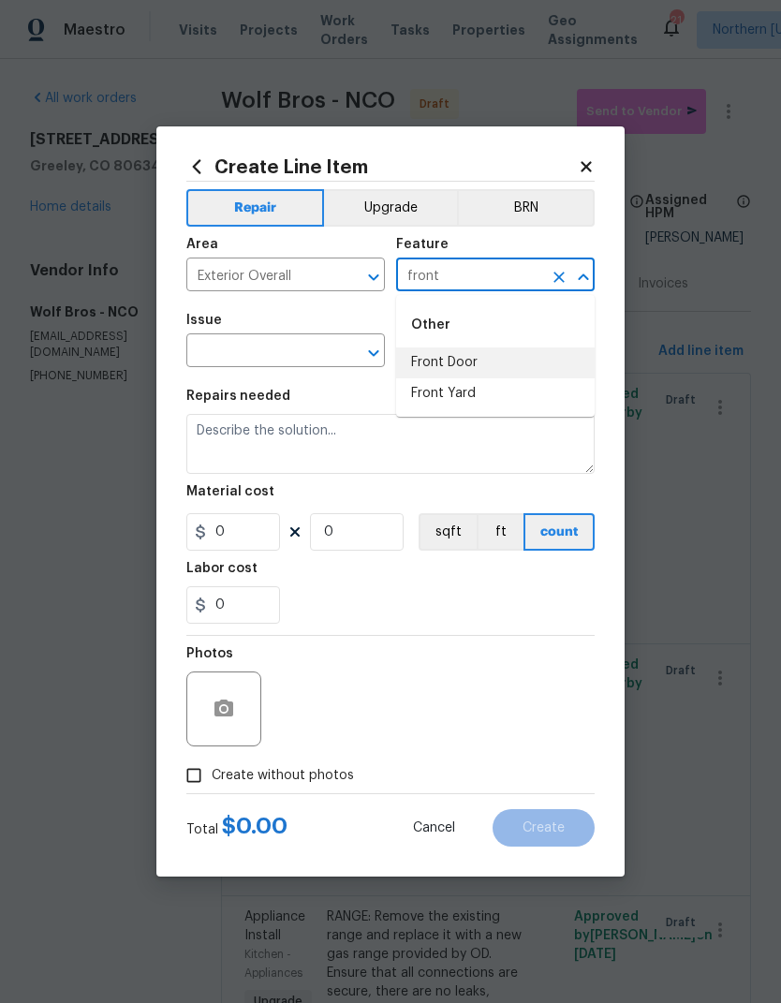
click at [561, 361] on li "Front Door" at bounding box center [495, 362] width 198 height 31
type input "Front Door"
click at [225, 357] on input "text" at bounding box center [259, 352] width 146 height 29
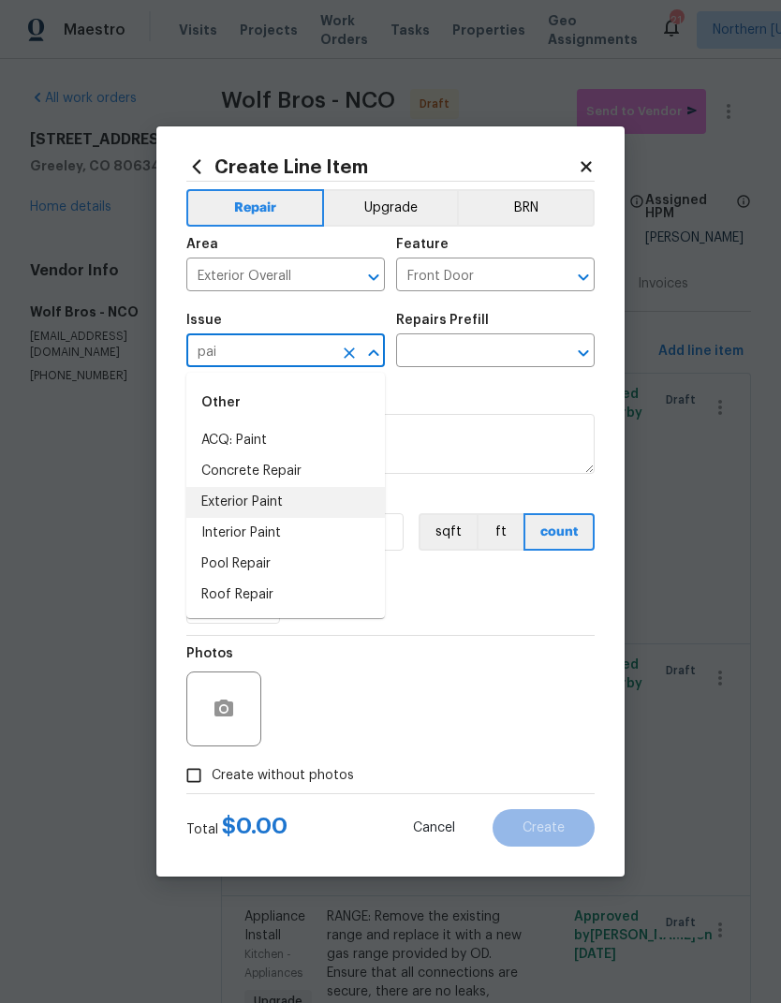
click at [199, 508] on li "Exterior Paint" at bounding box center [285, 502] width 198 height 31
type input "Exterior Paint"
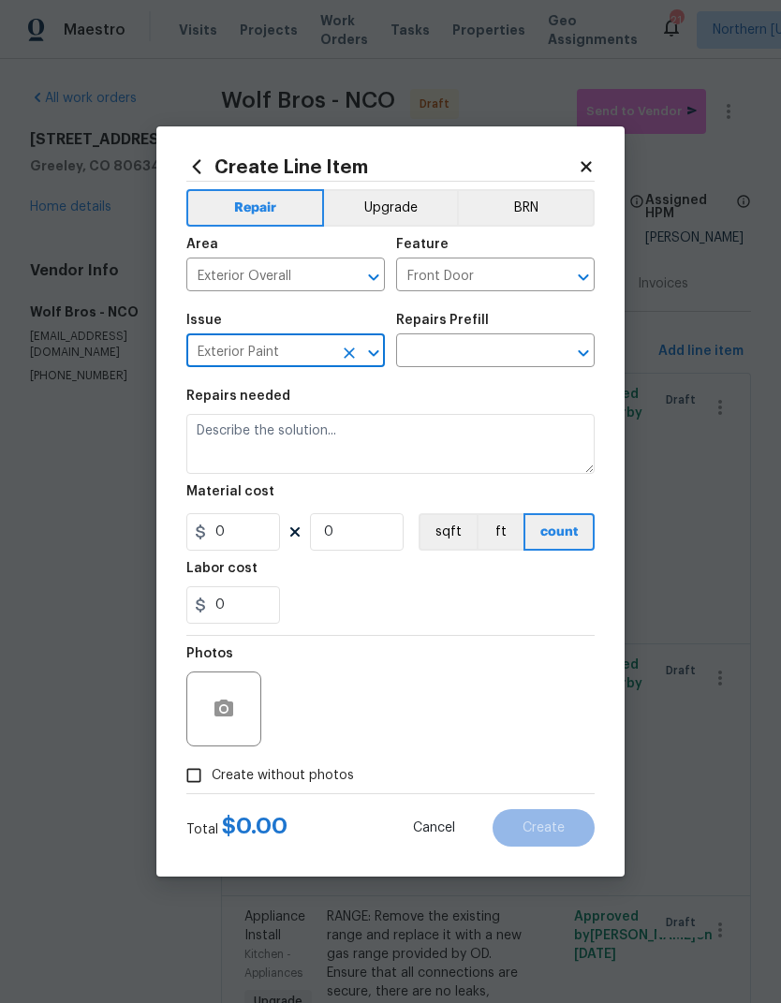
click at [531, 354] on input "text" at bounding box center [469, 352] width 146 height 29
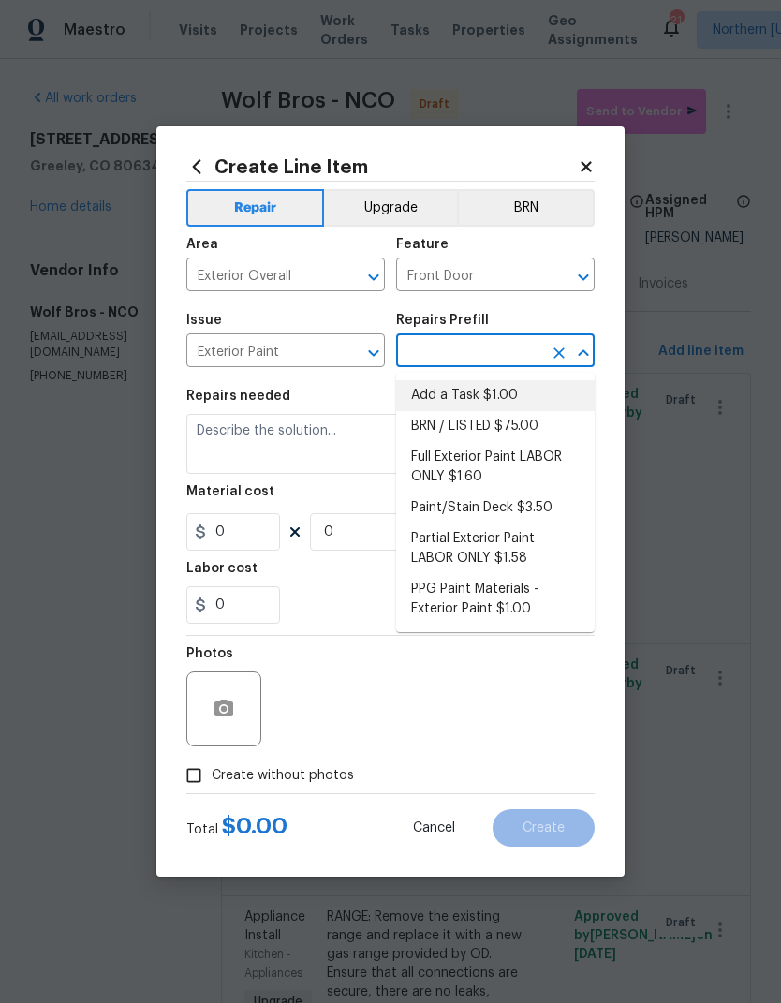
click at [571, 386] on li "Add a Task $1.00" at bounding box center [495, 395] width 198 height 31
type input "Add a Task $1.00"
type input "Overall Paint"
type textarea "HPM to detail"
type input "1"
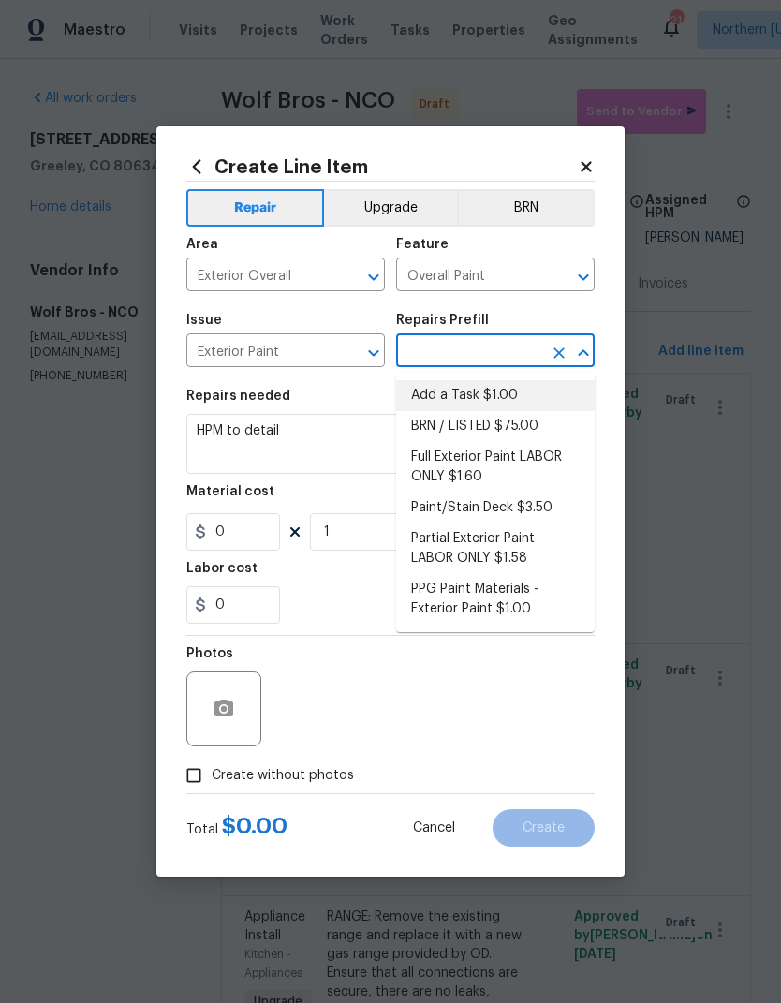
type input "Add a Task $1.00"
type input "1"
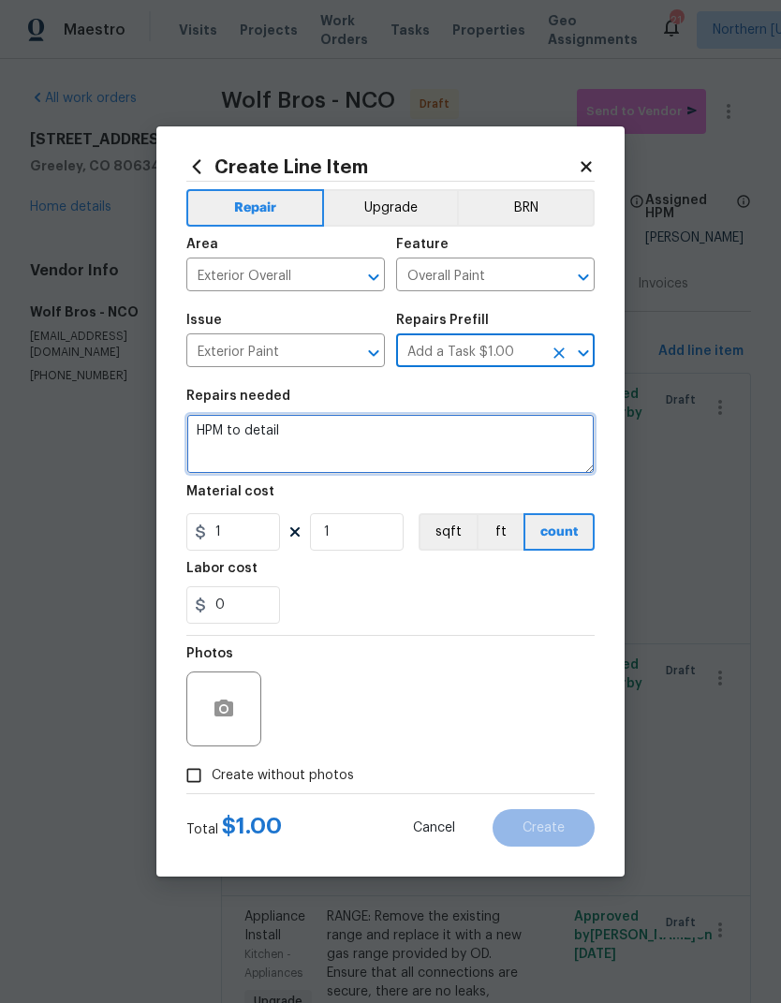
click at [222, 426] on textarea "HPM to detail" at bounding box center [390, 444] width 408 height 60
click at [225, 434] on textarea "HPM to detail" at bounding box center [390, 444] width 408 height 60
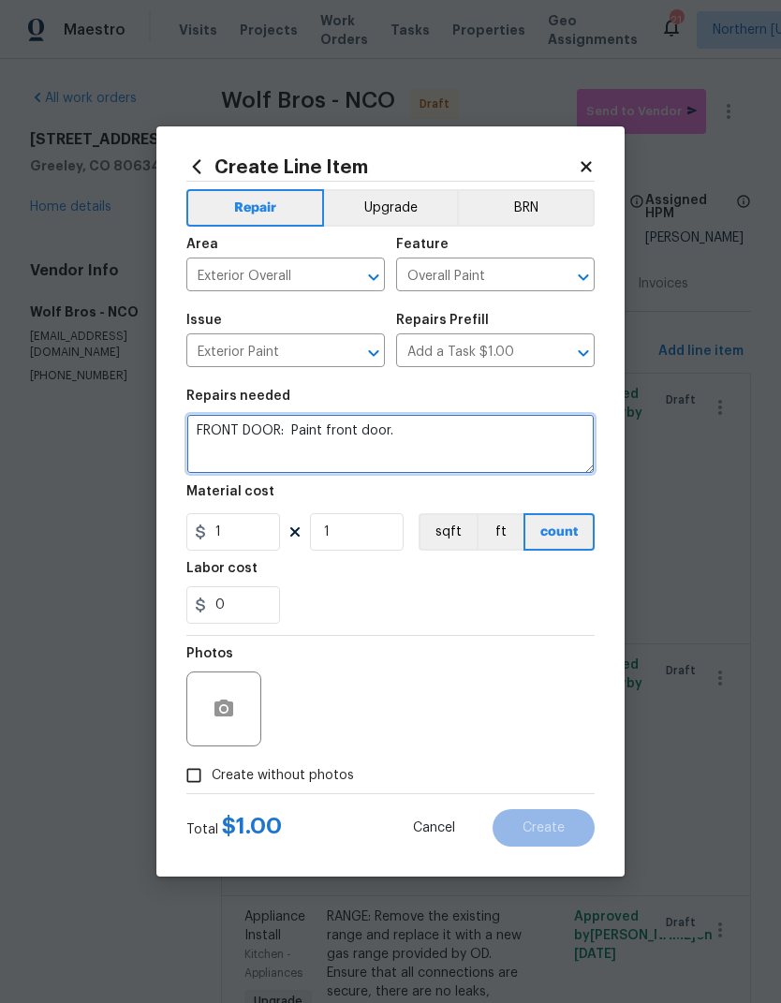
type textarea "FRONT DOOR: Paint front door."
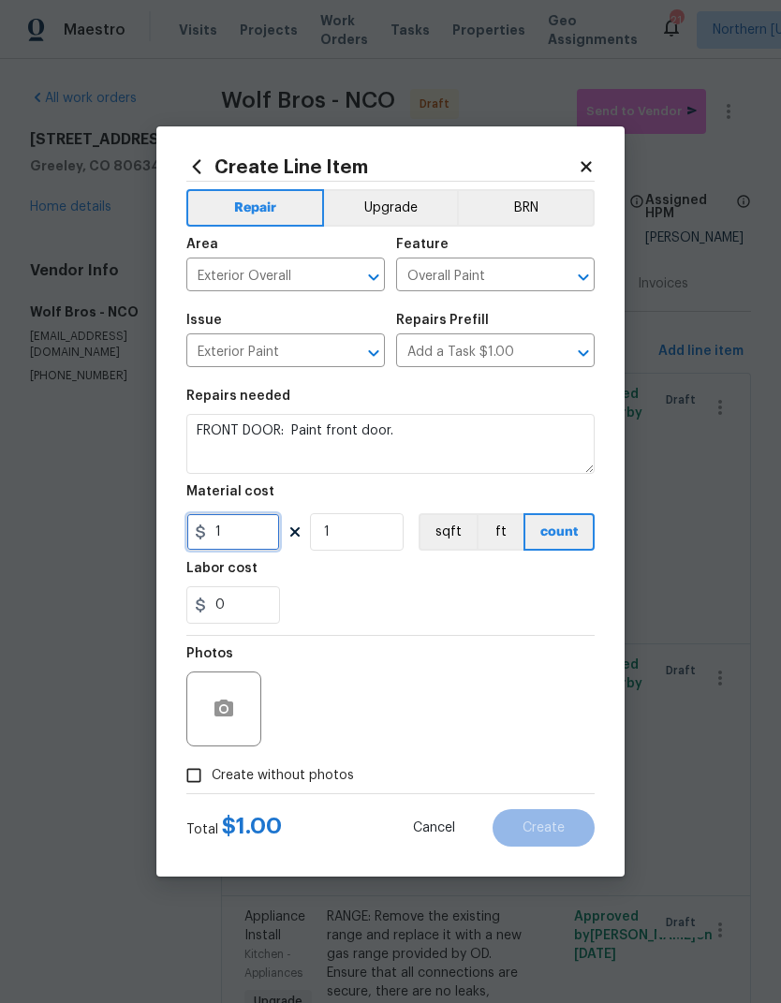
click at [224, 541] on input "1" at bounding box center [233, 531] width 94 height 37
type input "150"
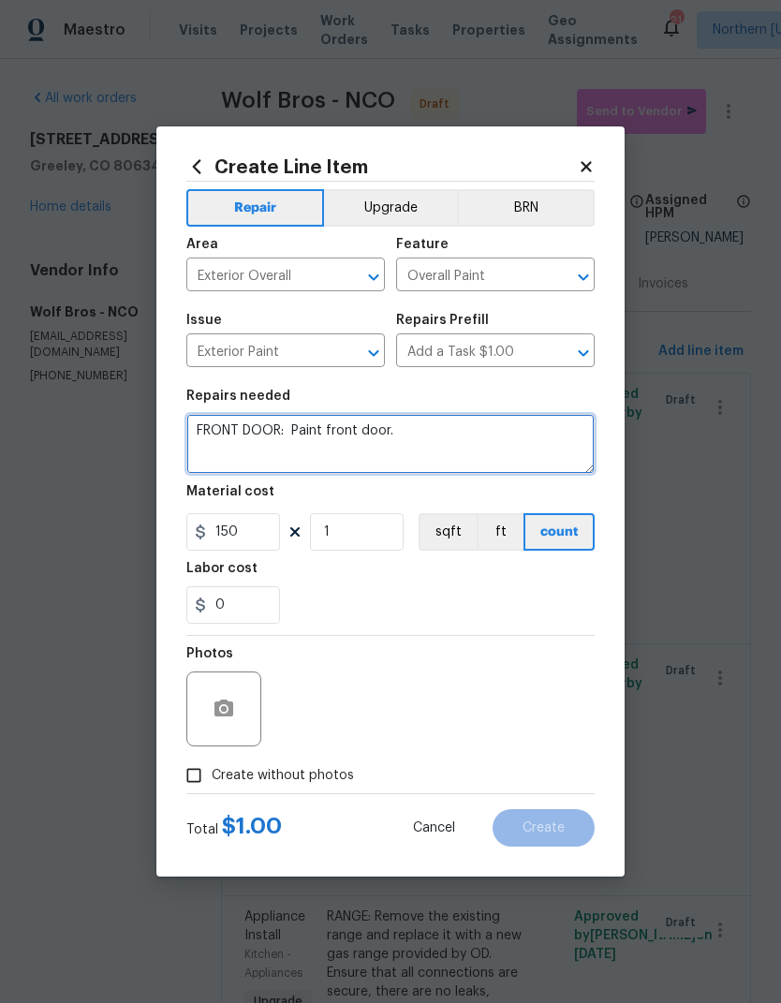
click at [555, 436] on textarea "FRONT DOOR: Paint front door." at bounding box center [390, 444] width 408 height 60
type textarea "FRONT DOOR: Paint front door. COLOR: Urbane Bronze."
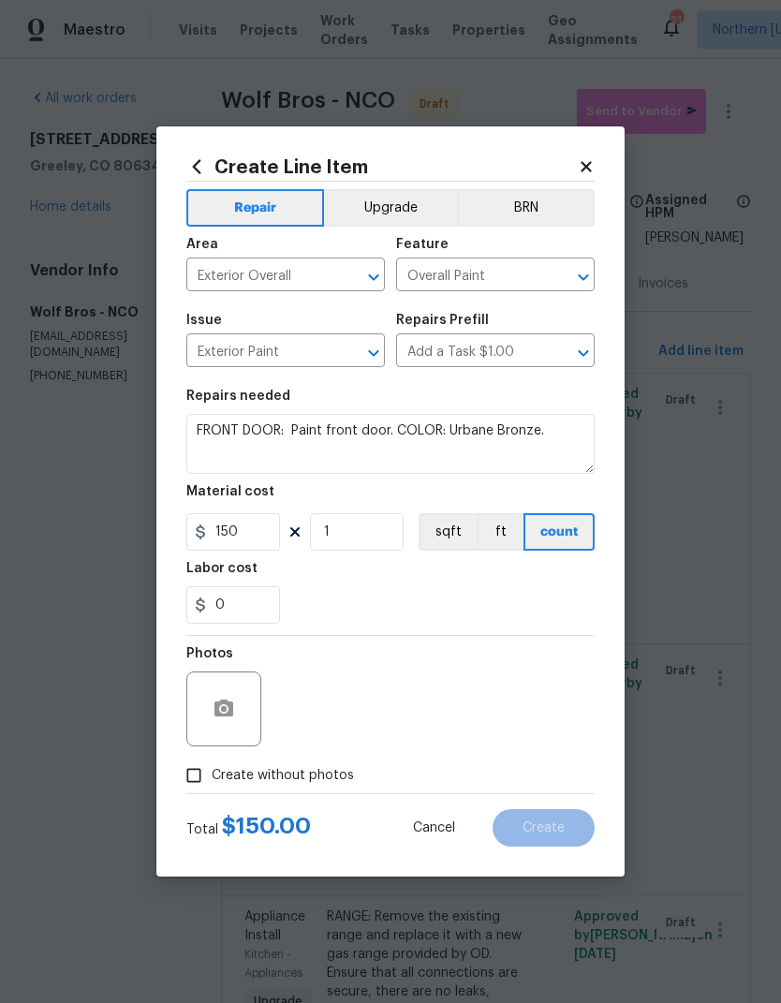
click at [579, 593] on div "0" at bounding box center [390, 604] width 408 height 37
click at [217, 536] on input "150" at bounding box center [233, 531] width 94 height 37
click at [546, 583] on div "Labor cost" at bounding box center [390, 574] width 408 height 24
click at [218, 527] on input "100" at bounding box center [233, 531] width 94 height 37
type input "150"
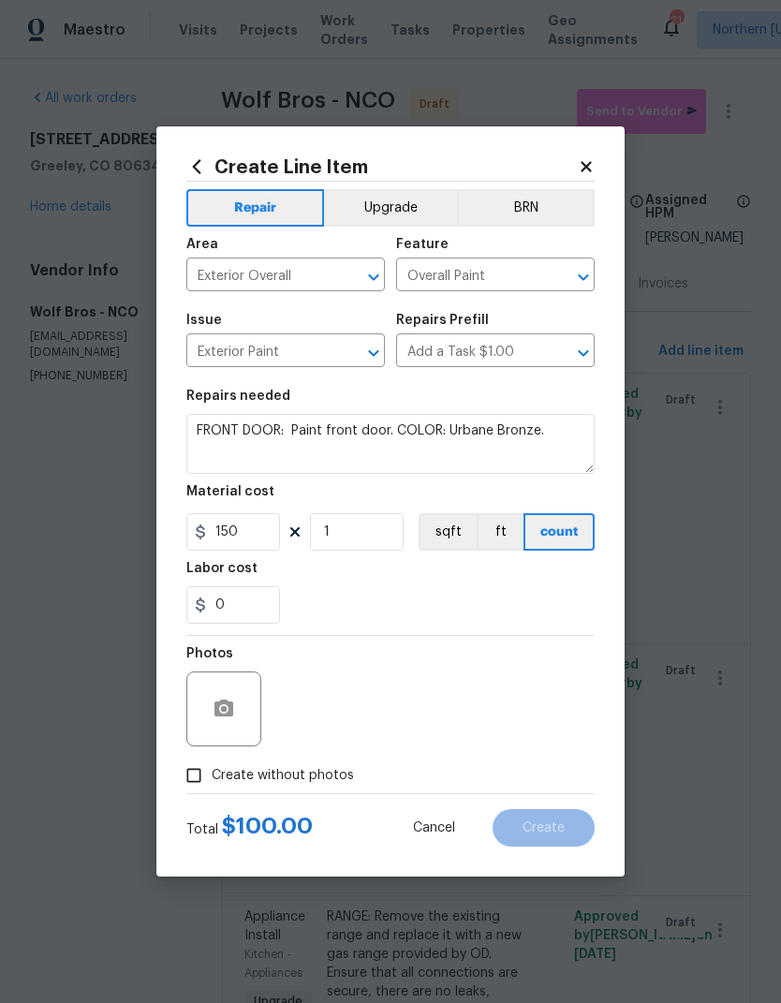
click at [570, 609] on div "0" at bounding box center [390, 604] width 408 height 37
click at [198, 774] on input "Create without photos" at bounding box center [194, 775] width 36 height 36
checkbox input "true"
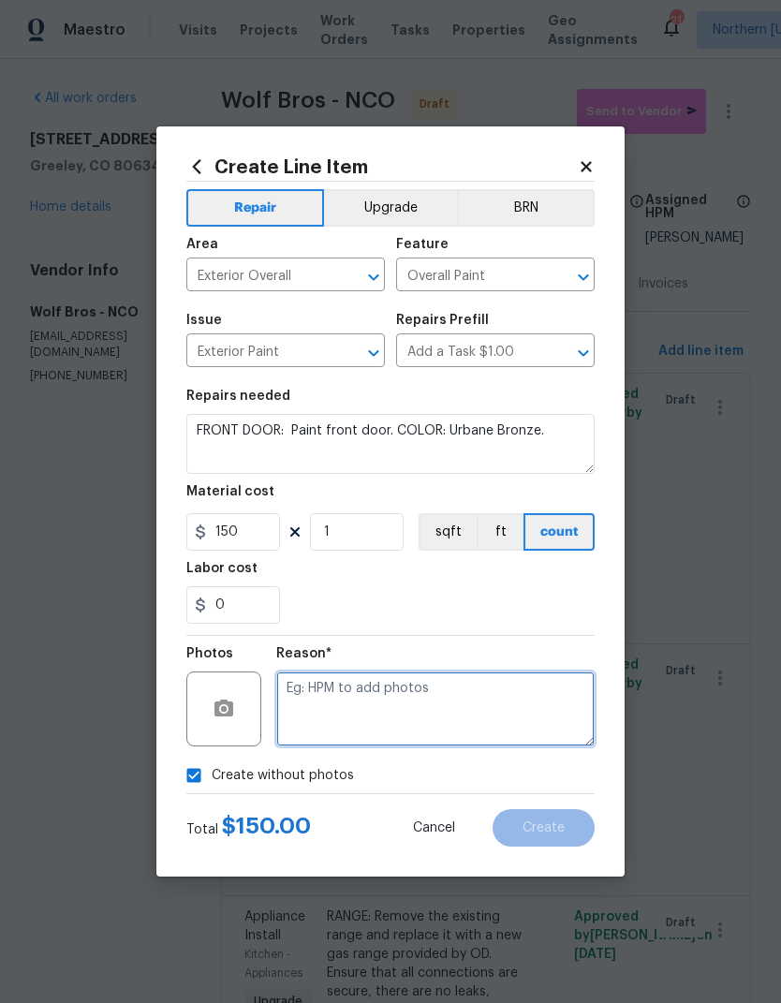
click at [572, 694] on textarea at bounding box center [435, 708] width 318 height 75
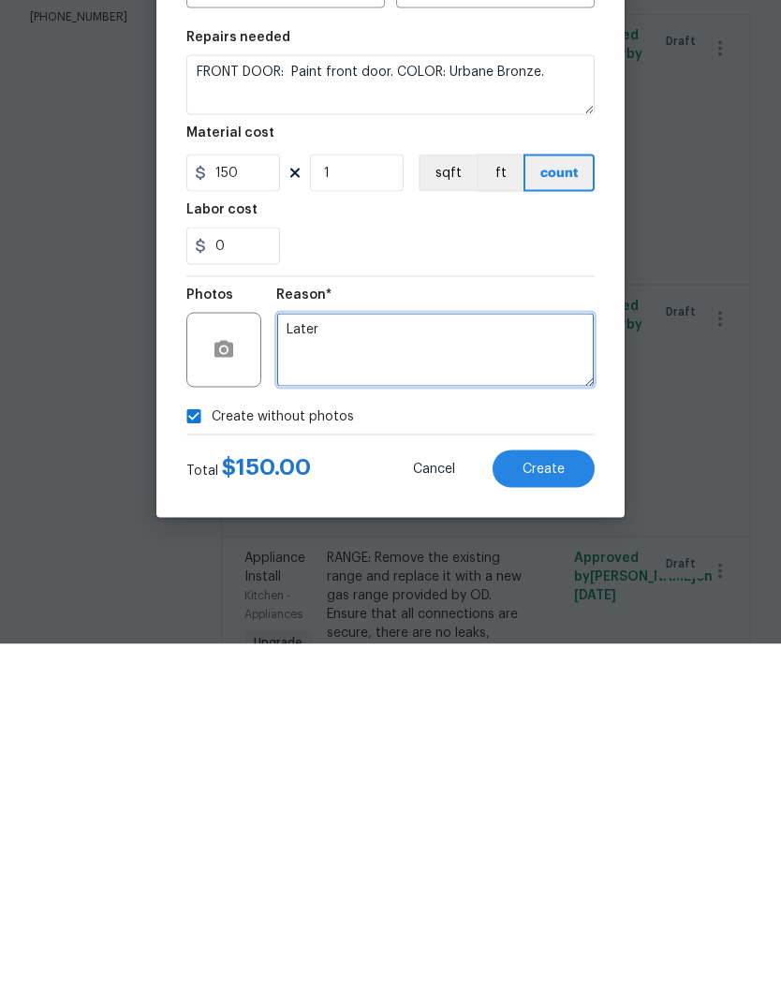
type textarea "Later"
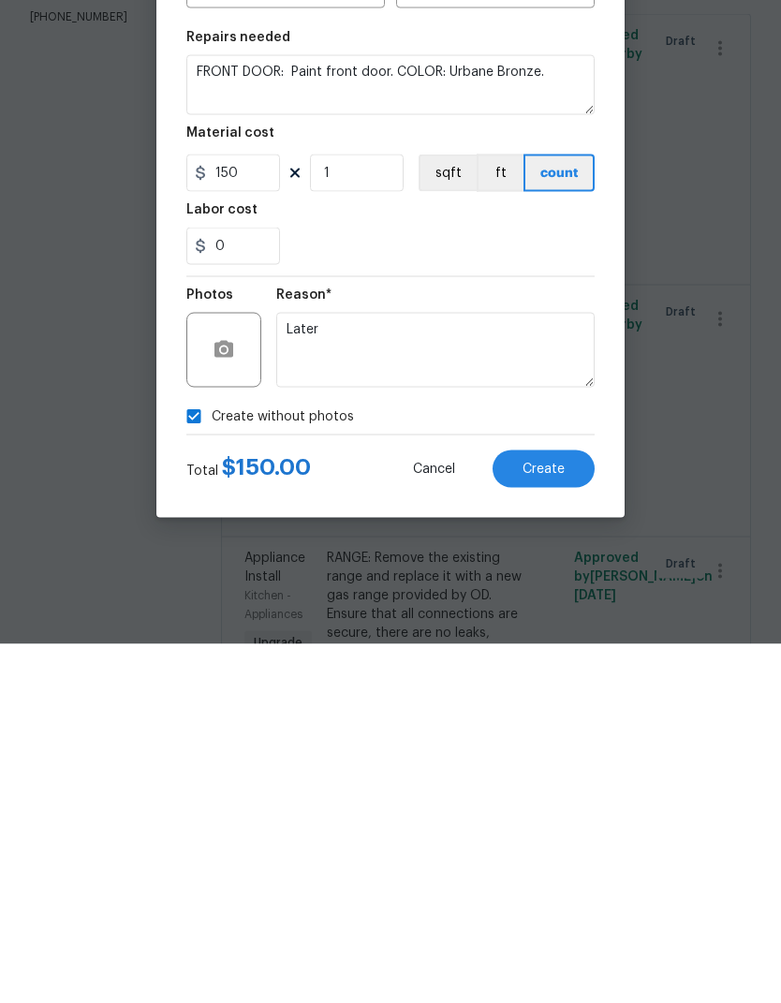
click at [577, 809] on button "Create" at bounding box center [543, 827] width 102 height 37
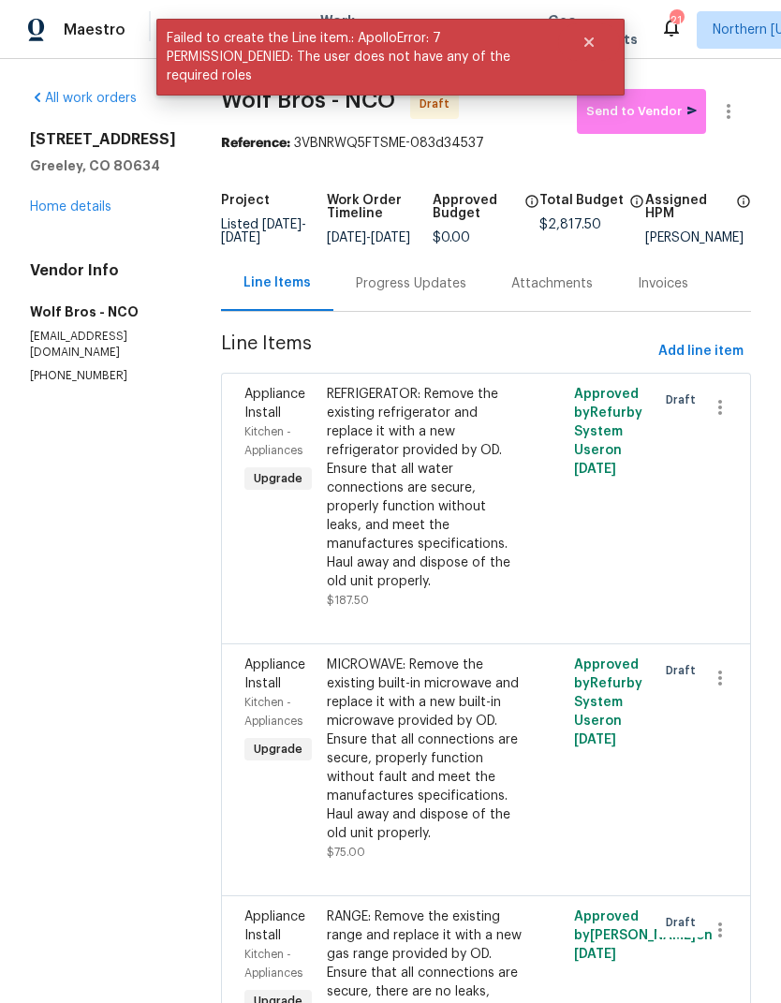
scroll to position [0, 0]
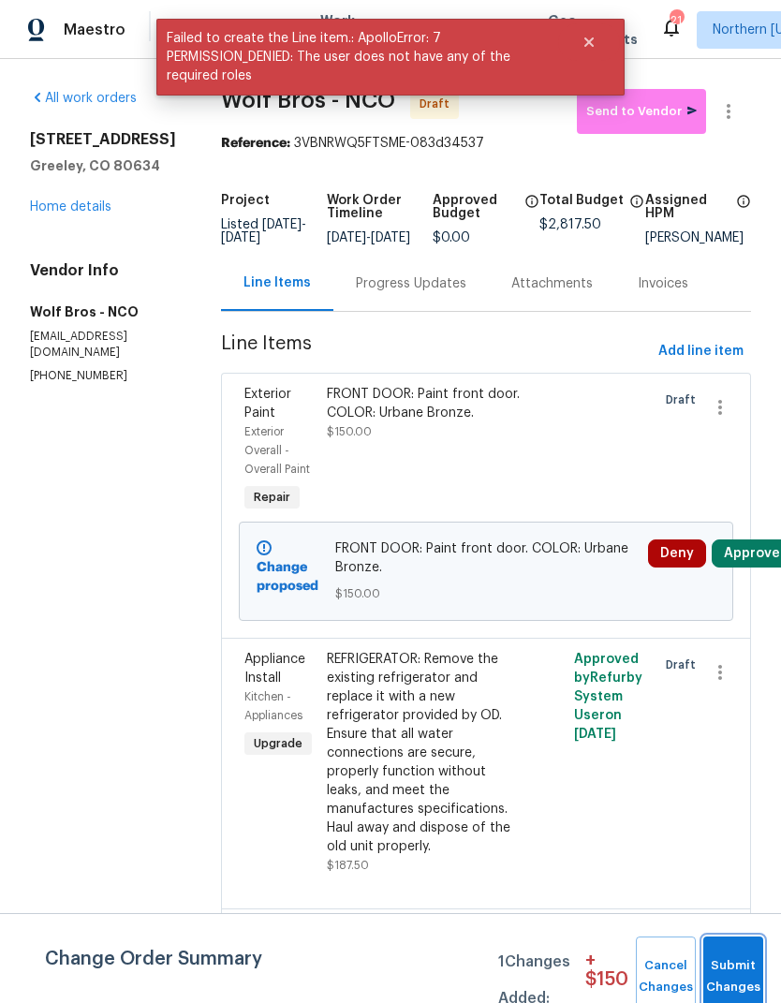
click at [726, 966] on button "Submit Changes" at bounding box center [733, 976] width 60 height 81
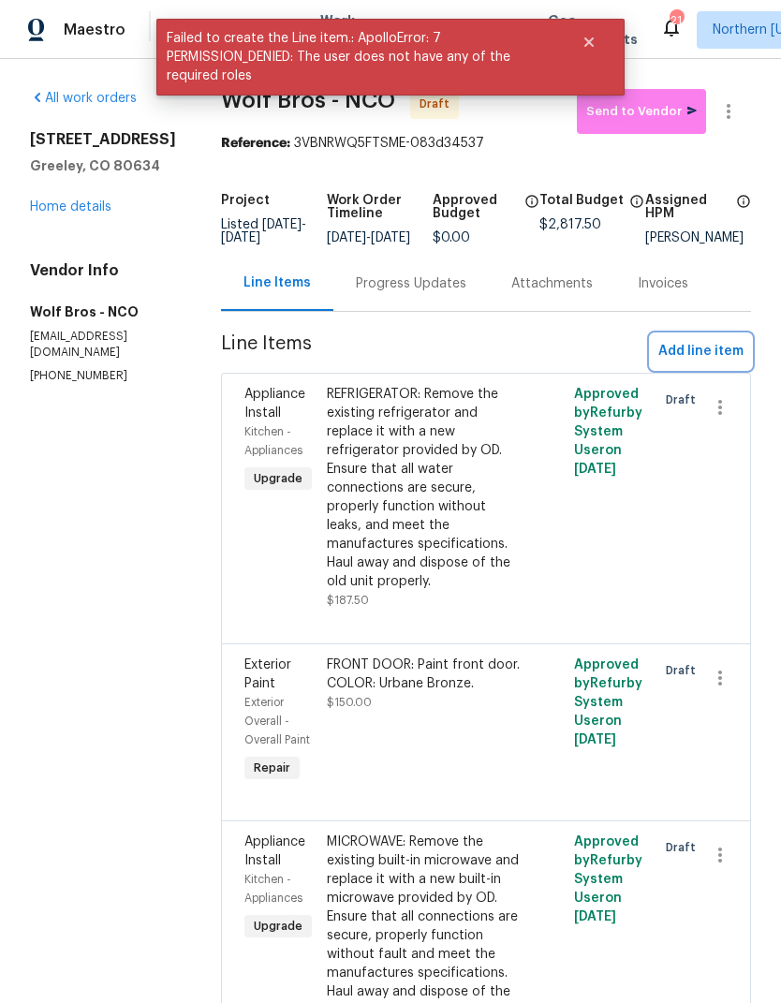
click at [726, 363] on span "Add line item" at bounding box center [700, 351] width 85 height 23
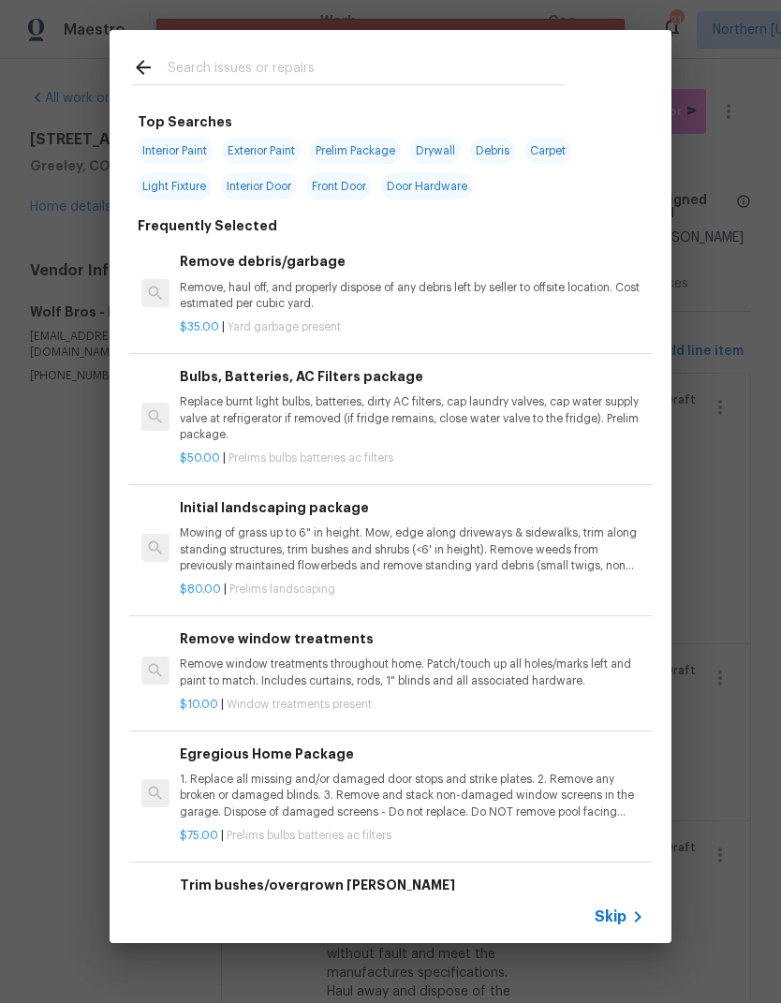
click at [193, 71] on input "text" at bounding box center [366, 70] width 397 height 28
type input "Pressure"
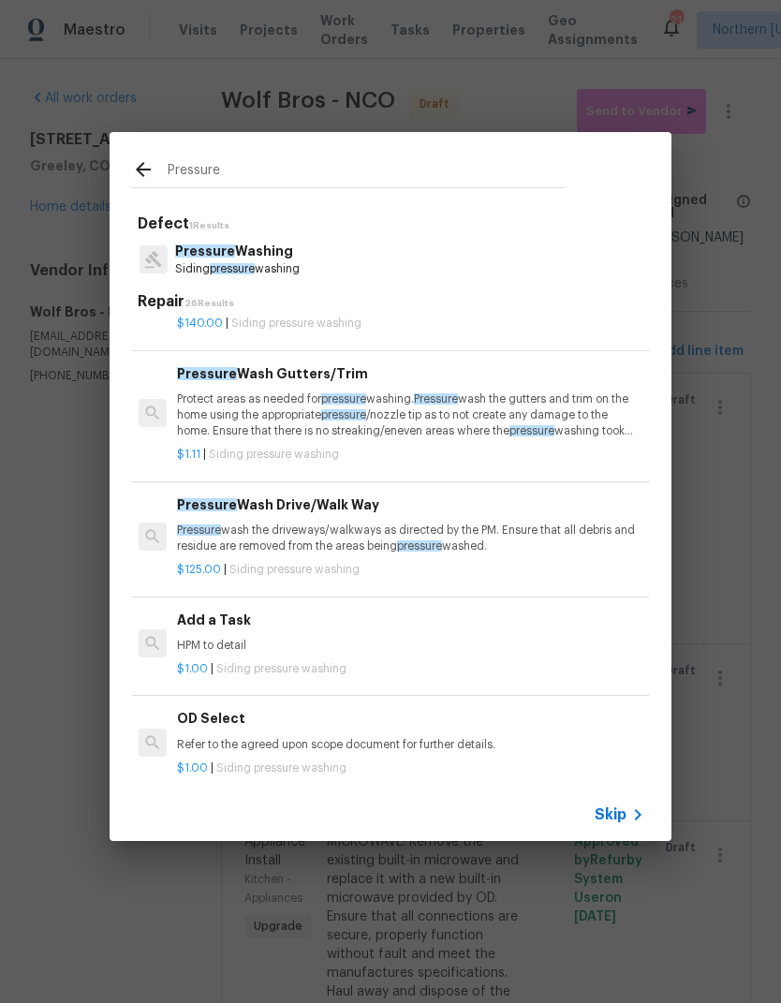
scroll to position [100, 3]
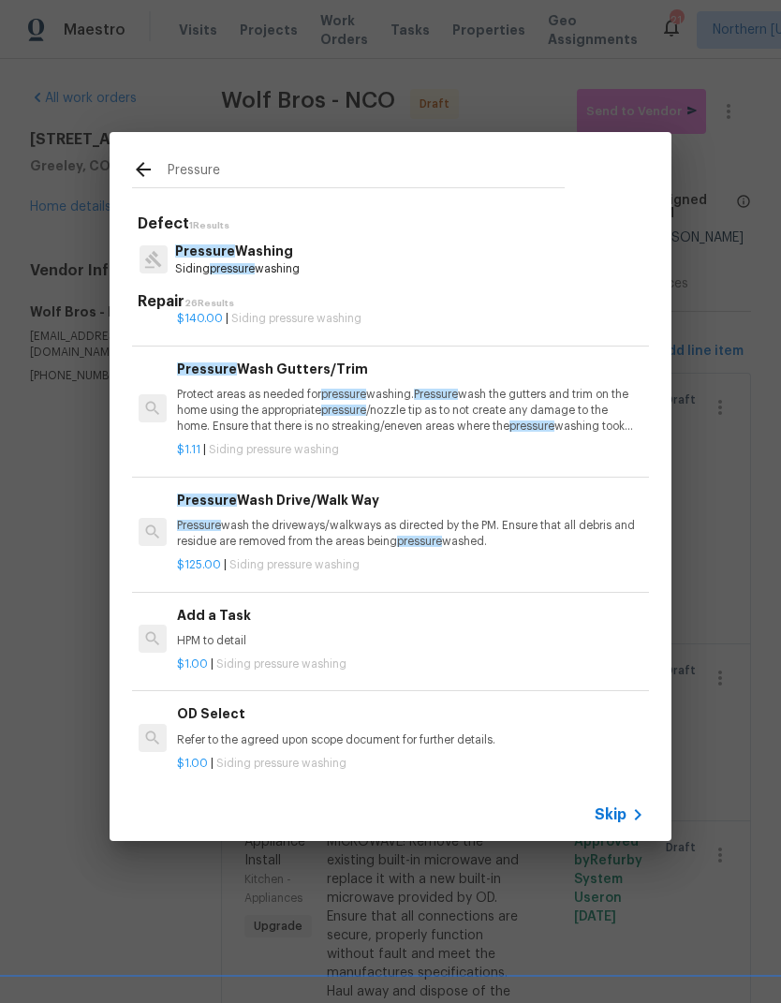
click at [193, 518] on p "Pressure wash the driveways/walkways as directed by the PM. Ensure that all deb…" at bounding box center [409, 534] width 464 height 32
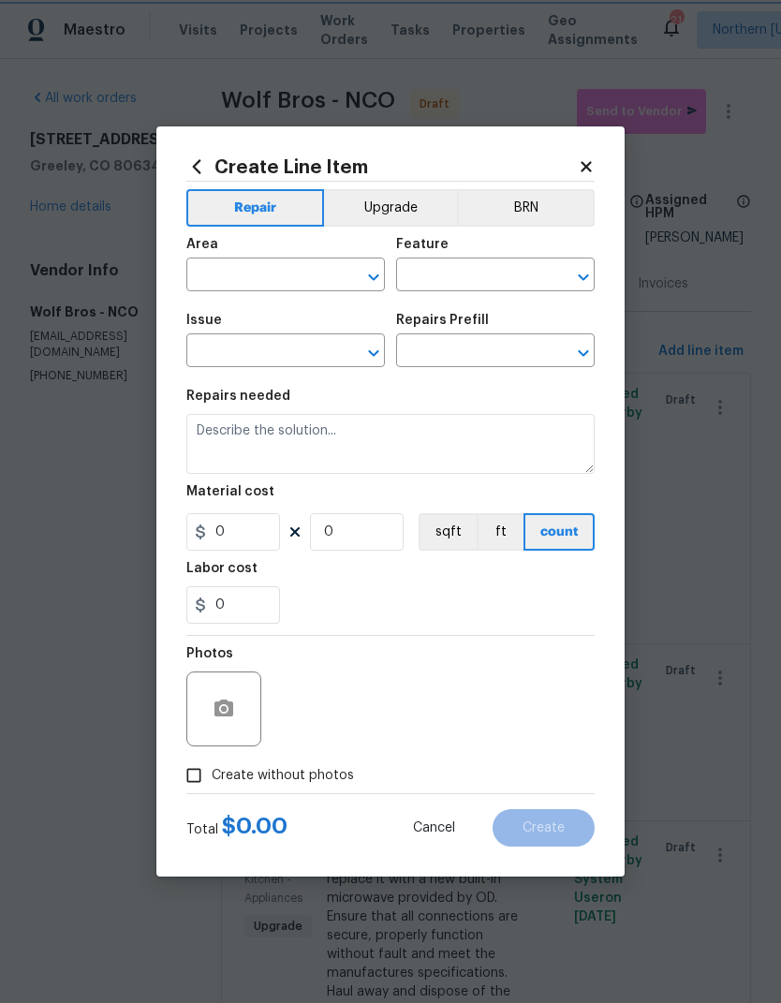
type input "Siding"
type input "Pressure Washing"
type input "Pressure Wash Drive/Walk Way $125.00"
type textarea "Pressure wash the driveways/walkways as directed by the PM. Ensure that all deb…"
type input "125"
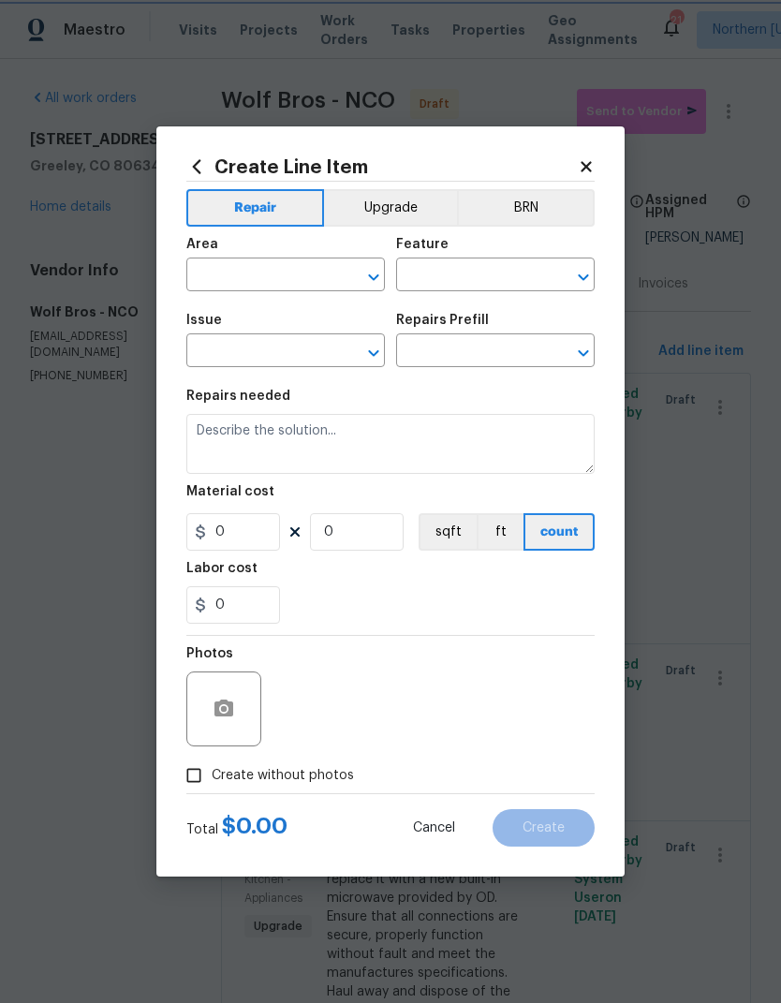
type input "1"
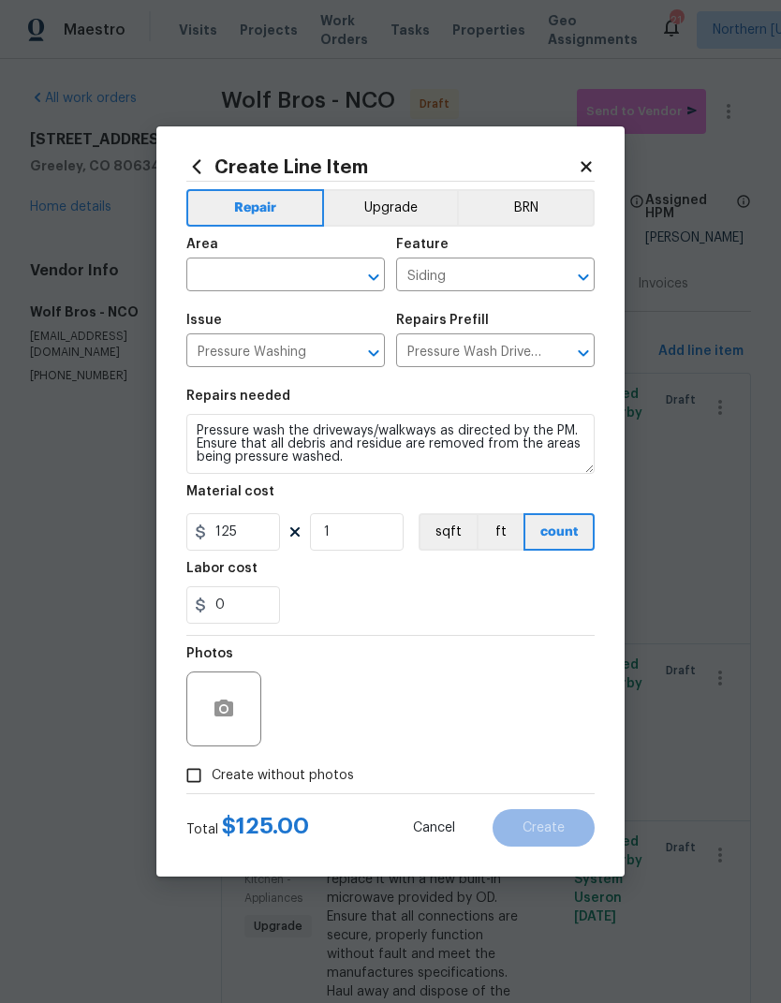
click at [219, 280] on input "text" at bounding box center [259, 276] width 146 height 29
click at [205, 324] on li "Garage" at bounding box center [285, 317] width 198 height 31
type input "Garage"
click at [437, 265] on input "Siding" at bounding box center [469, 276] width 146 height 29
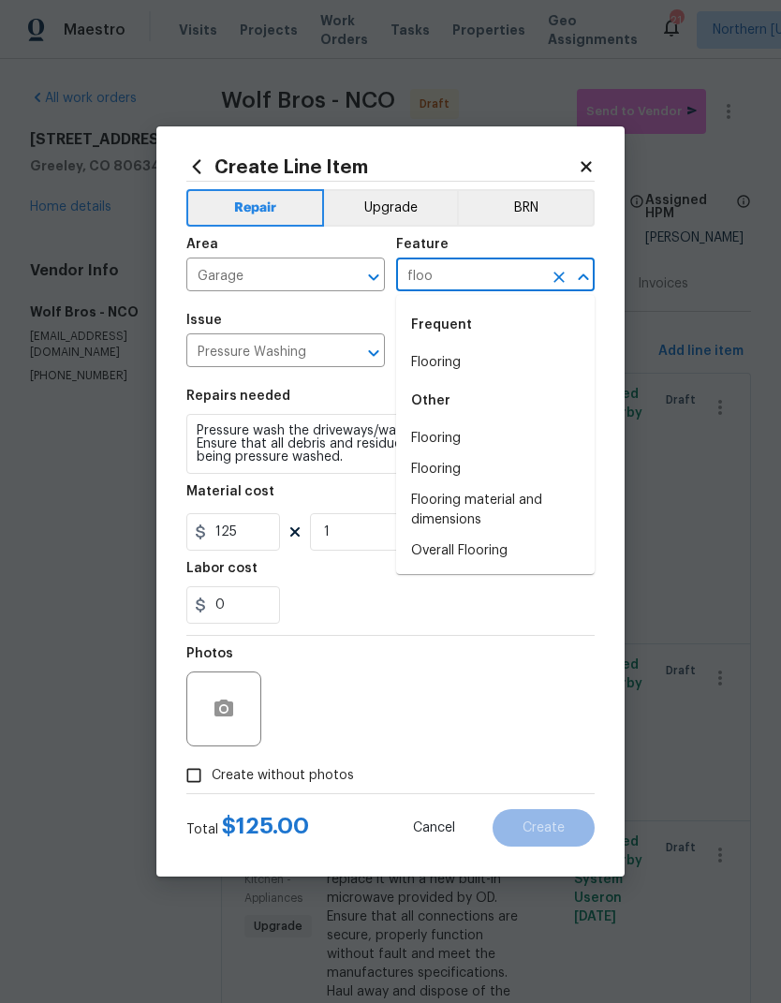
click at [559, 364] on li "Flooring" at bounding box center [495, 362] width 198 height 31
type input "Flooring"
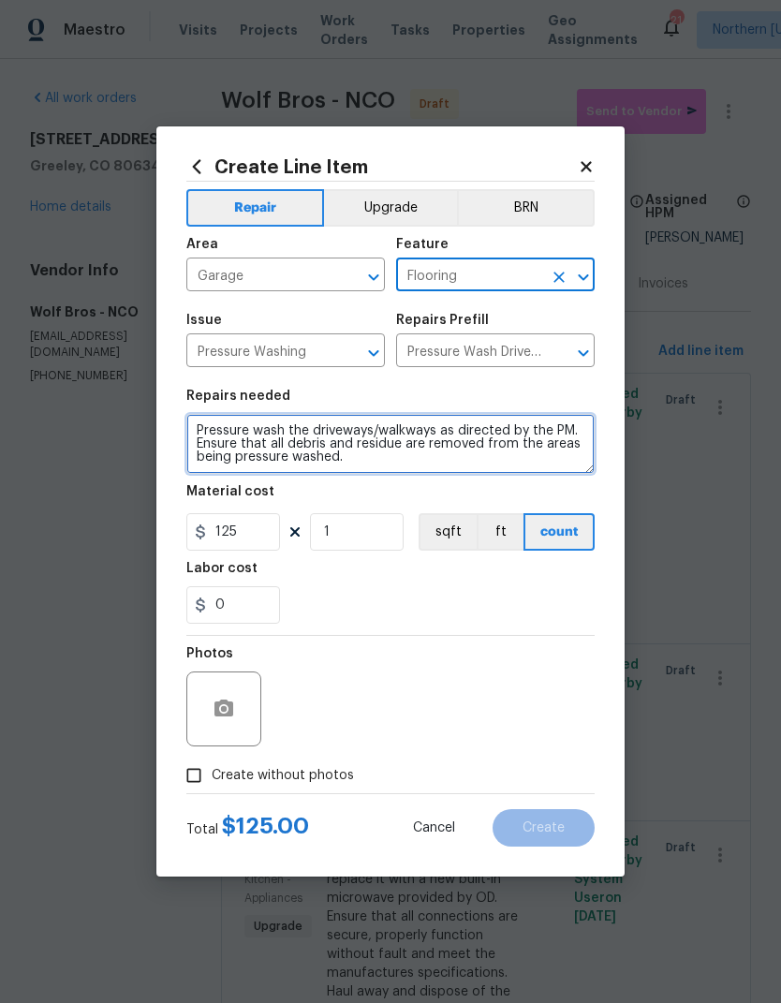
click at [204, 447] on textarea "Pressure wash the driveways/walkways as directed by the PM. Ensure that all deb…" at bounding box center [390, 444] width 408 height 60
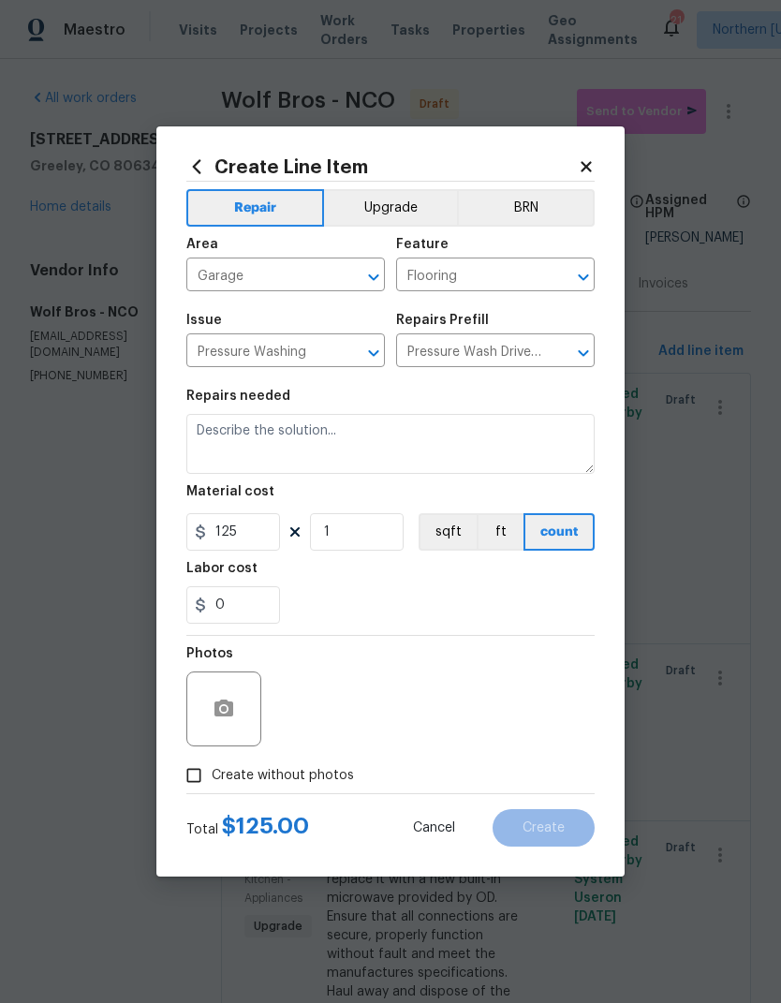
click at [534, 371] on div "Issue Pressure Washing ​ Repairs Prefill Pressure Wash Drive/Walk Way $125.00 ​" at bounding box center [390, 340] width 408 height 76
click at [533, 358] on input "Pressure Wash Drive/Walk Way $125.00" at bounding box center [469, 352] width 146 height 29
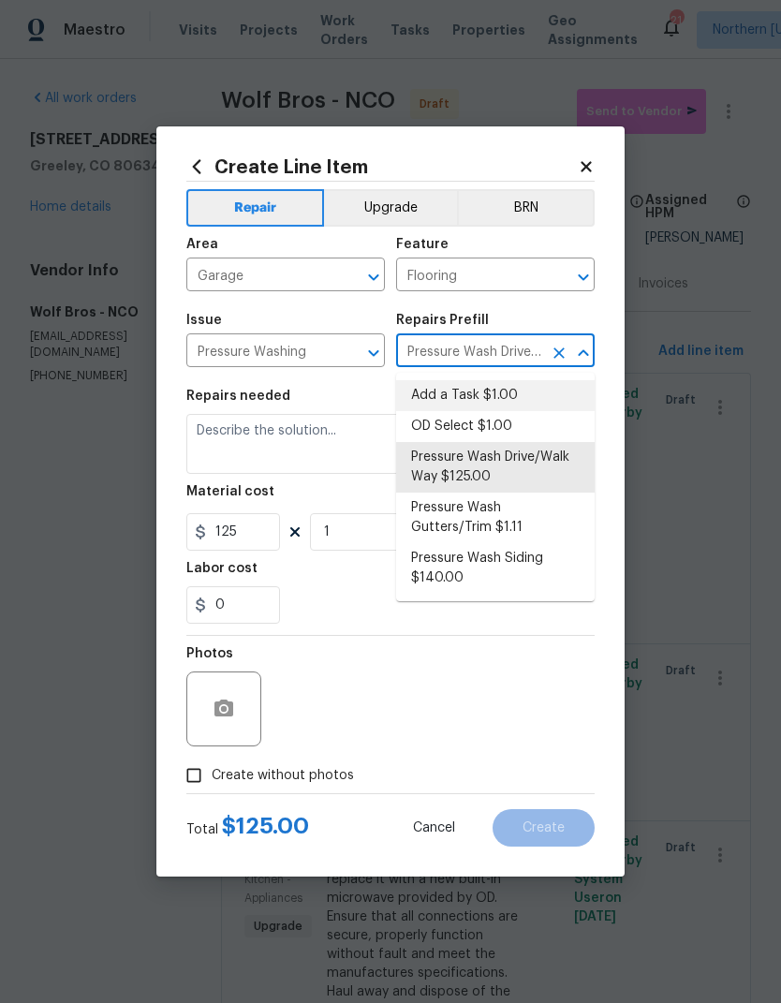
click at [532, 399] on li "Add a Task $1.00" at bounding box center [495, 395] width 198 height 31
type input "Add a Task $1.00"
type input "Siding"
type input "Pressure Wash Drive/Walk Way $125.00"
type textarea "HPM to detail"
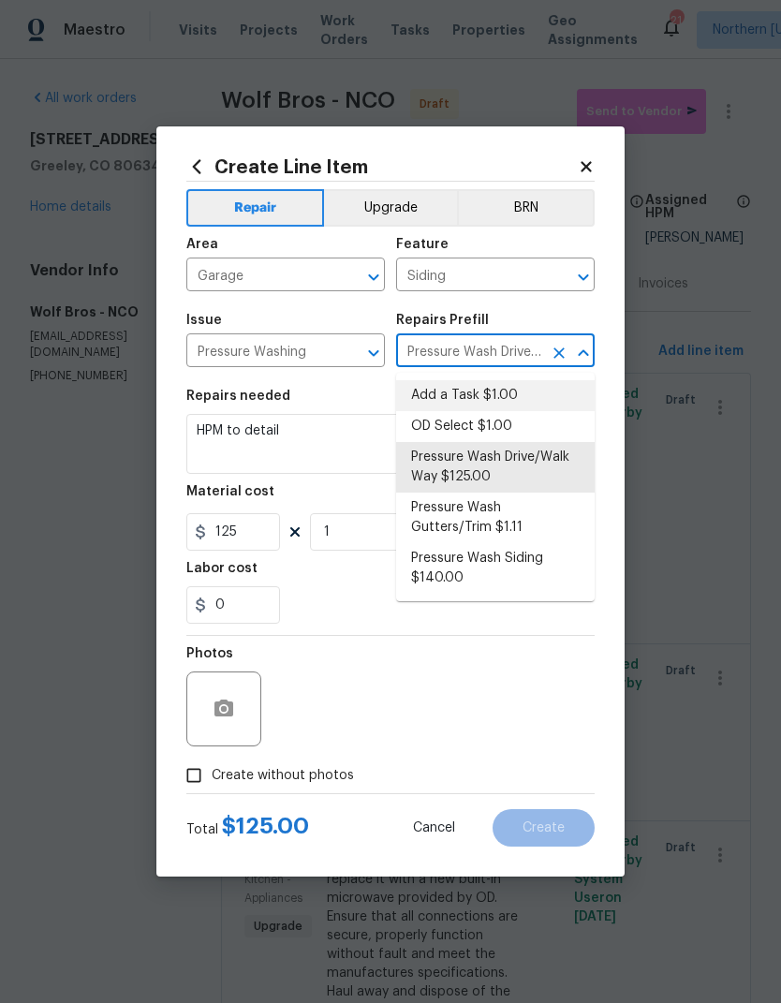
type input "Add a Task $1.00"
type input "1"
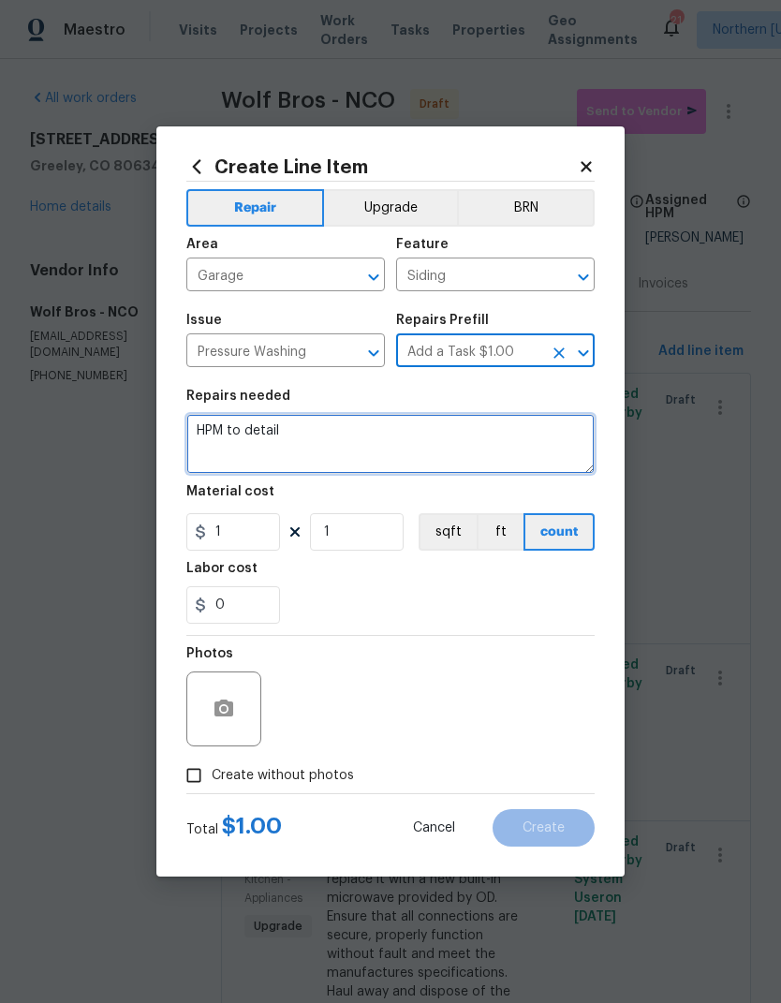
click at [522, 436] on textarea "HPM to detail" at bounding box center [390, 444] width 408 height 60
click at [522, 435] on textarea "HPM to detail" at bounding box center [390, 444] width 408 height 60
click at [514, 445] on textarea "HPM to detail" at bounding box center [390, 444] width 408 height 60
click at [500, 441] on textarea "HPM to detail" at bounding box center [390, 444] width 408 height 60
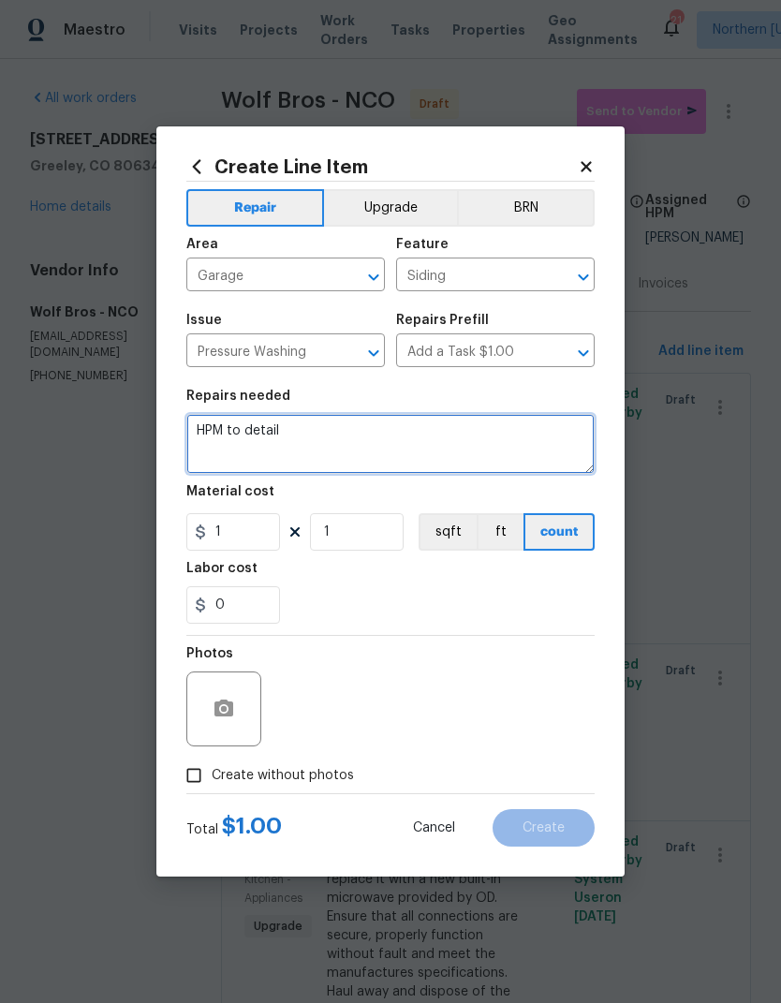
click at [243, 429] on textarea "HPM to detail" at bounding box center [390, 444] width 408 height 60
click at [243, 428] on textarea "HPM to detail" at bounding box center [390, 444] width 408 height 60
click at [227, 444] on textarea "HPM to detail" at bounding box center [390, 444] width 408 height 60
click at [227, 443] on textarea "HPM to detail" at bounding box center [390, 444] width 408 height 60
type textarea "GARAGE, FRONT PORCH, DRIVEWAY: Pressure wash all concrete. Remove stains as bes…"
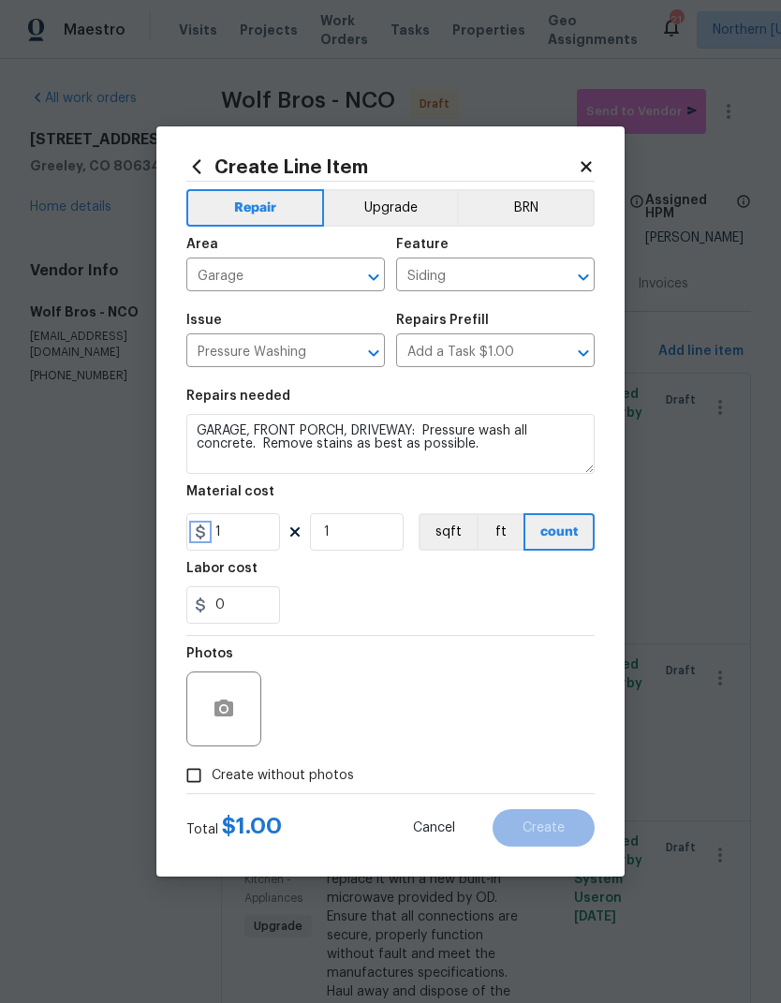
click at [198, 534] on icon at bounding box center [200, 531] width 9 height 15
click at [231, 531] on input "1" at bounding box center [233, 531] width 94 height 37
type input "100"
click at [562, 588] on div "0" at bounding box center [390, 604] width 408 height 37
click at [192, 789] on input "Create without photos" at bounding box center [194, 775] width 36 height 36
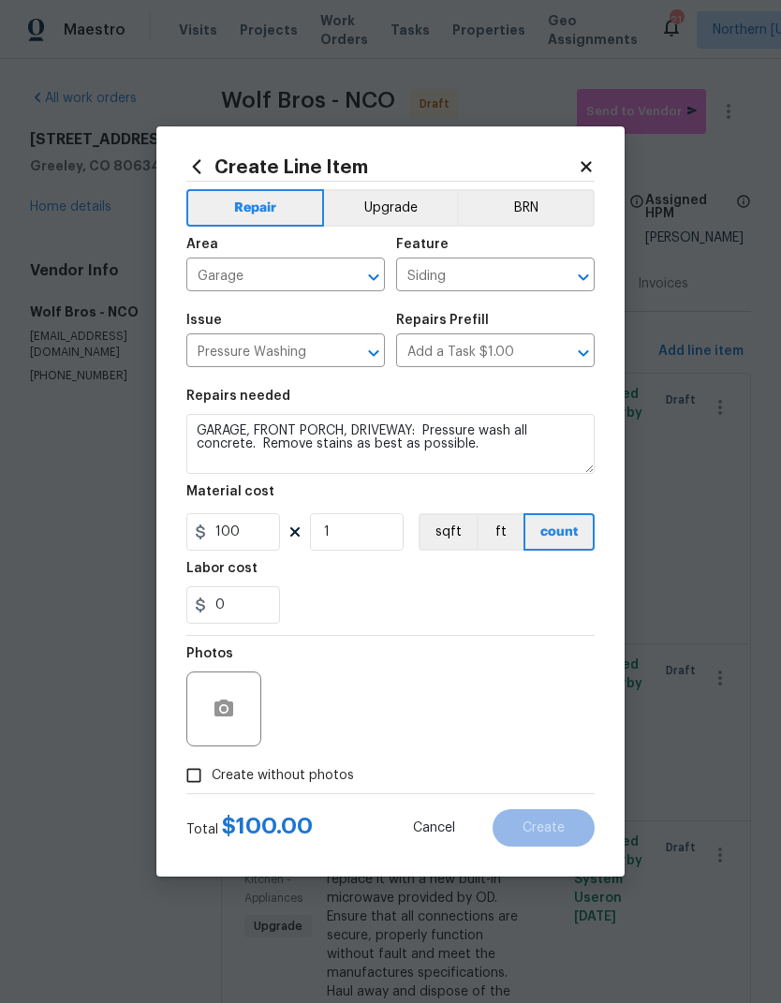
checkbox input "true"
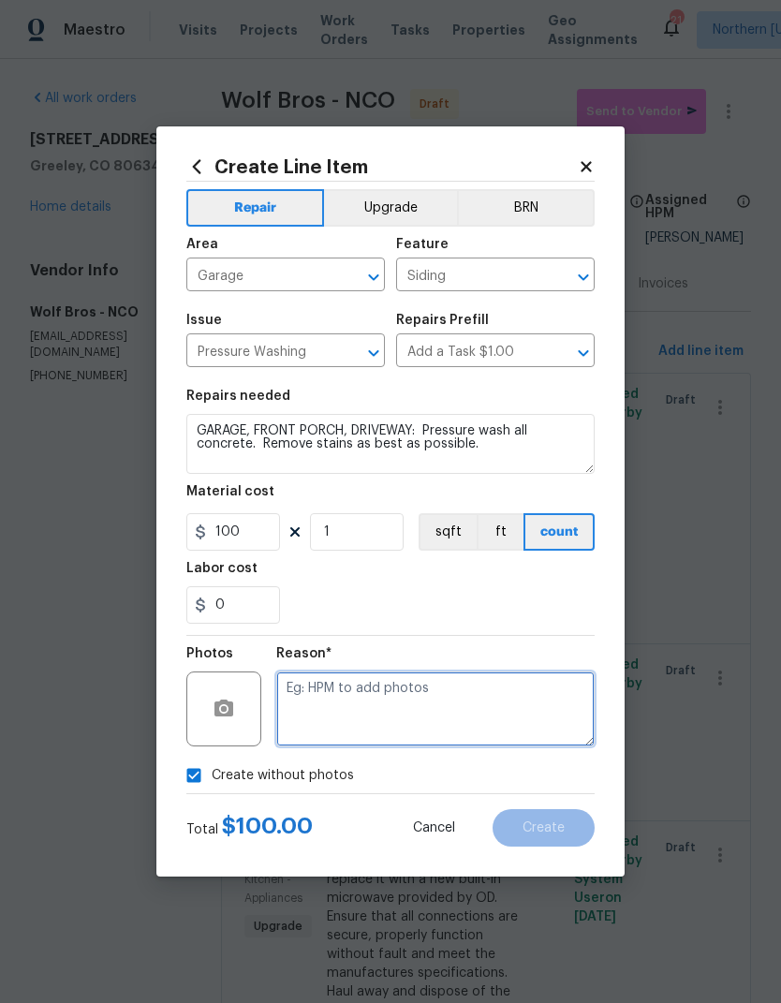
click at [534, 686] on textarea at bounding box center [435, 708] width 318 height 75
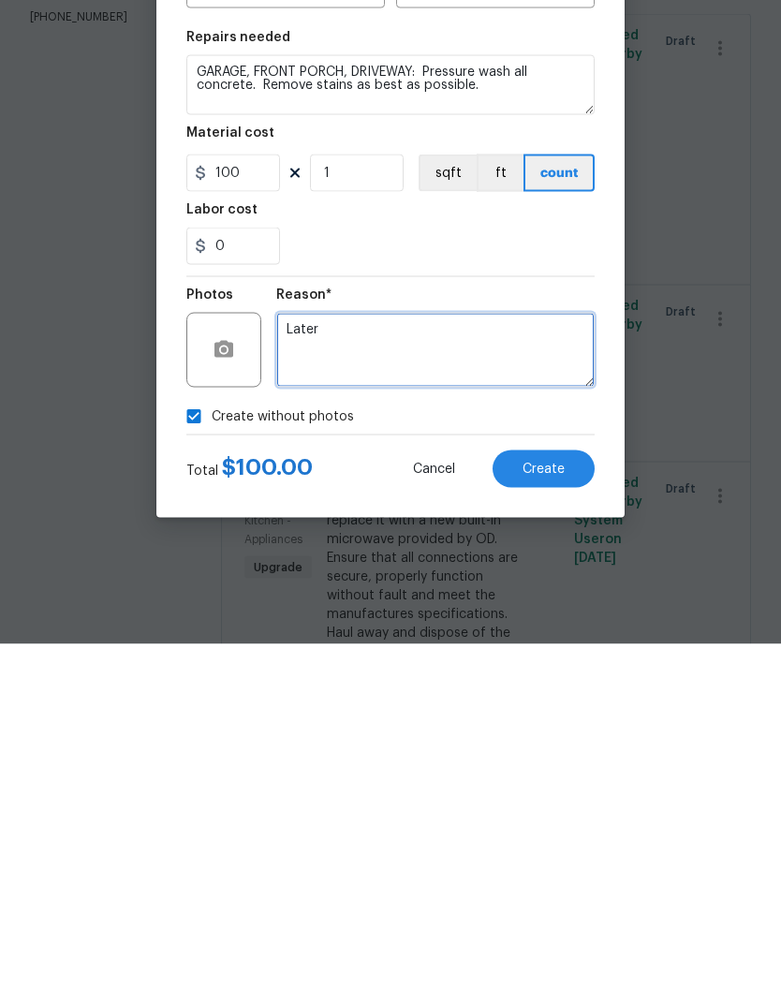
type textarea "Later"
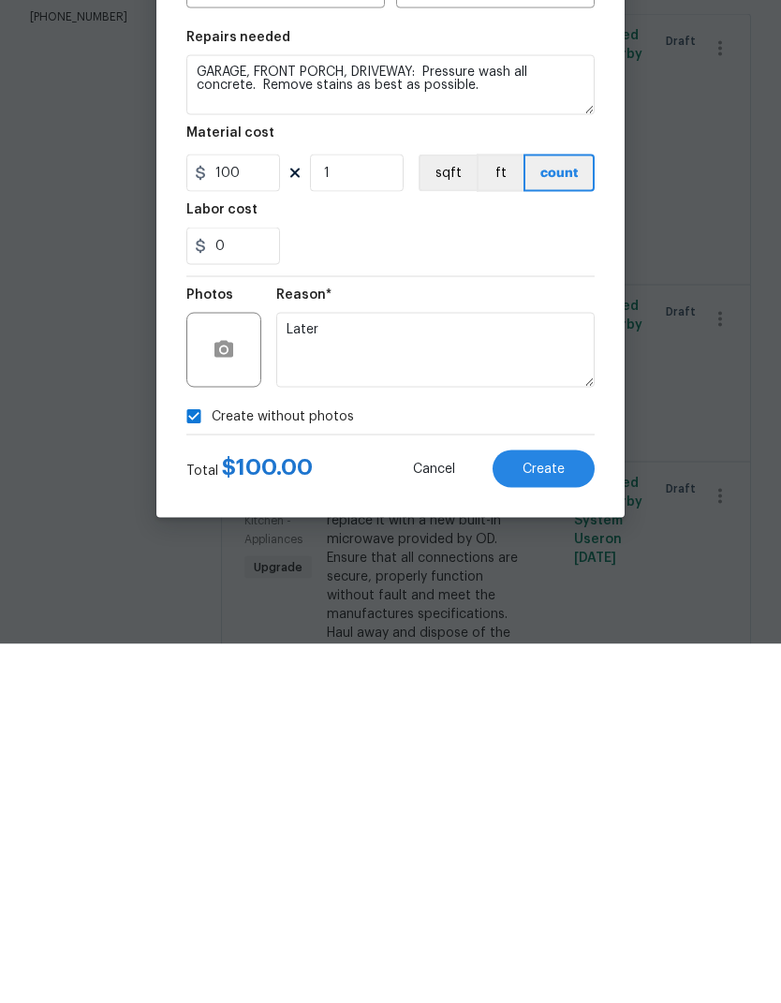
click at [573, 809] on button "Create" at bounding box center [543, 827] width 102 height 37
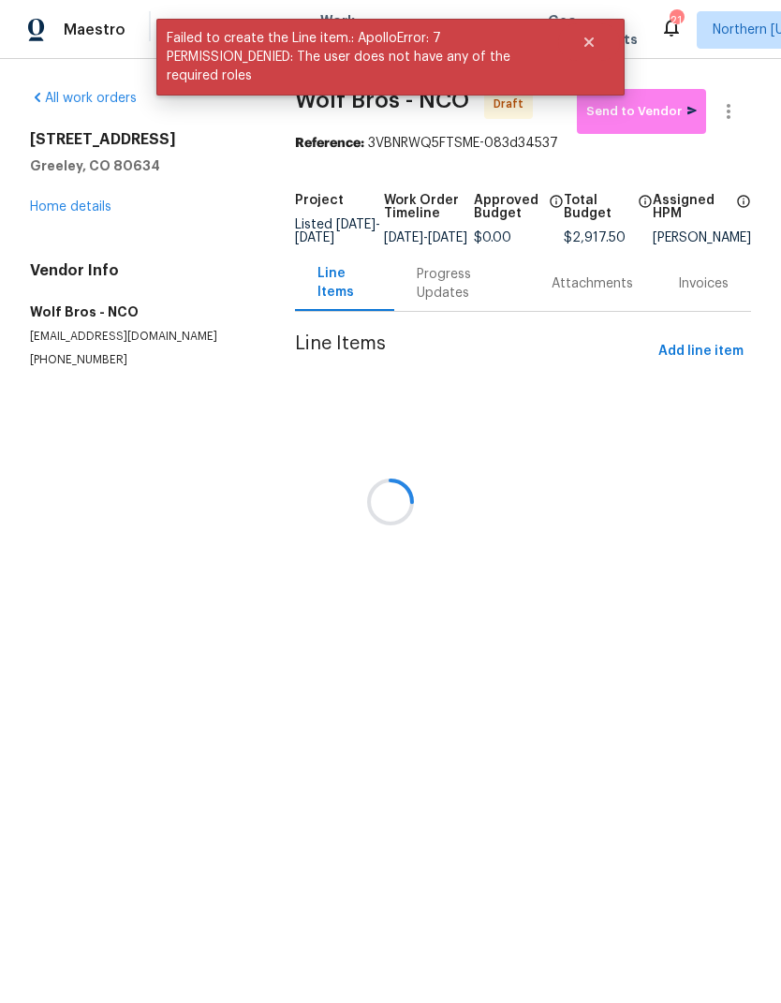
scroll to position [0, 0]
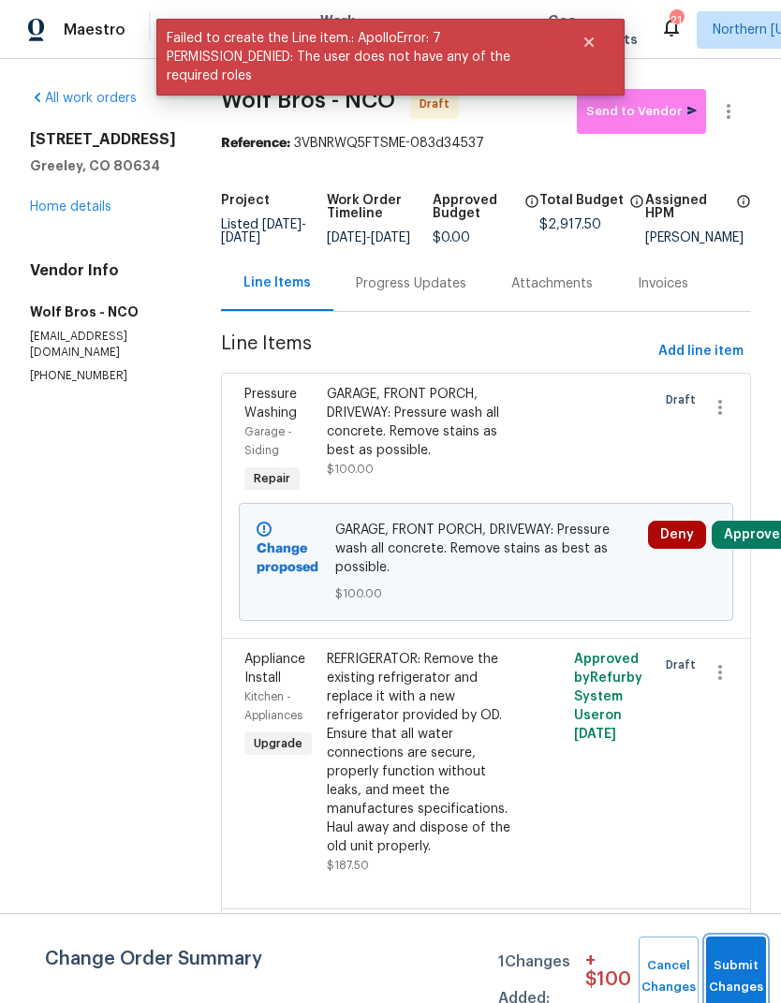
click at [714, 964] on button "Submit Changes" at bounding box center [736, 976] width 60 height 81
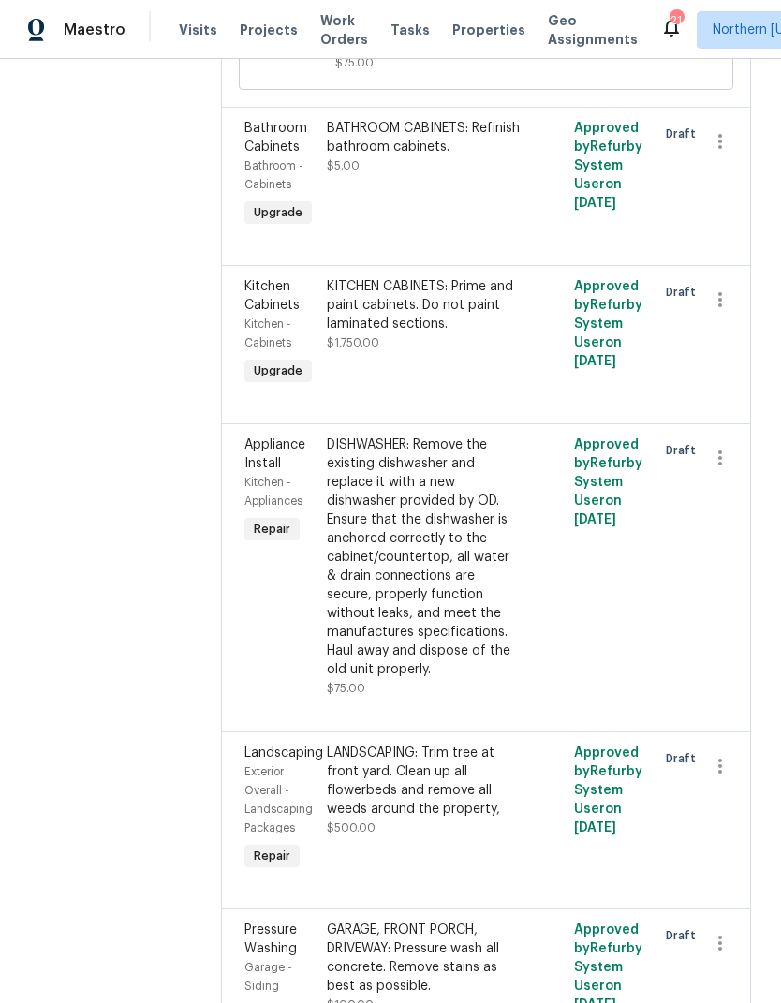
scroll to position [1379, 0]
click at [331, 744] on div "LANDSCAPING: Trim tree at front yard. Clean up all flowerbeds and remove all we…" at bounding box center [424, 781] width 195 height 75
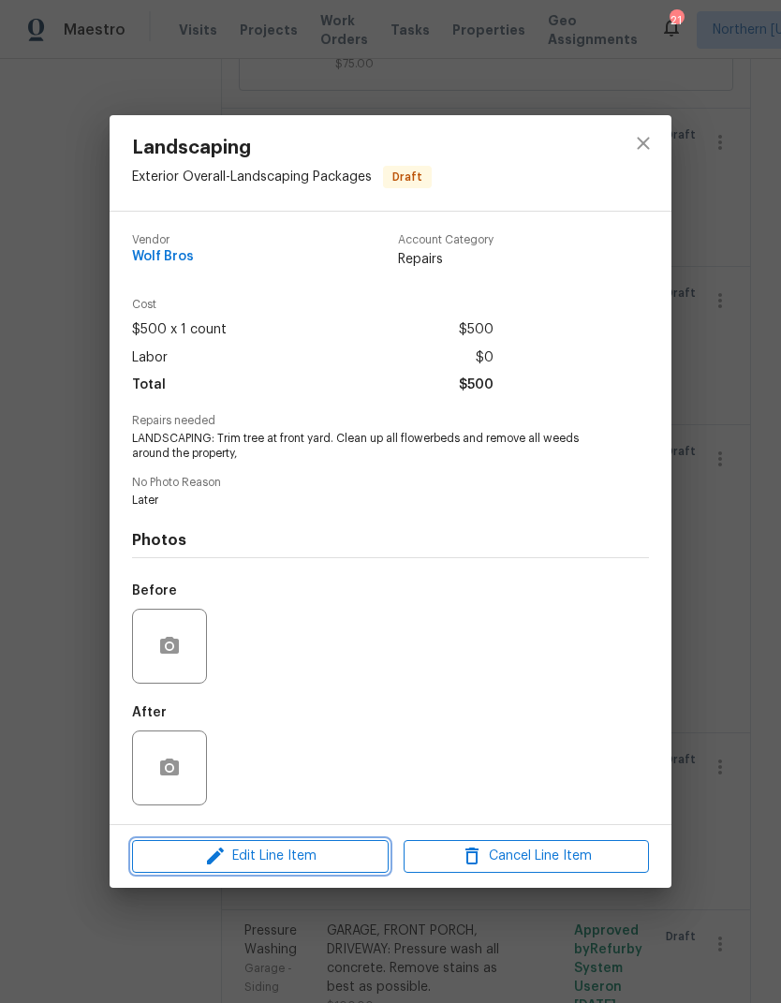
click at [246, 855] on span "Edit Line Item" at bounding box center [260, 855] width 245 height 23
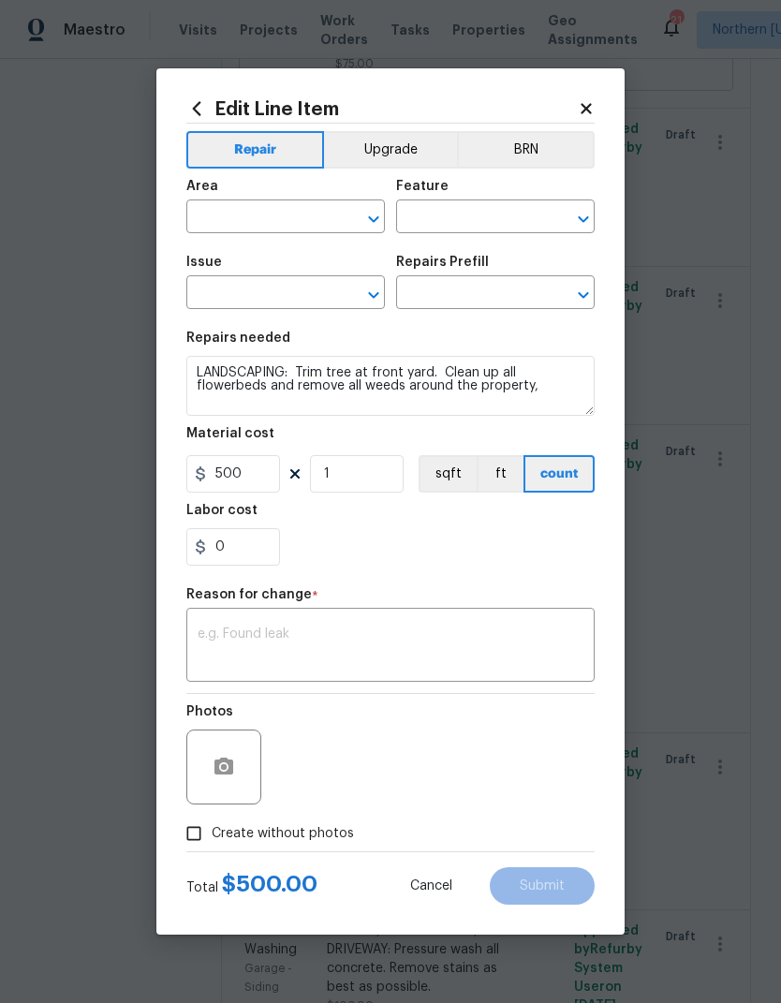
type input "Exterior Overall"
type input "Landscaping Packages"
type input "Landscaping"
type input "Add a Task $1.00"
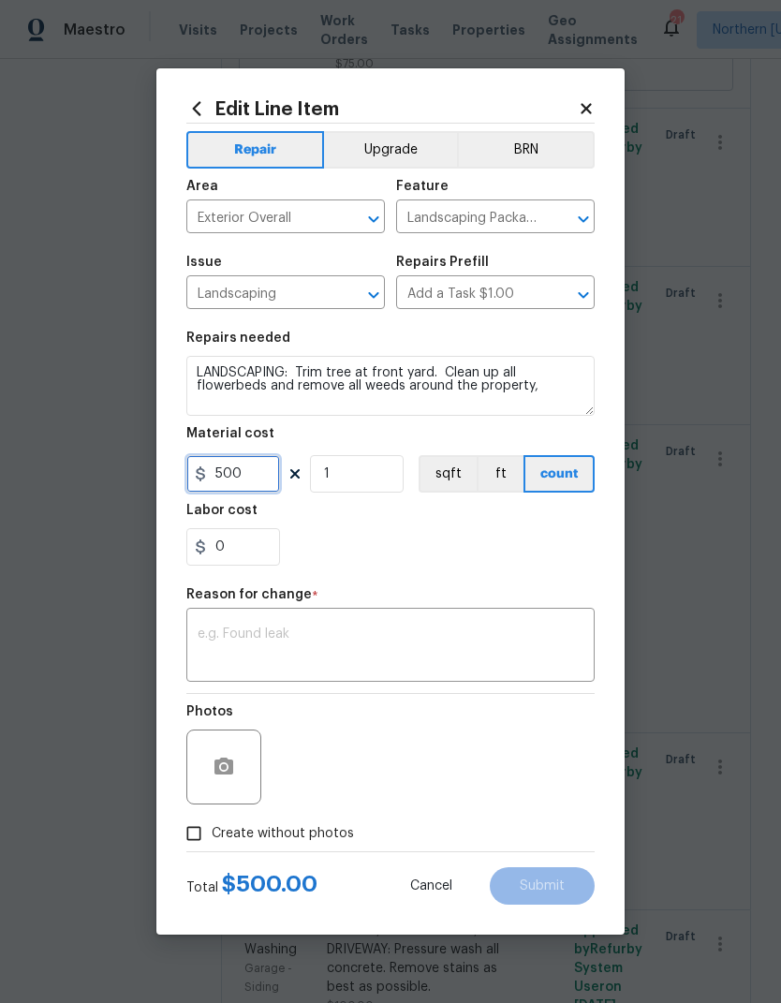
click at [214, 481] on input "500" at bounding box center [233, 473] width 94 height 37
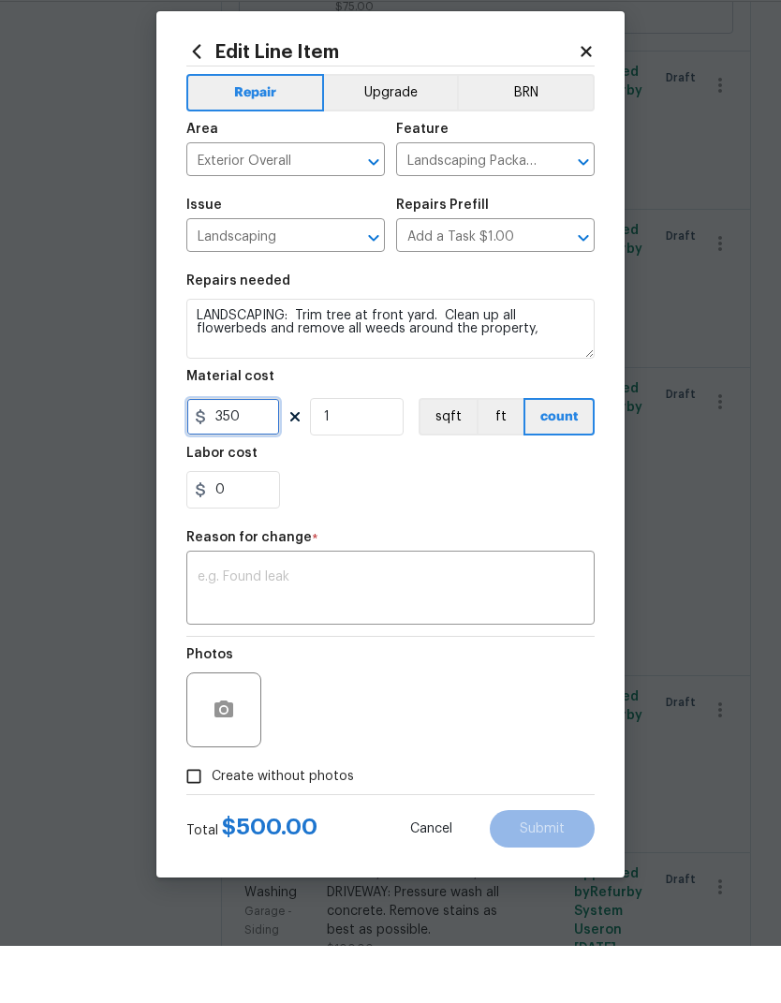
type input "350"
click at [218, 627] on textarea at bounding box center [391, 646] width 386 height 39
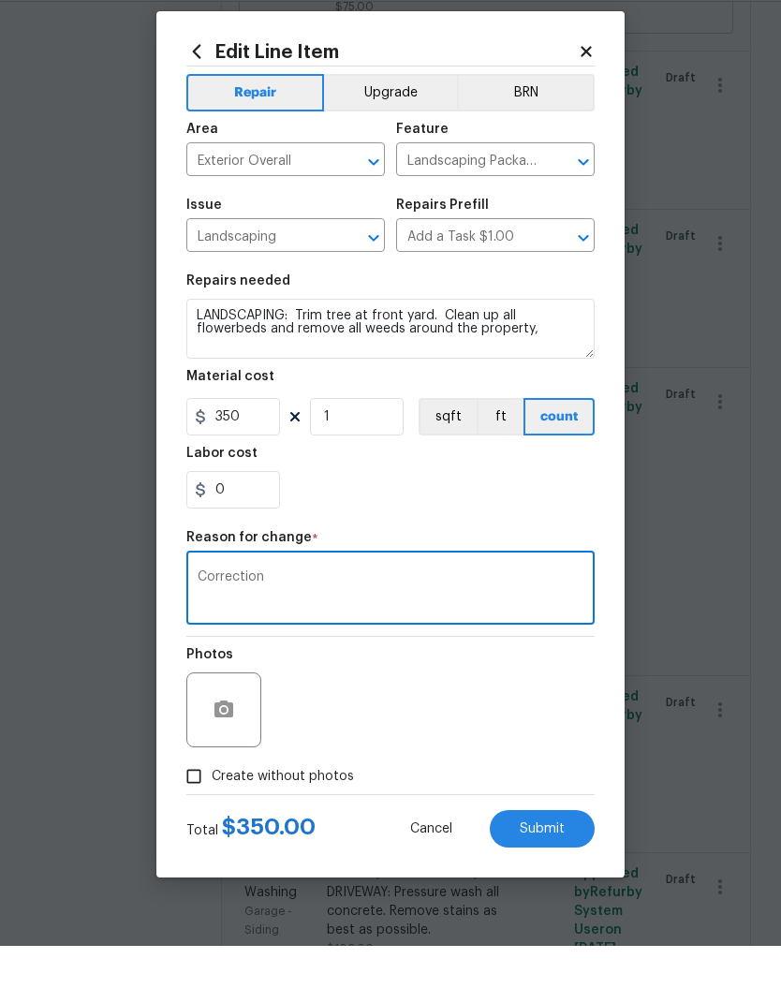
type textarea "Correction"
click at [564, 528] on div "0" at bounding box center [390, 546] width 408 height 37
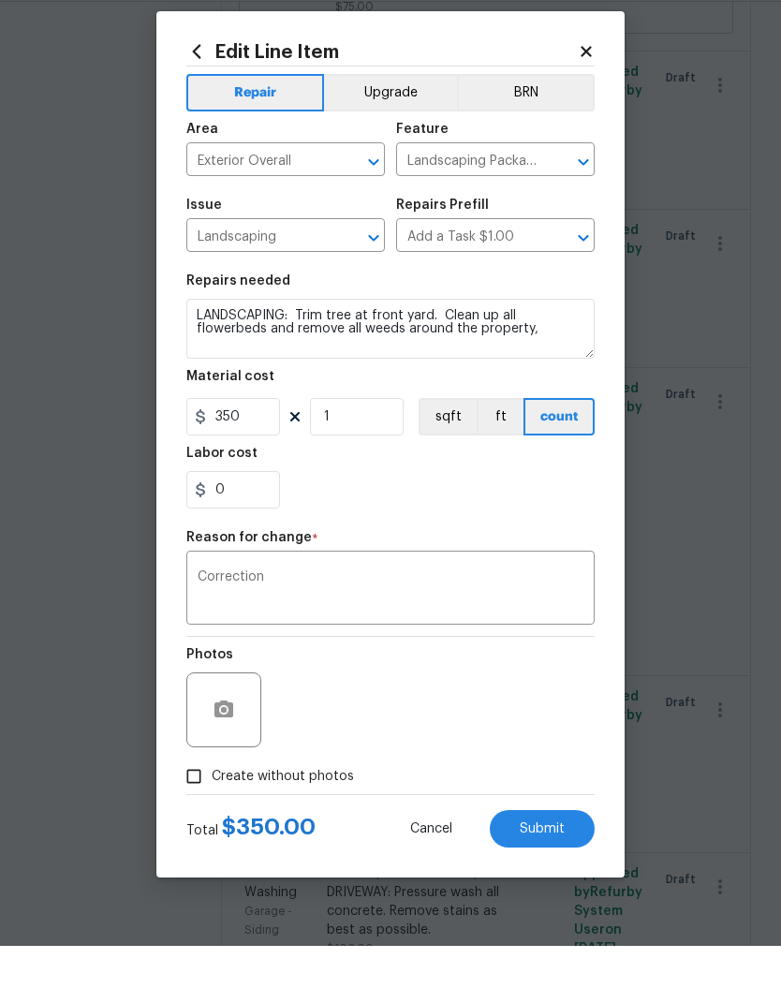
scroll to position [57, 0]
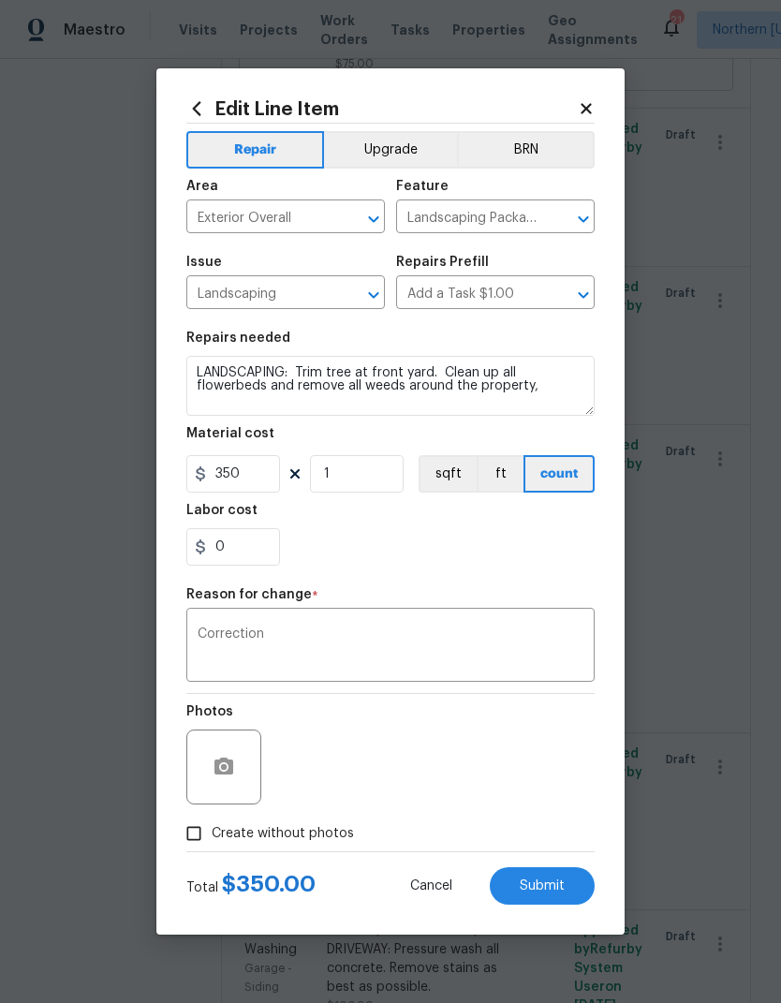
click at [558, 886] on span "Submit" at bounding box center [542, 886] width 45 height 14
type input "500"
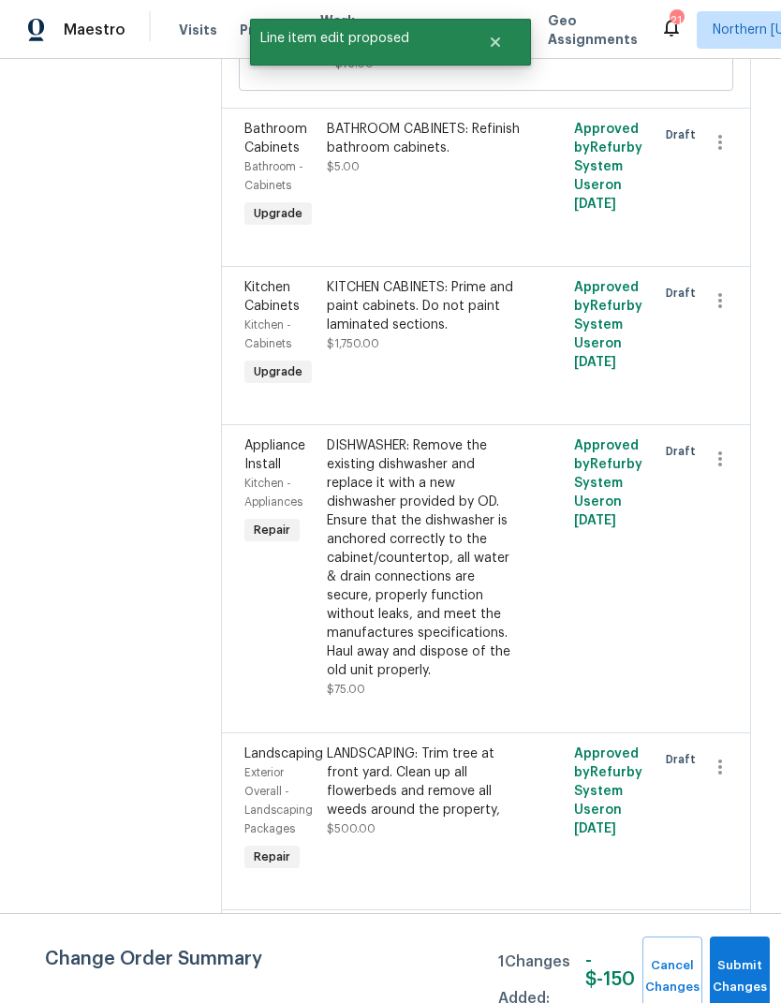
scroll to position [0, 0]
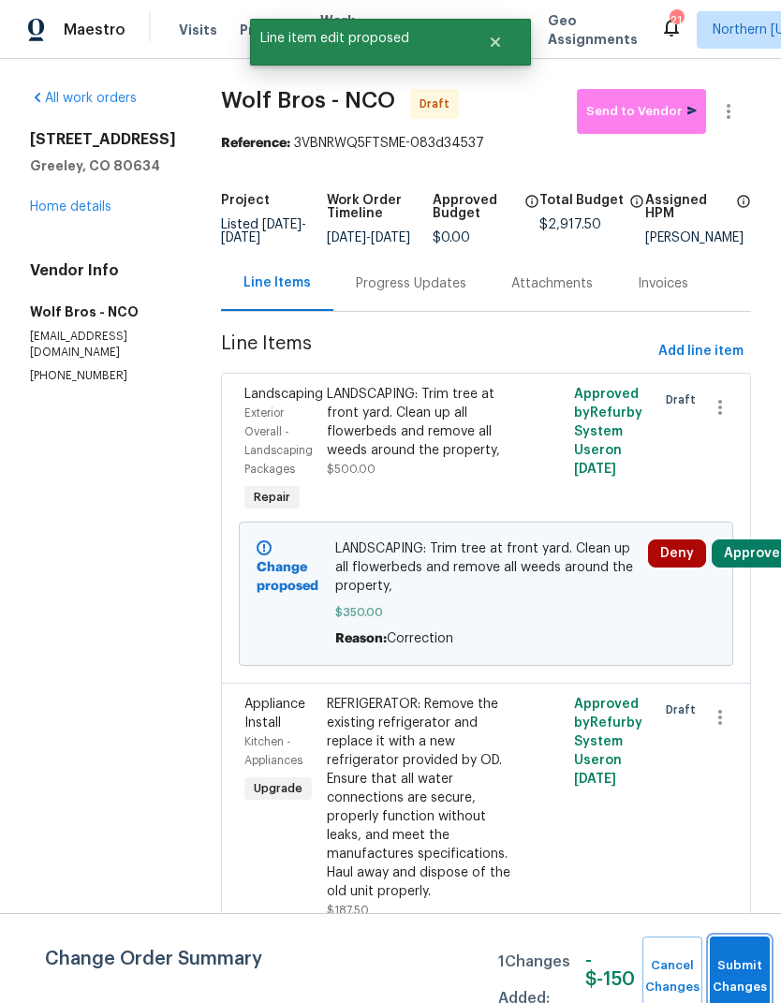
click at [728, 962] on button "Submit Changes" at bounding box center [740, 976] width 60 height 81
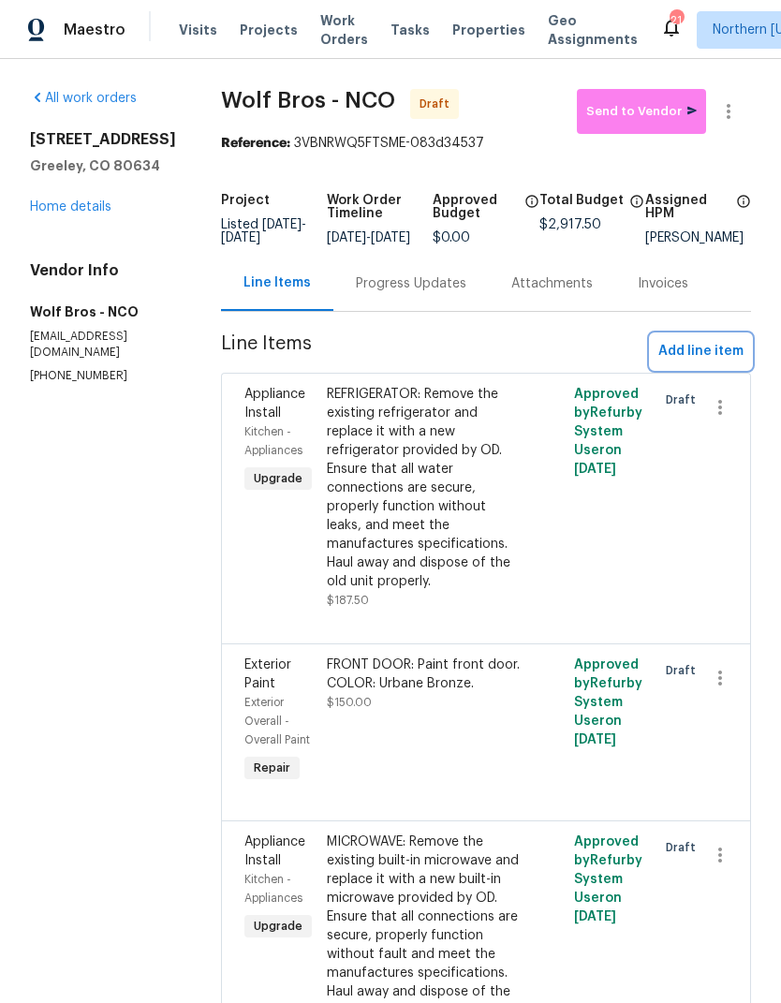
click at [739, 340] on span "Add line item" at bounding box center [700, 351] width 85 height 23
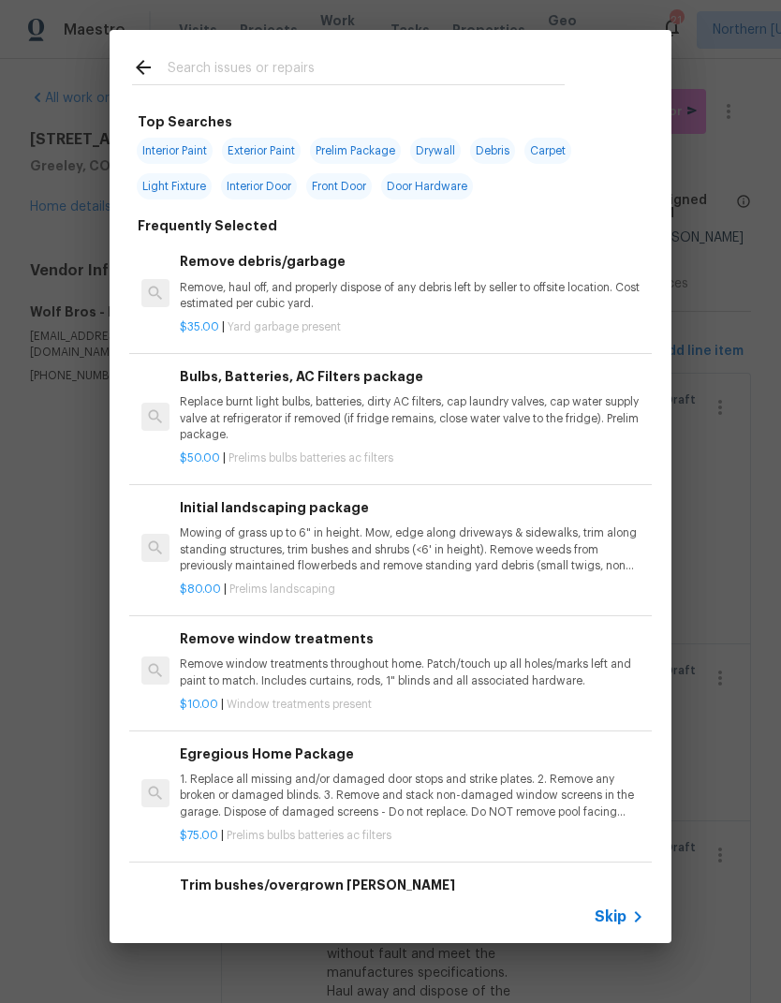
click at [189, 76] on input "text" at bounding box center [366, 70] width 397 height 28
type input "Floor"
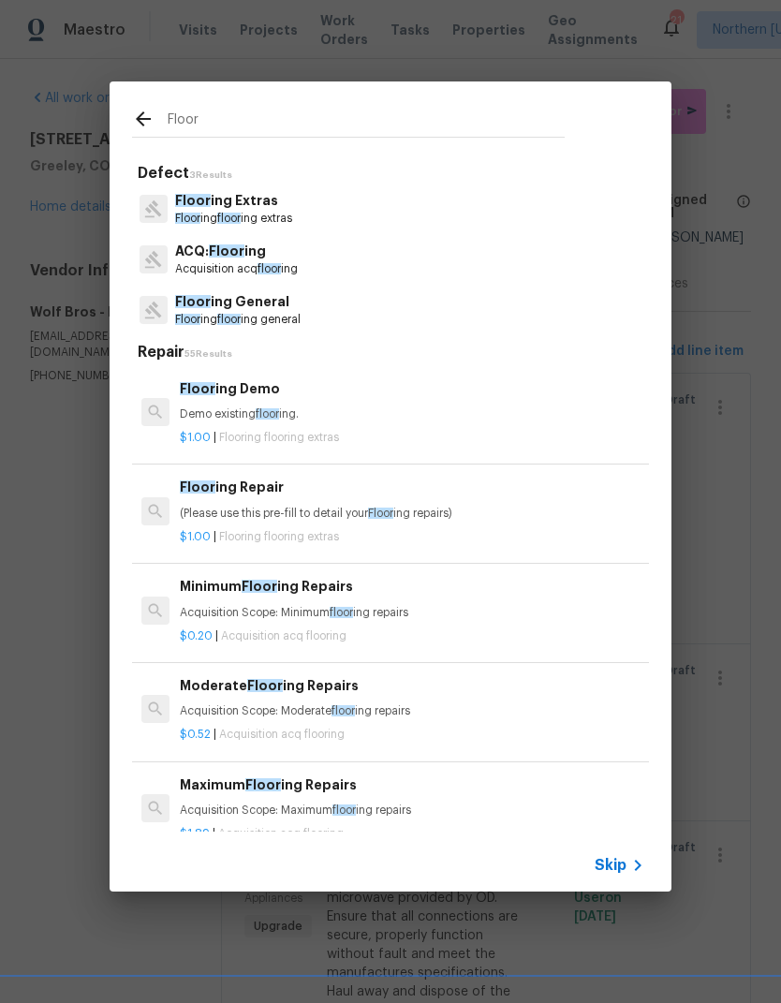
click at [190, 315] on span "Floor" at bounding box center [187, 319] width 25 height 11
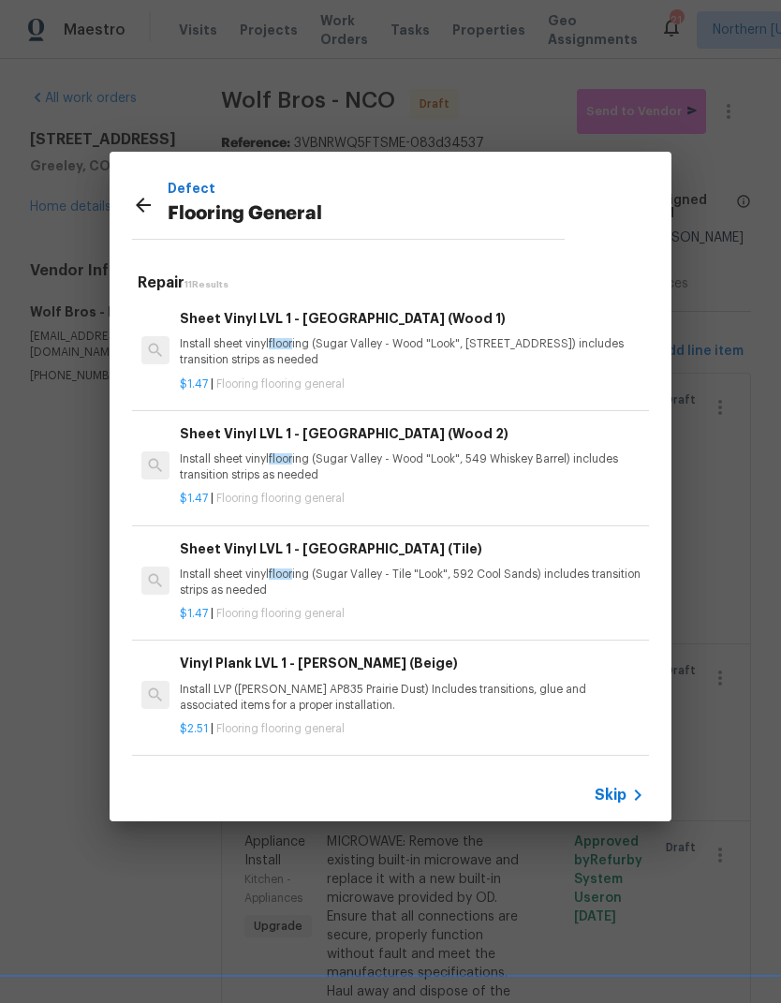
click at [622, 789] on span "Skip" at bounding box center [610, 794] width 32 height 19
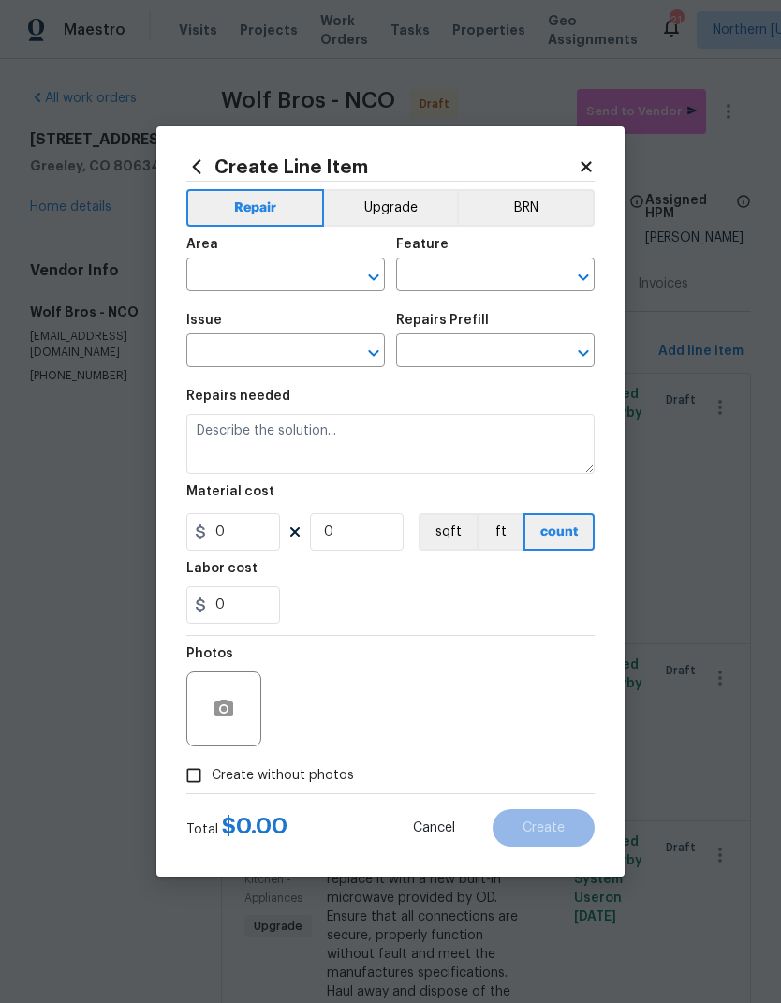
click at [213, 290] on input "text" at bounding box center [259, 276] width 146 height 29
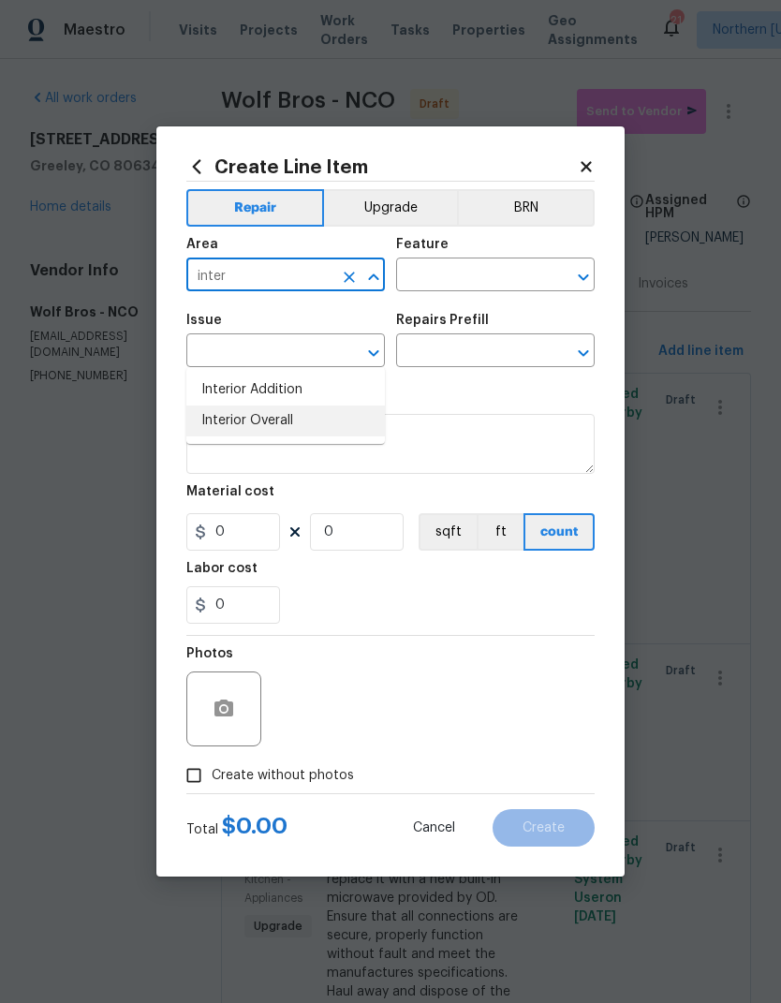
click at [205, 405] on li "Interior Overall" at bounding box center [285, 420] width 198 height 31
type input "Interior Overall"
click at [538, 286] on input "text" at bounding box center [469, 276] width 146 height 29
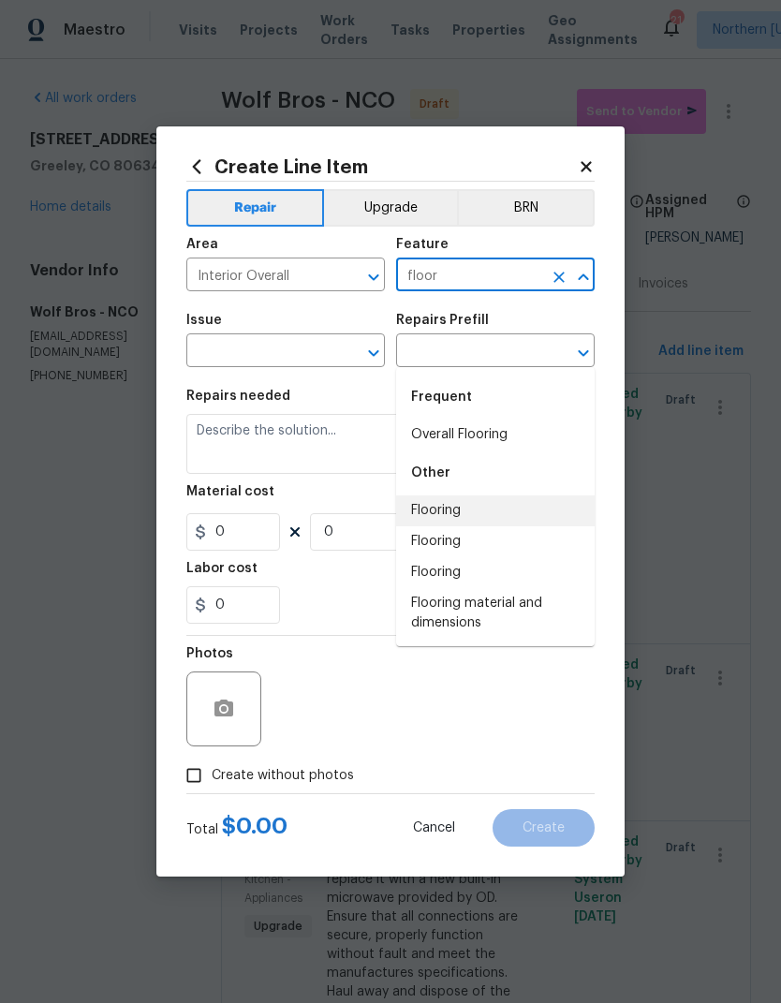
click at [526, 495] on li "Flooring" at bounding box center [495, 510] width 198 height 31
type input "Flooring"
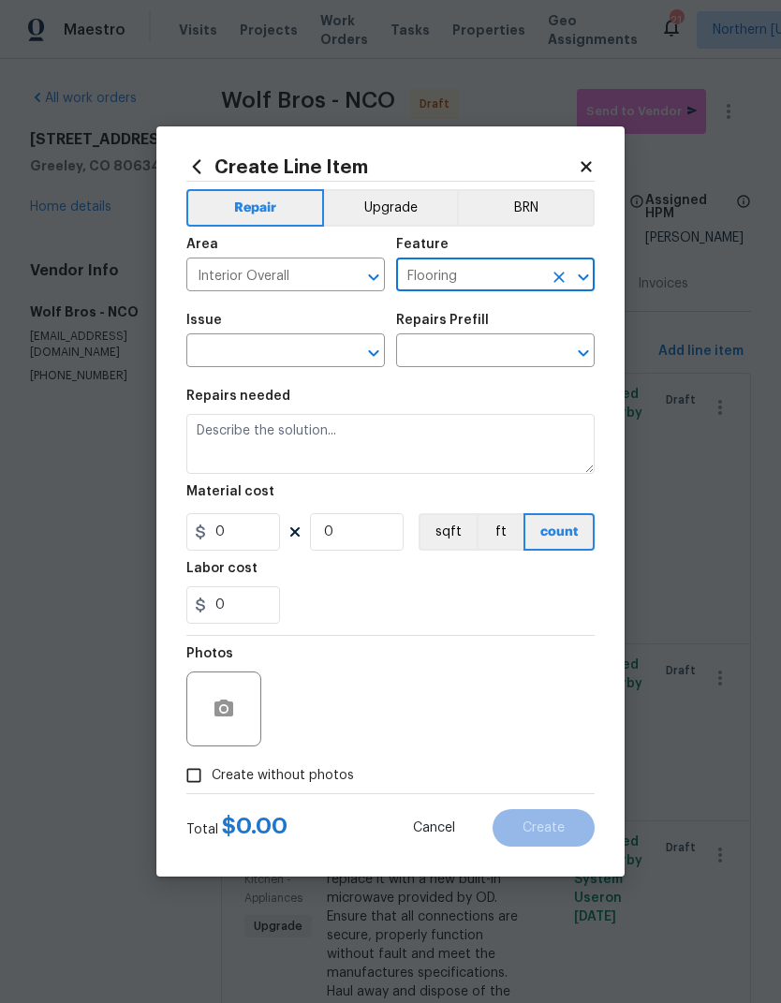
click at [217, 354] on input "text" at bounding box center [259, 352] width 146 height 29
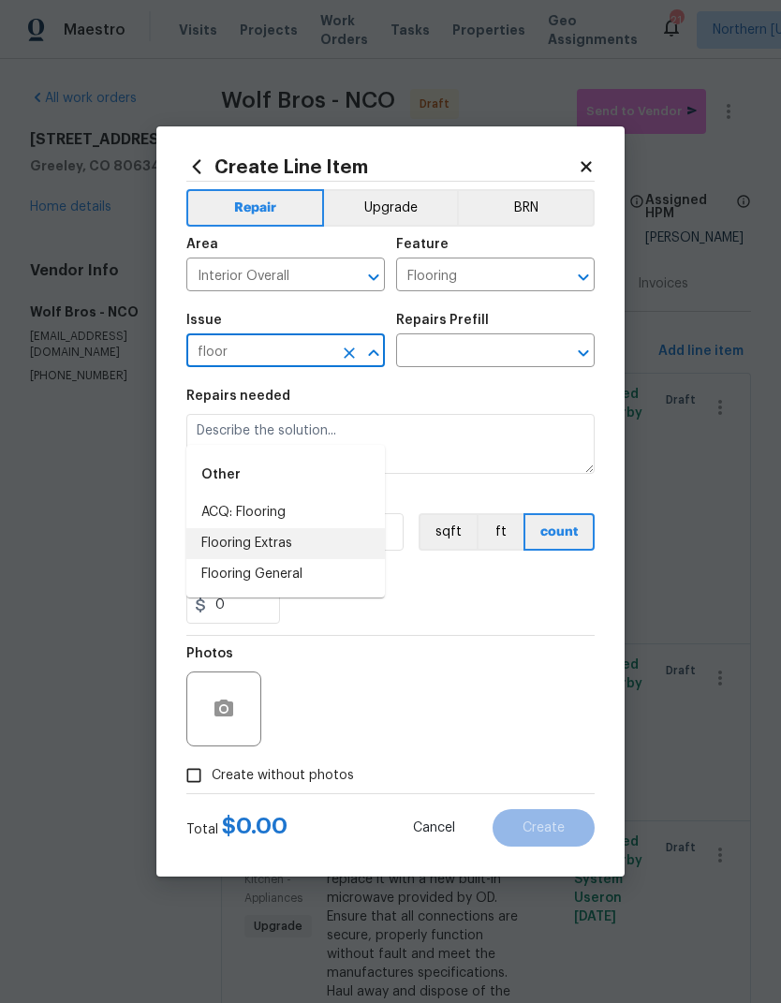
click at [202, 528] on li "Flooring Extras" at bounding box center [285, 543] width 198 height 31
type input "Flooring Extras"
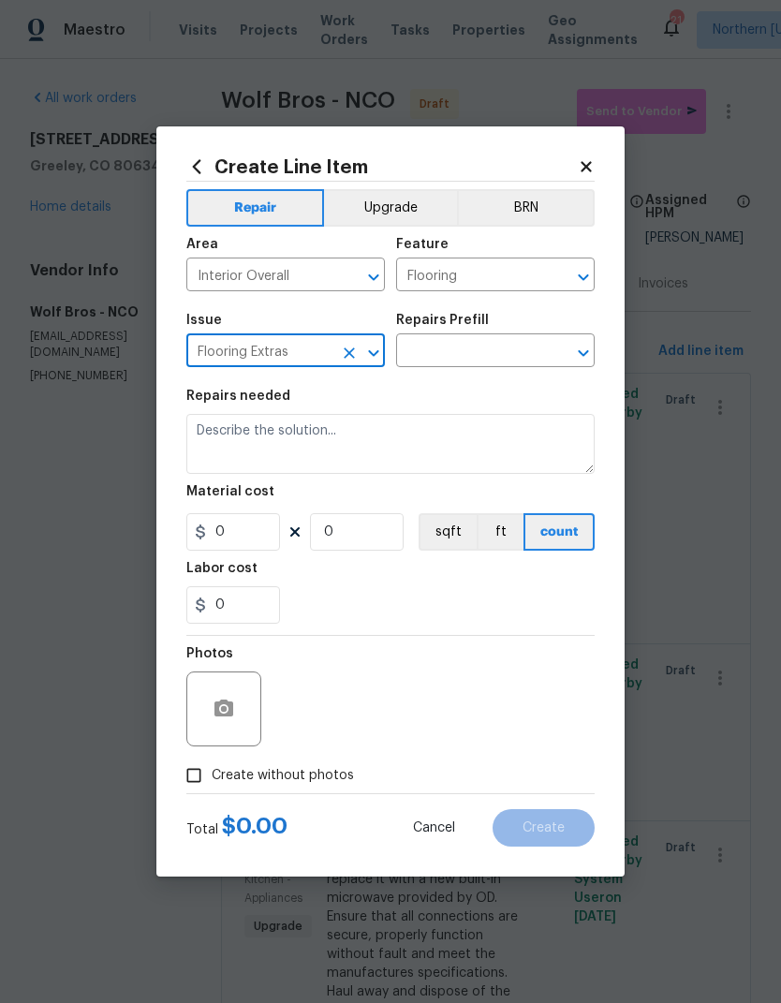
click at [540, 356] on input "text" at bounding box center [469, 352] width 146 height 29
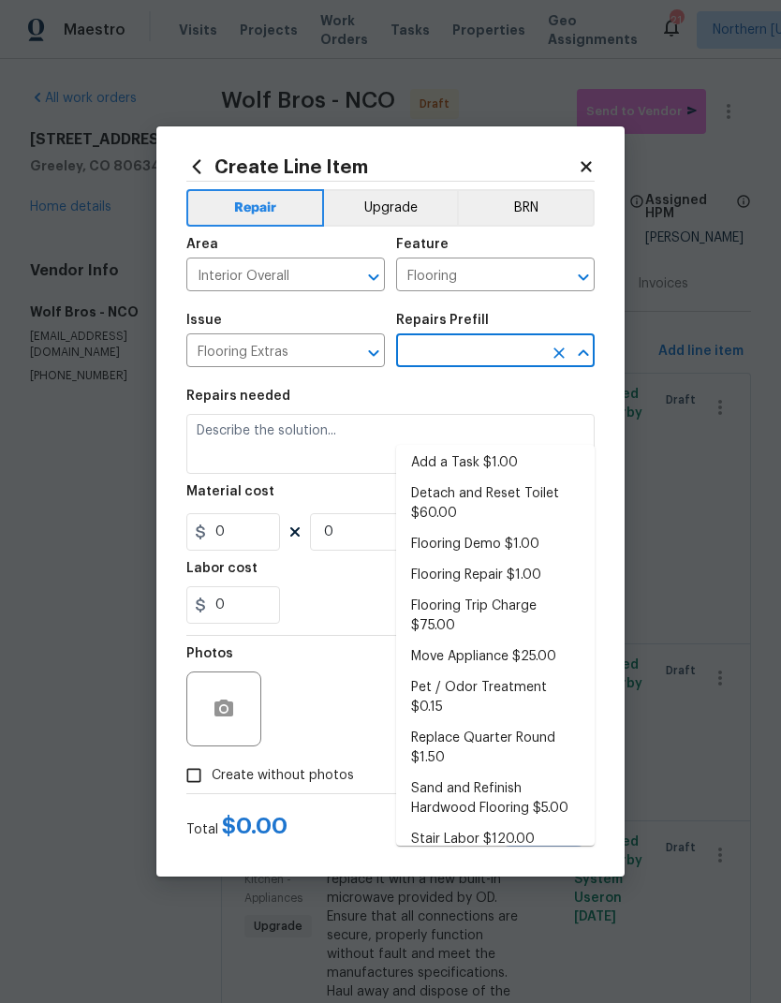
scroll to position [4, 0]
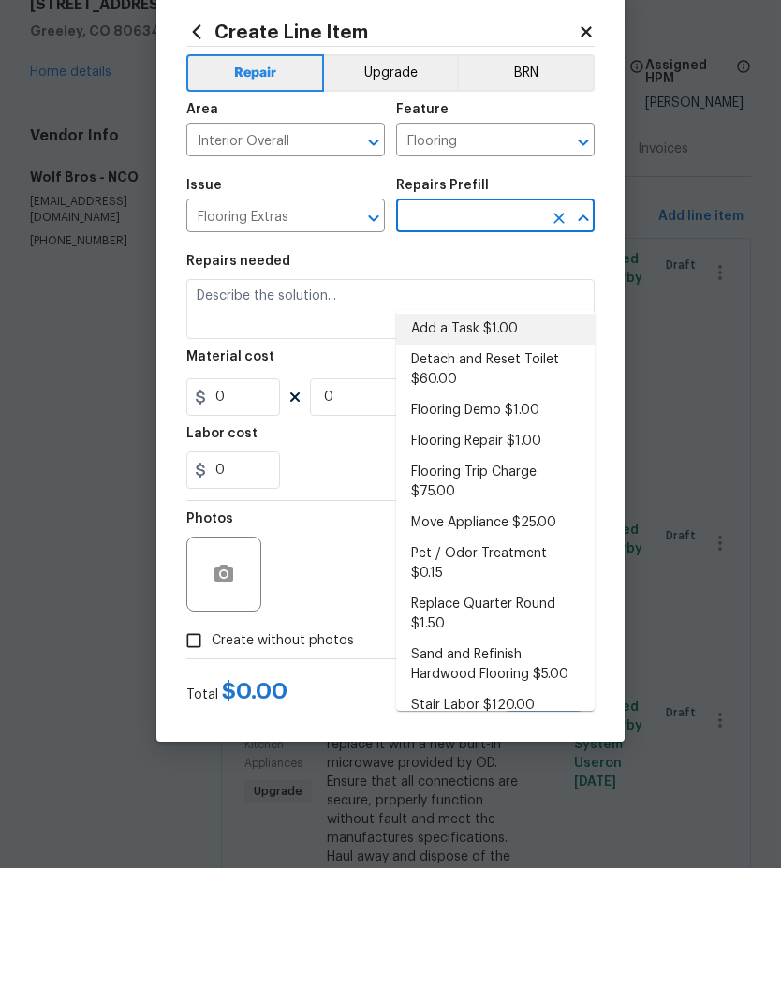
click at [551, 448] on li "Add a Task $1.00" at bounding box center [495, 463] width 198 height 31
type input "Add a Task $1.00"
type input "Overall Flooring"
type textarea "HPM to detail"
type input "1"
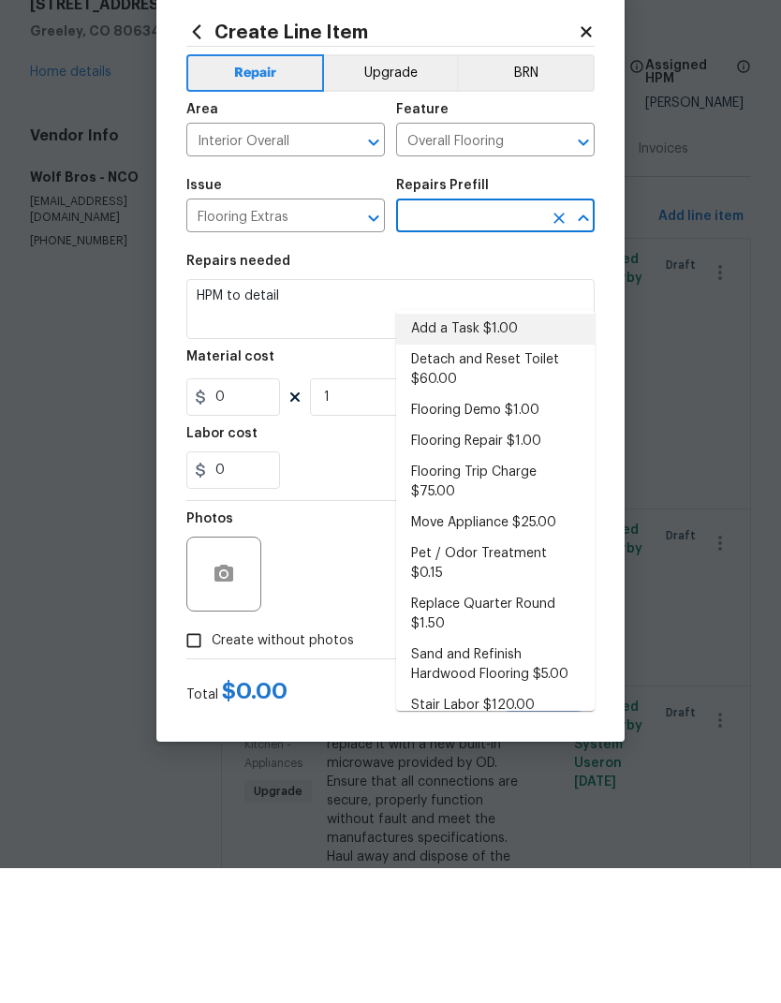
type input "Add a Task $1.00"
type input "1"
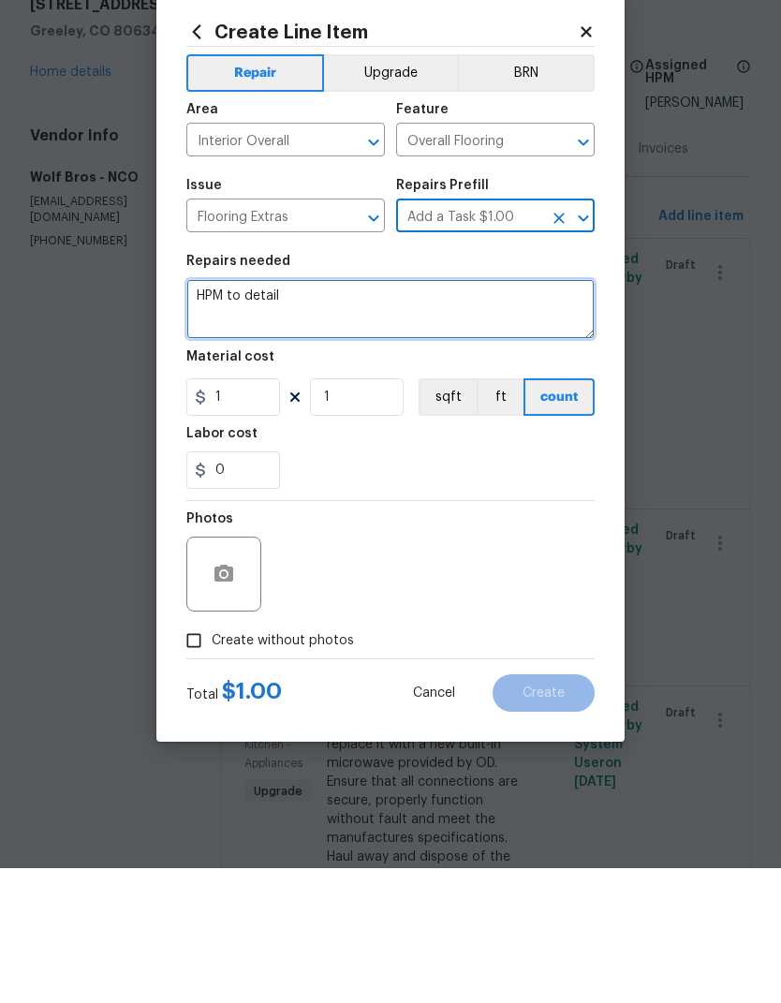
click at [235, 414] on textarea "HPM to detail" at bounding box center [390, 444] width 408 height 60
click at [234, 414] on textarea "HPM to detail" at bounding box center [390, 444] width 408 height 60
click at [228, 414] on textarea "HPM to detail" at bounding box center [390, 444] width 408 height 60
click at [233, 414] on textarea "HPM to detail" at bounding box center [390, 444] width 408 height 60
click at [232, 414] on textarea "HPM to detail" at bounding box center [390, 444] width 408 height 60
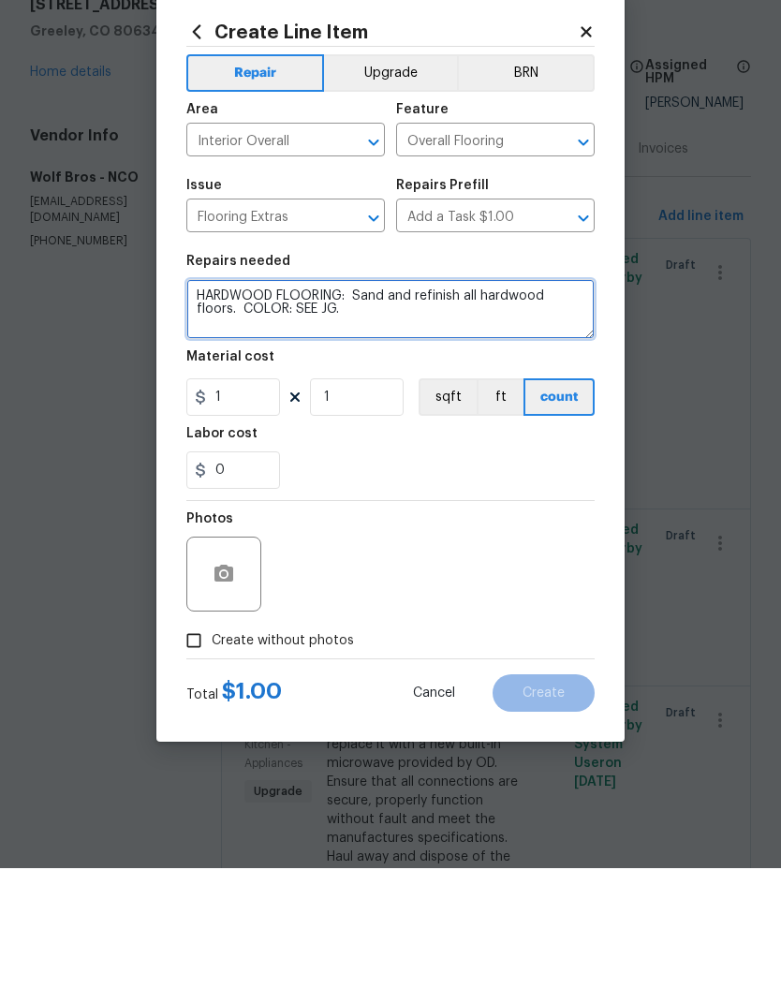
type textarea "HARDWOOD FLOORING: Sand and refinish all hardwood floors. COLOR: SEE JG."
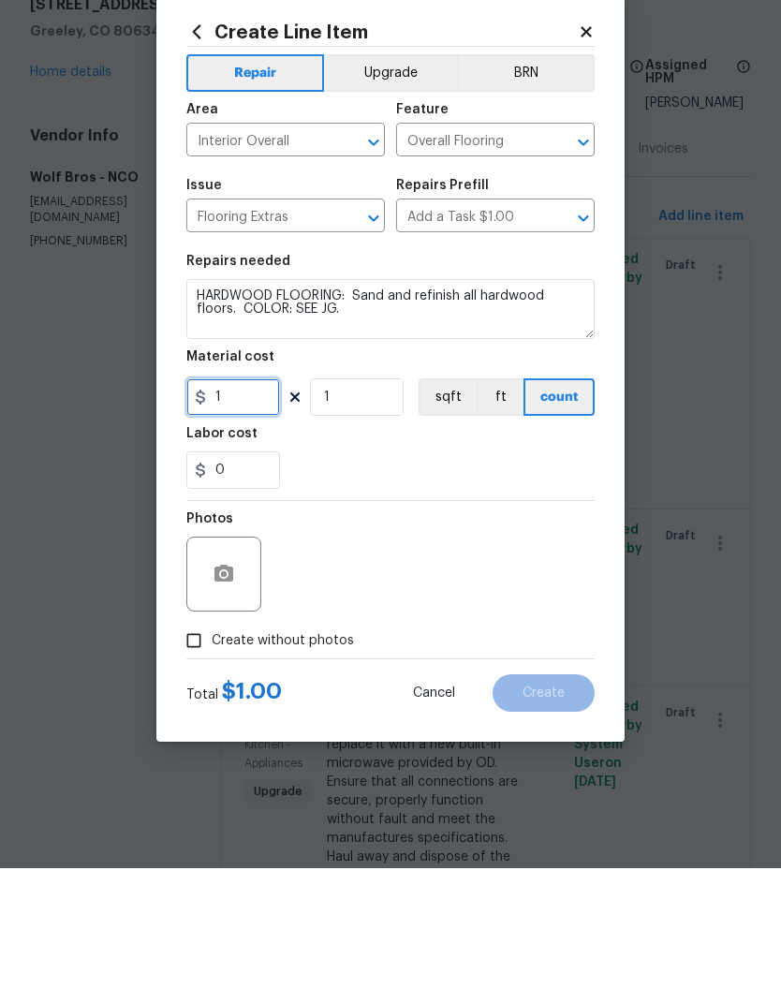
click at [204, 513] on input "1" at bounding box center [233, 531] width 94 height 37
click at [540, 414] on textarea "HARDWOOD FLOORING: Sand and refinish all hardwood floors. COLOR: SEE JG." at bounding box center [390, 444] width 408 height 60
click at [215, 513] on input "1" at bounding box center [233, 531] width 94 height 37
type input "4500"
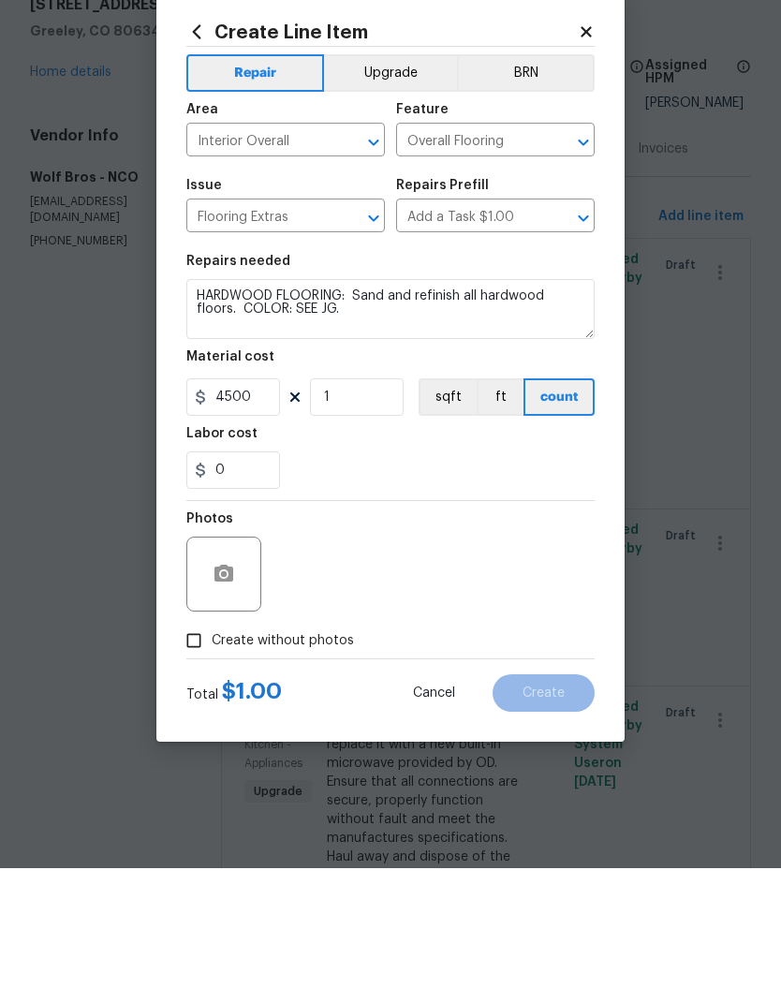
click at [591, 586] on div "0" at bounding box center [390, 604] width 408 height 37
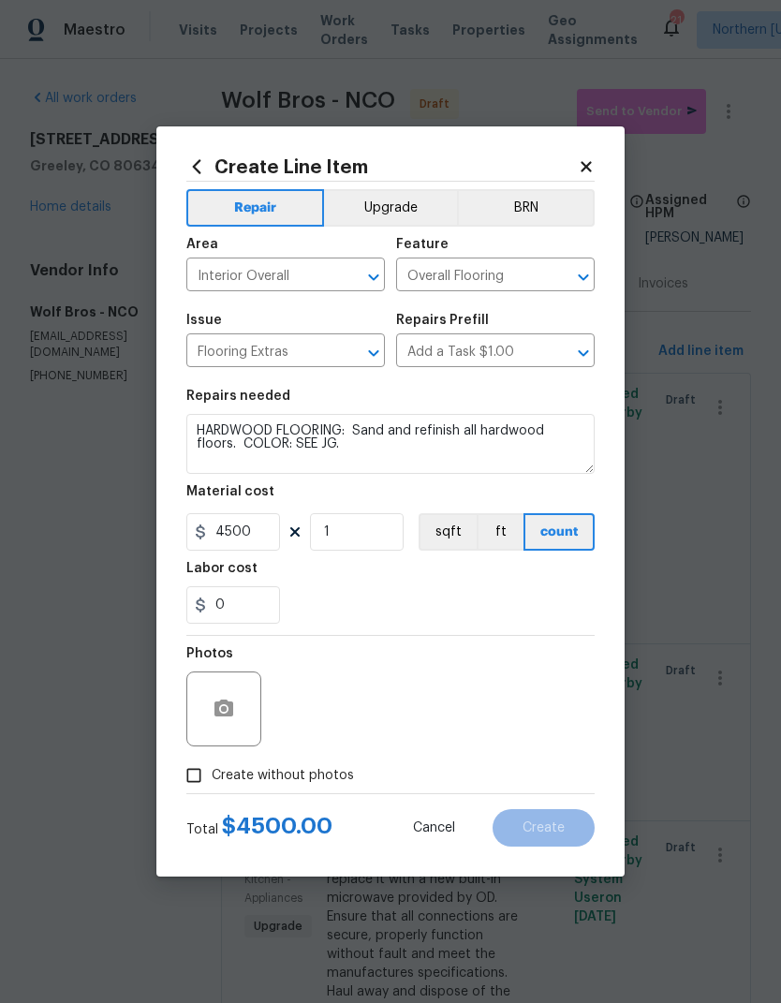
click at [195, 779] on input "Create without photos" at bounding box center [194, 775] width 36 height 36
checkbox input "true"
click at [432, 208] on button "Upgrade" at bounding box center [391, 207] width 134 height 37
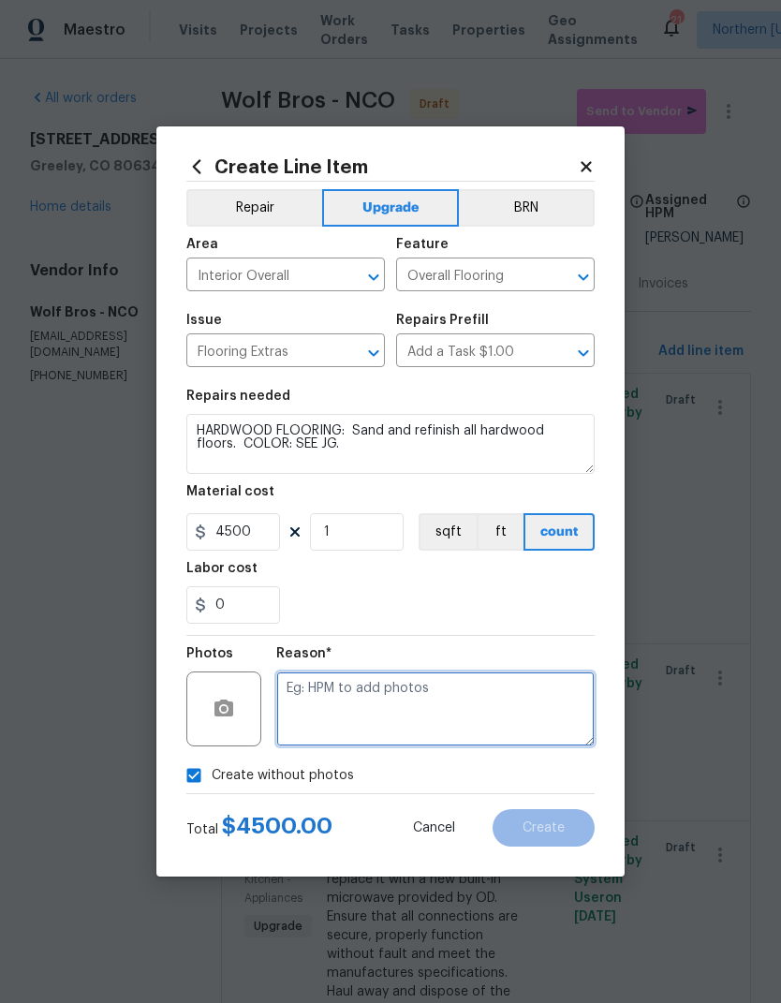
click at [553, 702] on textarea at bounding box center [435, 708] width 318 height 75
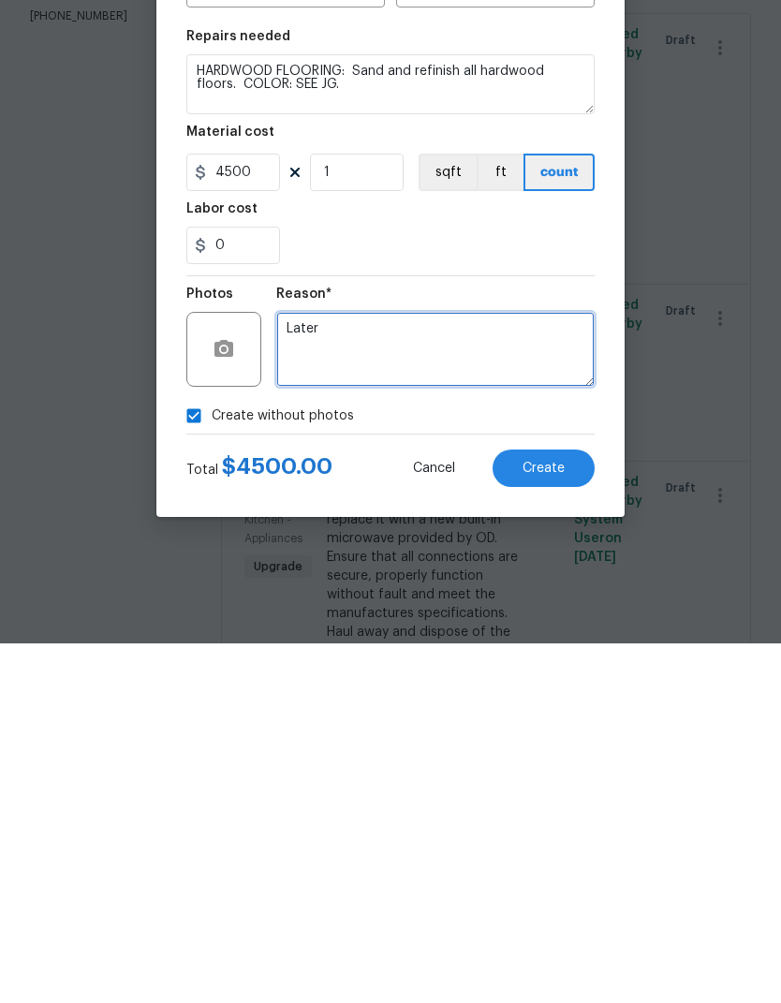
type textarea "Later"
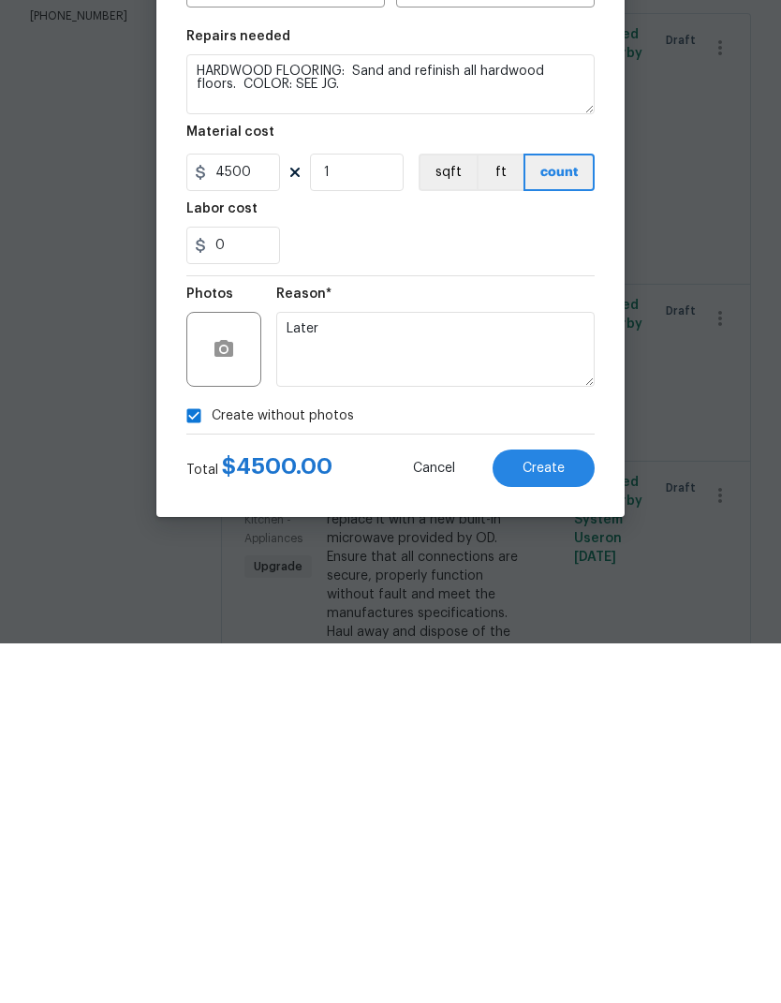
click at [570, 809] on button "Create" at bounding box center [543, 827] width 102 height 37
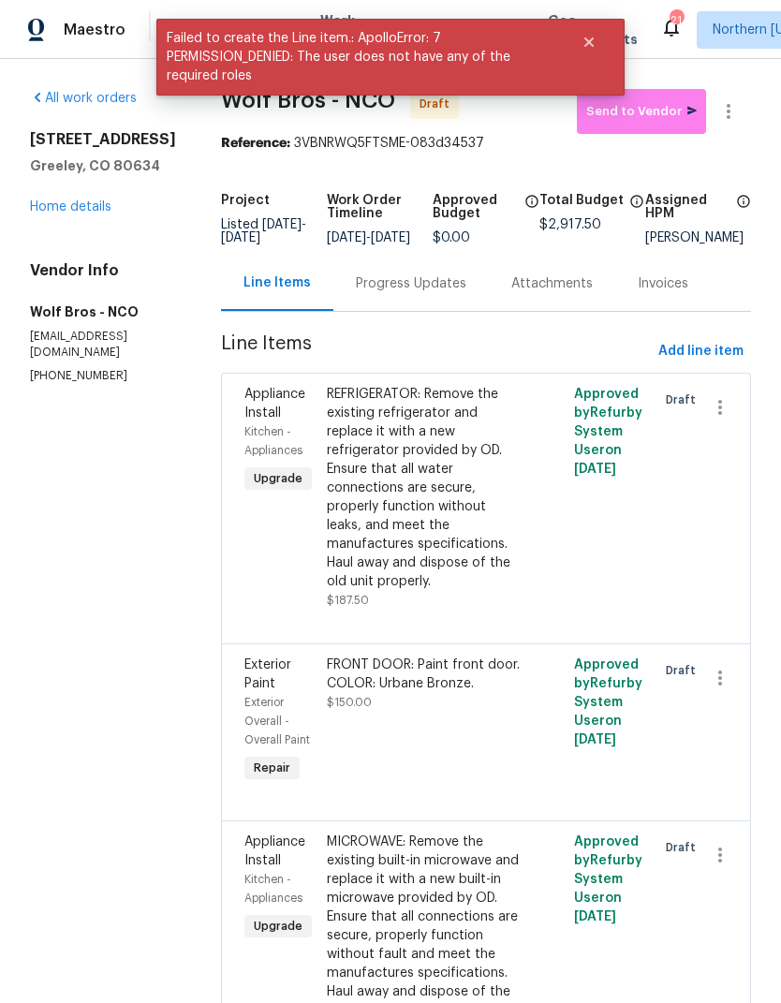
scroll to position [0, 0]
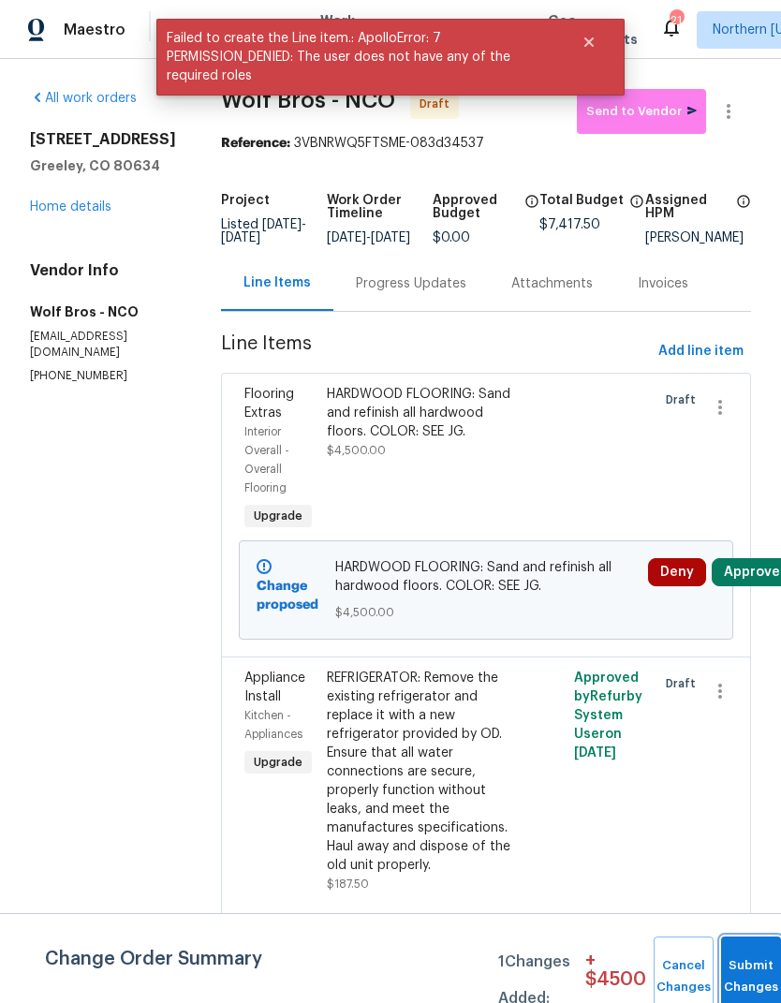
click at [737, 953] on button "Submit Changes" at bounding box center [751, 976] width 60 height 81
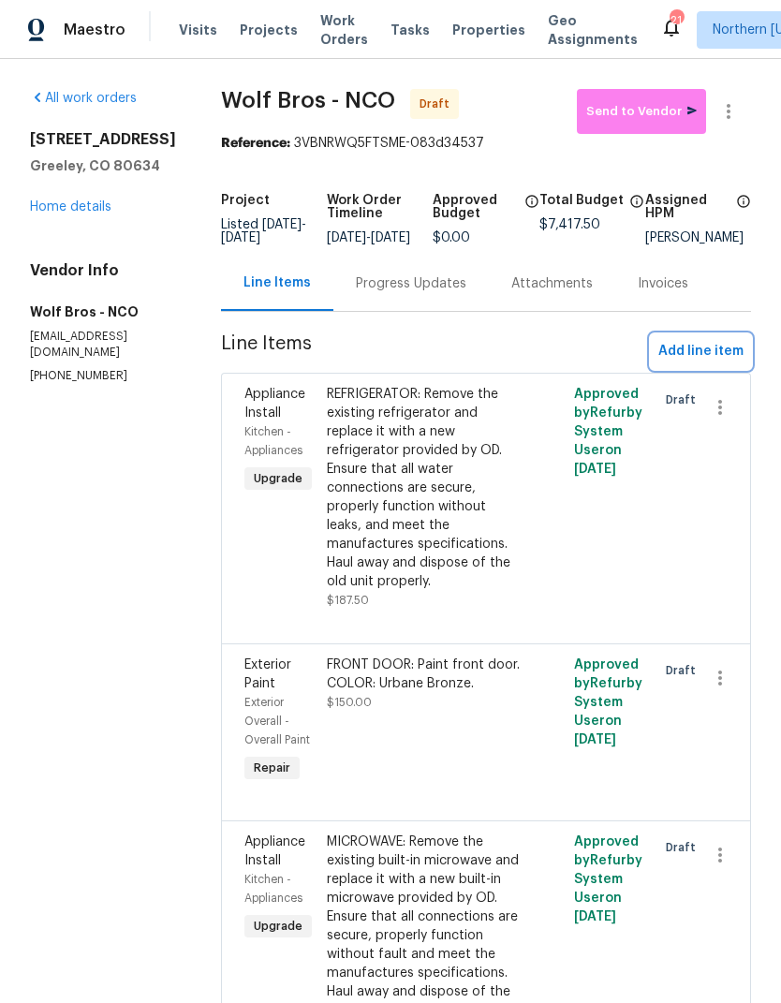
click at [721, 363] on span "Add line item" at bounding box center [700, 351] width 85 height 23
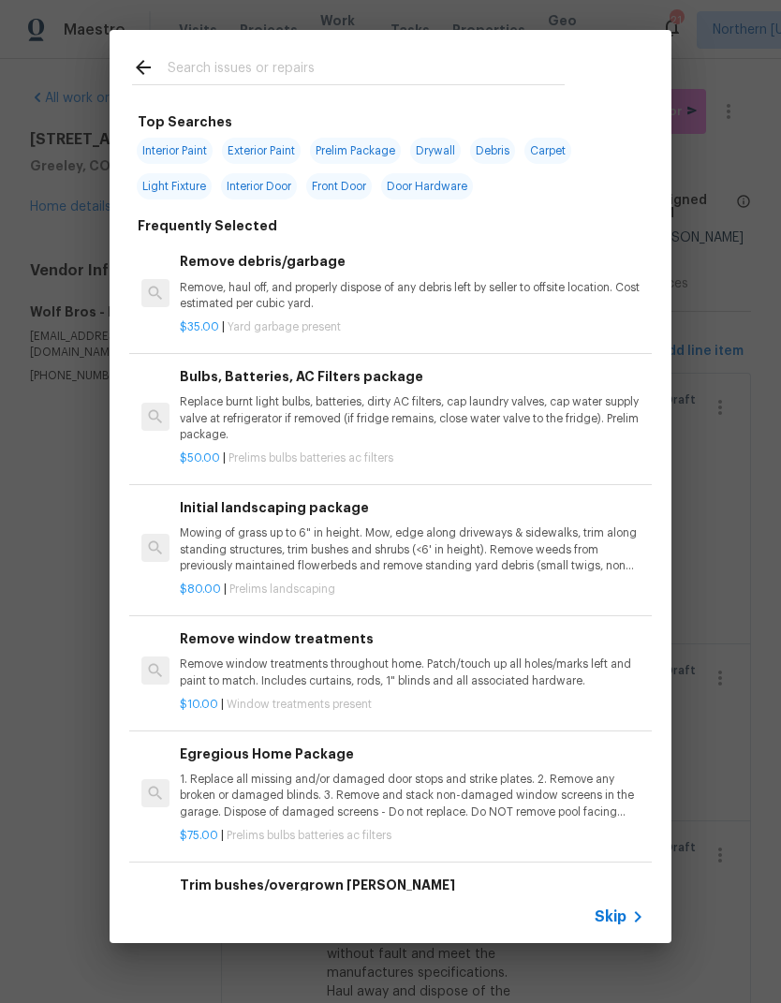
click at [179, 84] on input "text" at bounding box center [366, 70] width 397 height 28
type input "Cleani,g"
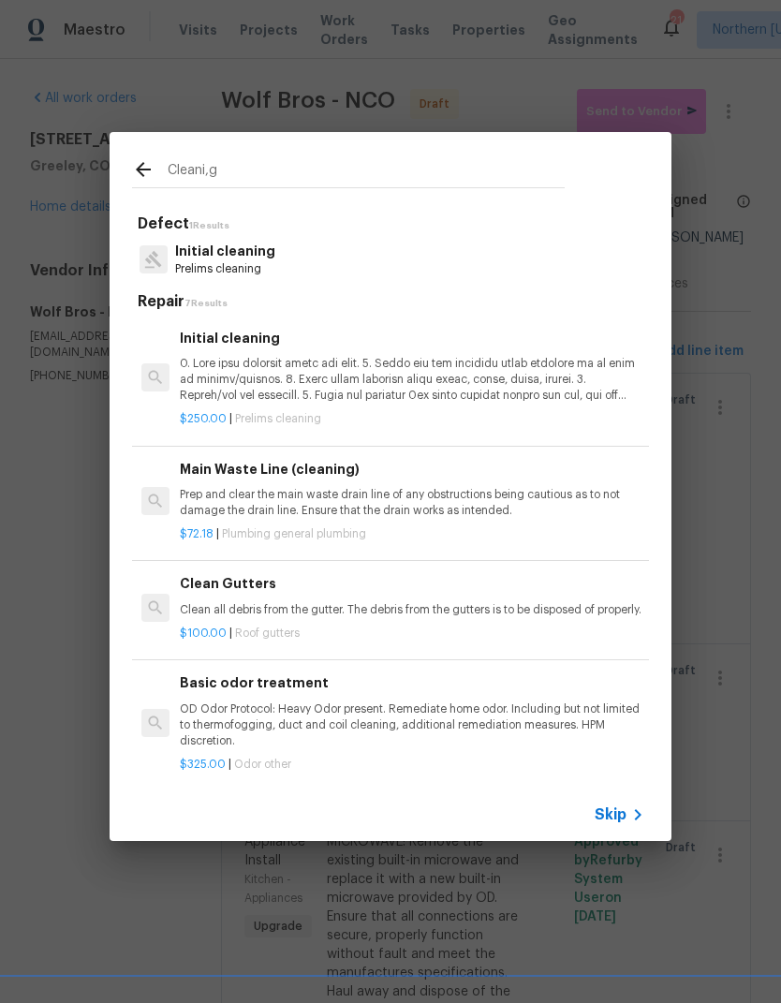
click at [205, 374] on p at bounding box center [412, 380] width 464 height 48
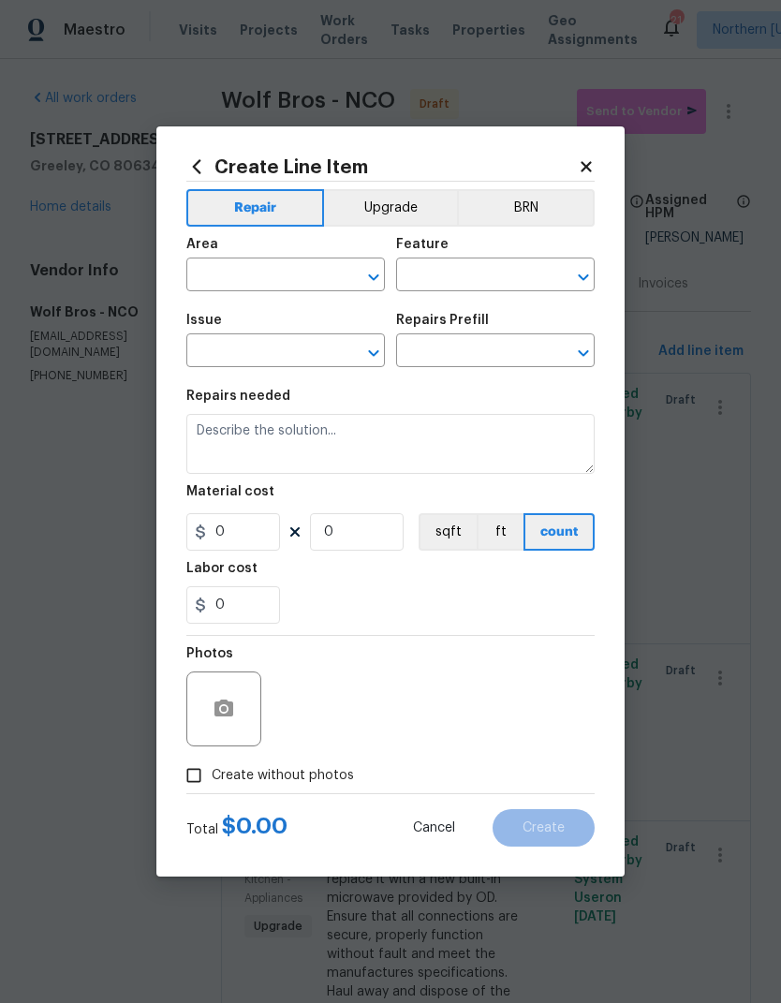
type input "Home Readiness Packages"
type input "Initial cleaning"
type input "Initial cleaning $250.00"
type textarea "1. Wipe down exterior doors and trim. 2. Clean out all exterior light fixtures …"
type input "250"
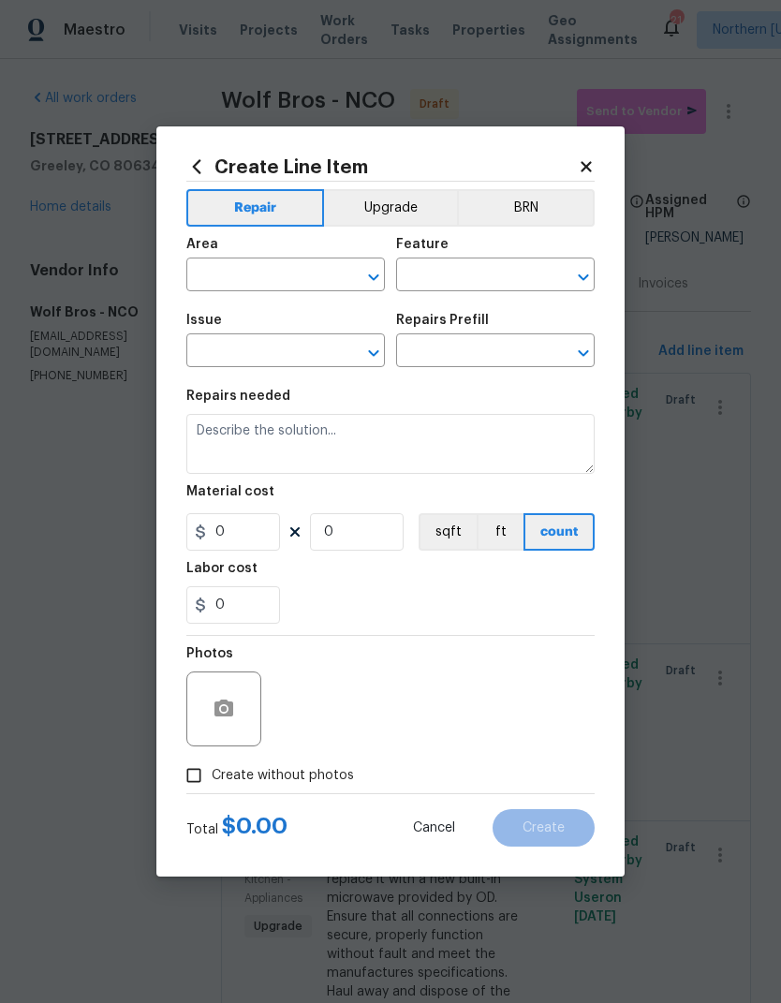
type input "1"
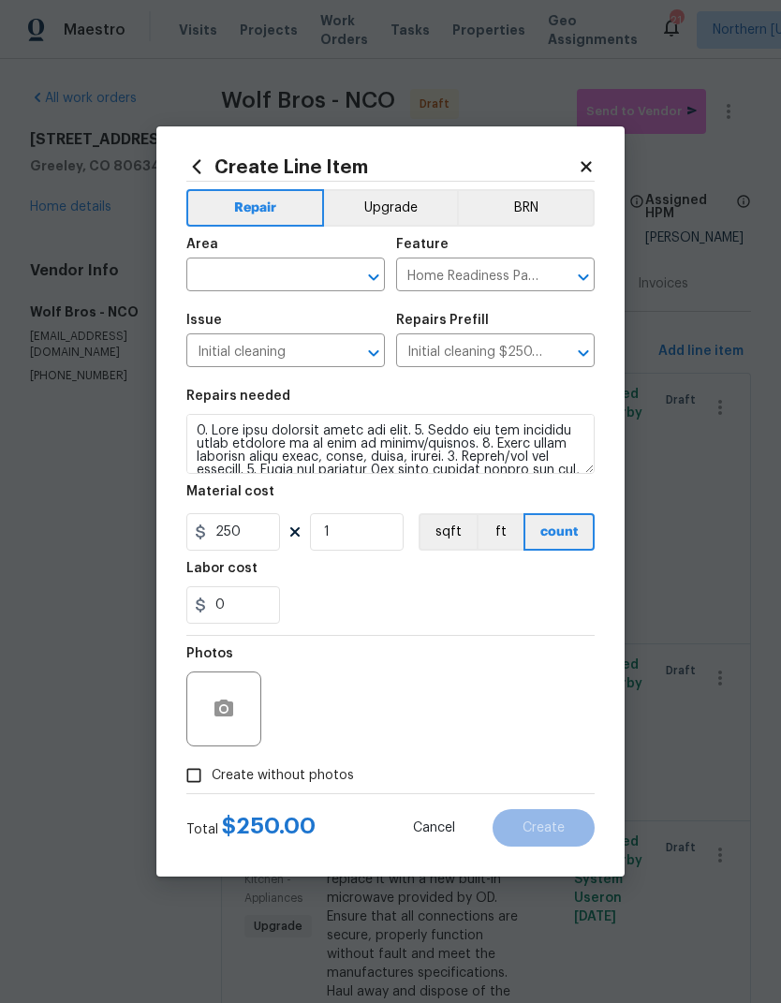
click at [208, 290] on input "text" at bounding box center [259, 276] width 146 height 29
type input "c"
click at [209, 354] on li "Interior Overall" at bounding box center [285, 348] width 198 height 31
type input "Interior Overall"
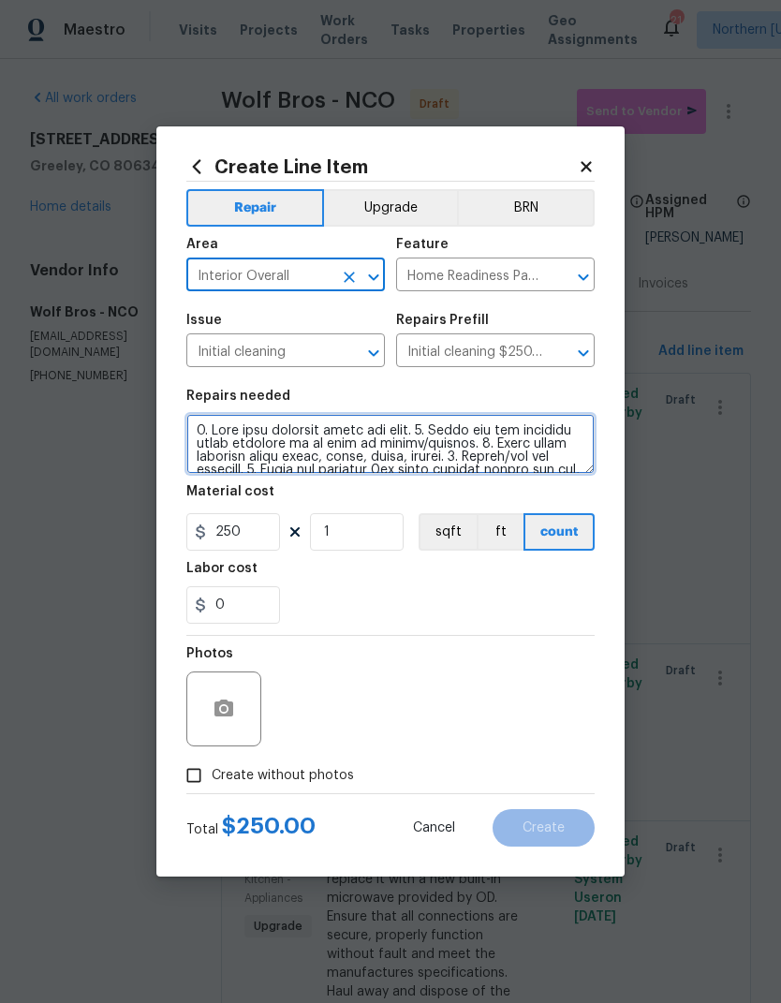
click at [201, 429] on textarea at bounding box center [390, 444] width 408 height 60
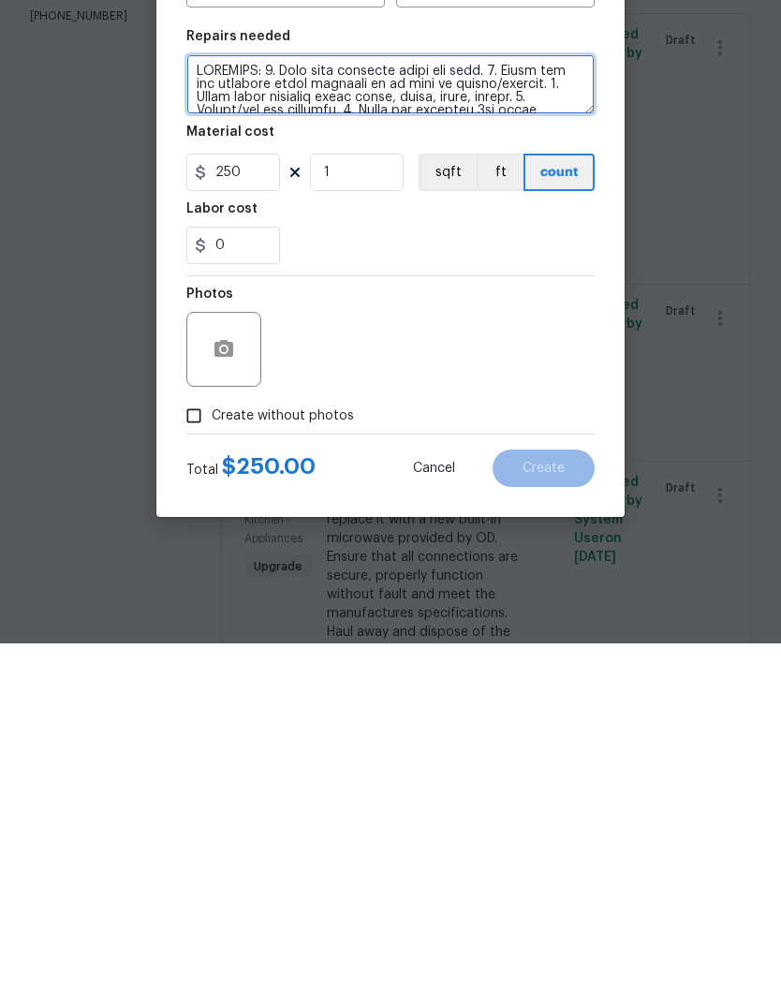
scroll to position [72, 0]
type textarea "CLEANING: 1. Wipe down exterior doors and trim. 2. Clean out all exterior light…"
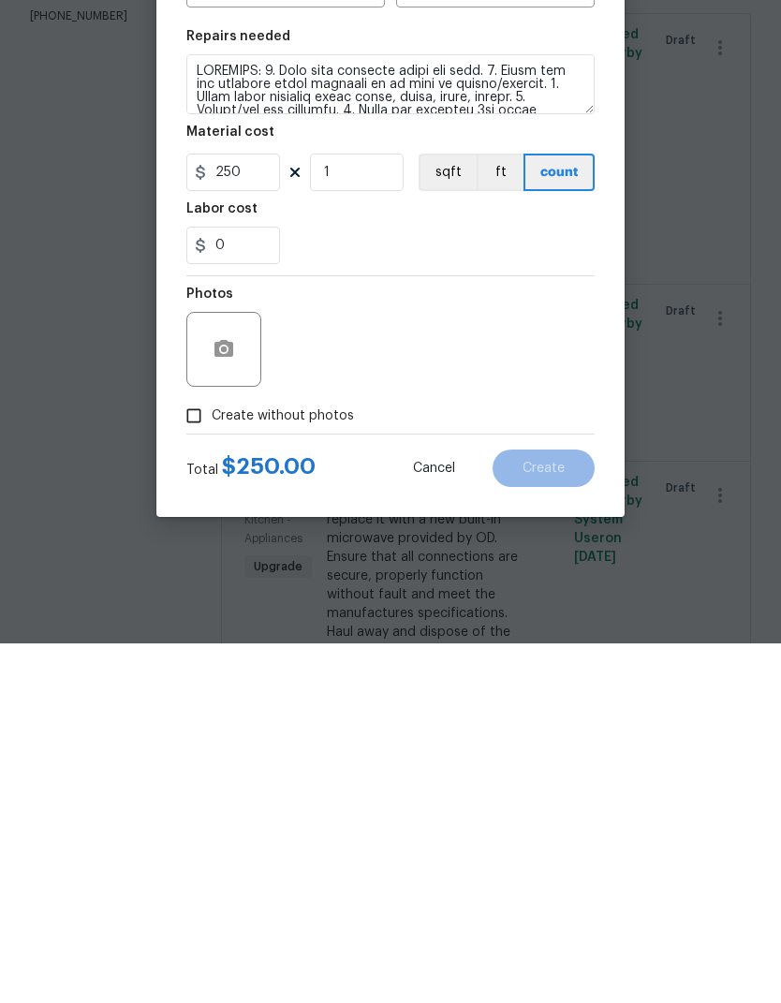
click at [195, 757] on input "Create without photos" at bounding box center [194, 775] width 36 height 36
checkbox input "true"
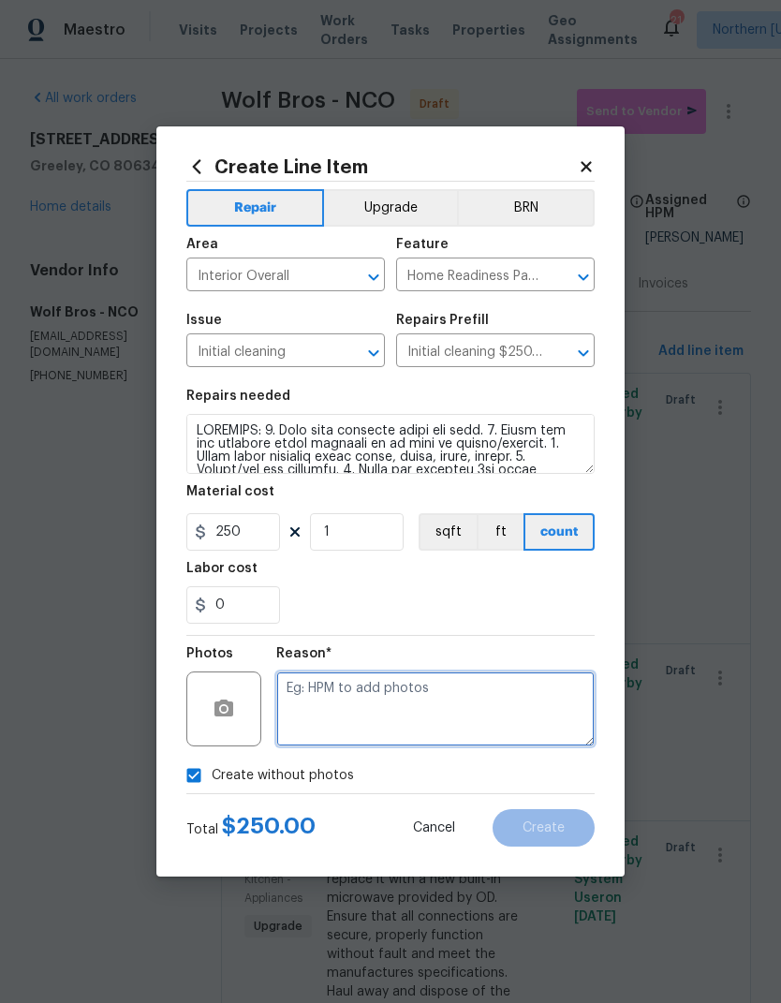
click at [553, 679] on textarea at bounding box center [435, 708] width 318 height 75
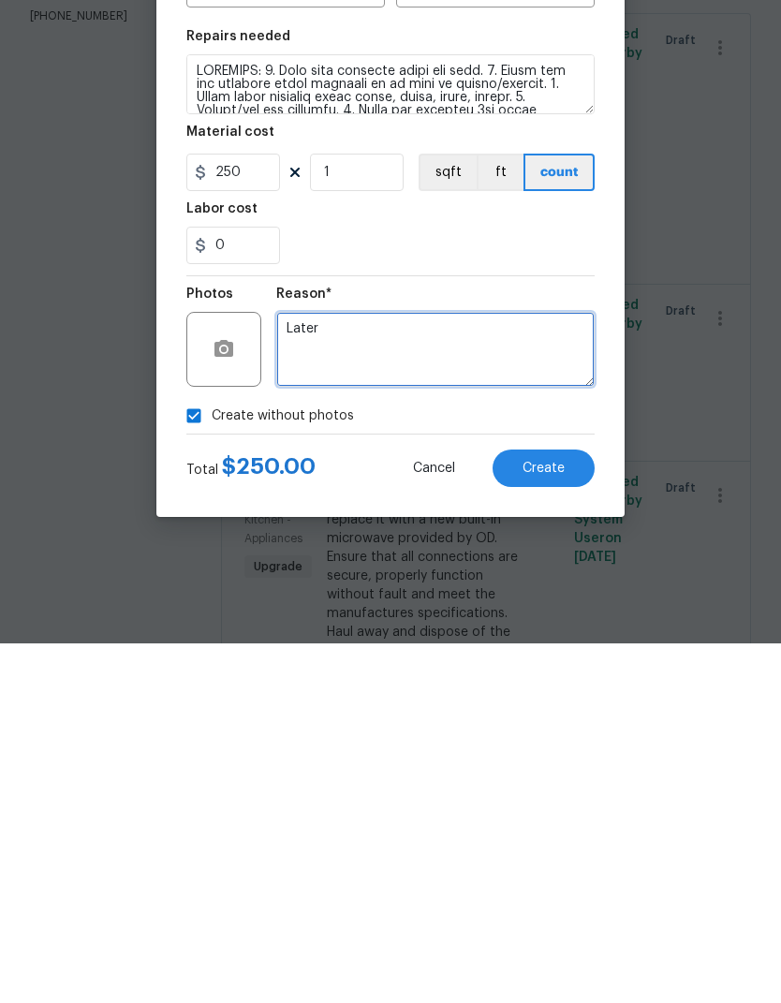
type textarea "Later"
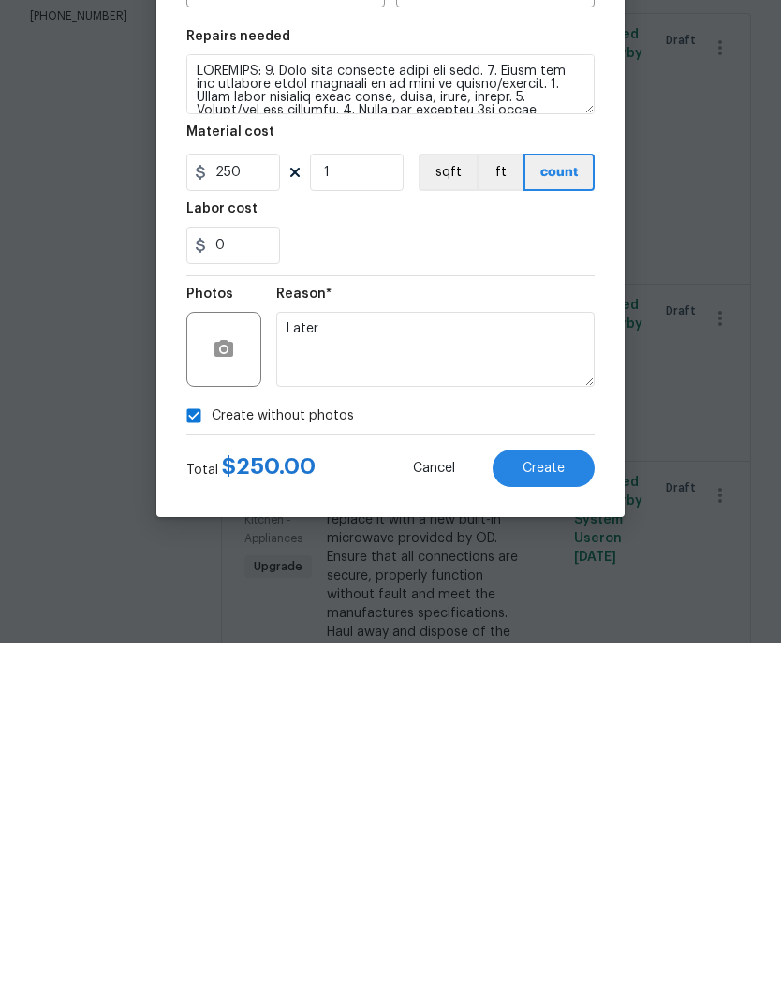
click at [573, 809] on button "Create" at bounding box center [543, 827] width 102 height 37
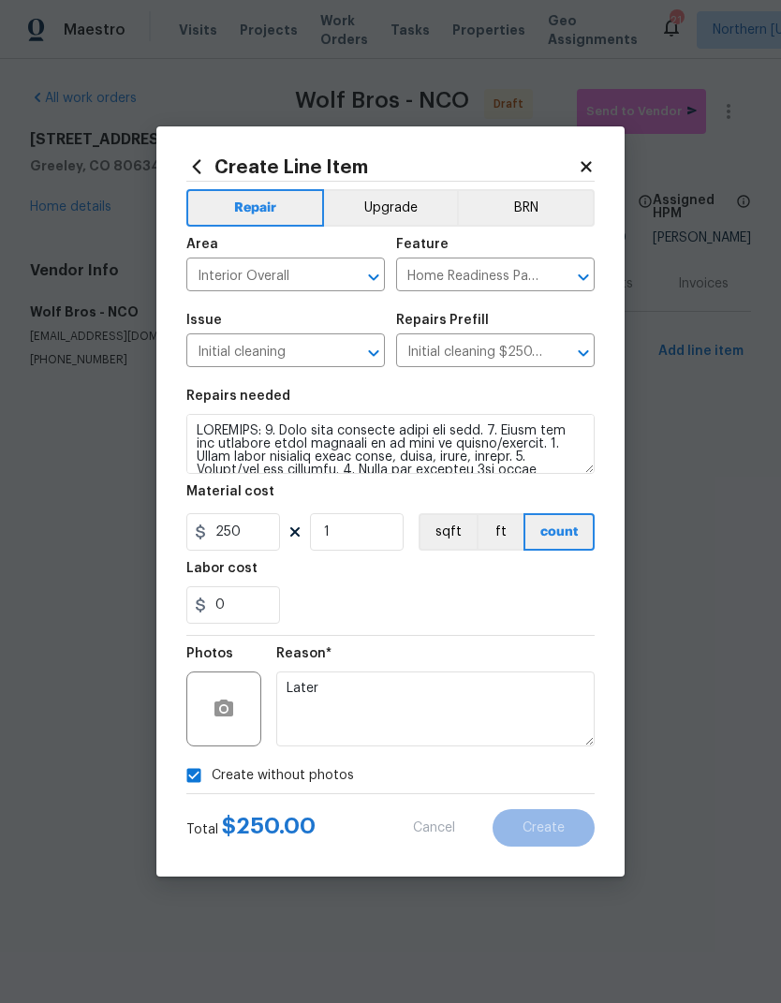
type input "0"
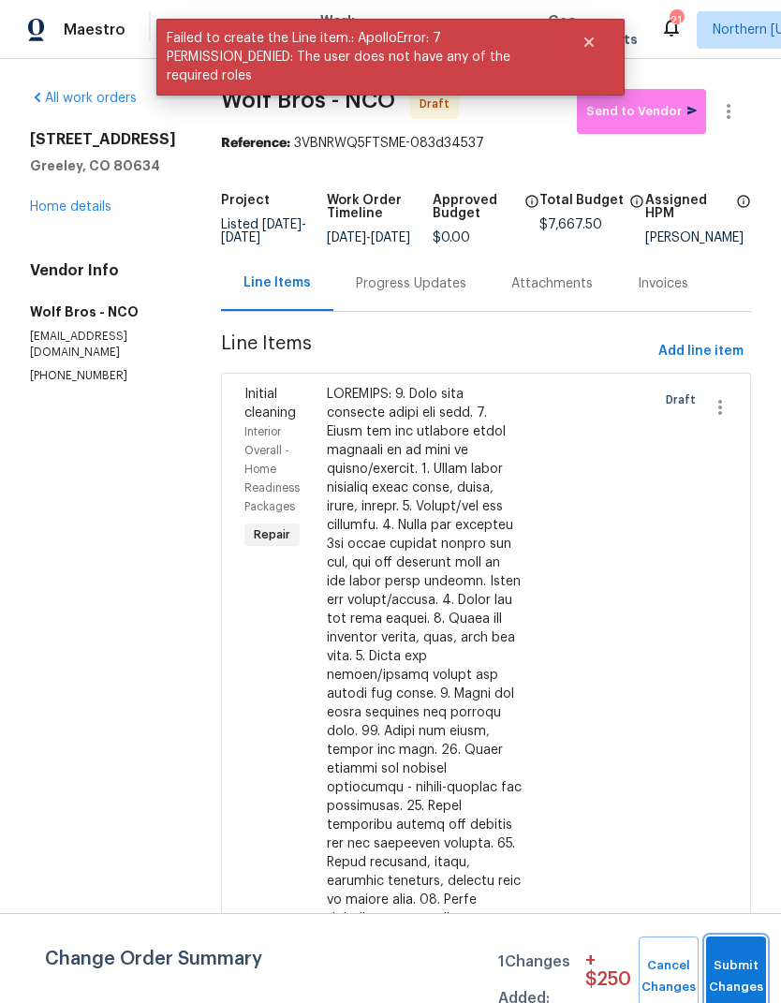
click at [743, 969] on button "Submit Changes" at bounding box center [736, 976] width 60 height 81
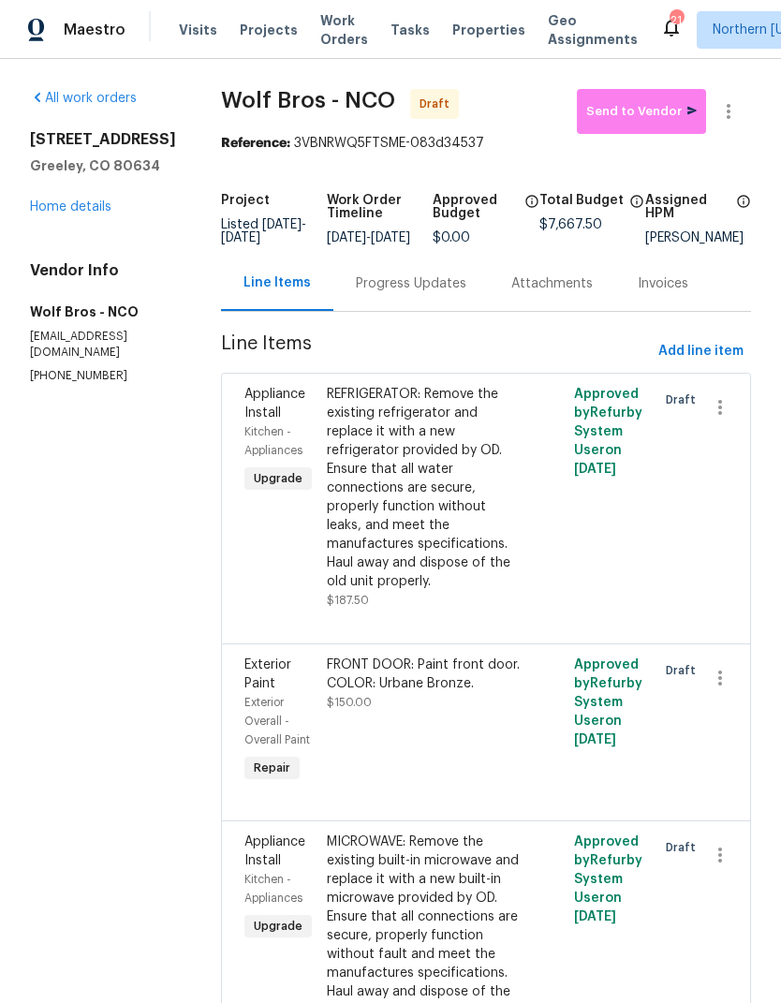
click at [59, 200] on link "Home details" at bounding box center [70, 206] width 81 height 13
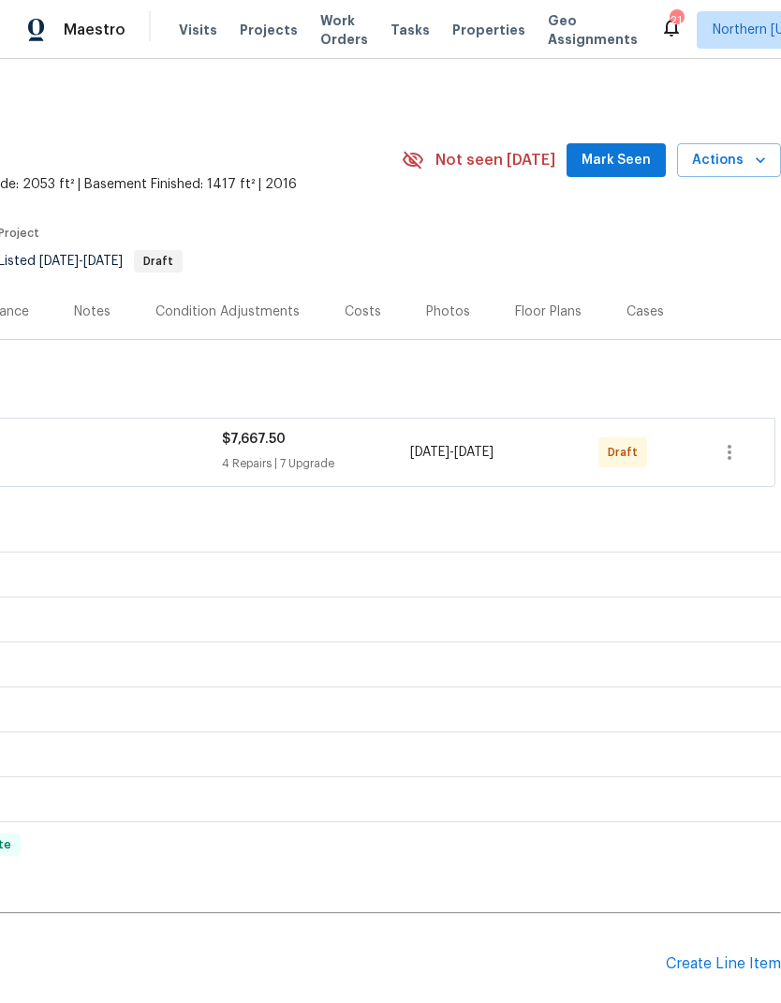
scroll to position [0, 277]
click at [706, 972] on div "Create Line Item" at bounding box center [723, 964] width 115 height 18
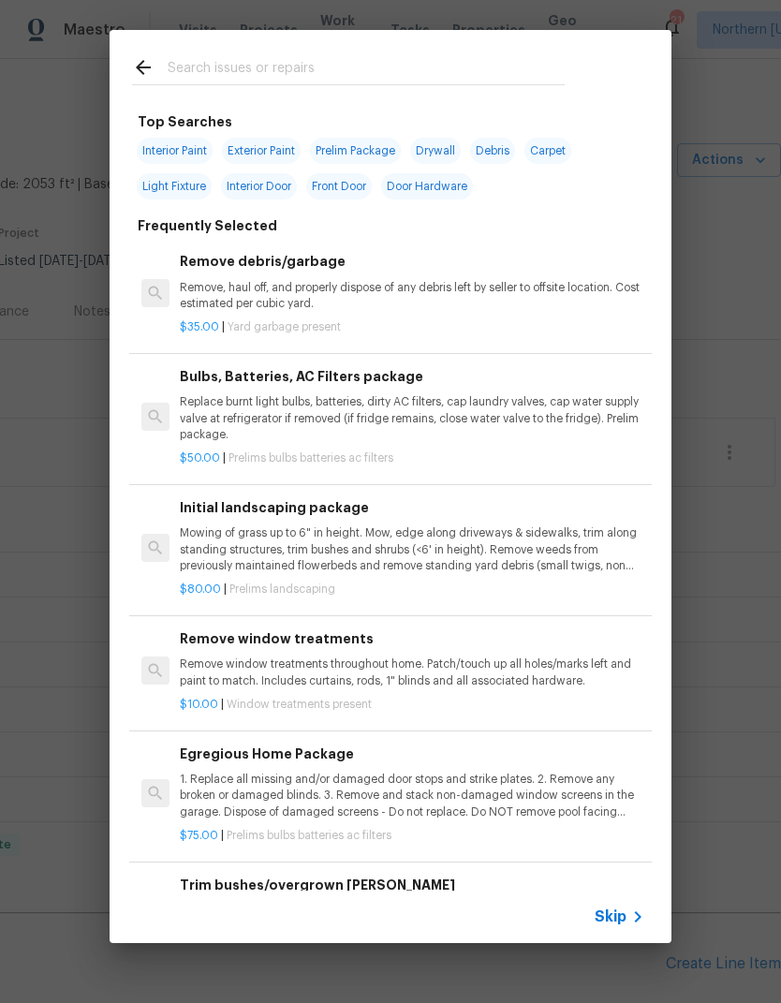
click at [192, 72] on input "text" at bounding box center [366, 70] width 397 height 28
type input "Carpet"
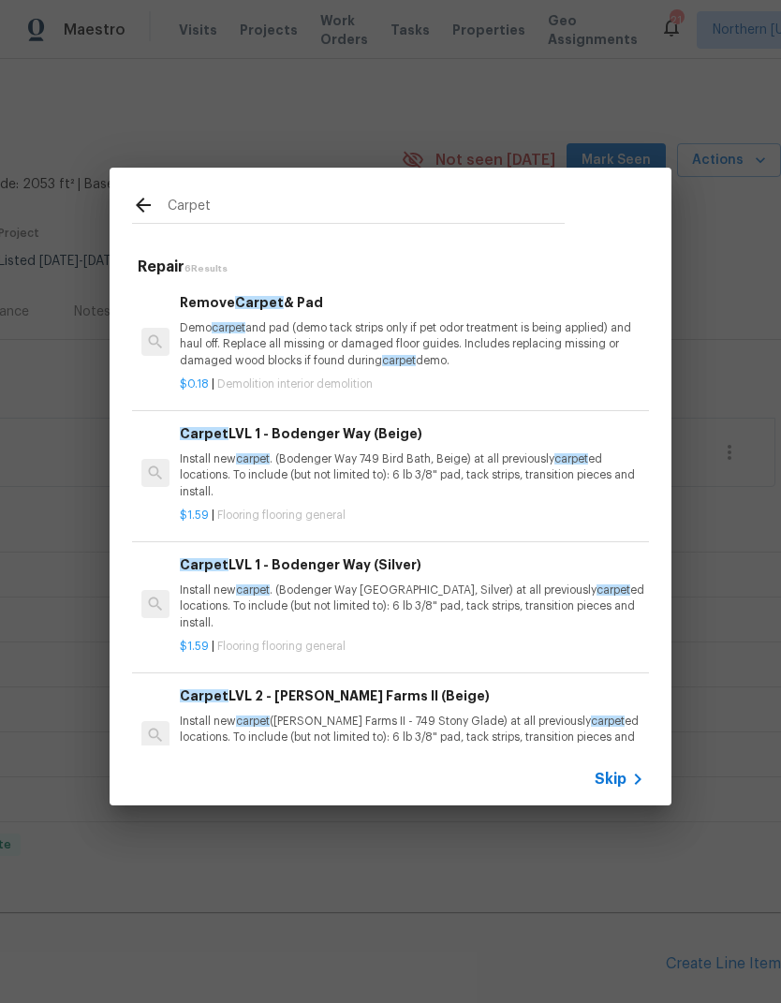
scroll to position [0, 0]
click at [206, 429] on span "Carpet" at bounding box center [204, 433] width 49 height 13
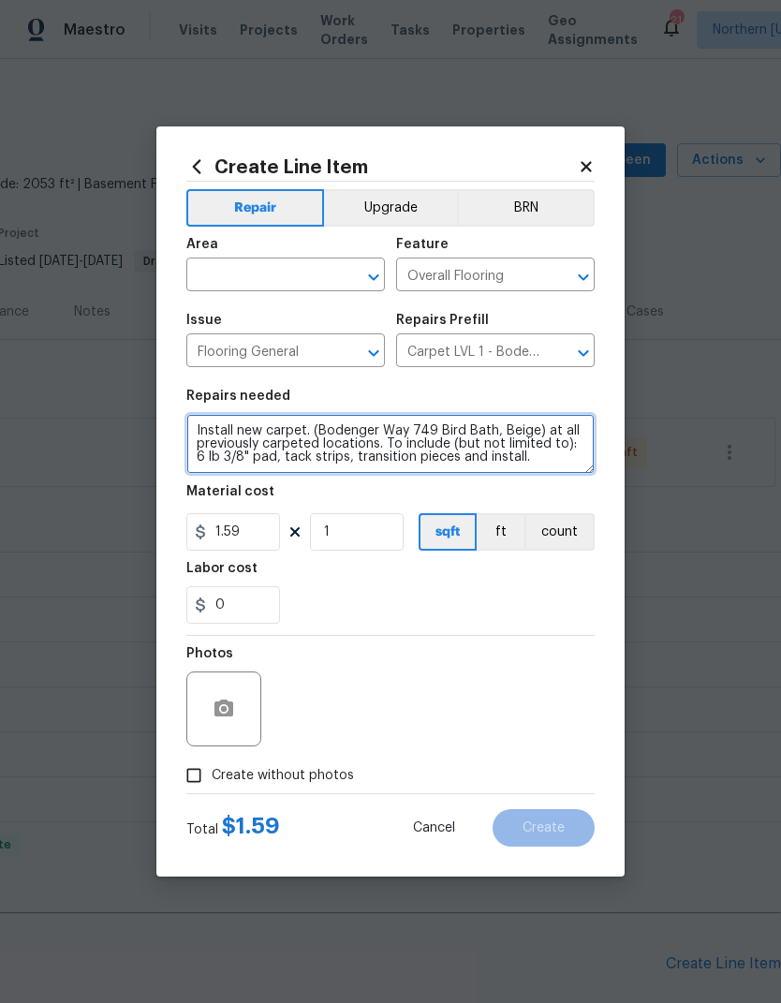
click at [197, 431] on textarea "Install new carpet. (Bodenger Way 749 Bird Bath, Beige) at all previously carpe…" at bounding box center [390, 444] width 408 height 60
type textarea "BASEMENT ONLY: Install new carpet. (Bodenger Way 749 Bird Bath, Beige) at all p…"
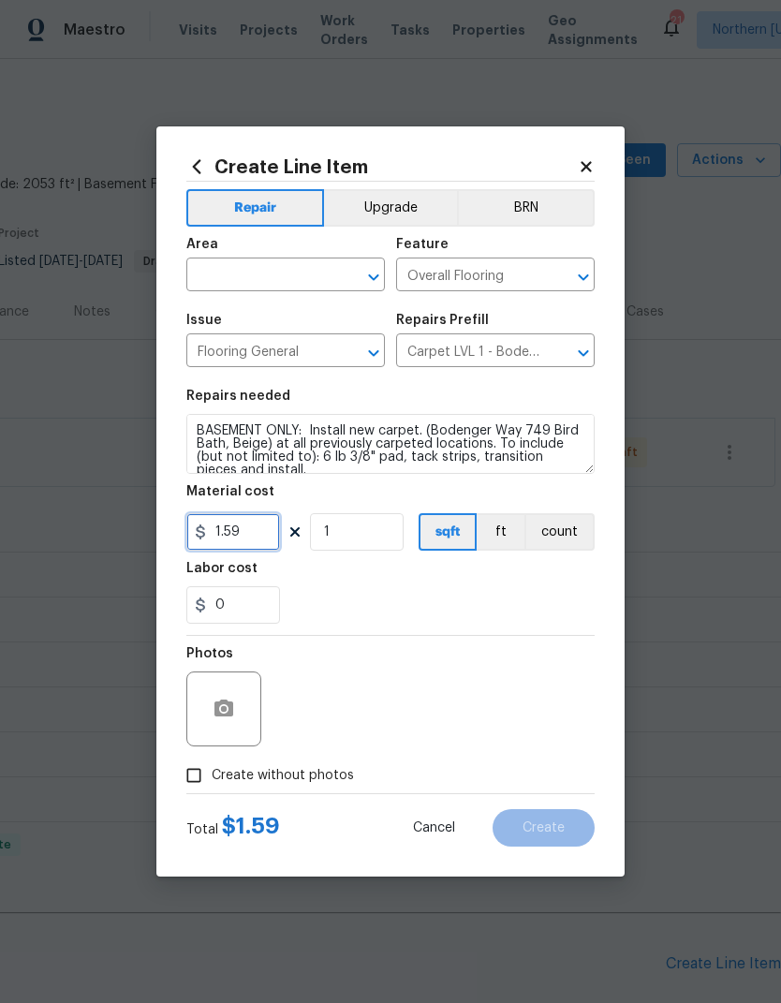
click at [230, 523] on input "1.59" at bounding box center [233, 531] width 94 height 37
click at [222, 548] on input "1.59" at bounding box center [233, 531] width 94 height 37
click at [221, 548] on input "1.59" at bounding box center [233, 531] width 94 height 37
click at [232, 544] on input "1.59" at bounding box center [233, 531] width 94 height 37
click at [231, 543] on input "1.59" at bounding box center [233, 531] width 94 height 37
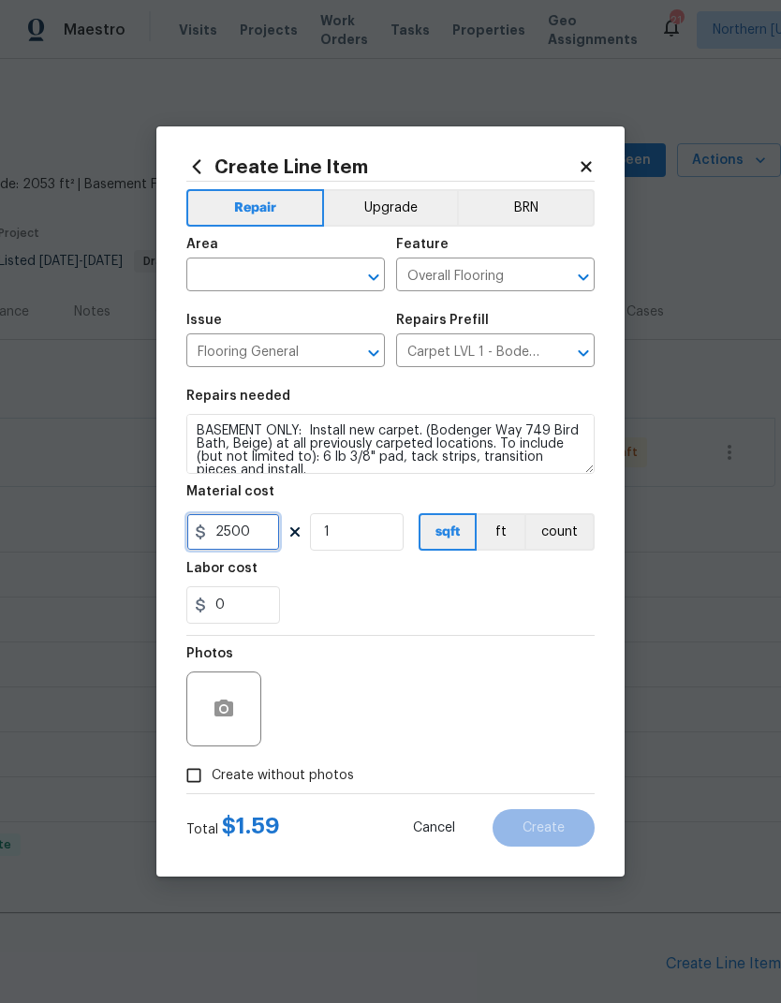
type input "2500"
click at [553, 590] on div "0" at bounding box center [390, 604] width 408 height 37
click at [208, 783] on input "Create without photos" at bounding box center [194, 775] width 36 height 36
checkbox input "true"
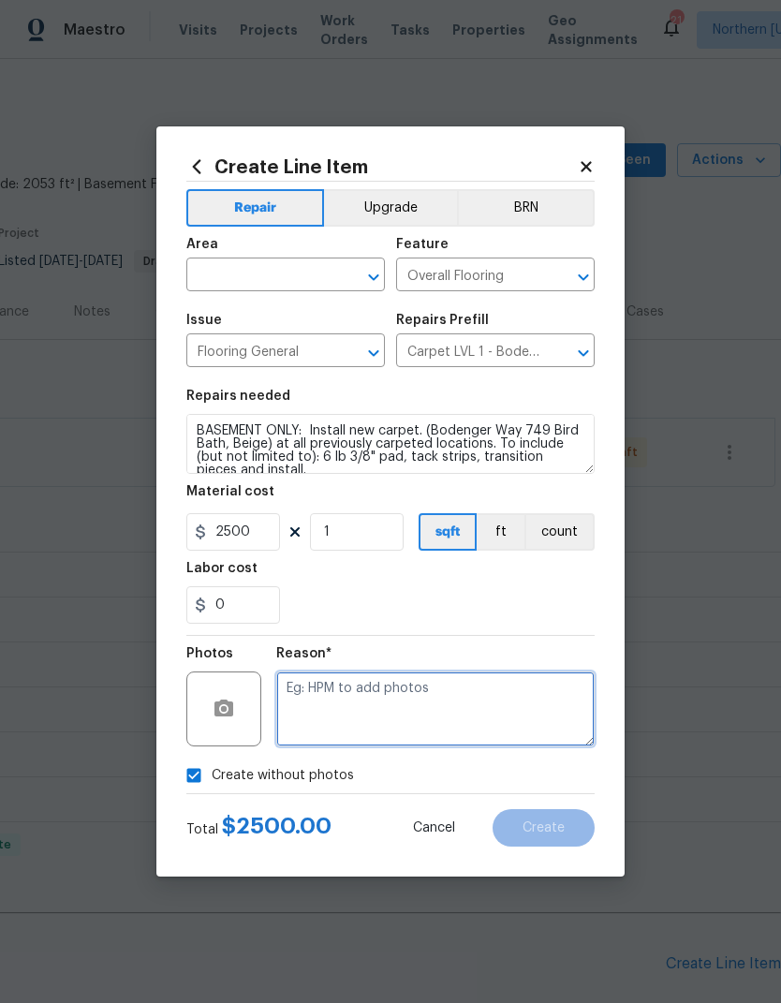
click at [547, 686] on textarea at bounding box center [435, 708] width 318 height 75
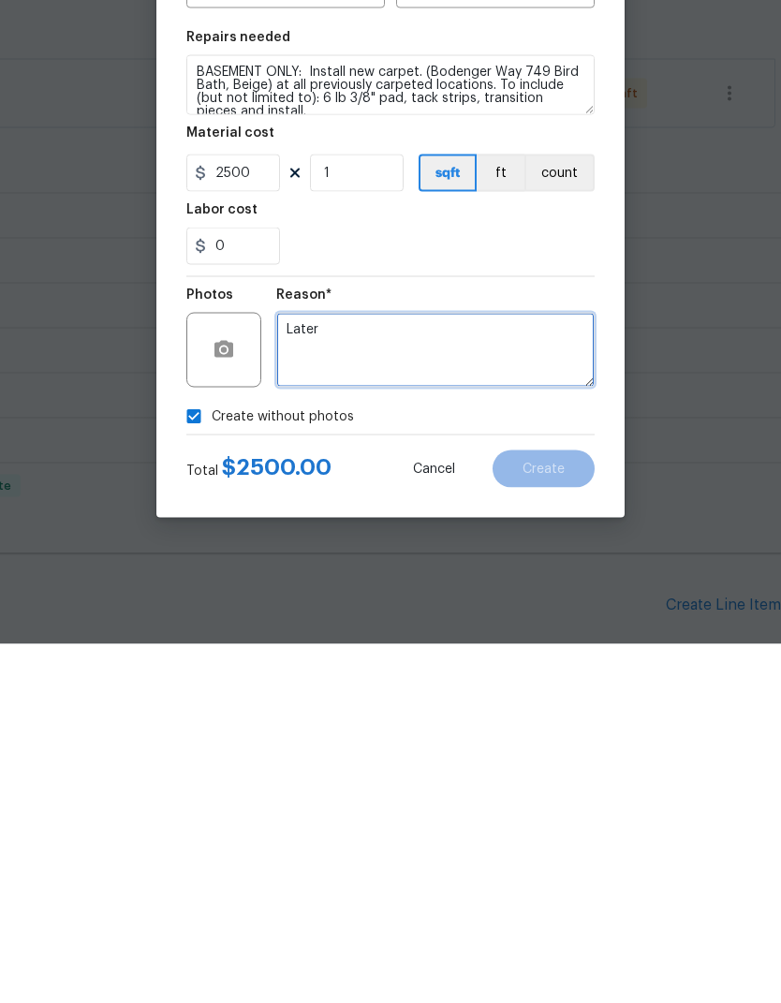
type textarea "Later"
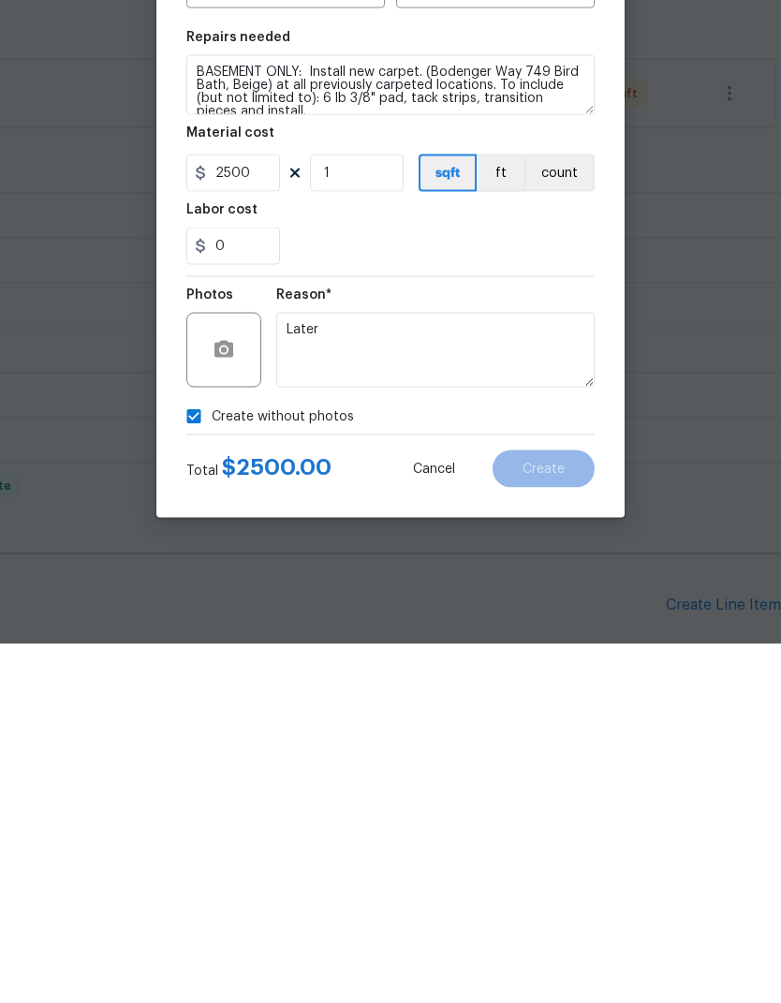
click at [514, 757] on div "Create without photos" at bounding box center [390, 775] width 408 height 36
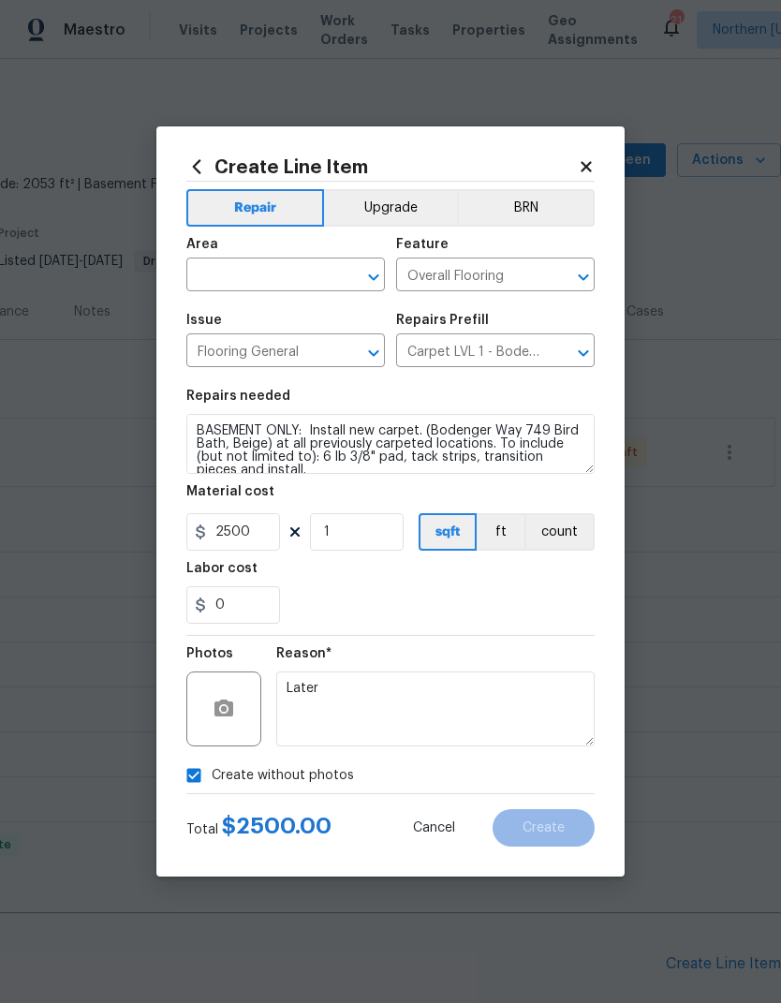
click at [416, 183] on div "Repair Upgrade BRN Area ​ Feature Overall Flooring ​ Issue Flooring General ​ R…" at bounding box center [390, 487] width 408 height 611
click at [418, 201] on button "Upgrade" at bounding box center [391, 207] width 134 height 37
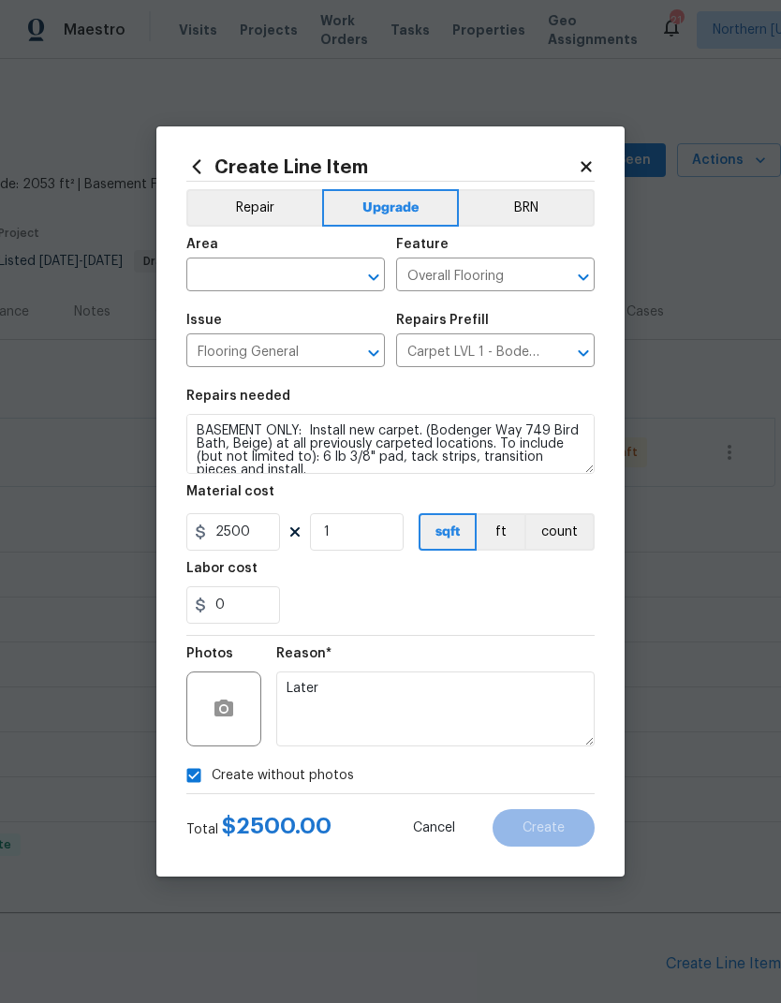
click at [234, 278] on input "text" at bounding box center [259, 276] width 146 height 29
type input "n"
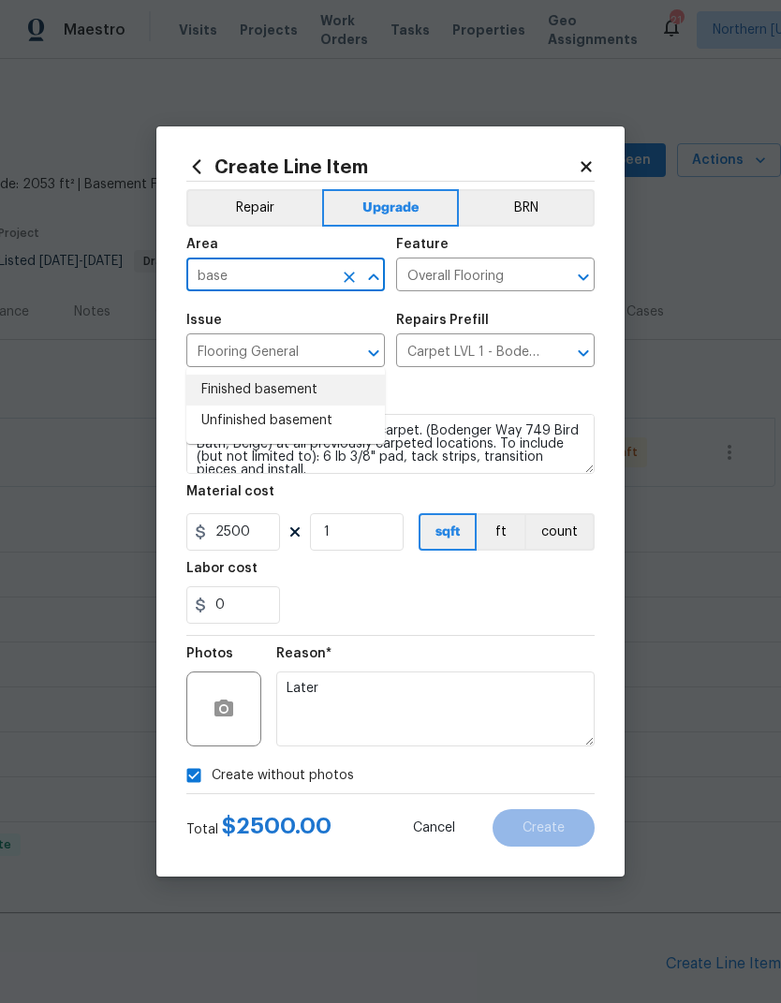
click at [214, 374] on li "Finished basement" at bounding box center [285, 389] width 198 height 31
type input "Finished basement"
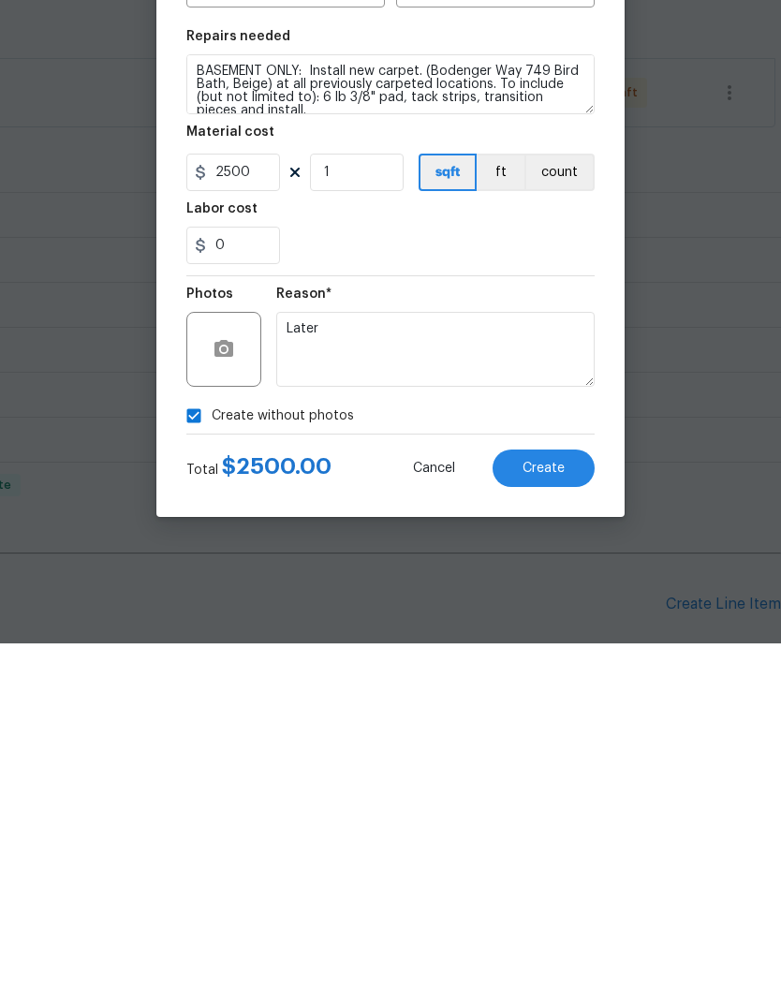
click at [560, 809] on button "Create" at bounding box center [543, 827] width 102 height 37
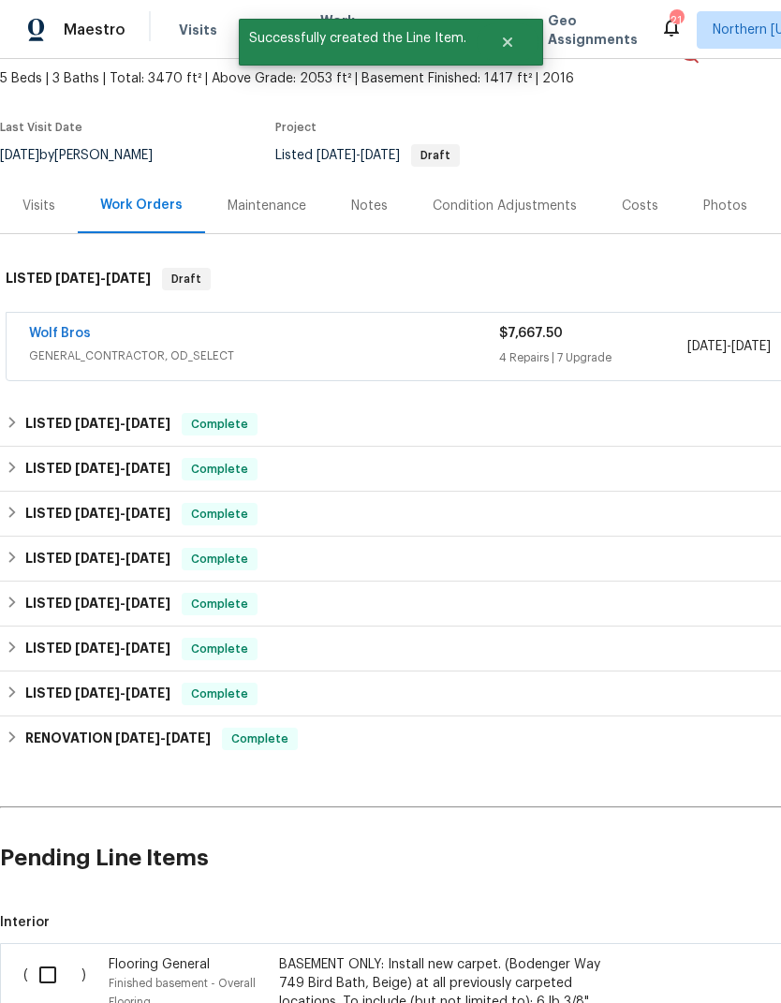
scroll to position [109, 0]
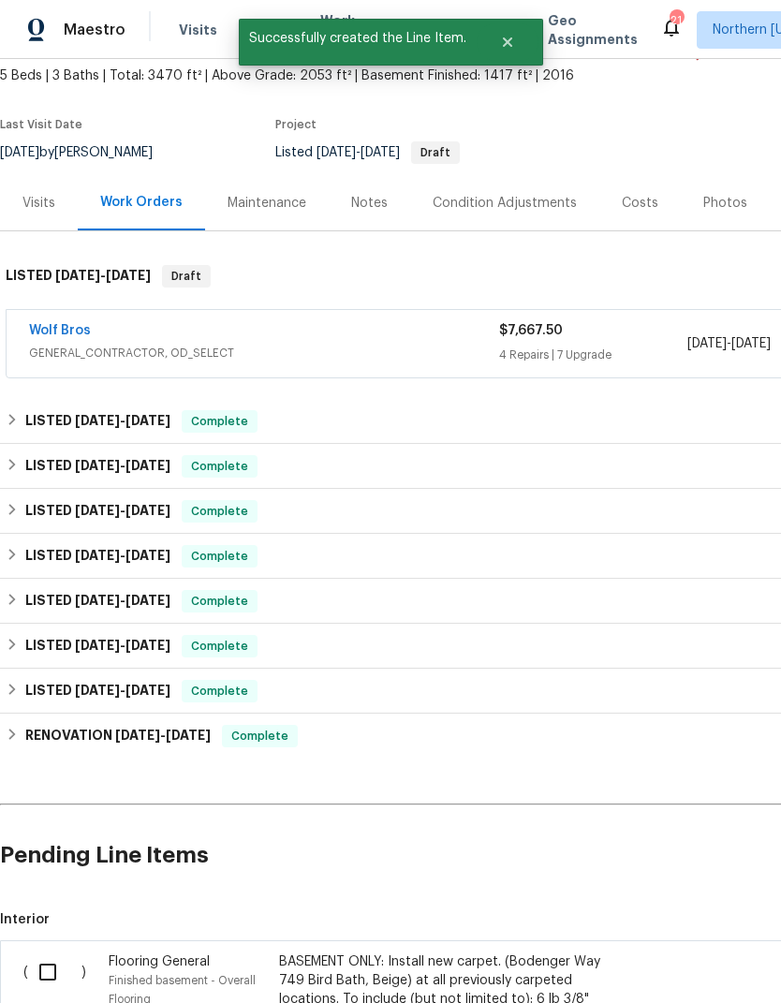
click at [48, 952] on input "checkbox" at bounding box center [54, 971] width 53 height 39
checkbox input "true"
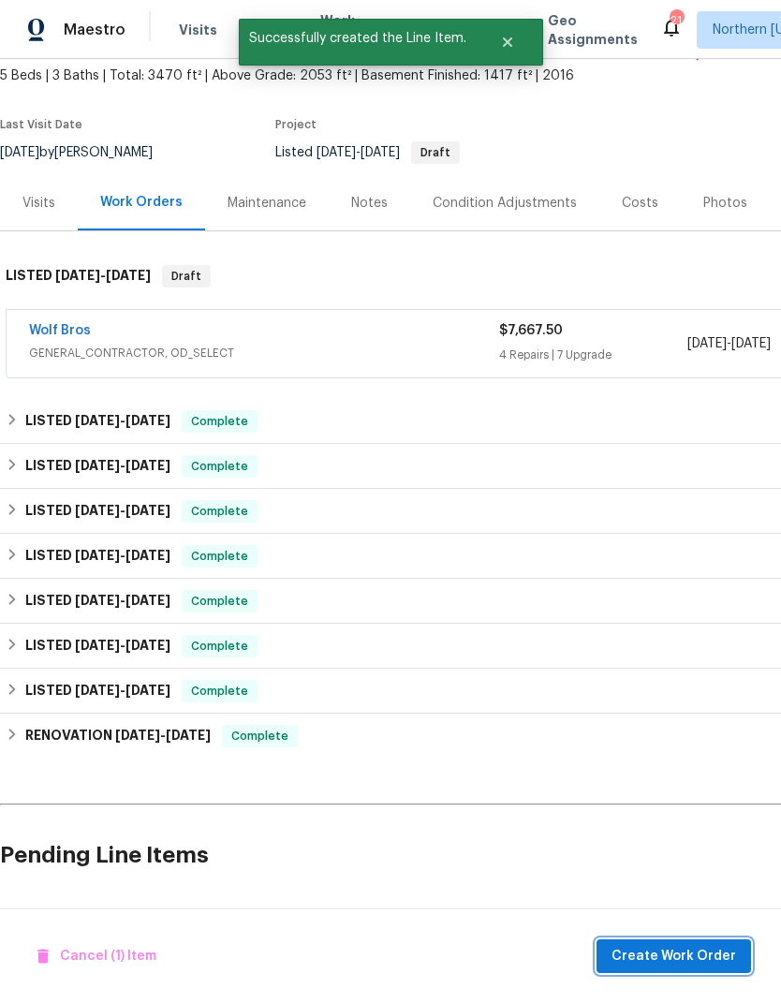
click at [665, 953] on span "Create Work Order" at bounding box center [673, 956] width 125 height 23
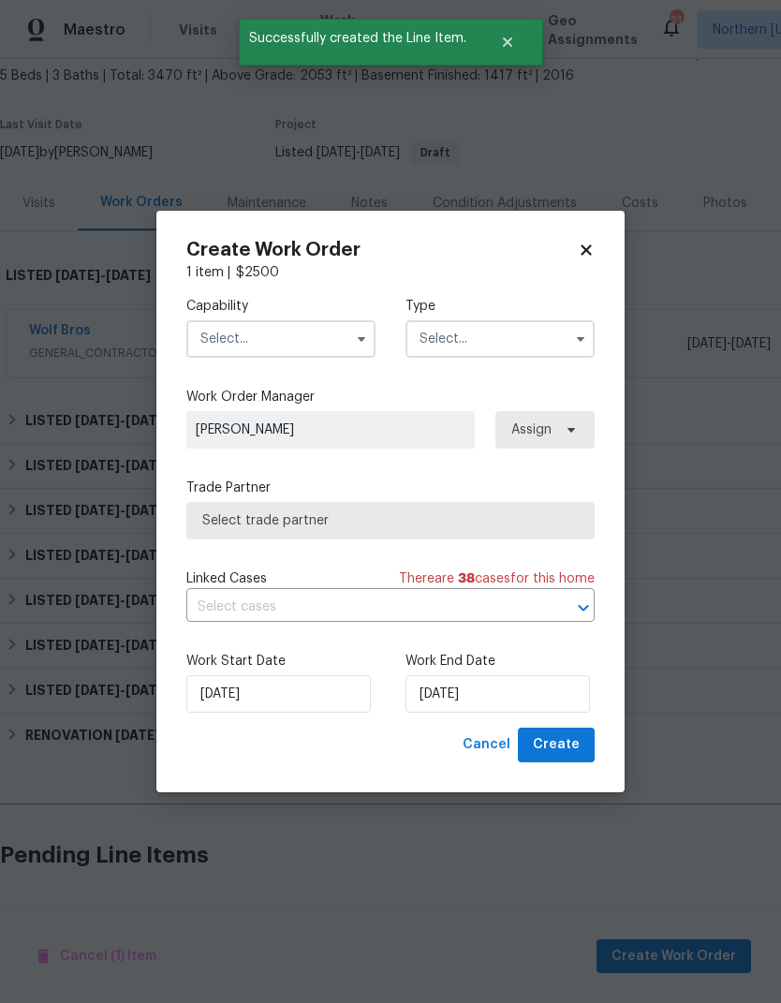
click at [230, 336] on input "text" at bounding box center [280, 338] width 189 height 37
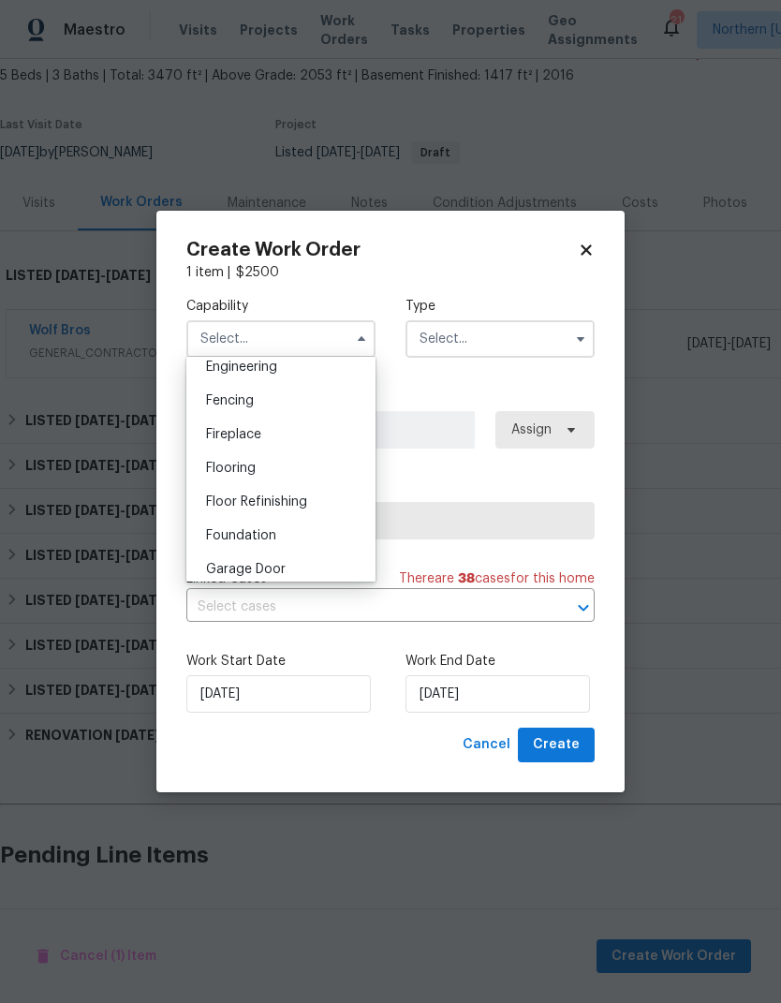
scroll to position [643, 0]
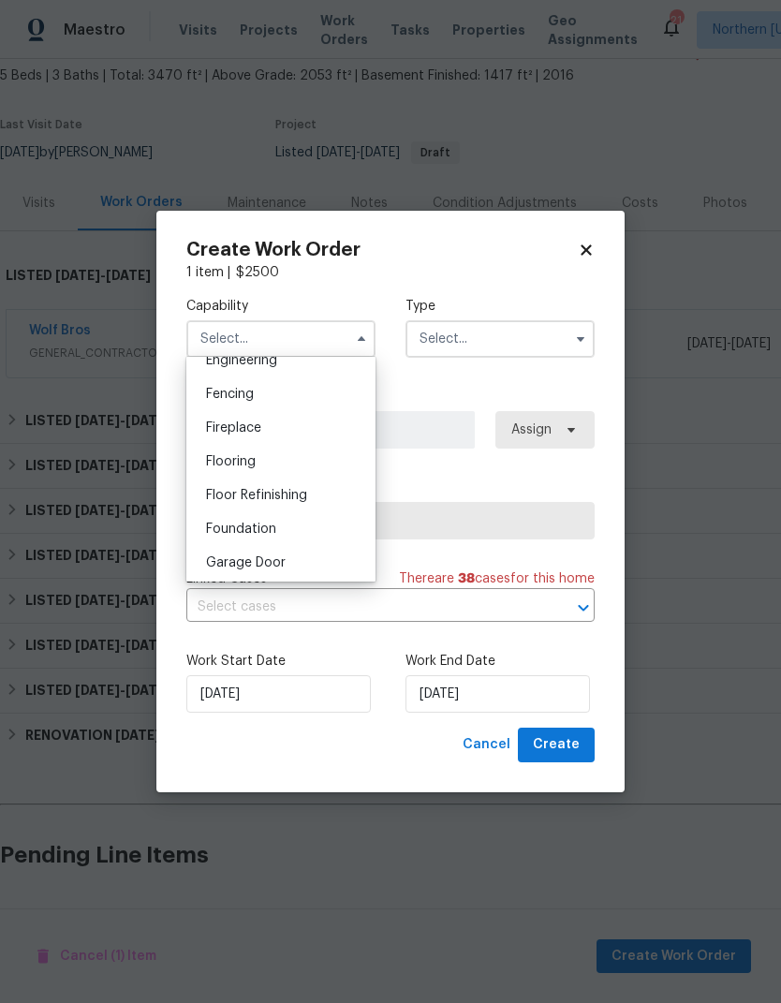
click at [203, 463] on div "Flooring" at bounding box center [281, 462] width 180 height 34
type input "Flooring"
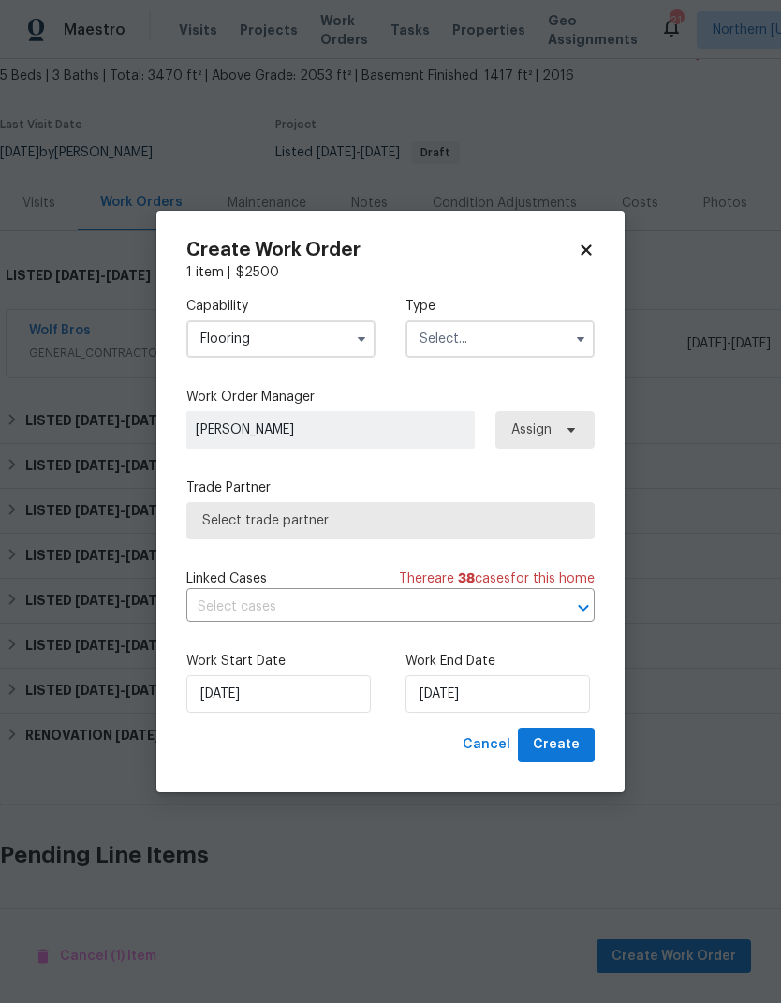
click at [543, 345] on input "text" at bounding box center [499, 338] width 189 height 37
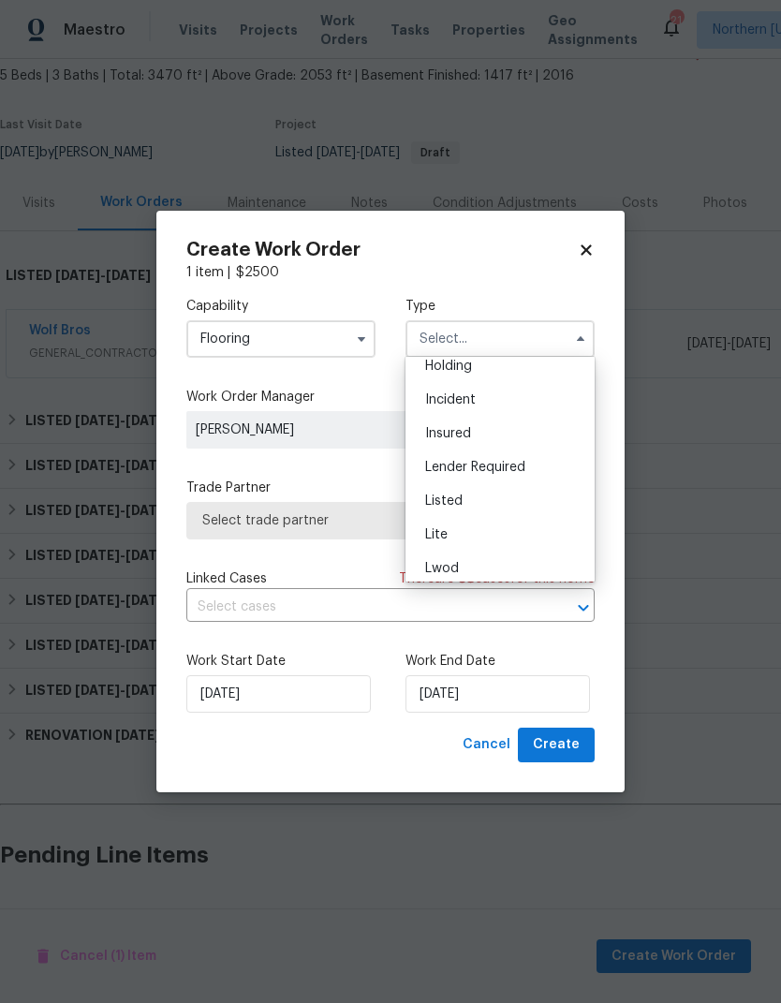
scroll to position [142, 0]
click at [553, 447] on div "Listed" at bounding box center [500, 438] width 180 height 34
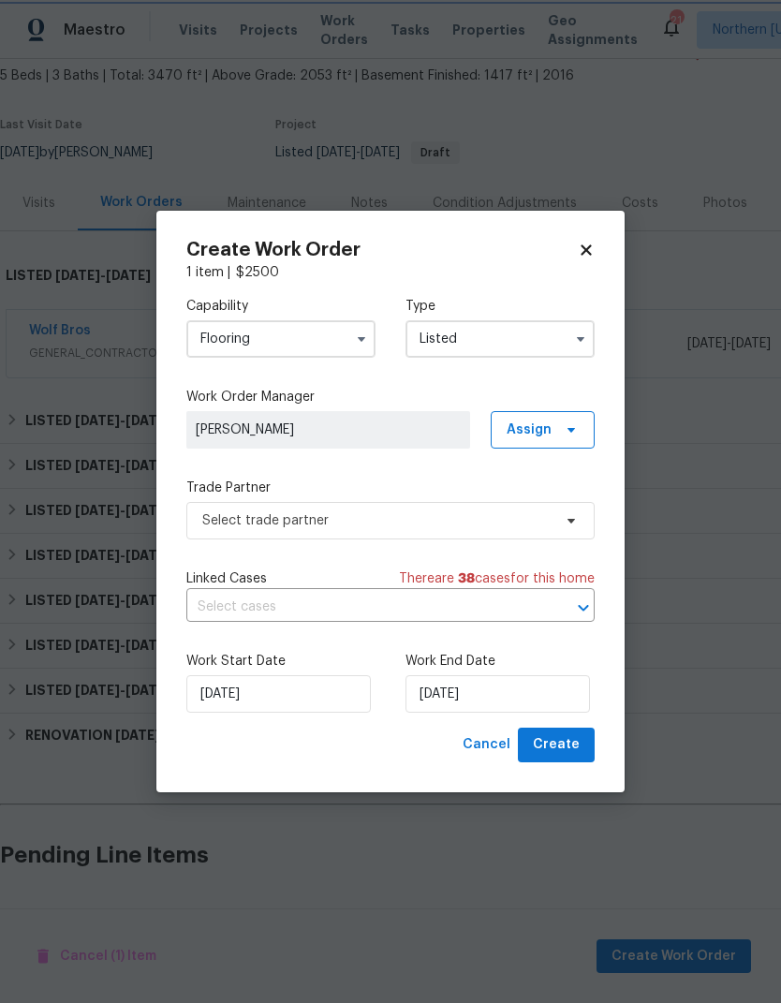
type input "Listed"
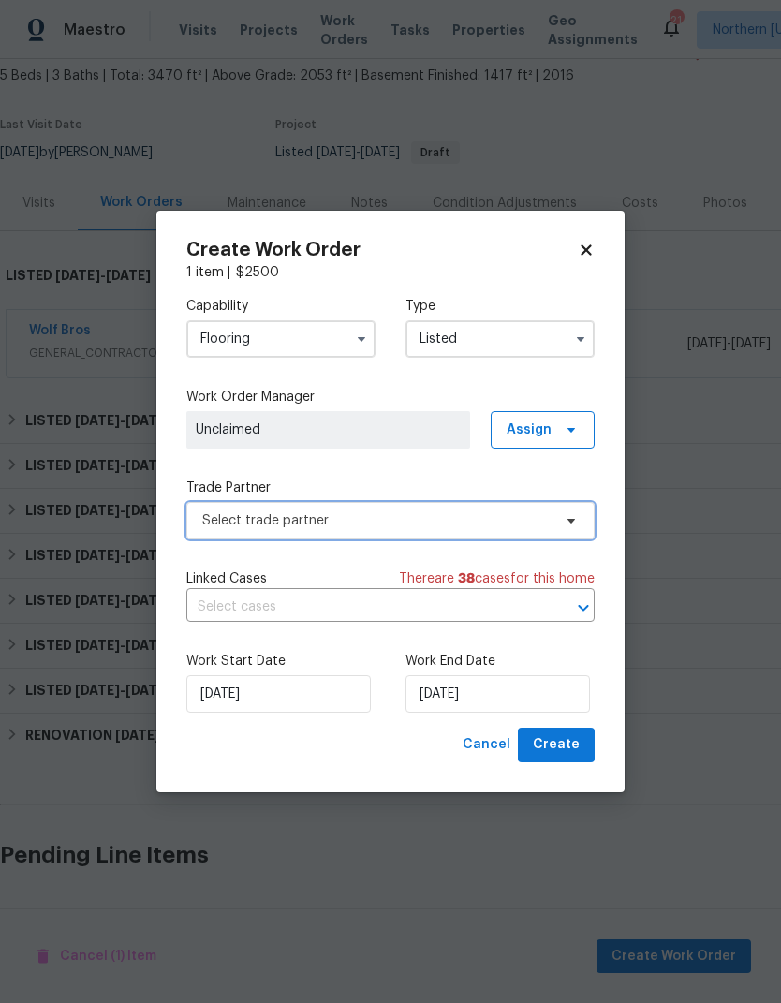
click at [214, 530] on span "Select trade partner" at bounding box center [390, 520] width 408 height 37
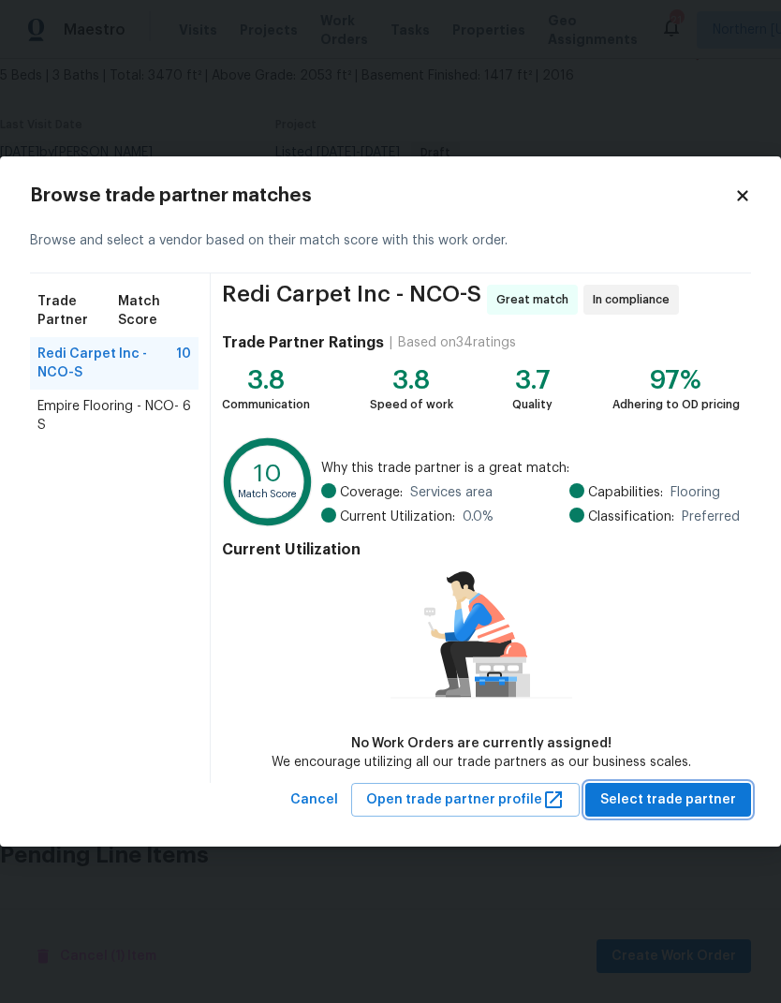
click at [653, 814] on button "Select trade partner" at bounding box center [668, 800] width 166 height 35
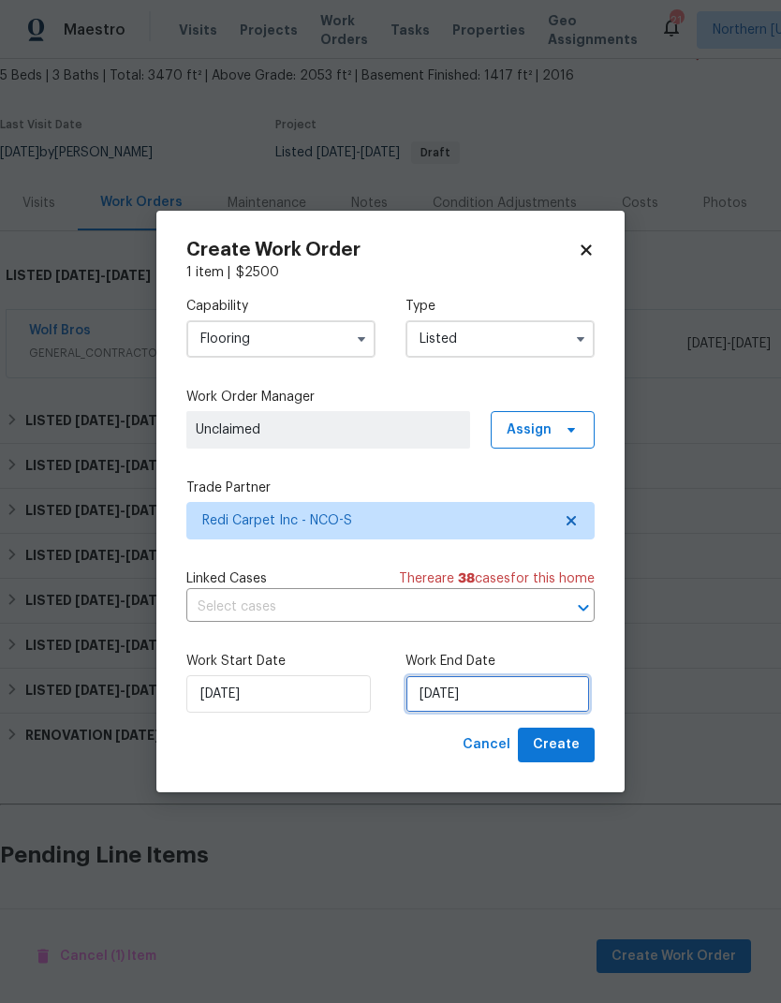
click at [570, 694] on input "[DATE]" at bounding box center [497, 693] width 184 height 37
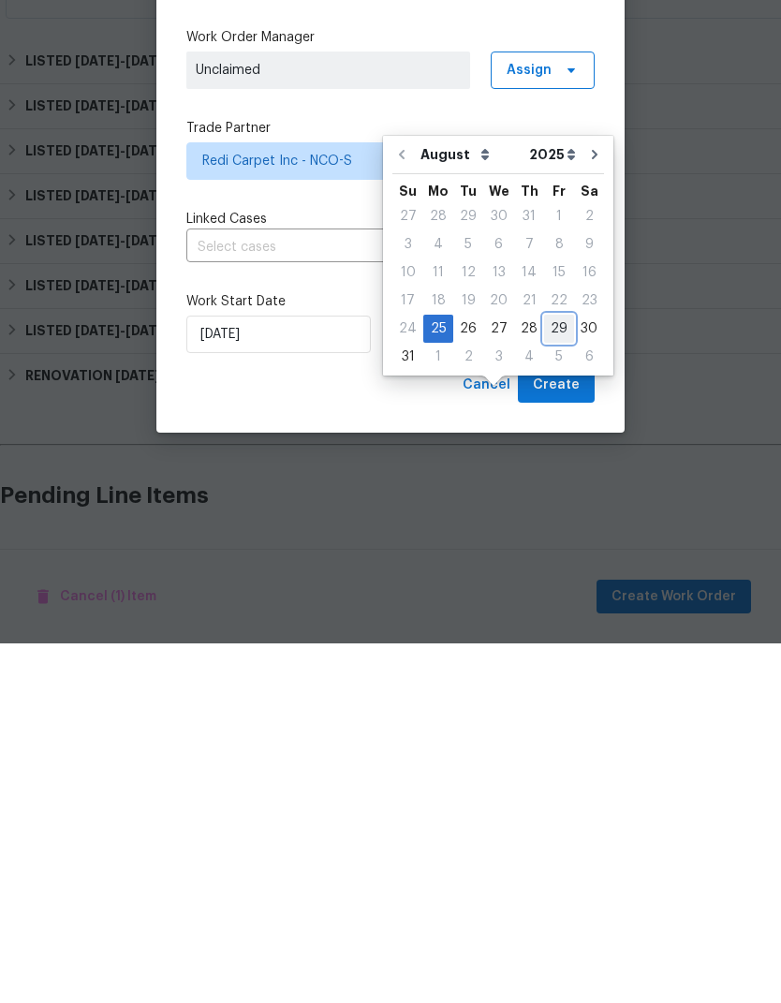
click at [553, 675] on div "29" at bounding box center [559, 688] width 30 height 26
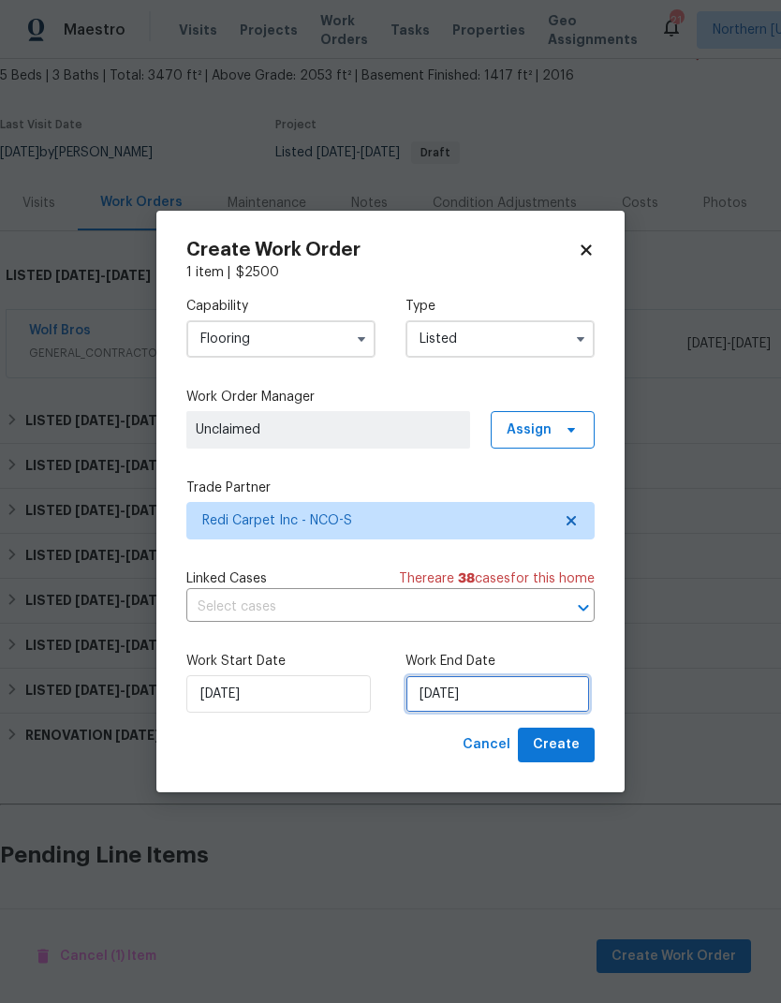
click at [559, 688] on input "8/29/2025" at bounding box center [497, 693] width 184 height 37
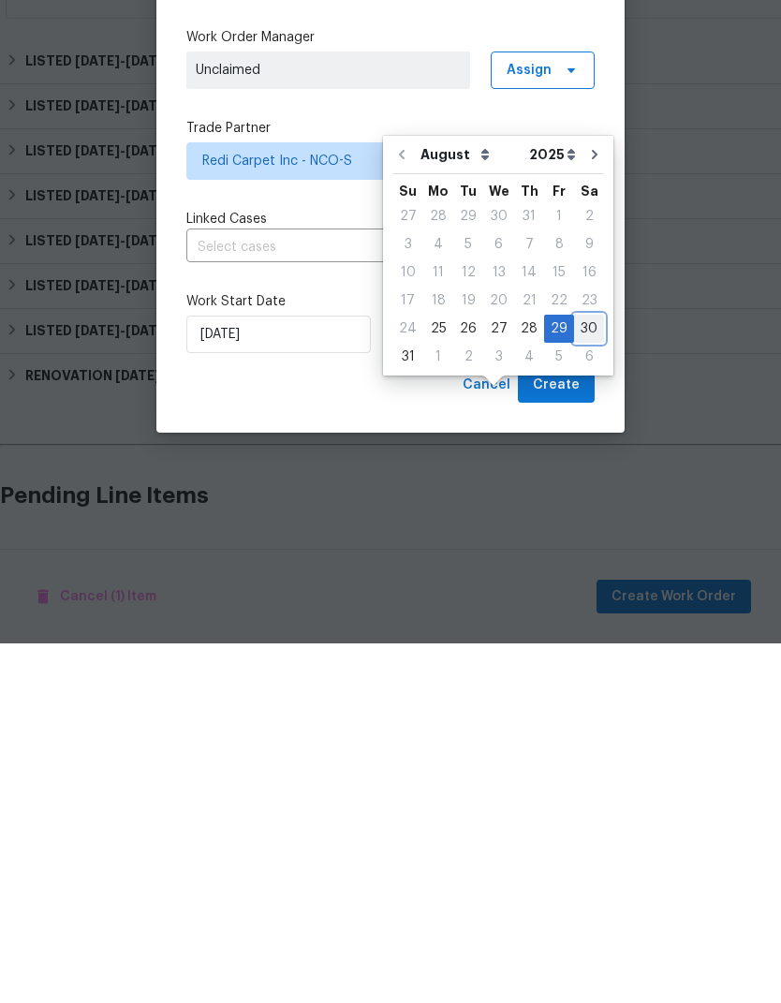
click at [585, 675] on div "30" at bounding box center [589, 688] width 30 height 26
type input "[DATE]"
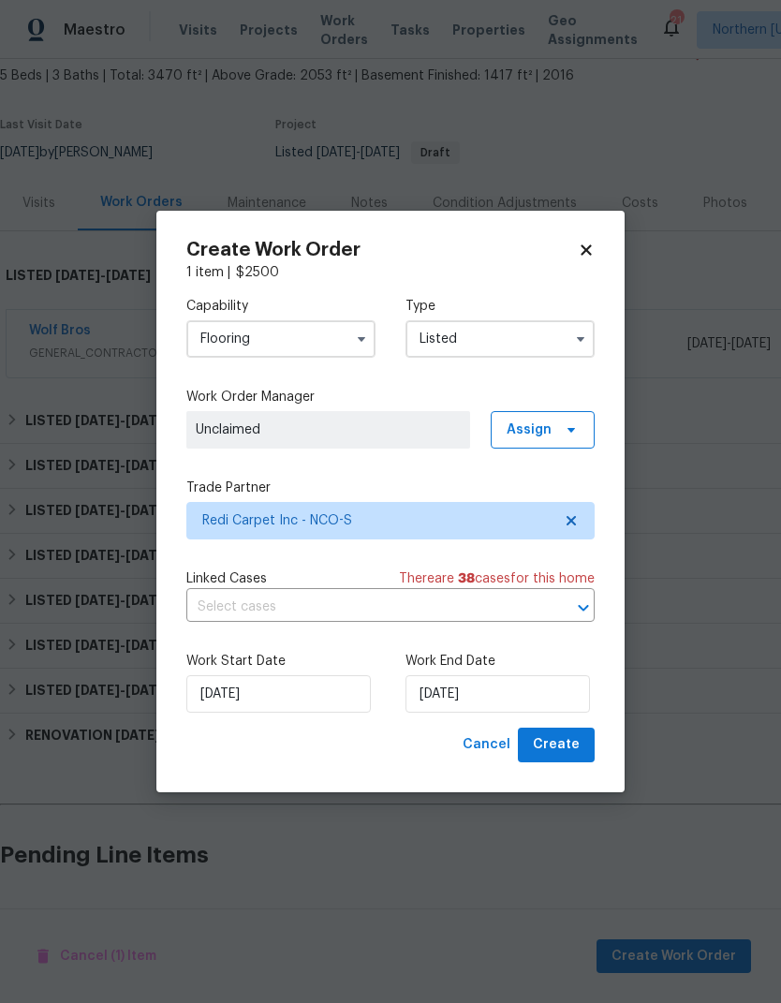
click at [222, 434] on span "Unclaimed" at bounding box center [328, 429] width 265 height 19
click at [246, 442] on span "Unclaimed" at bounding box center [328, 429] width 284 height 37
click at [545, 425] on span "Assign" at bounding box center [528, 429] width 45 height 19
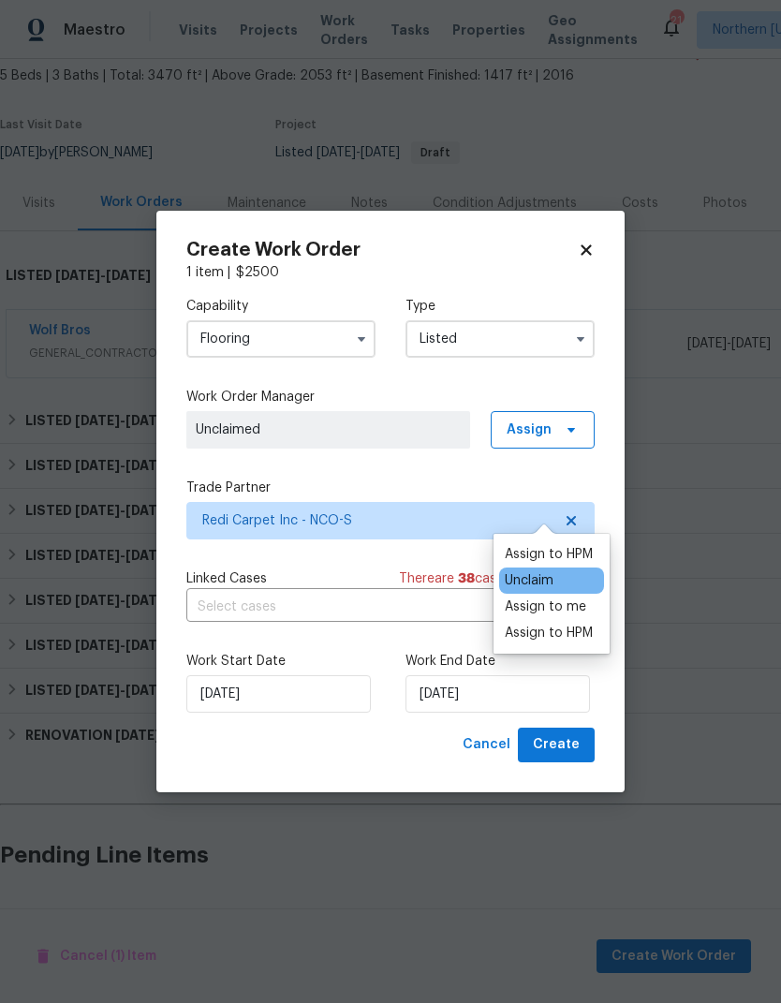
click at [586, 545] on div "Assign to HPM" at bounding box center [549, 554] width 88 height 19
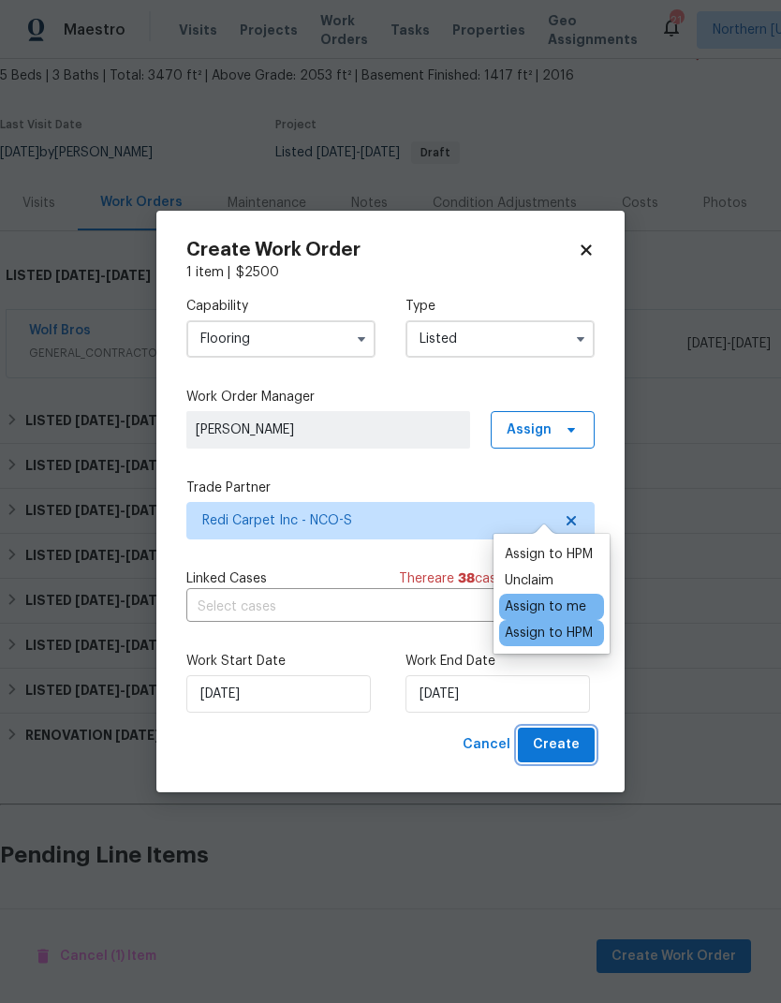
click at [593, 733] on button "Create" at bounding box center [556, 744] width 77 height 35
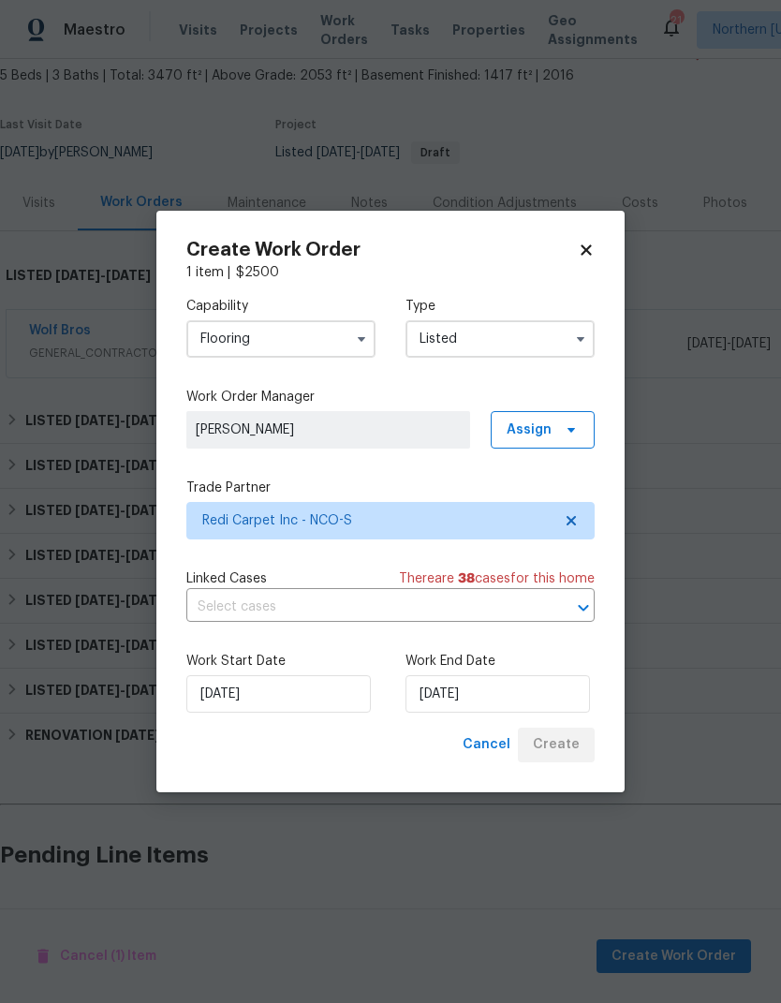
checkbox input "false"
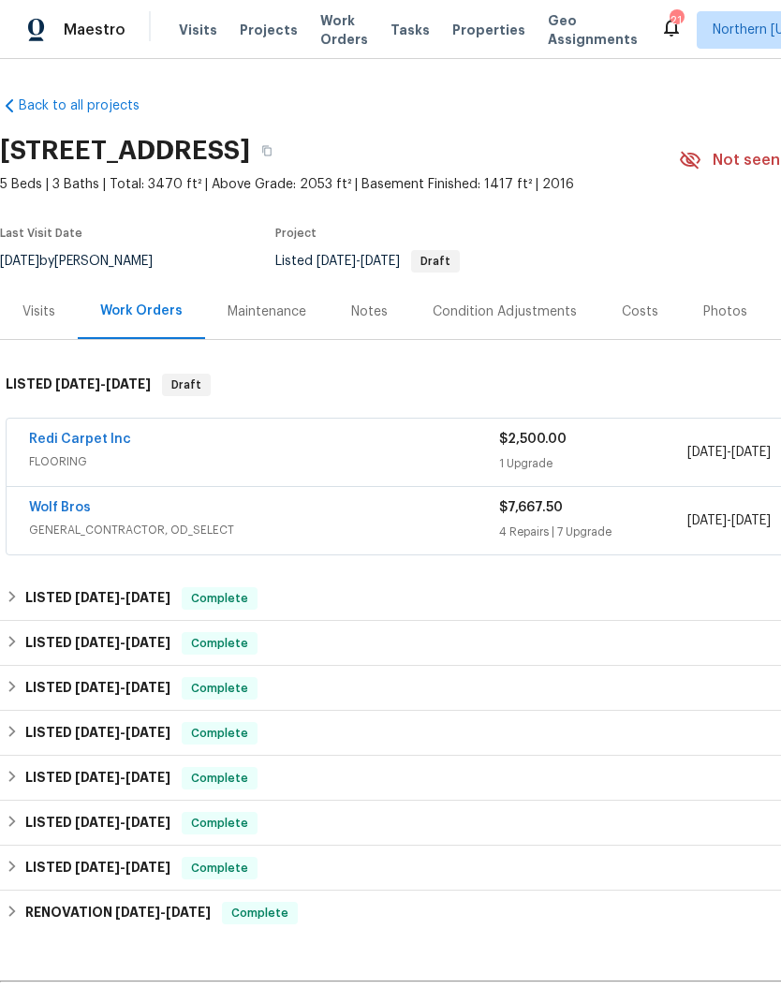
click at [365, 316] on div "Notes" at bounding box center [369, 311] width 37 height 19
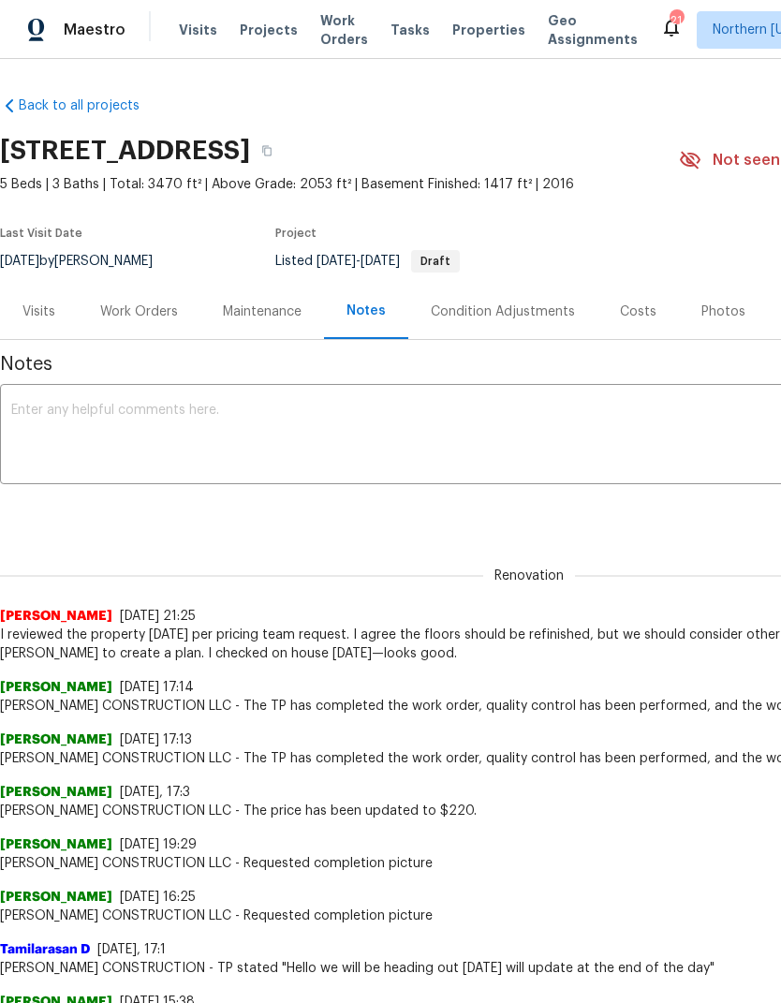
click at [26, 410] on textarea at bounding box center [528, 436] width 1035 height 66
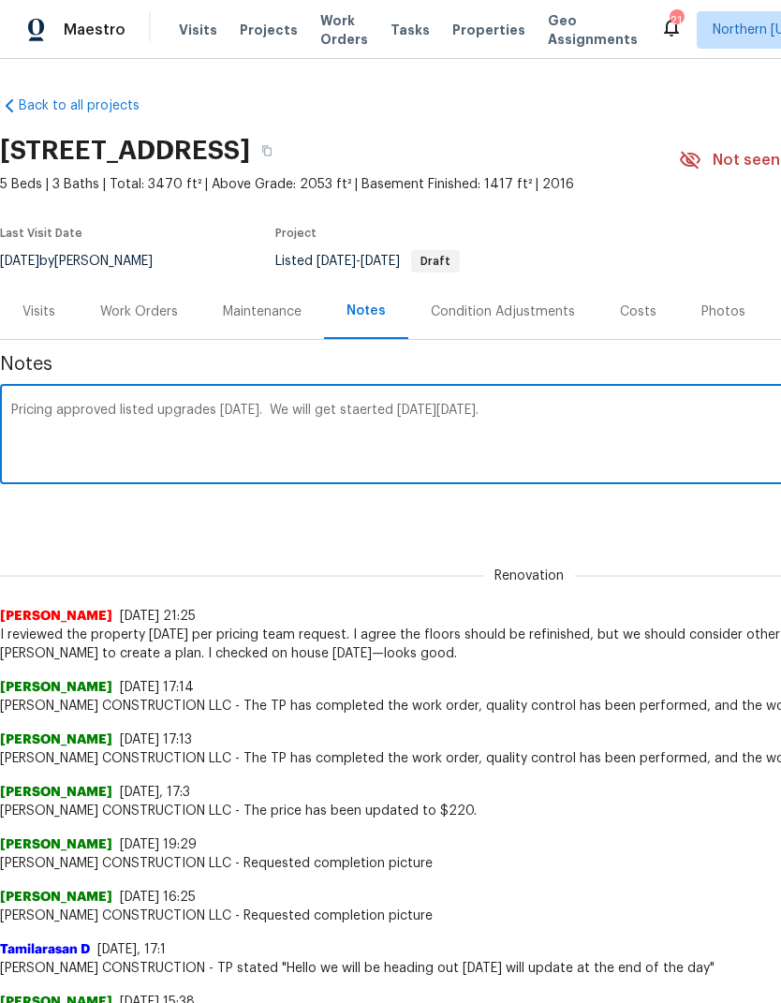
click at [374, 404] on textarea "Pricing approved listed upgrades today. We will get staerted on Monday 8/25." at bounding box center [528, 436] width 1035 height 66
click at [613, 417] on textarea "Pricing approved listed upgrades today. We will get started on Monday 8/25." at bounding box center [528, 436] width 1035 height 66
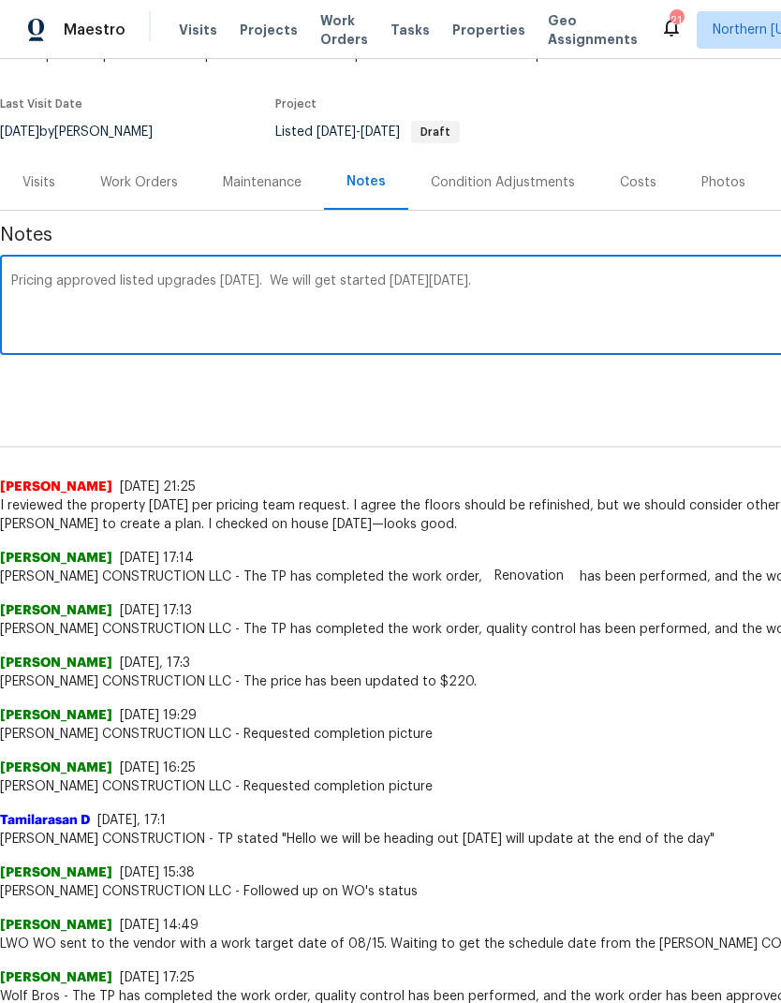
scroll to position [129, 0]
click at [33, 286] on textarea "Pricing approved listed upgrades today. We will get started on Monday 8/25." at bounding box center [528, 307] width 1035 height 66
click at [33, 285] on textarea "Pricing approved listed upgrades today. We will get started on Monday 8/25." at bounding box center [528, 307] width 1035 height 66
click at [684, 278] on textarea "Davaun approved listed upgrades today. We will get started on Monday 8/25." at bounding box center [528, 307] width 1035 height 66
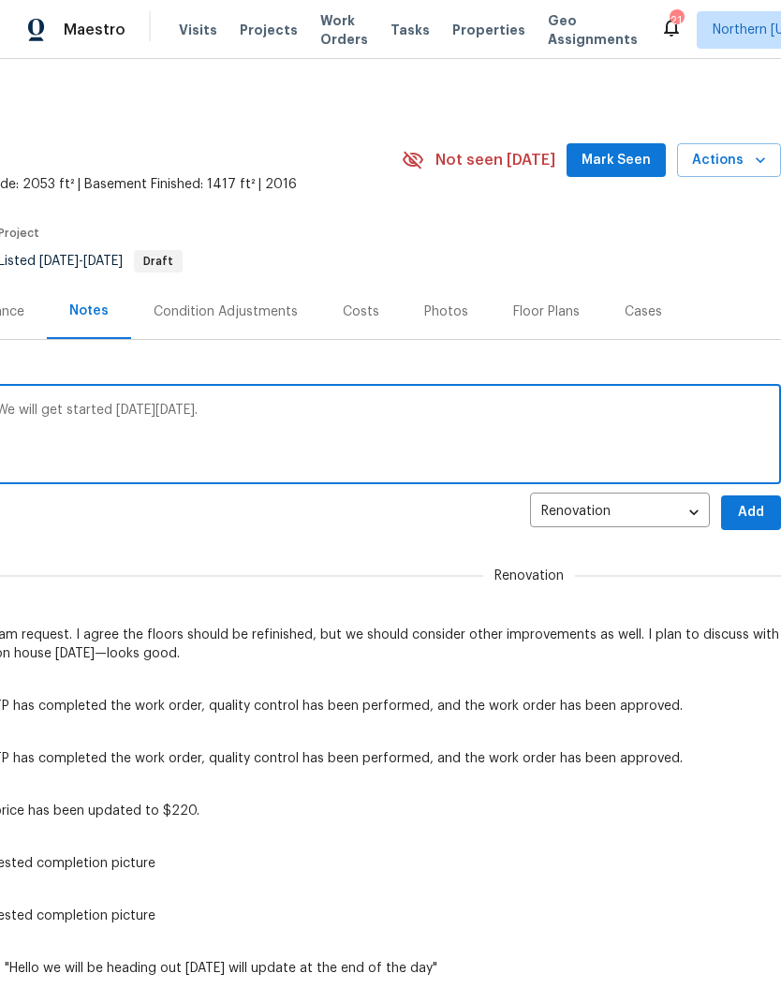
scroll to position [0, 277]
type textarea "Davaun approved listed upgrades today. We will get started on Monday 8/25."
click at [752, 517] on span "Add" at bounding box center [751, 512] width 30 height 23
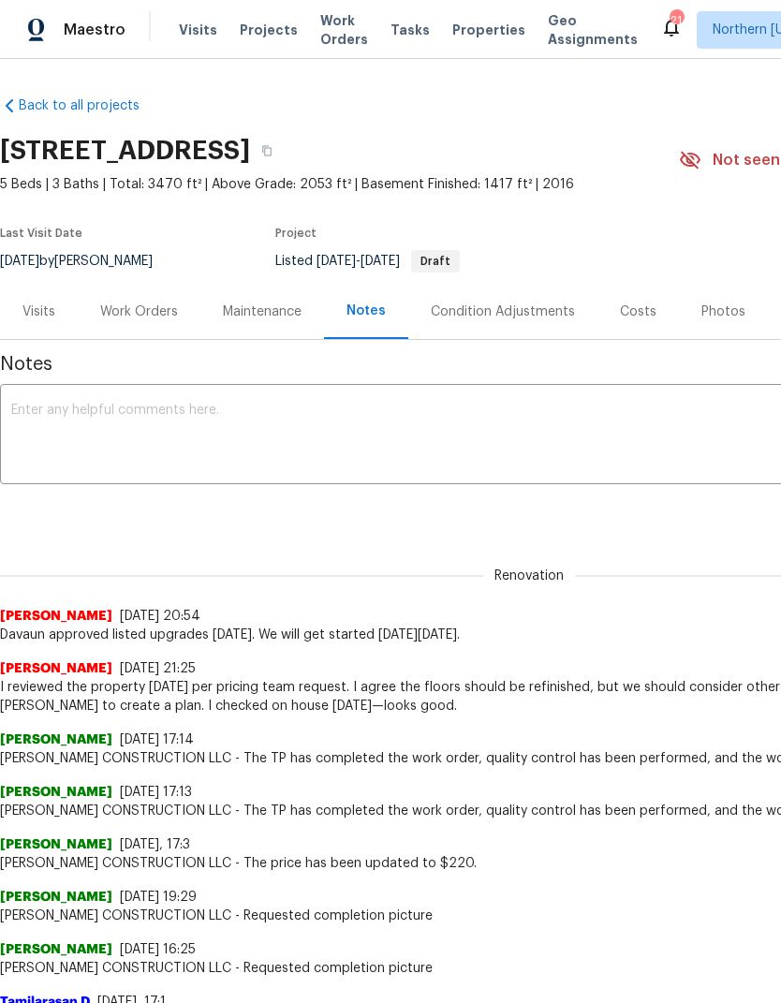
scroll to position [0, 0]
click at [127, 313] on div "Work Orders" at bounding box center [139, 311] width 78 height 19
